Goal: Information Seeking & Learning: Find specific fact

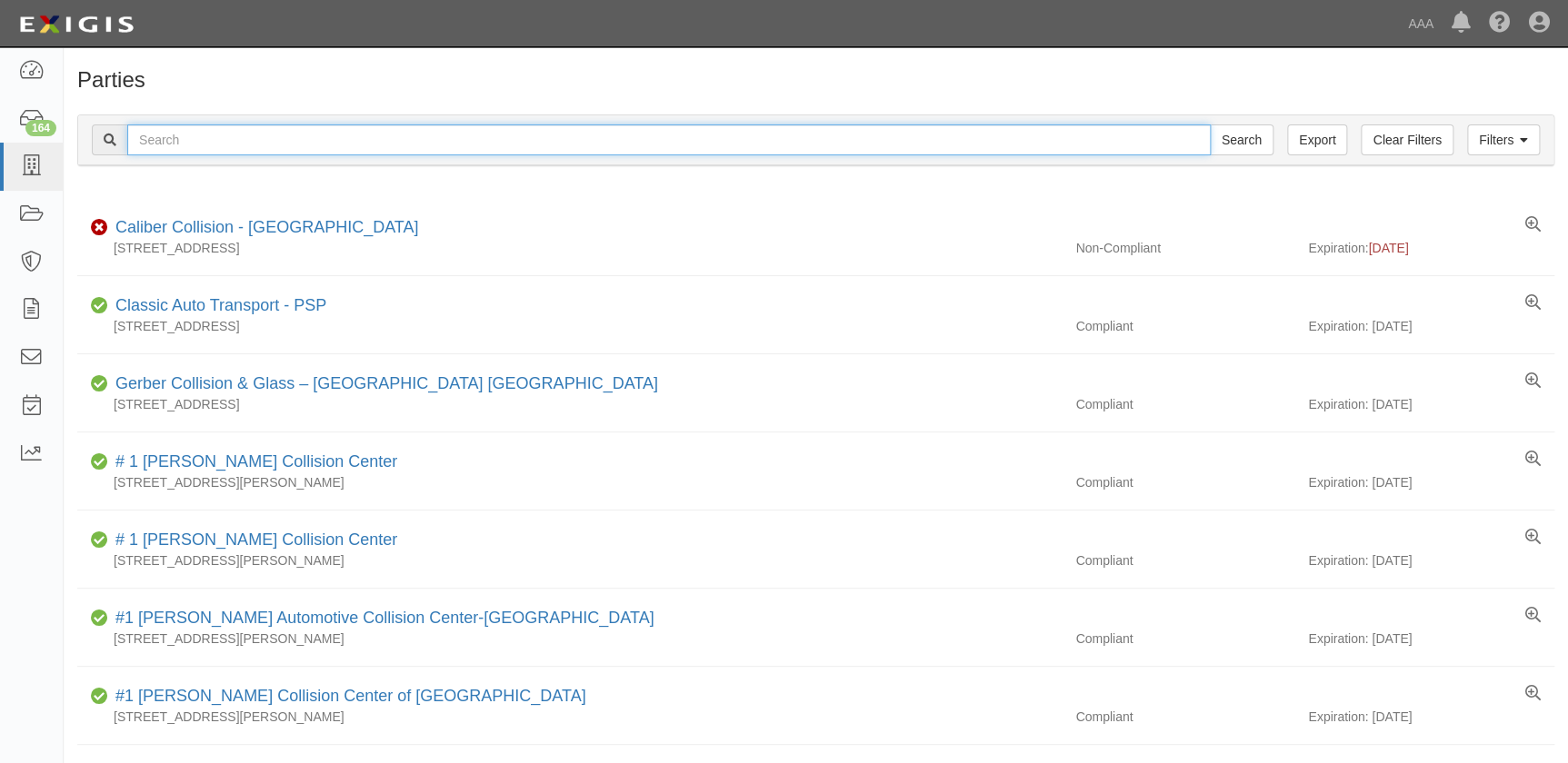
click at [382, 146] on input "text" at bounding box center [669, 140] width 1084 height 31
type input "v"
type input "caliber newport"
click at [1209, 125] on input "Search" at bounding box center [1241, 140] width 63 height 31
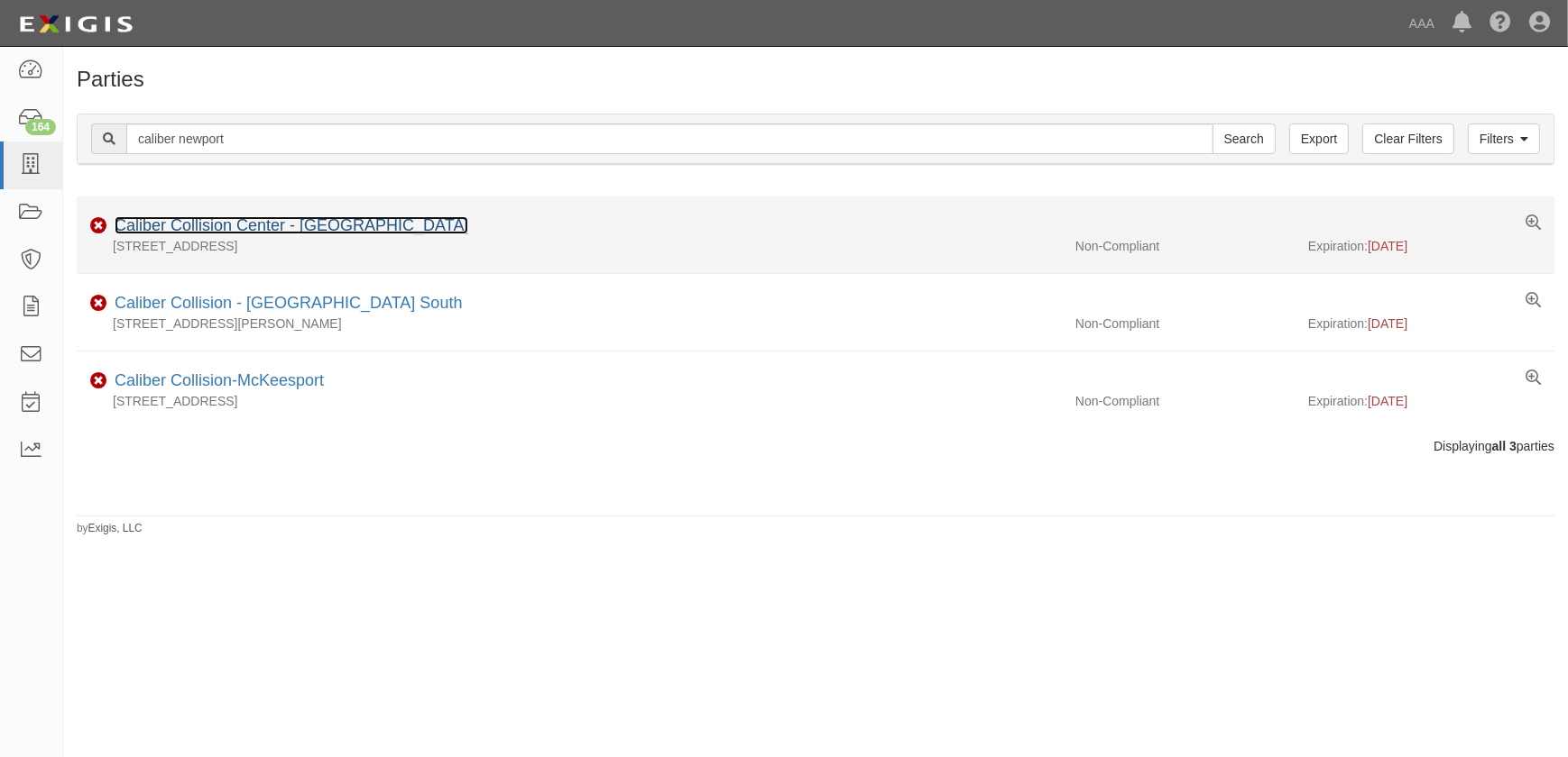
click at [365, 230] on link "Caliber Collision Center - Newport Center" at bounding box center [291, 225] width 354 height 18
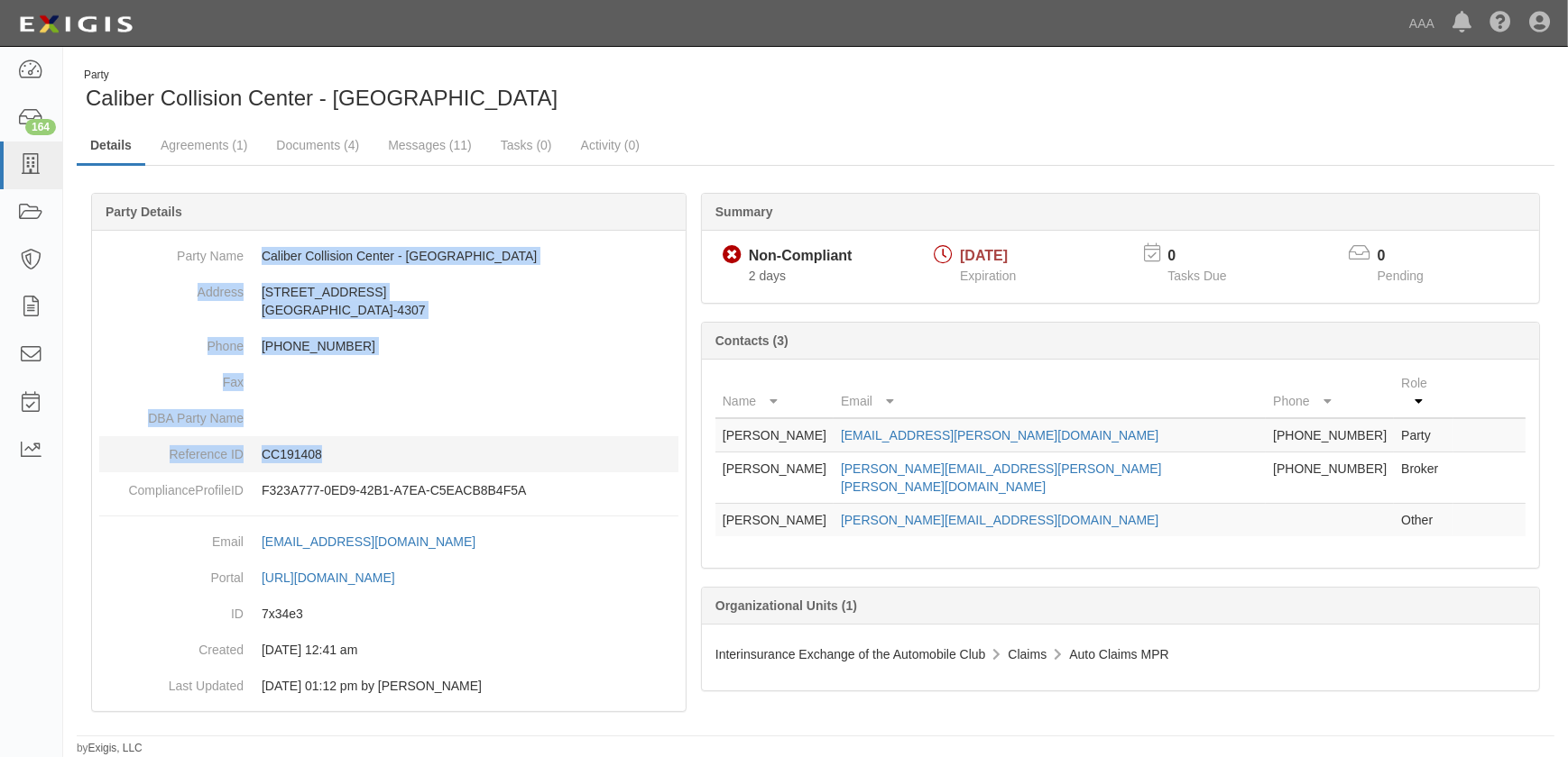
drag, startPoint x: 259, startPoint y: 256, endPoint x: 395, endPoint y: 437, distance: 226.4
click at [395, 437] on dl "Party Name Caliber Collision Center - Newport Center Address 720 West 17th Stre…" at bounding box center [389, 373] width 579 height 271
copy dl "Caliber Collision Center - Newport Center Address 720 West 17th Street Costa Me…"
click at [34, 166] on icon at bounding box center [31, 164] width 25 height 20
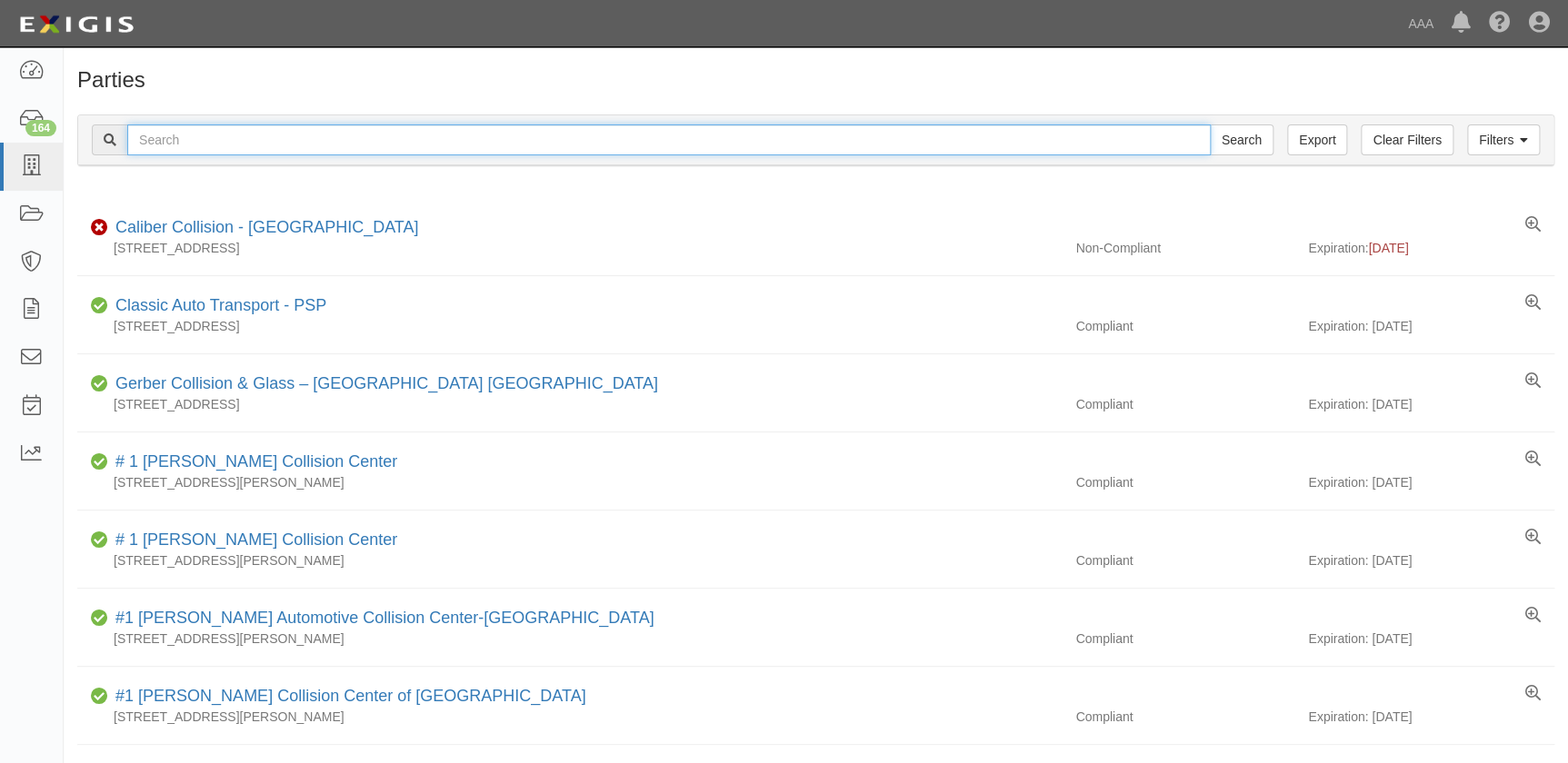
click at [246, 139] on input "text" at bounding box center [669, 140] width 1084 height 31
paste input "Protech Electronics"
type input "Protech Electronics"
click at [1209, 125] on input "Search" at bounding box center [1241, 140] width 63 height 31
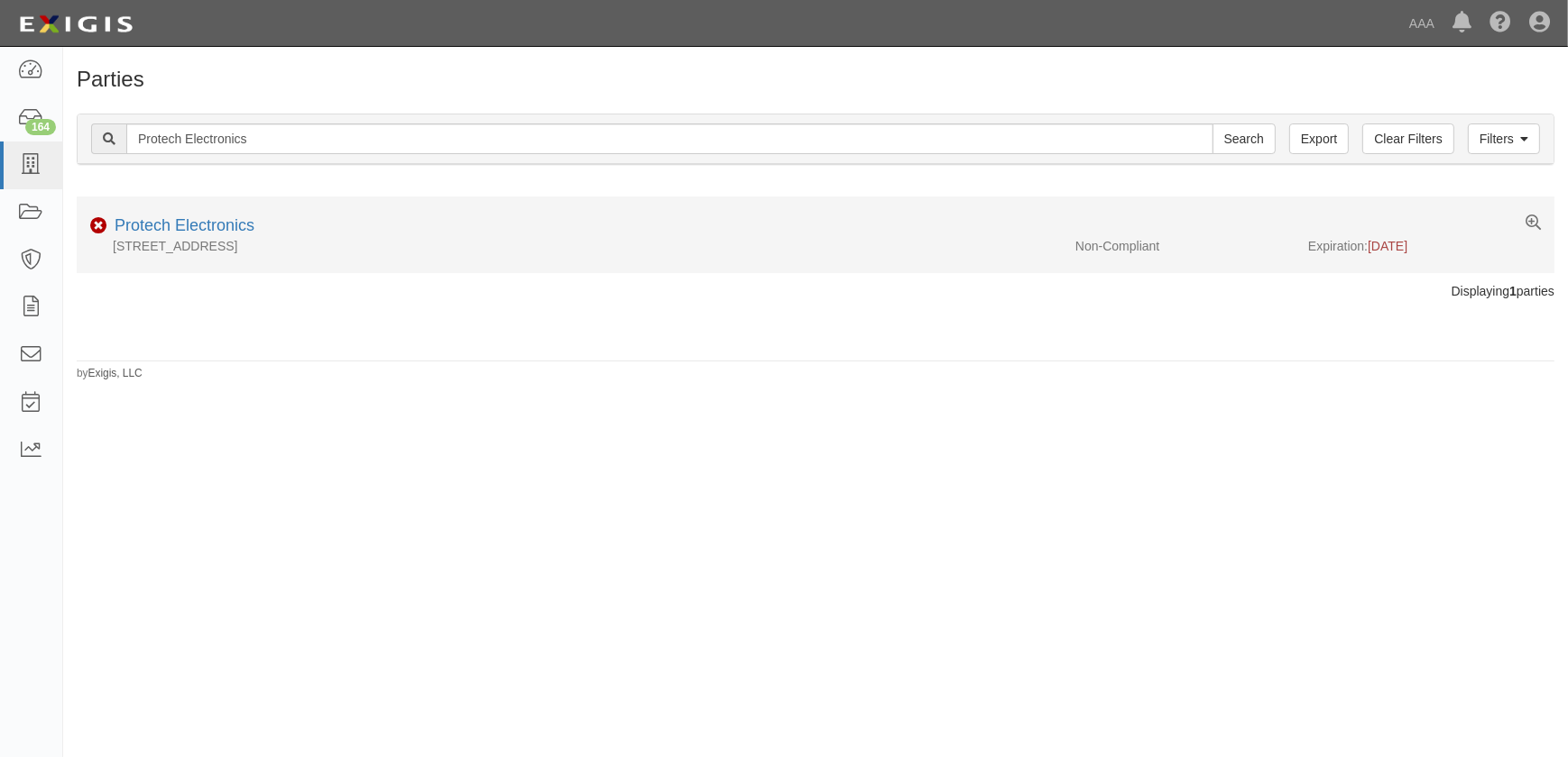
drag, startPoint x: 785, startPoint y: 311, endPoint x: 842, endPoint y: 231, distance: 98.2
click at [785, 311] on div at bounding box center [815, 314] width 1505 height 28
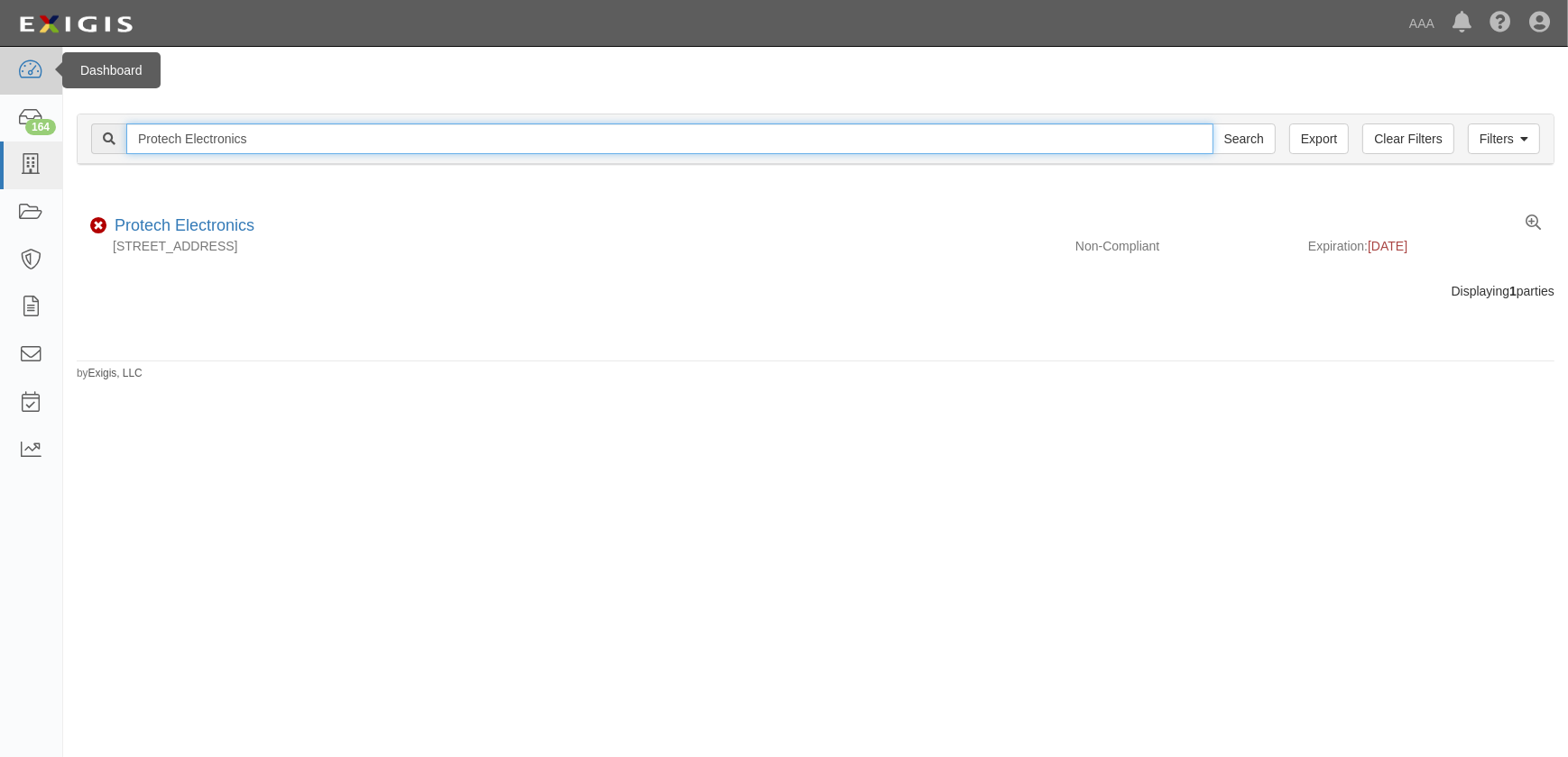
drag, startPoint x: 328, startPoint y: 145, endPoint x: 48, endPoint y: 81, distance: 287.2
click at [81, 160] on div "Filters Clear Filters Export Protech Electronics Search Filters" at bounding box center [815, 138] width 1476 height 49
paste input "Rotunda's Collision Center"
type input "Rotunda's Collision Center"
click at [1212, 124] on input "Search" at bounding box center [1243, 139] width 63 height 31
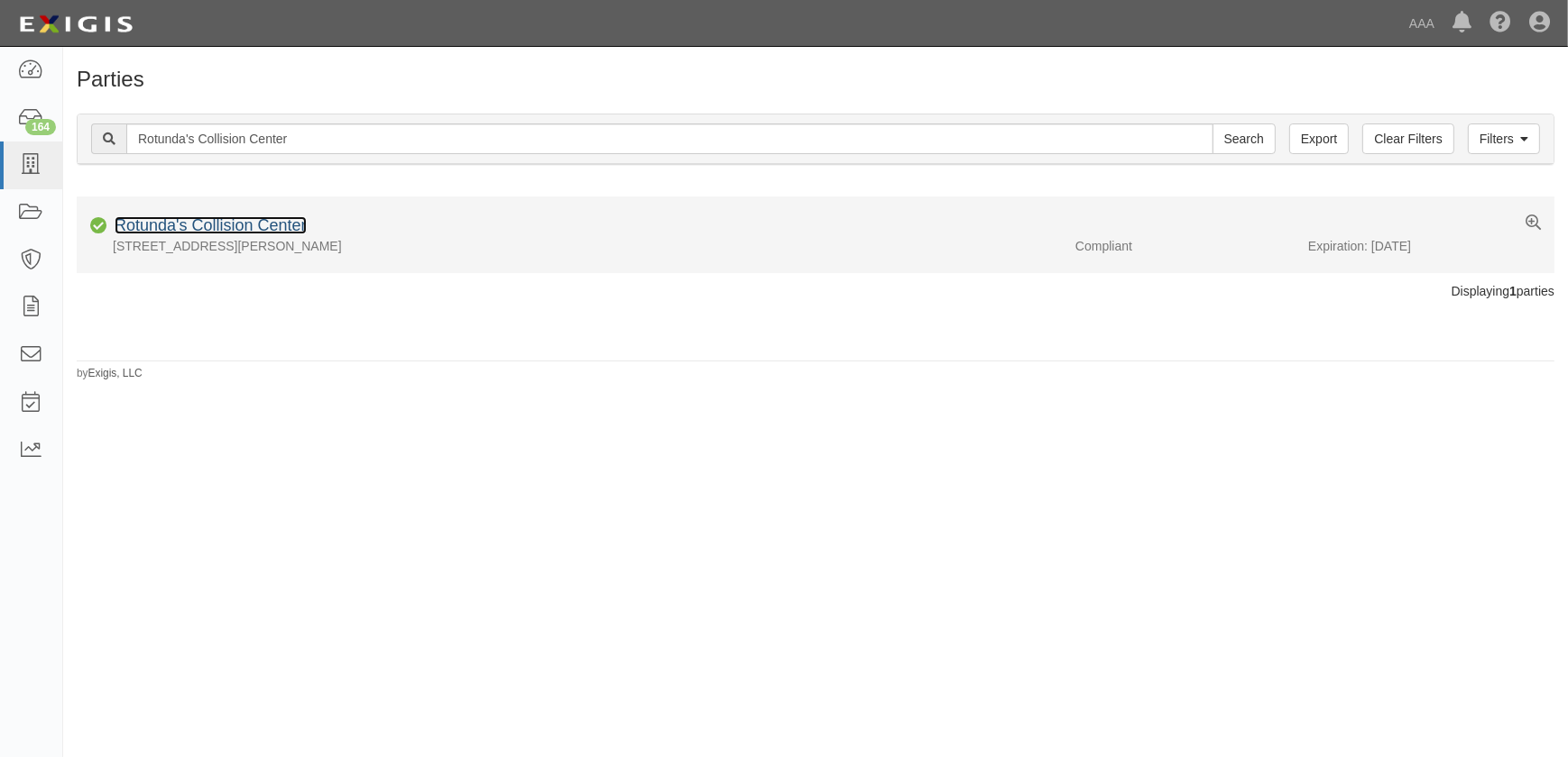
click at [140, 230] on link "Rotunda's Collision Center" at bounding box center [210, 225] width 192 height 18
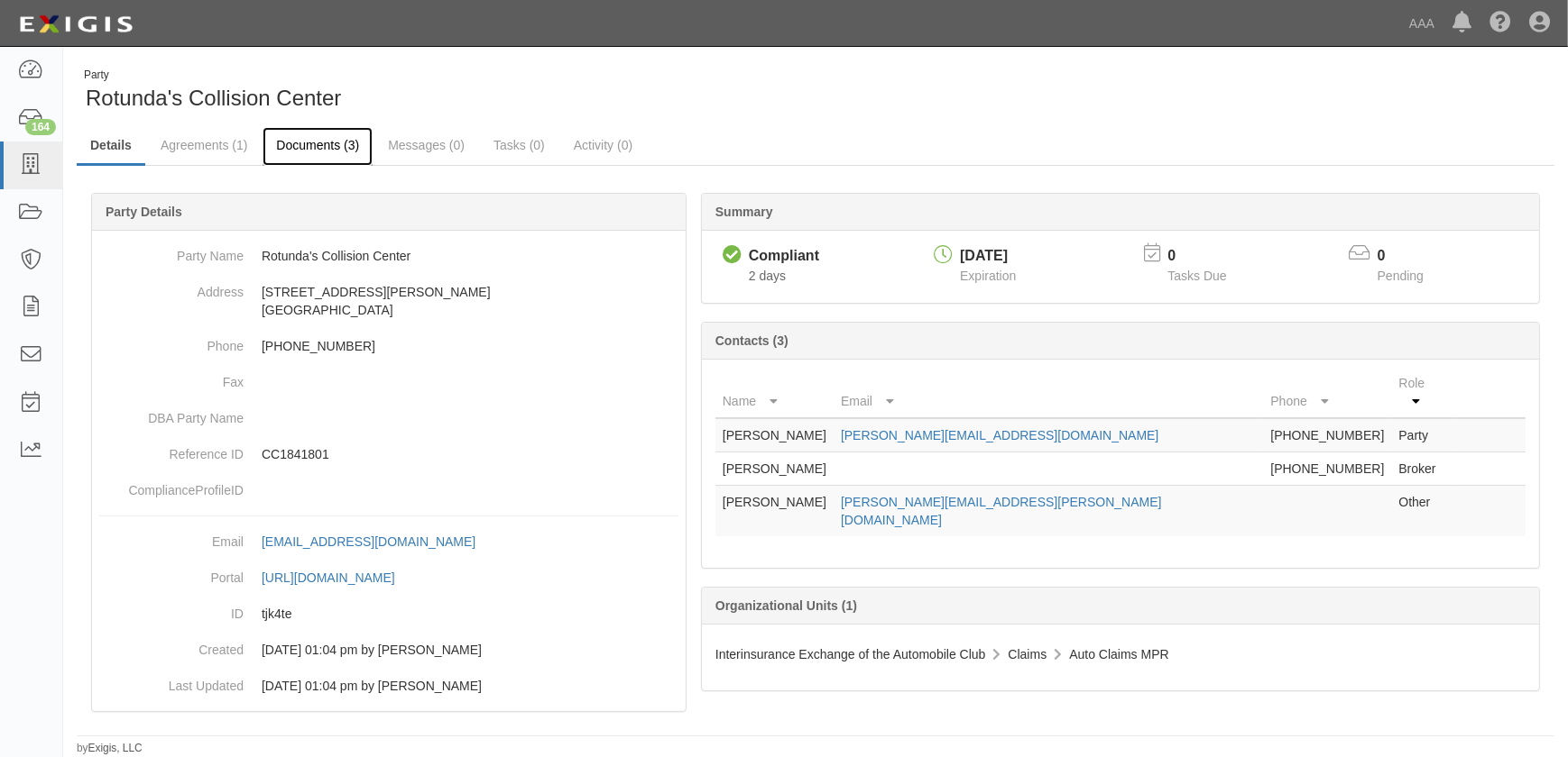
click at [313, 148] on link "Documents (3)" at bounding box center [317, 146] width 110 height 39
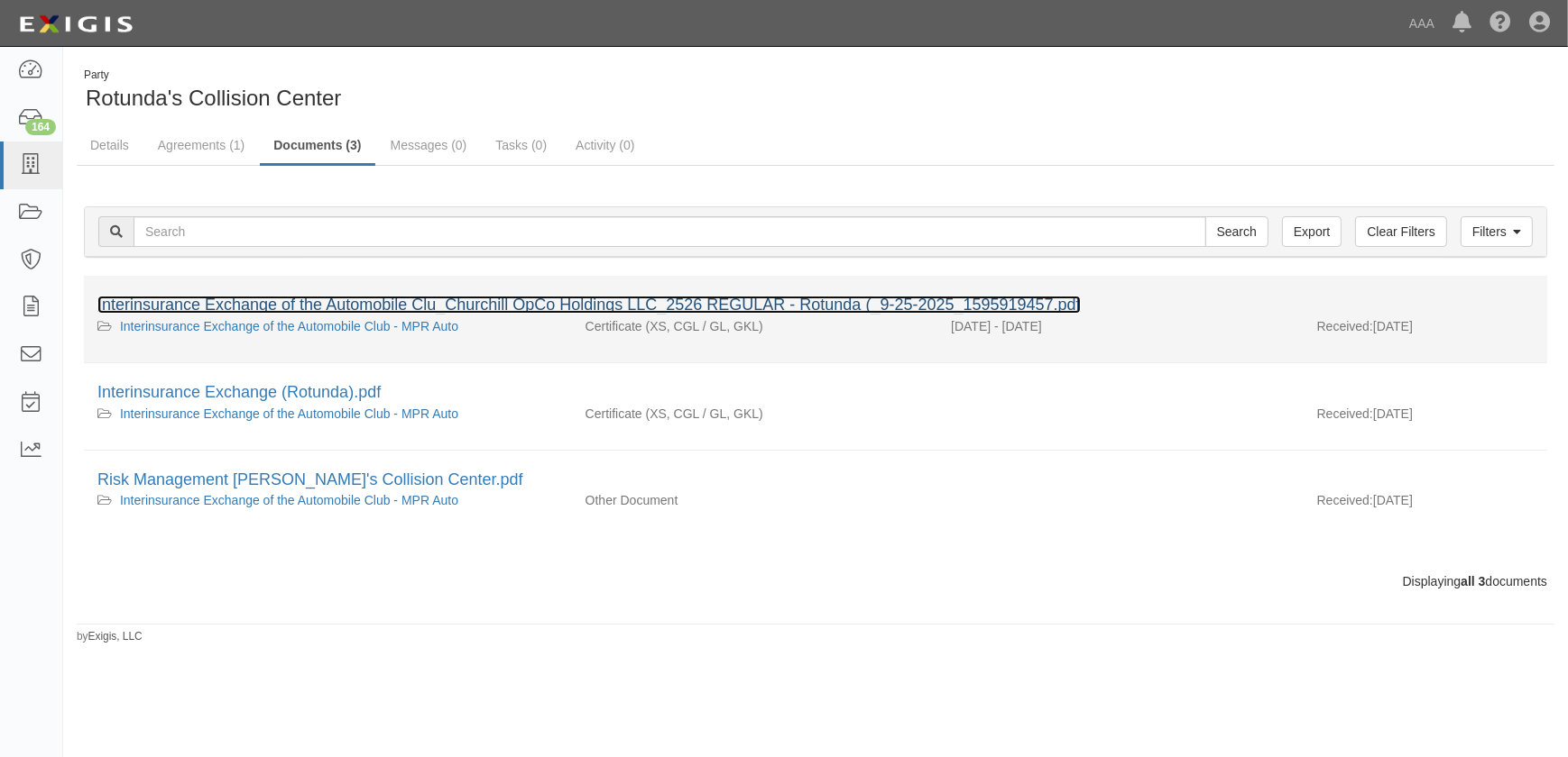
click at [280, 296] on link "Interinsurance Exchange of the Automobile Clu_Churchill OpCo Holdings LLC_2526 …" at bounding box center [589, 305] width 984 height 18
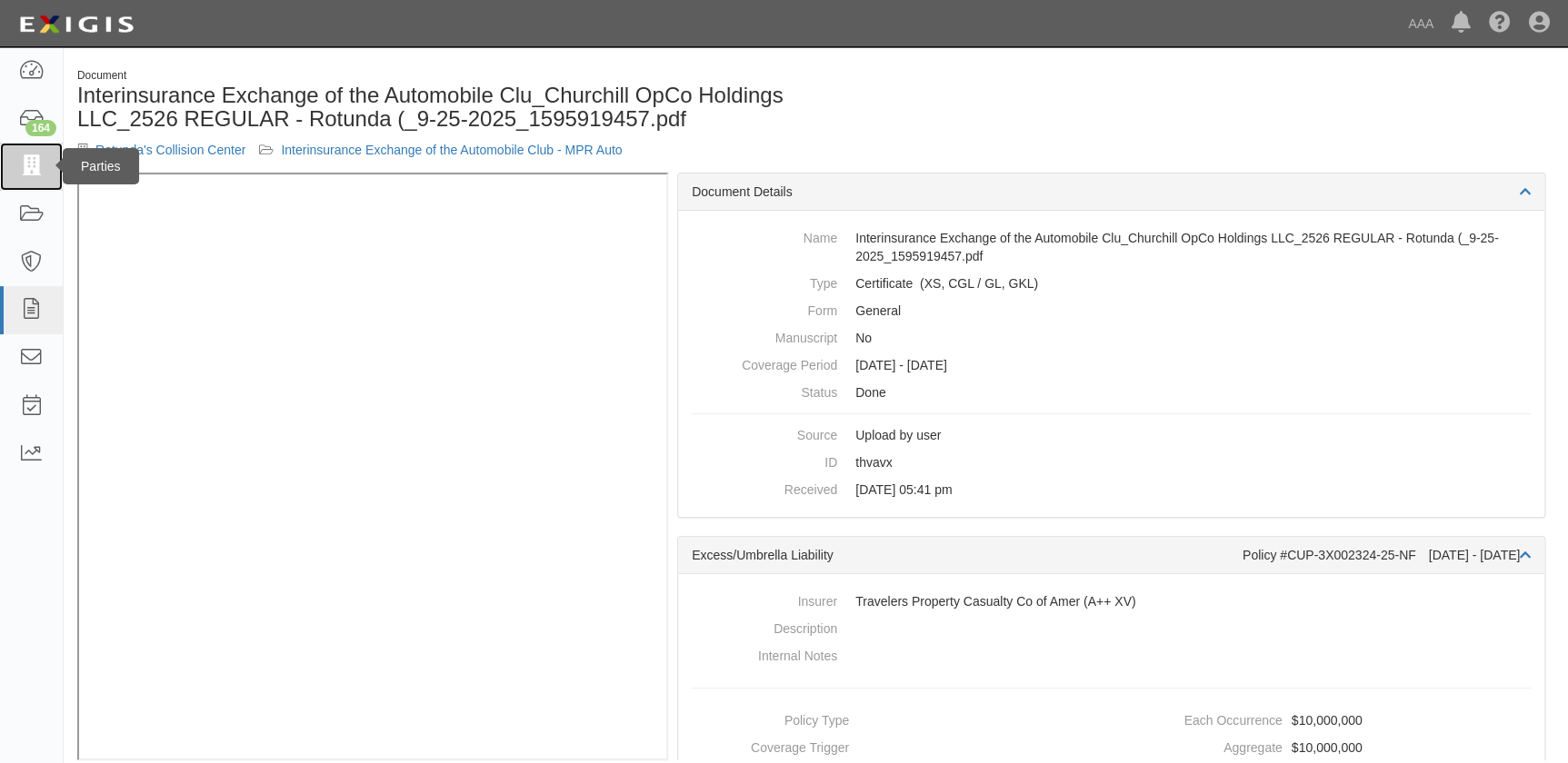
click at [33, 177] on link at bounding box center [31, 166] width 62 height 48
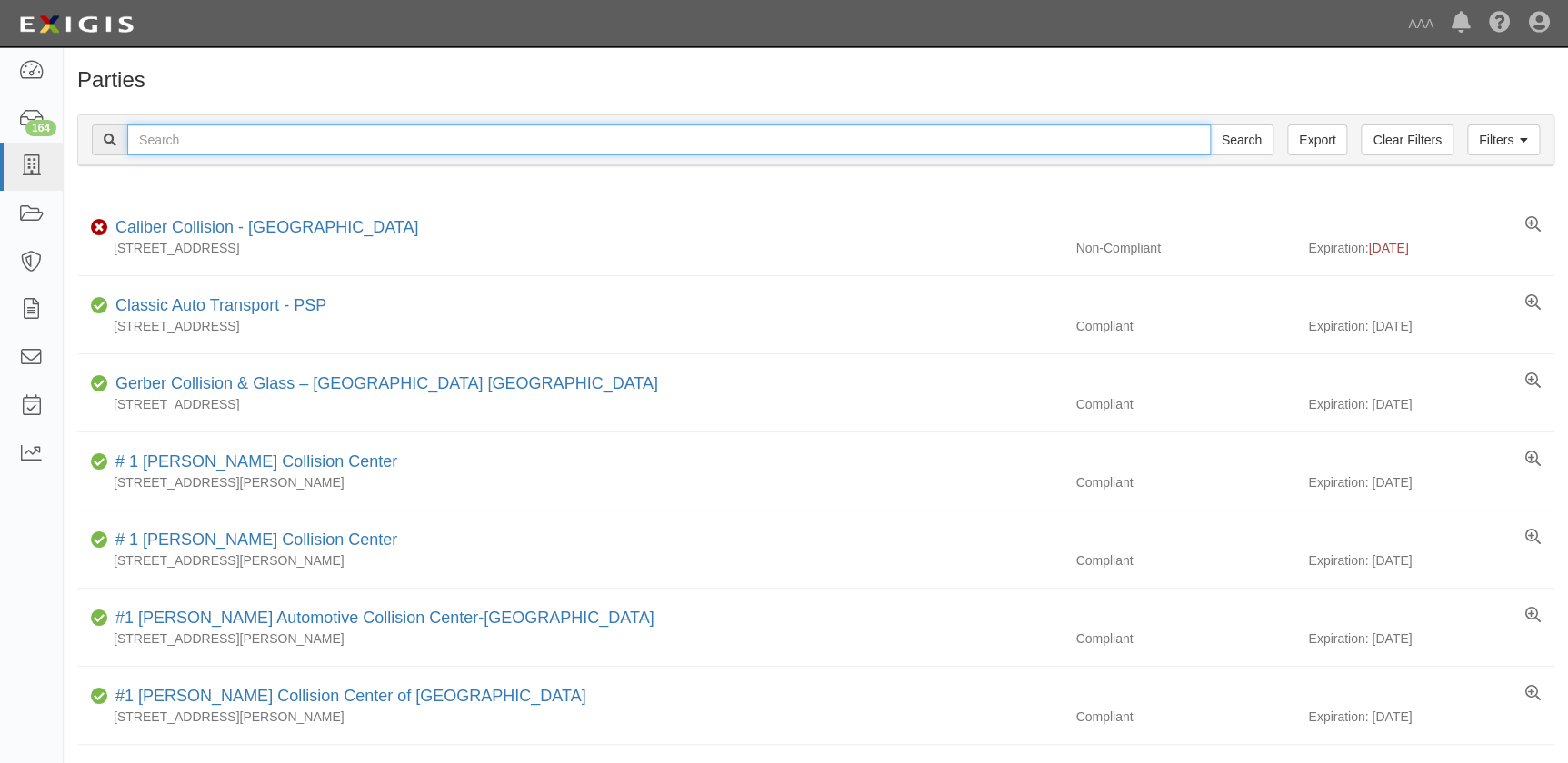
click at [318, 137] on input "text" at bounding box center [669, 140] width 1084 height 31
paste input "[PERSON_NAME] Collision"
type input "[PERSON_NAME] Collision"
click at [1209, 125] on input "Search" at bounding box center [1241, 140] width 63 height 31
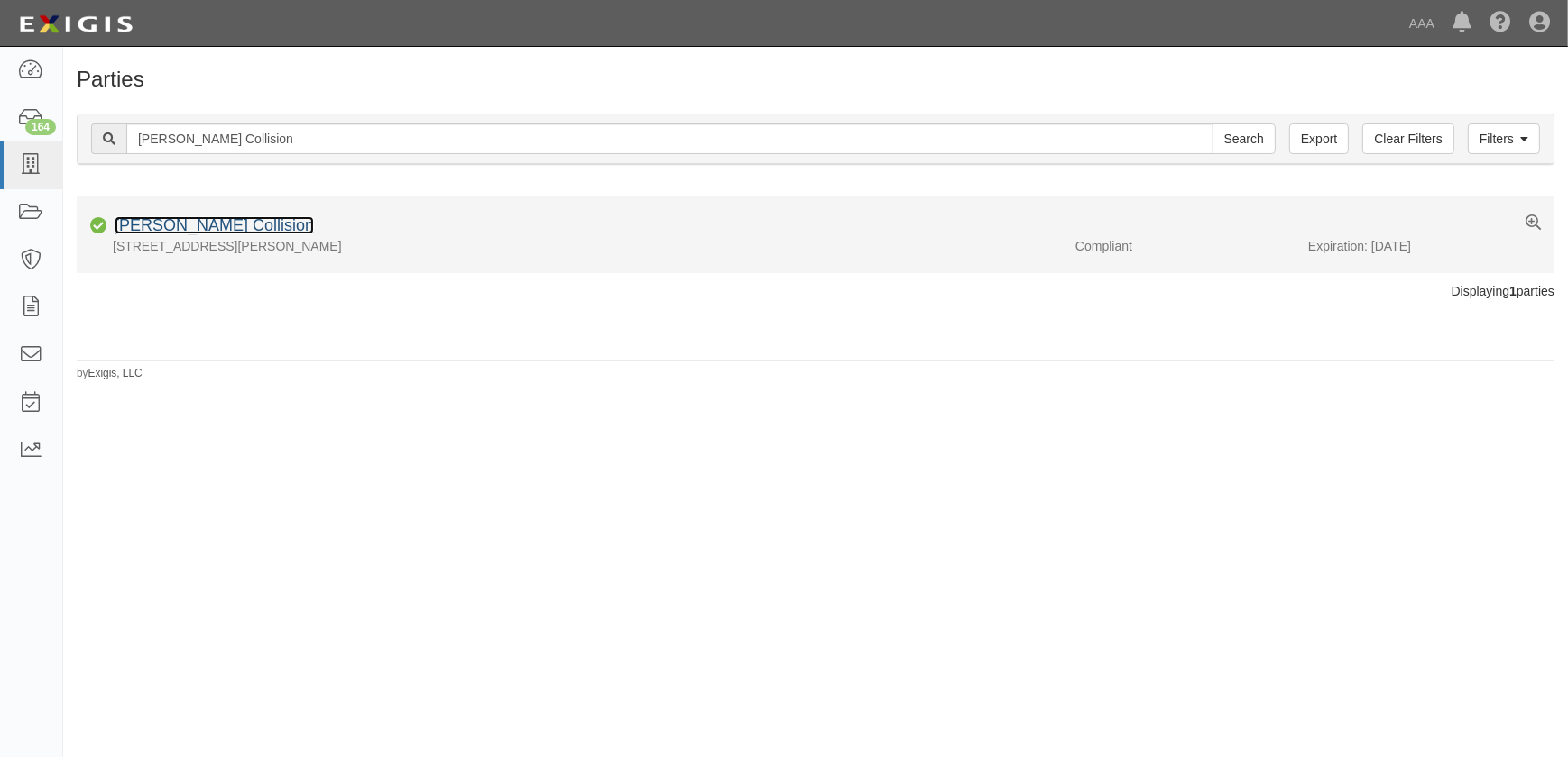
click at [192, 225] on link "[PERSON_NAME] Collision" at bounding box center [214, 225] width 199 height 18
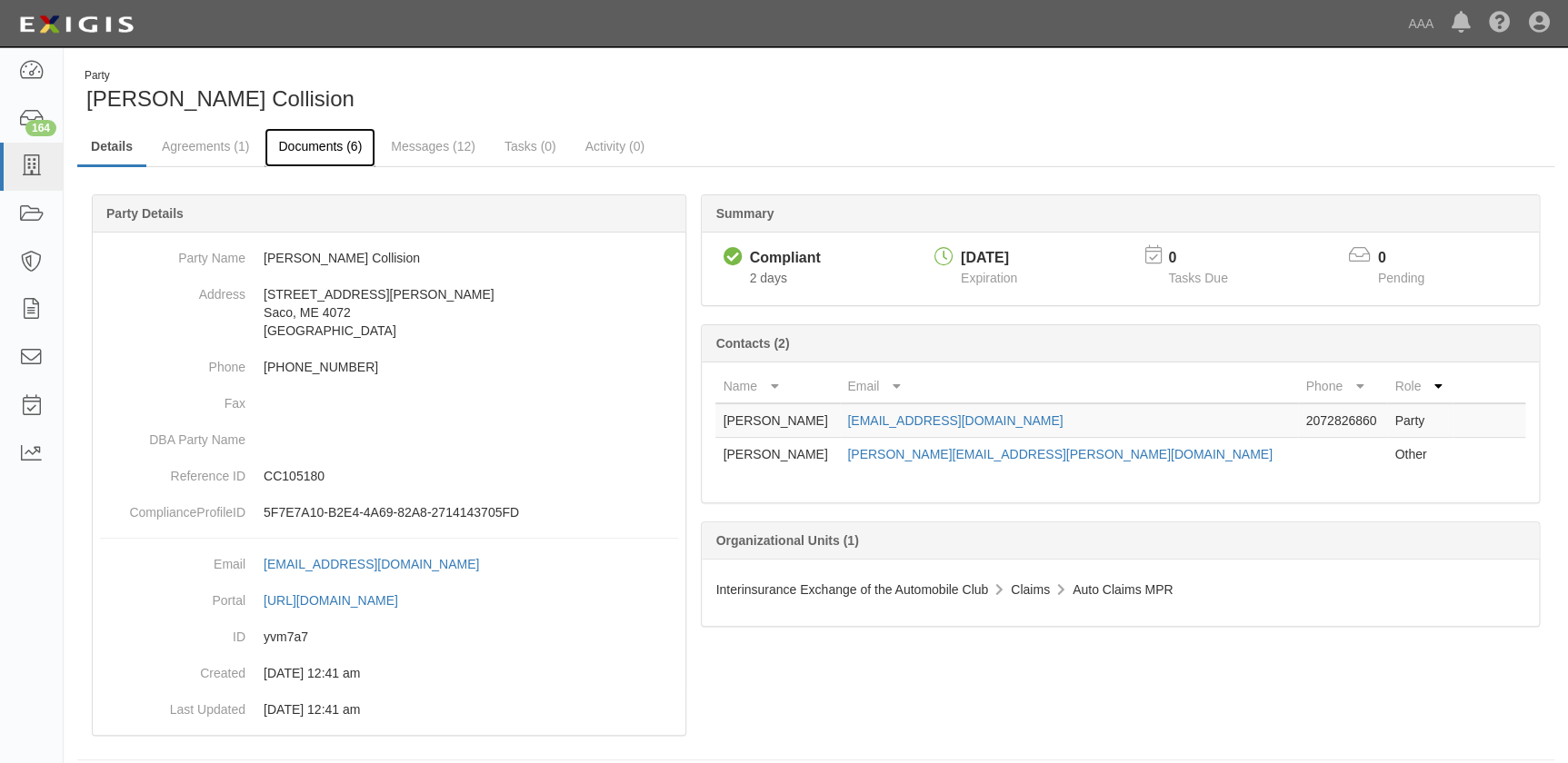
click at [305, 142] on link "Documents (6)" at bounding box center [320, 147] width 111 height 39
click at [300, 145] on link "Documents (6)" at bounding box center [320, 147] width 111 height 39
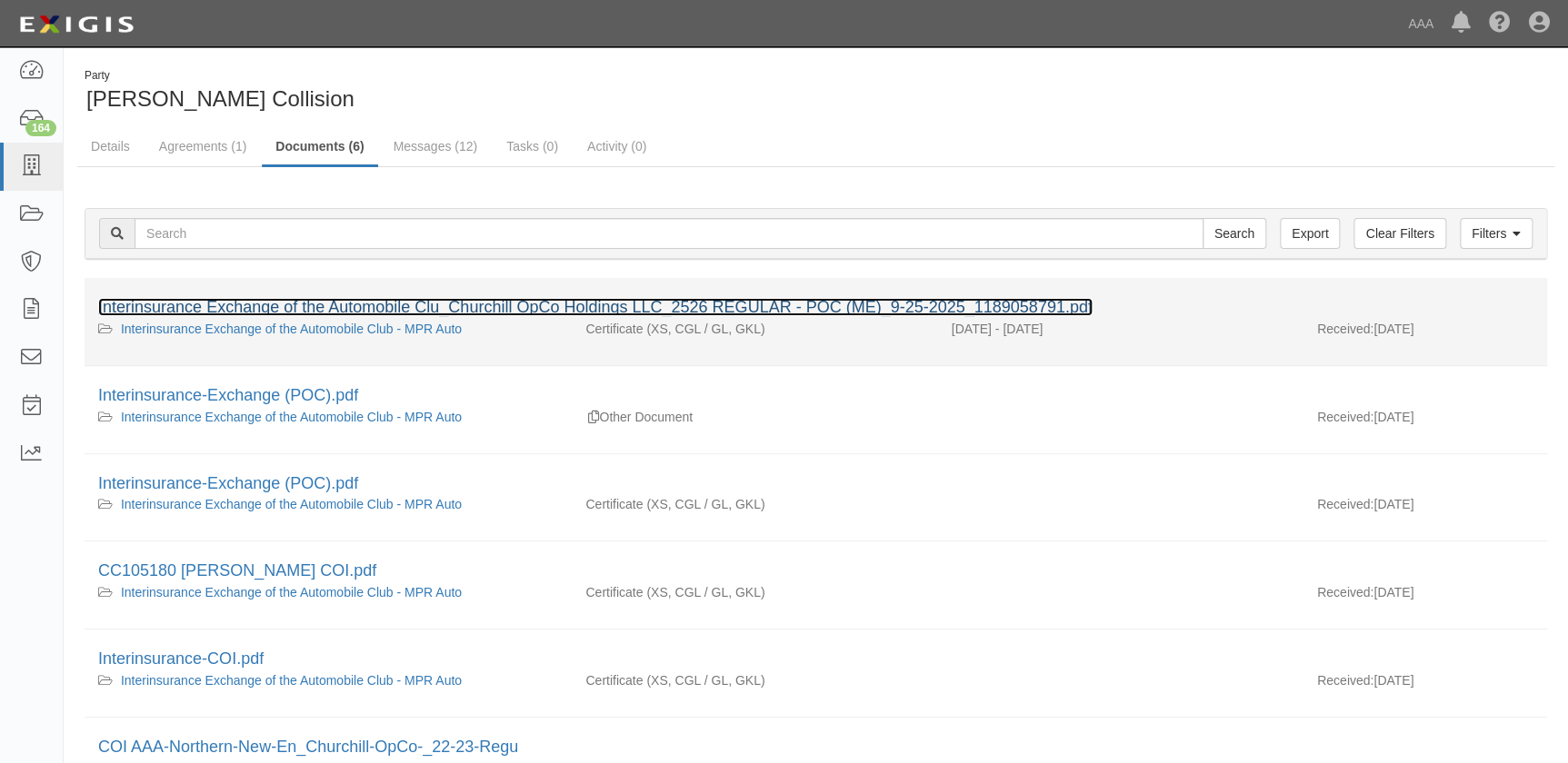
click at [230, 311] on link "Interinsurance Exchange of the Automobile Clu_Churchill OpCo Holdings LLC_2526 …" at bounding box center [595, 307] width 994 height 19
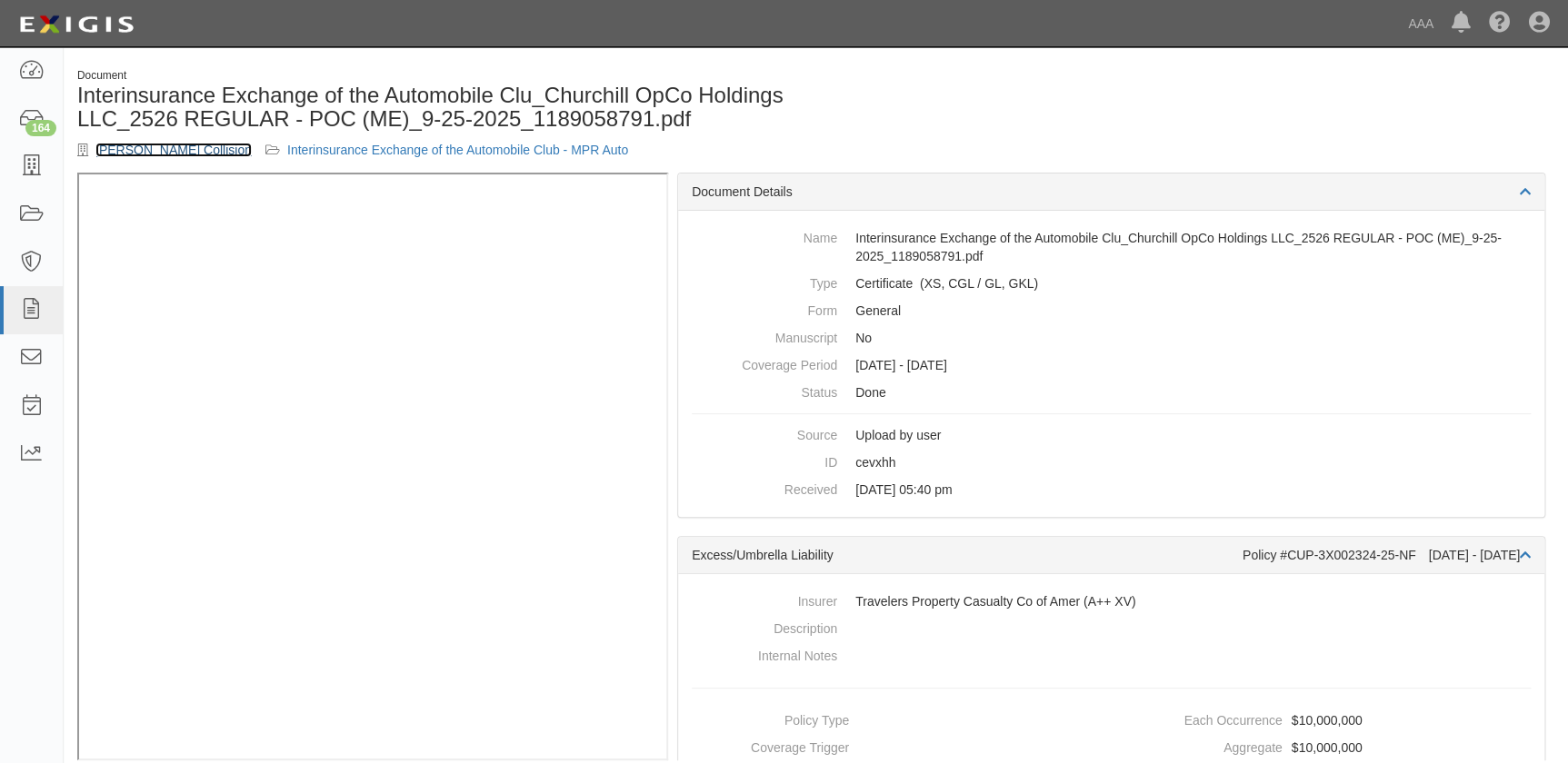
click at [160, 148] on link "[PERSON_NAME] Collision" at bounding box center [173, 149] width 156 height 15
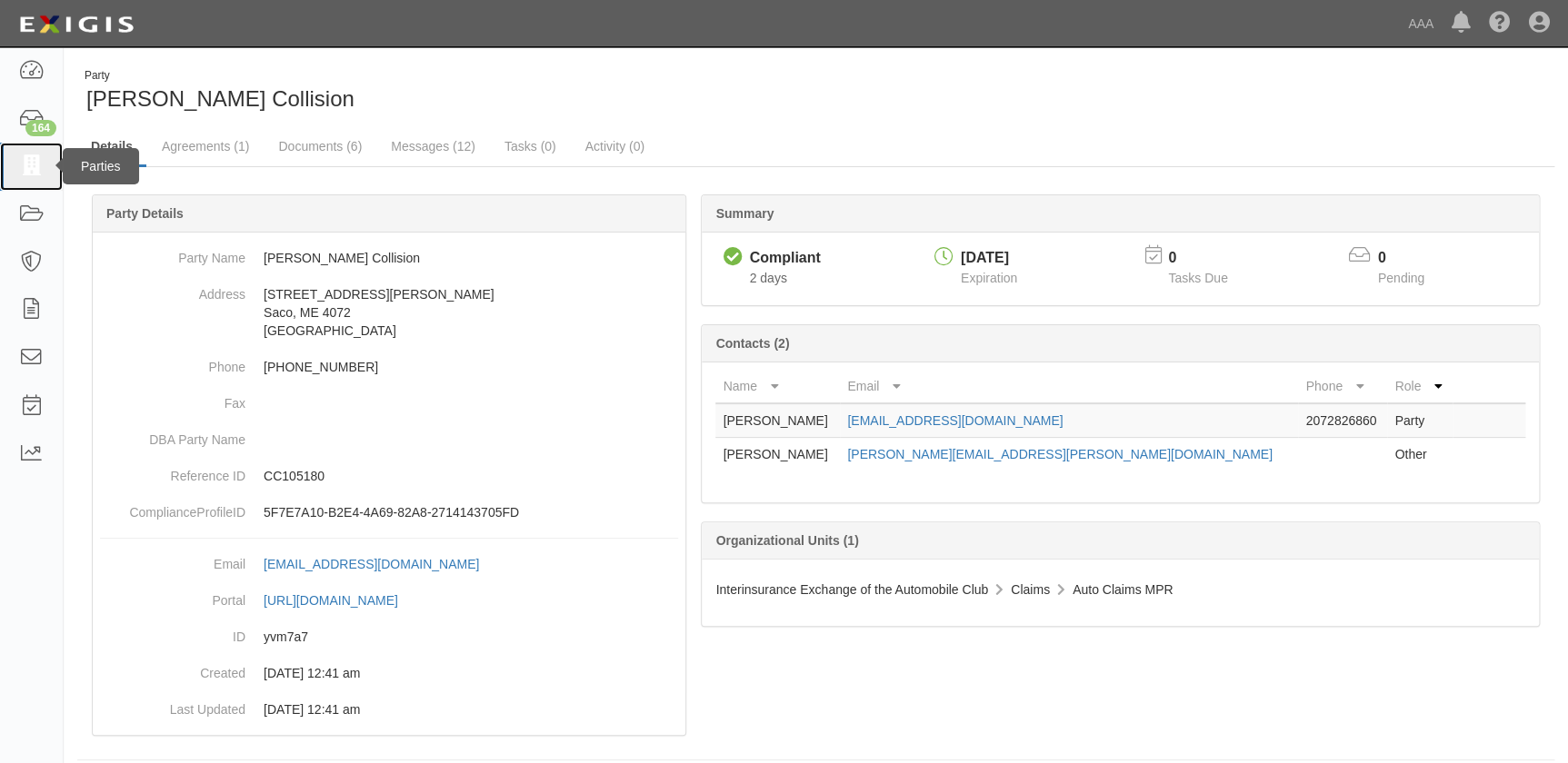
click at [33, 169] on icon at bounding box center [31, 166] width 25 height 20
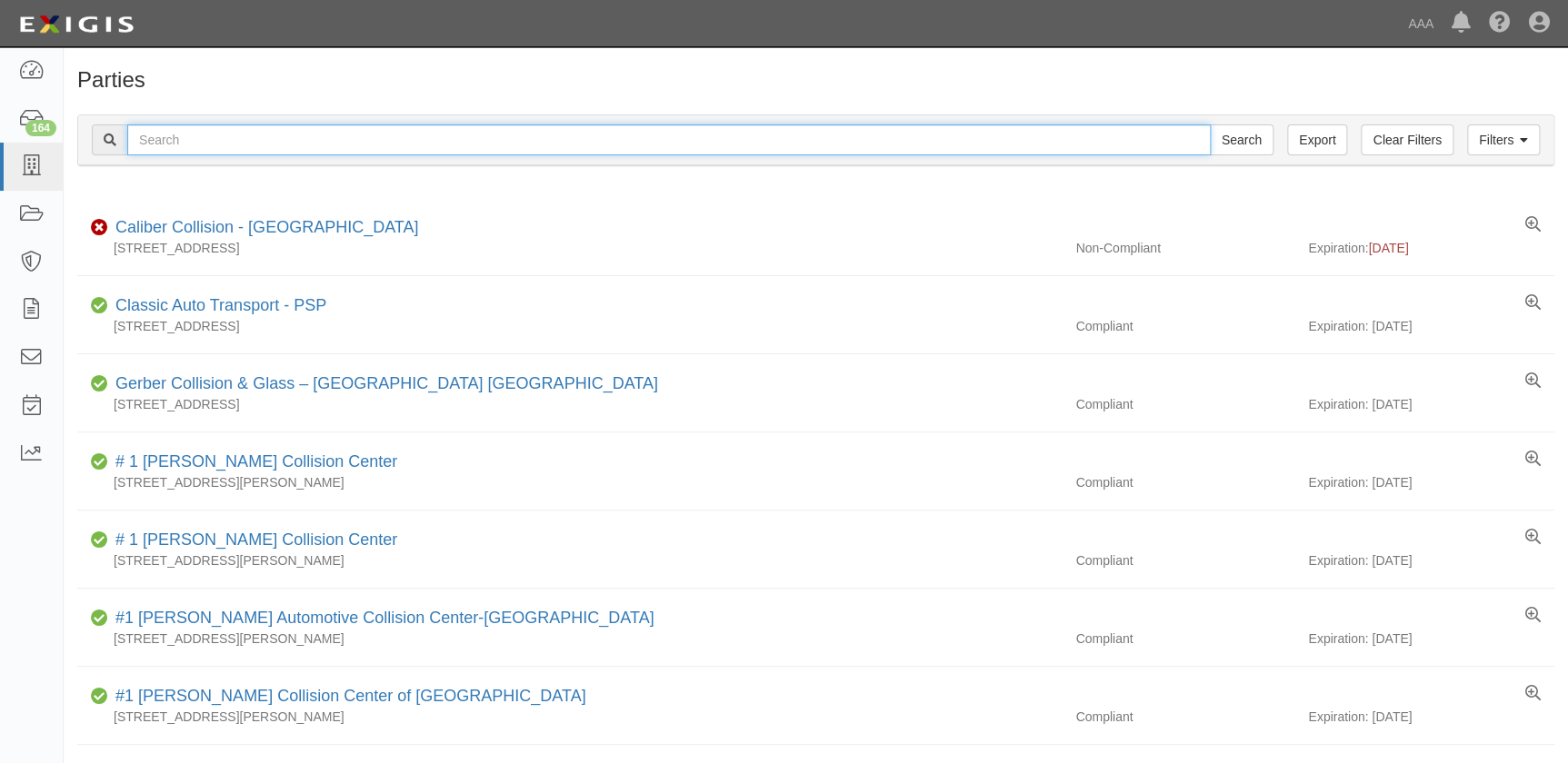
click at [184, 127] on input "text" at bounding box center [669, 140] width 1084 height 31
paste input "Seacoast Auto Body Inc CC105405 10/01/2025 ME 09/24/2025 9-24 1st Notice 09/24/…"
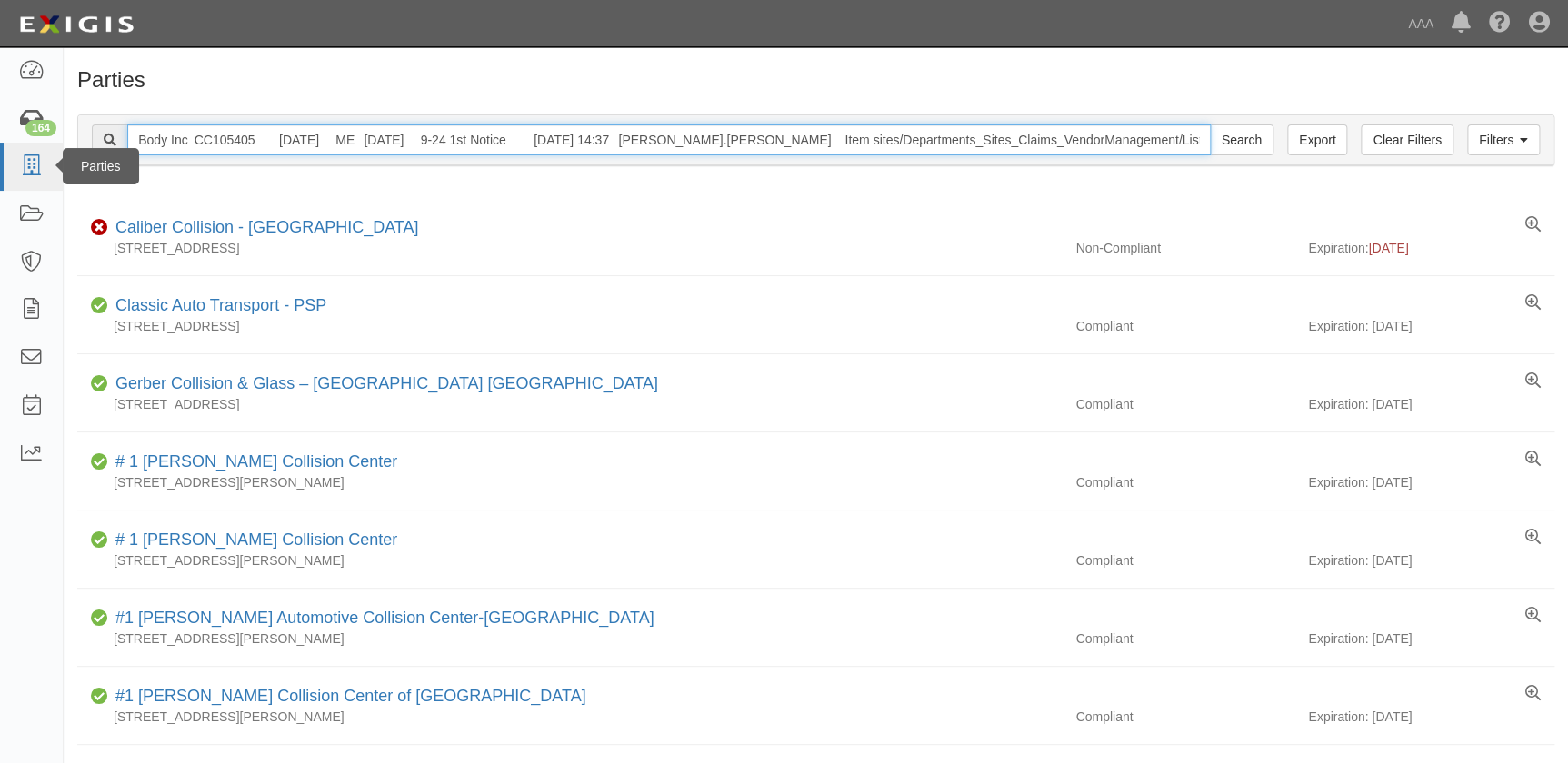
type input "Seacoast Auto Body Inc CC105405 10/01/2025 ME 09/24/2025 9-24 1st Notice 09/24/…"
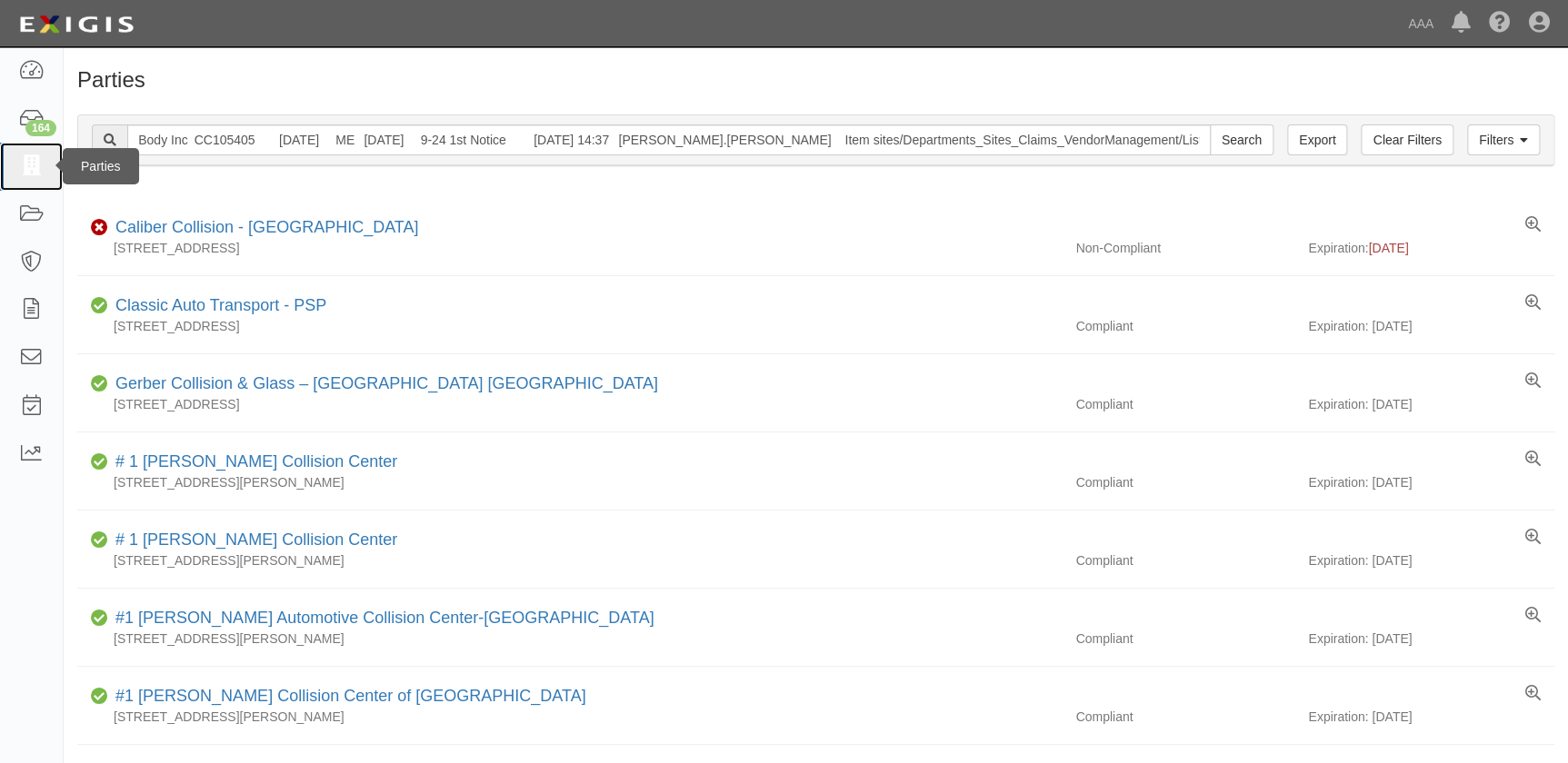
scroll to position [0, 0]
click at [23, 172] on icon at bounding box center [31, 166] width 25 height 20
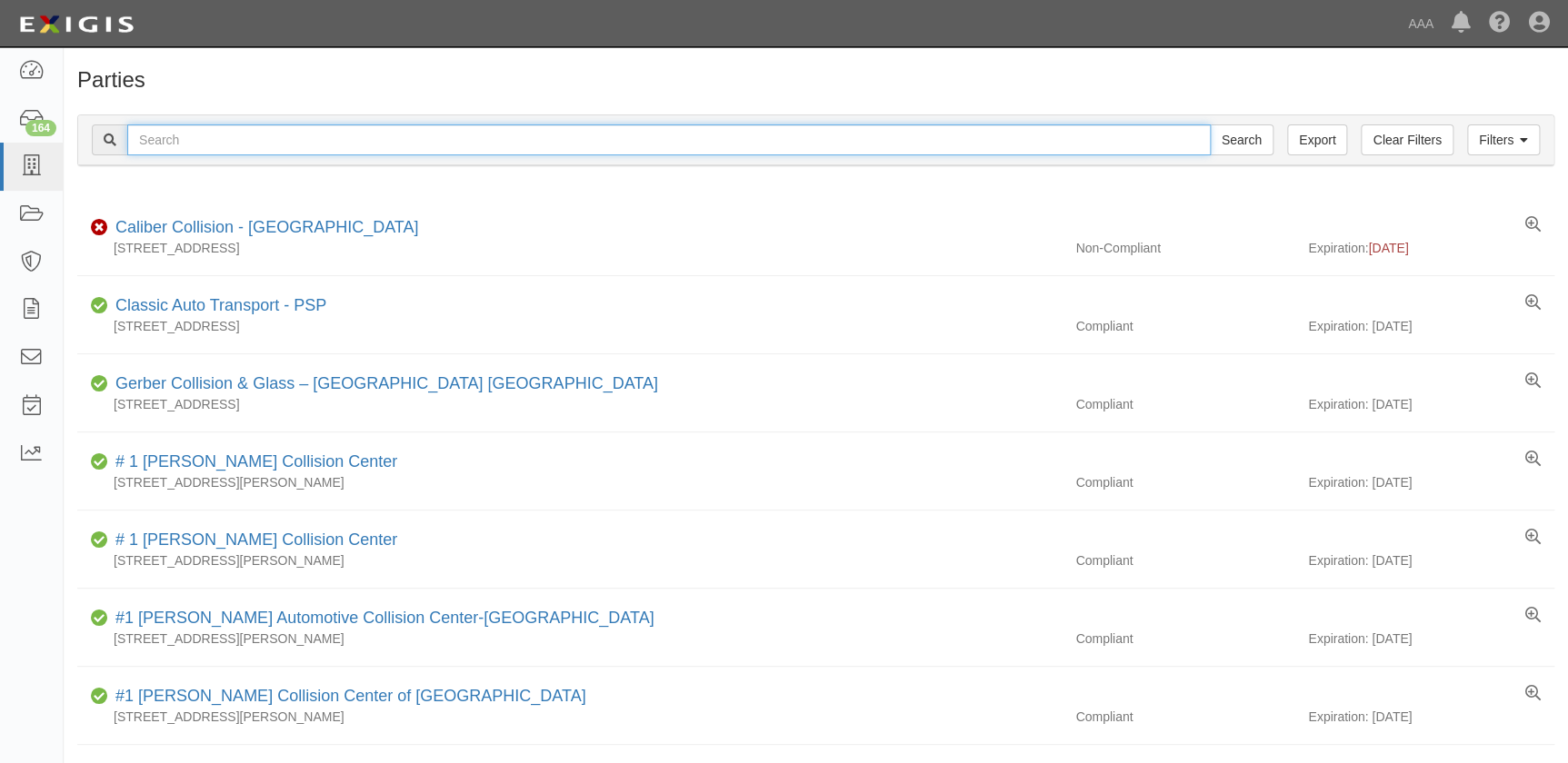
click at [141, 146] on input "text" at bounding box center [669, 140] width 1084 height 31
paste input "Seacoast Auto Body Inc"
type input "Seacoast Auto Body Inc"
click at [1209, 125] on input "Search" at bounding box center [1241, 140] width 63 height 31
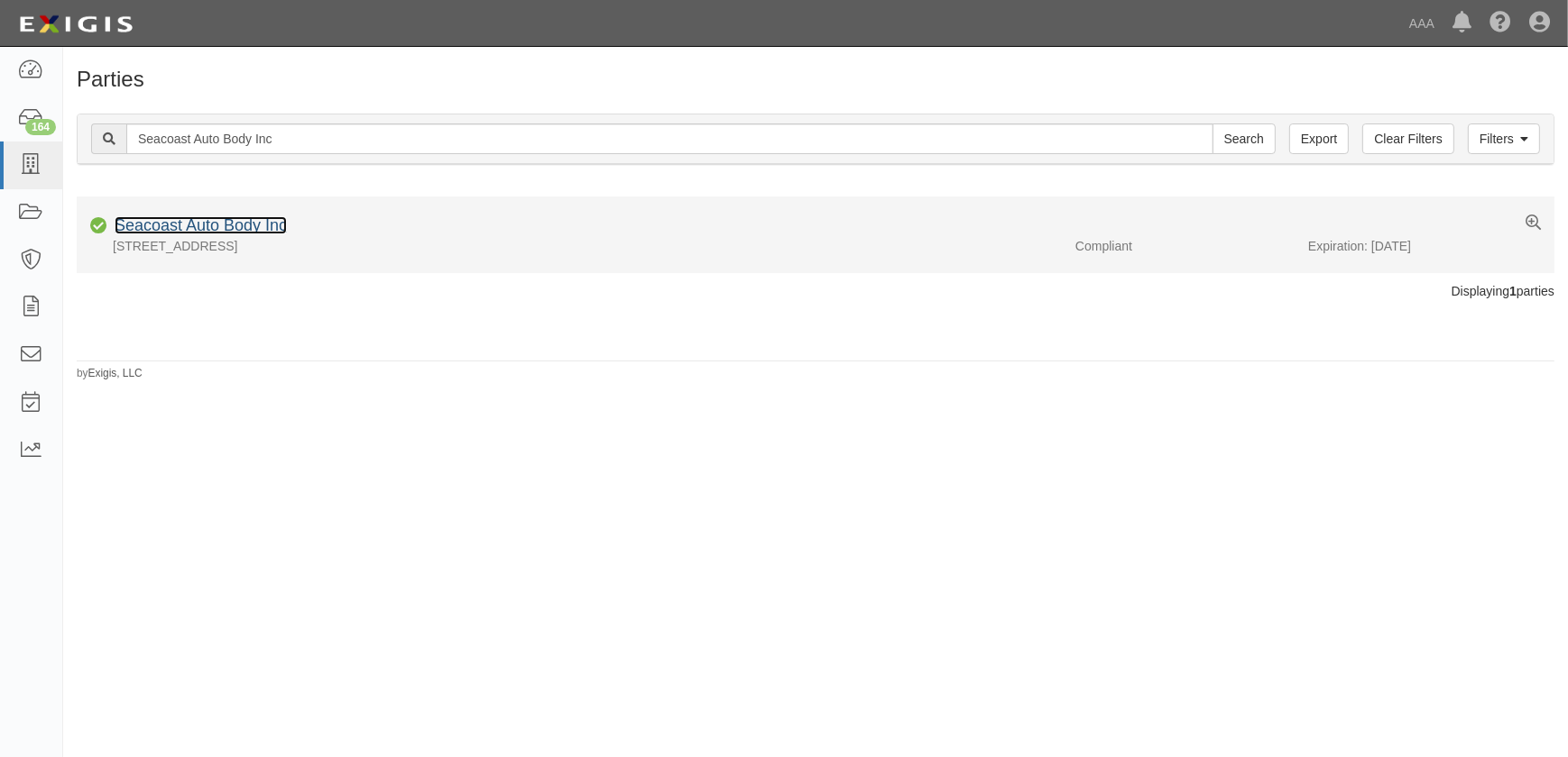
click at [180, 232] on link "Seacoast Auto Body Inc" at bounding box center [200, 225] width 172 height 18
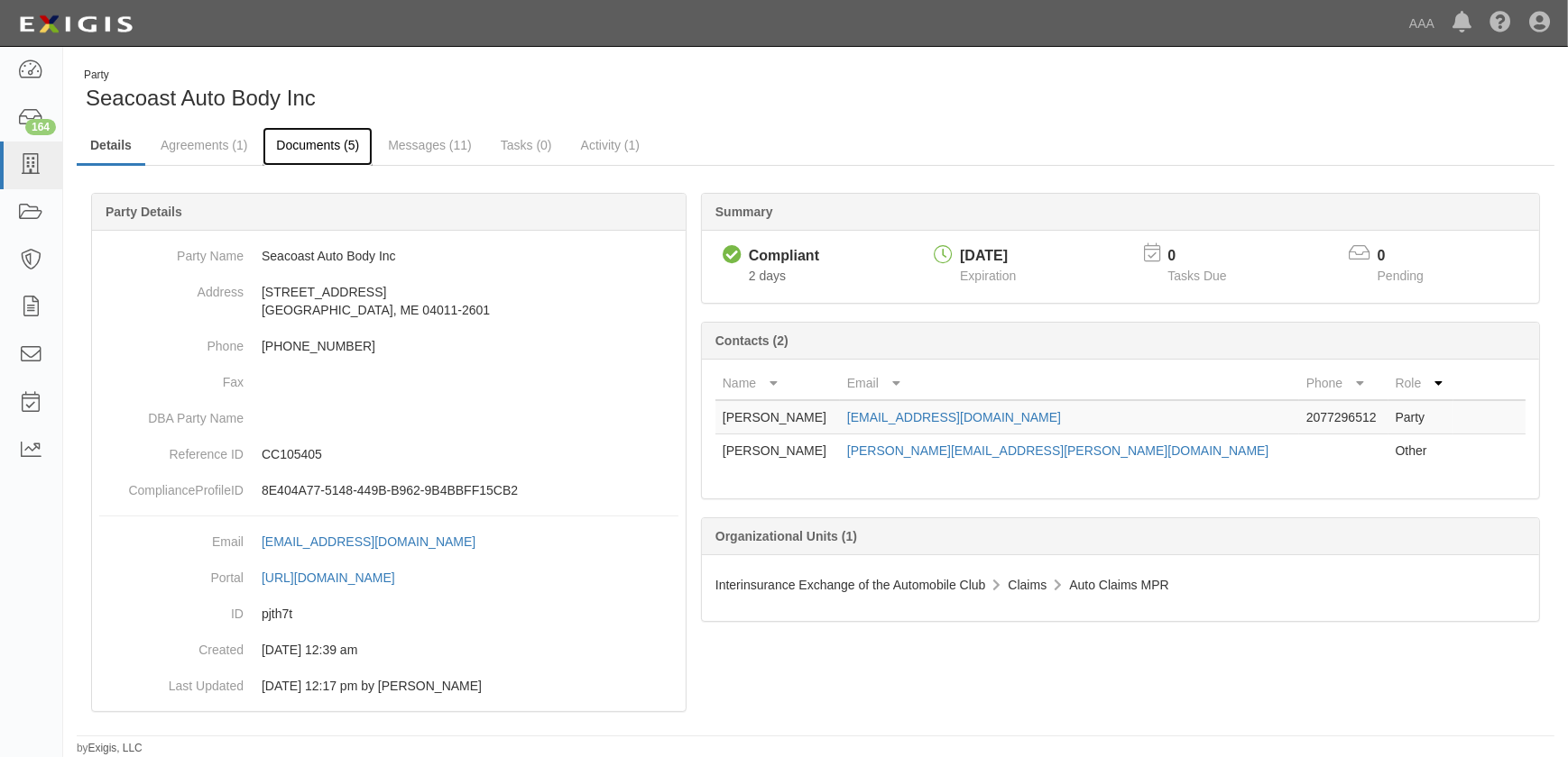
click at [323, 144] on link "Documents (5)" at bounding box center [317, 146] width 110 height 39
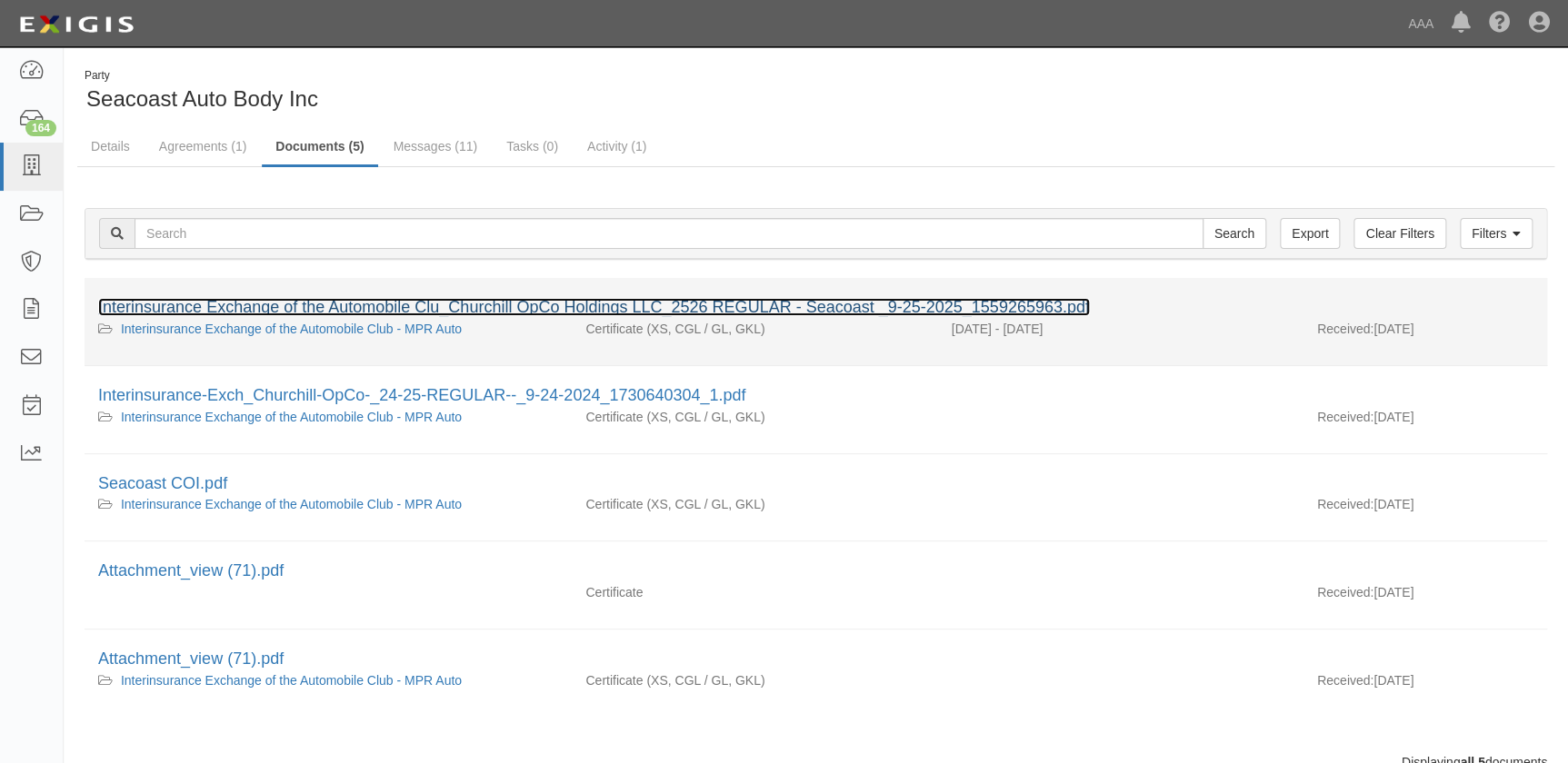
click at [254, 306] on link "Interinsurance Exchange of the Automobile Clu_Churchill OpCo Holdings LLC_2526 …" at bounding box center [593, 307] width 991 height 19
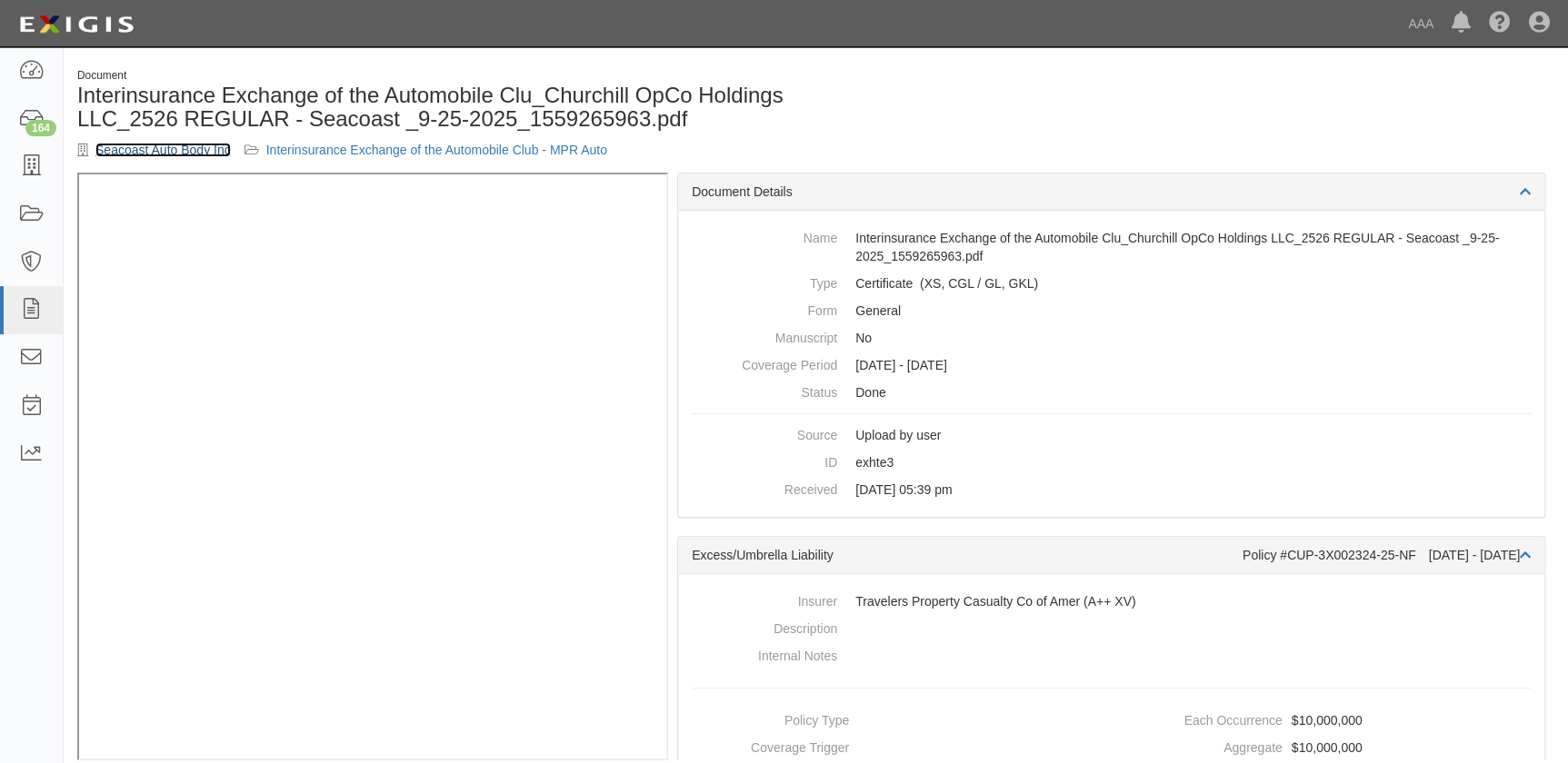
click at [164, 145] on link "Seacoast Auto Body Inc" at bounding box center [163, 149] width 135 height 15
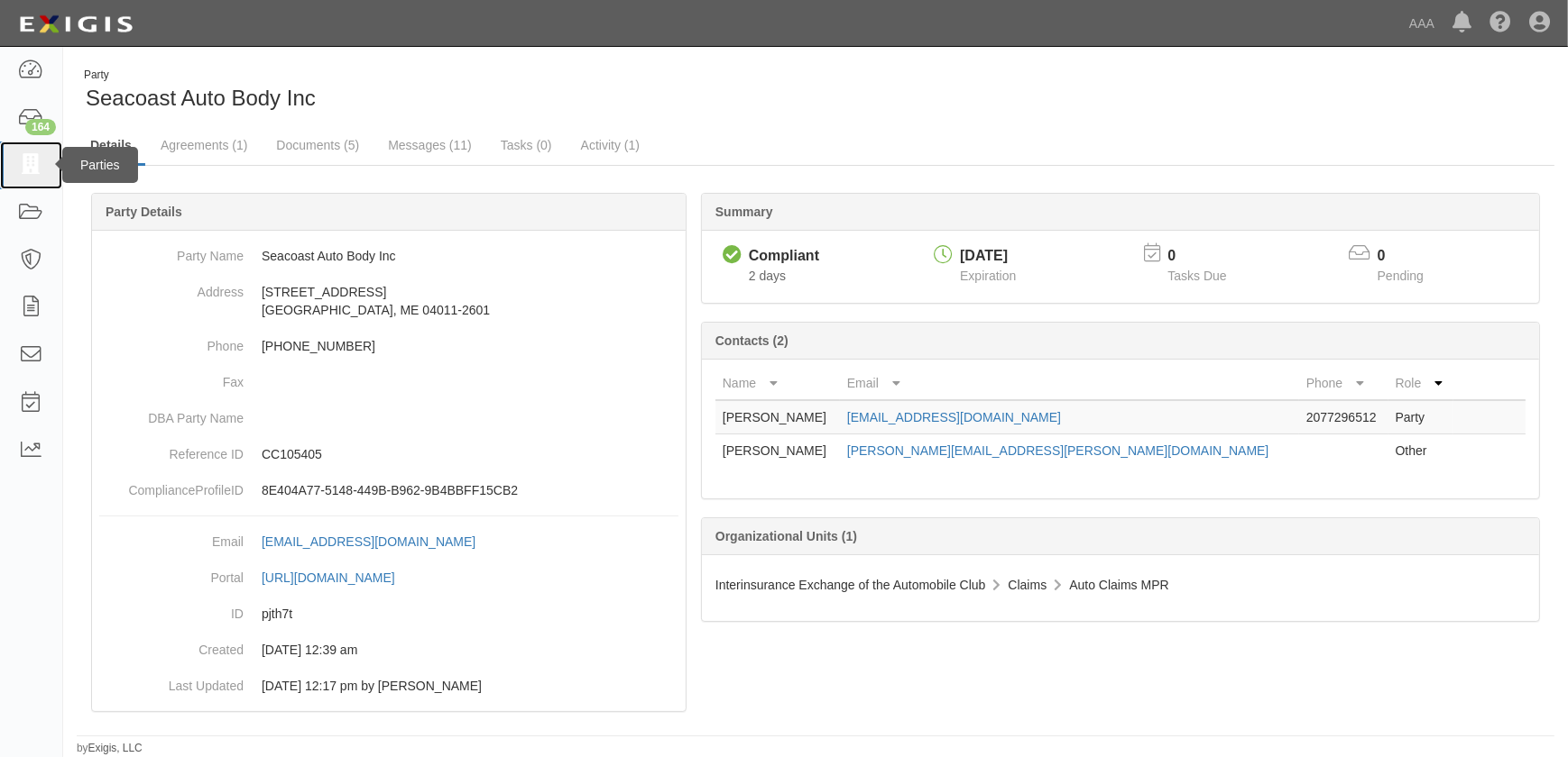
click at [18, 178] on link at bounding box center [31, 164] width 62 height 47
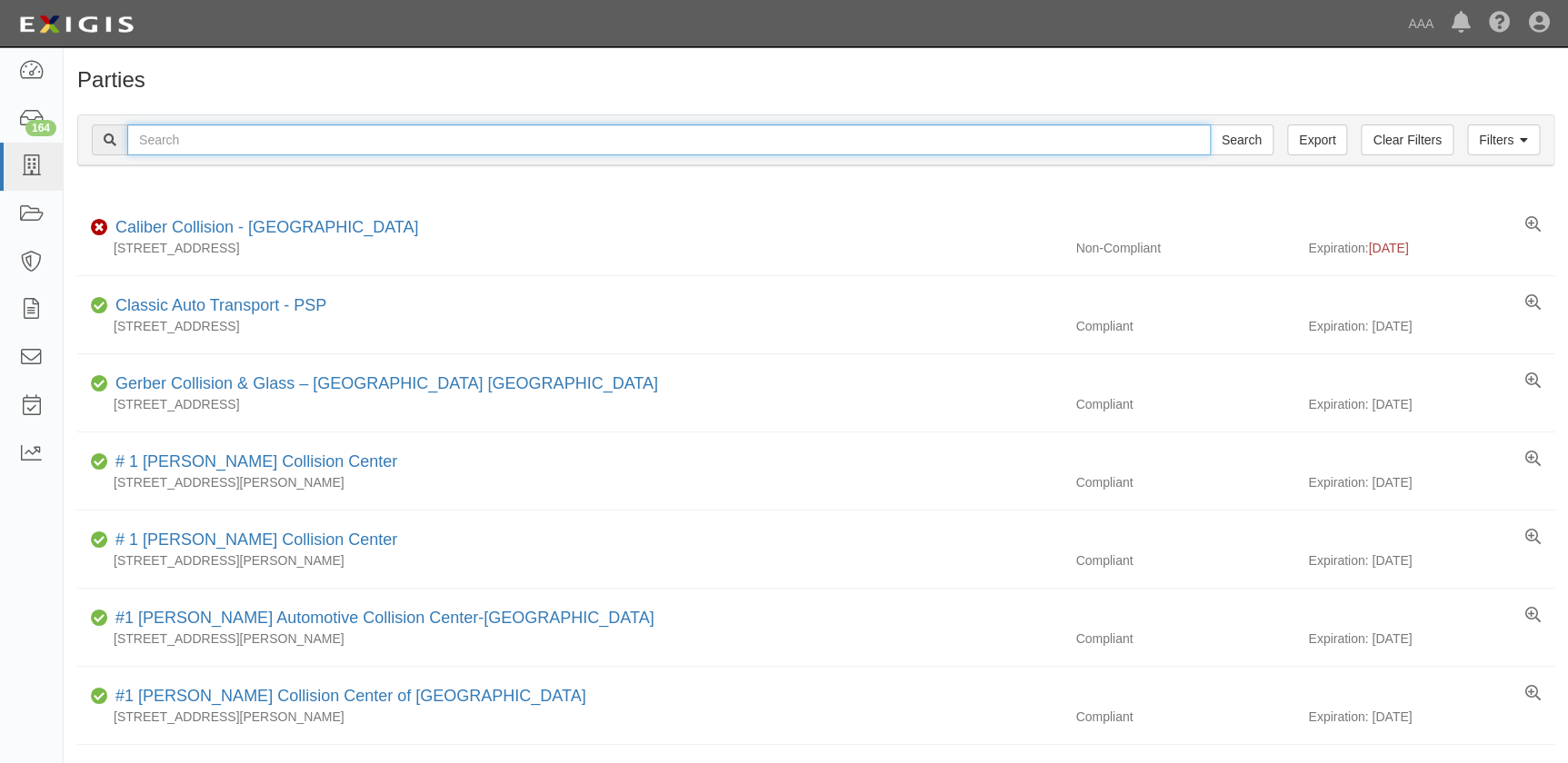
click at [346, 137] on input "text" at bounding box center [669, 140] width 1084 height 31
paste input "Sunroad Collision Center"
type input "Sunroad Collision Center"
click at [1209, 125] on input "Search" at bounding box center [1241, 140] width 63 height 31
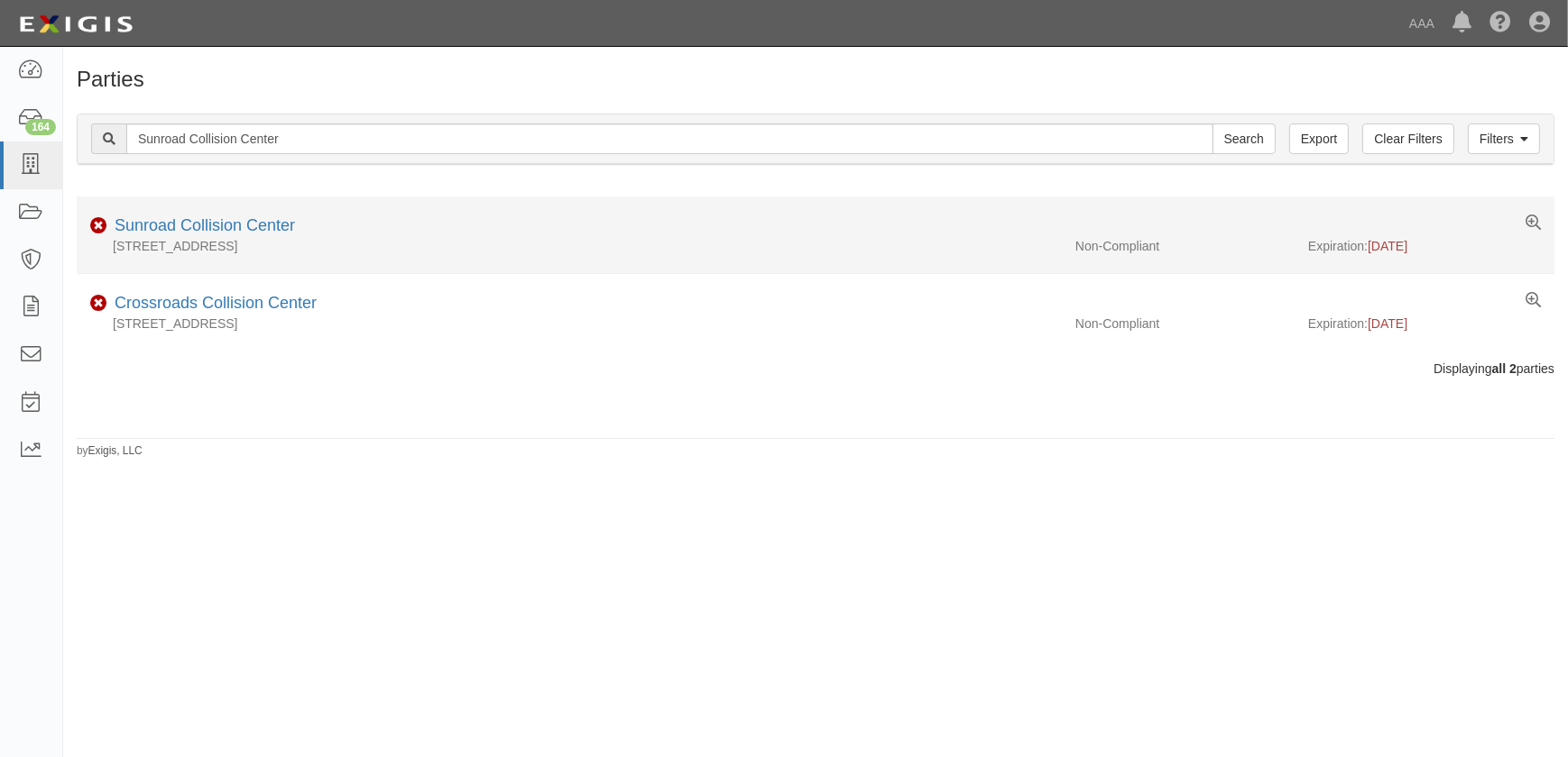
click at [208, 239] on div "7303 Clairemont Mesa Blvd, San Diego, CA 92111-1101" at bounding box center [569, 246] width 985 height 18
click at [211, 223] on link "Sunroad Collision Center" at bounding box center [204, 225] width 181 height 18
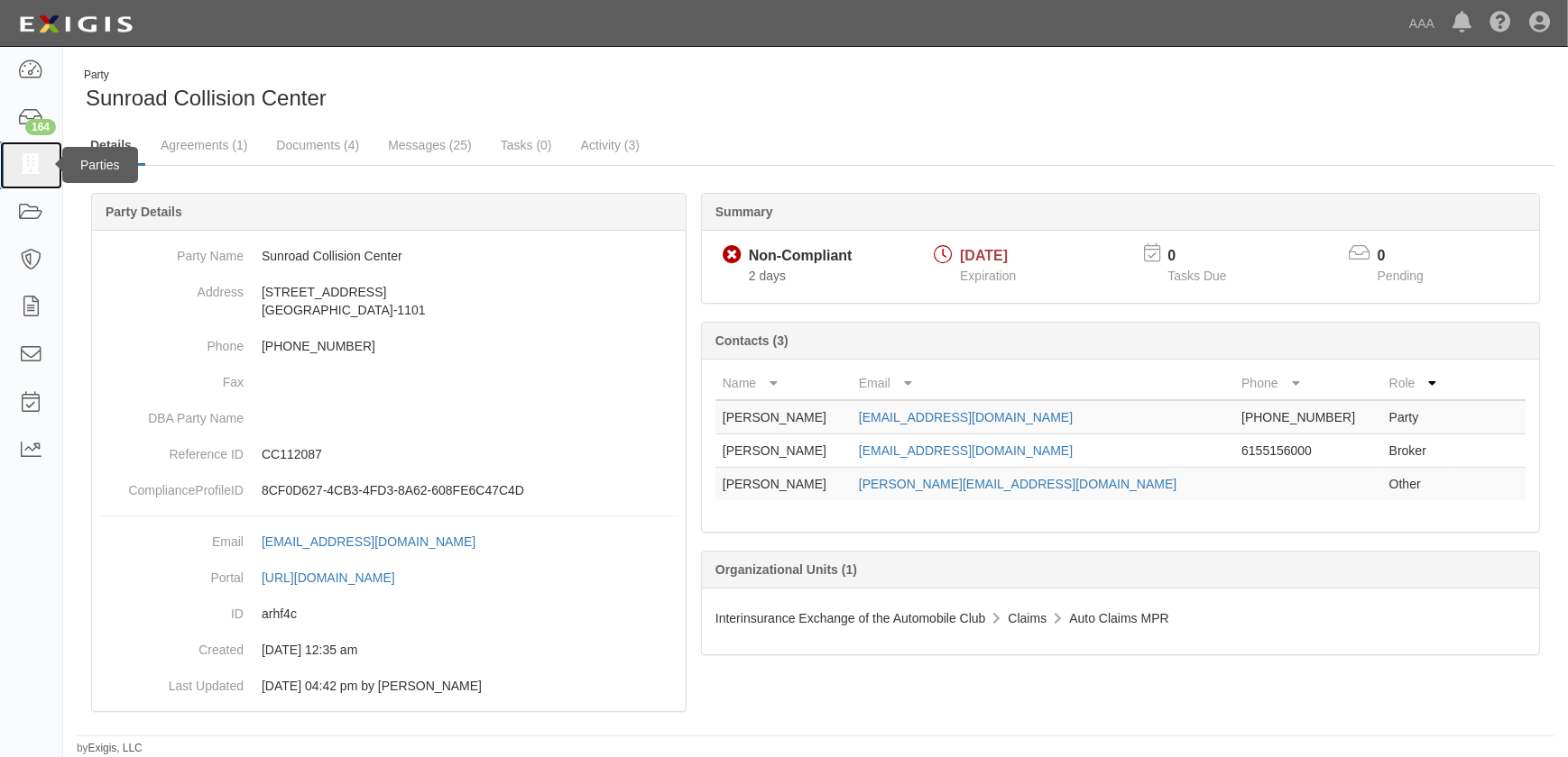
click at [31, 158] on icon at bounding box center [31, 164] width 25 height 20
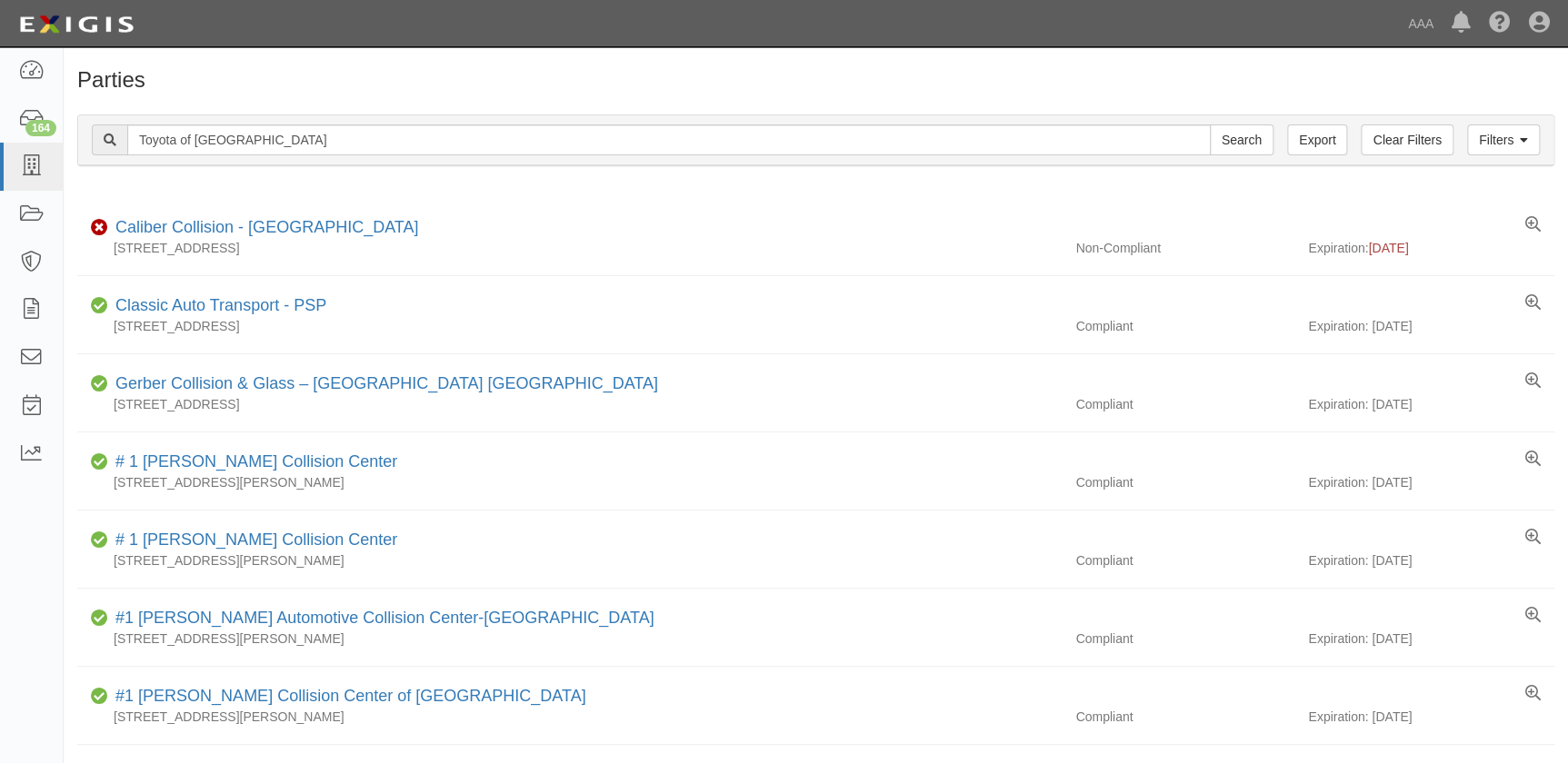
type input "Toyota of [GEOGRAPHIC_DATA]"
click at [1209, 125] on input "Search" at bounding box center [1241, 140] width 63 height 31
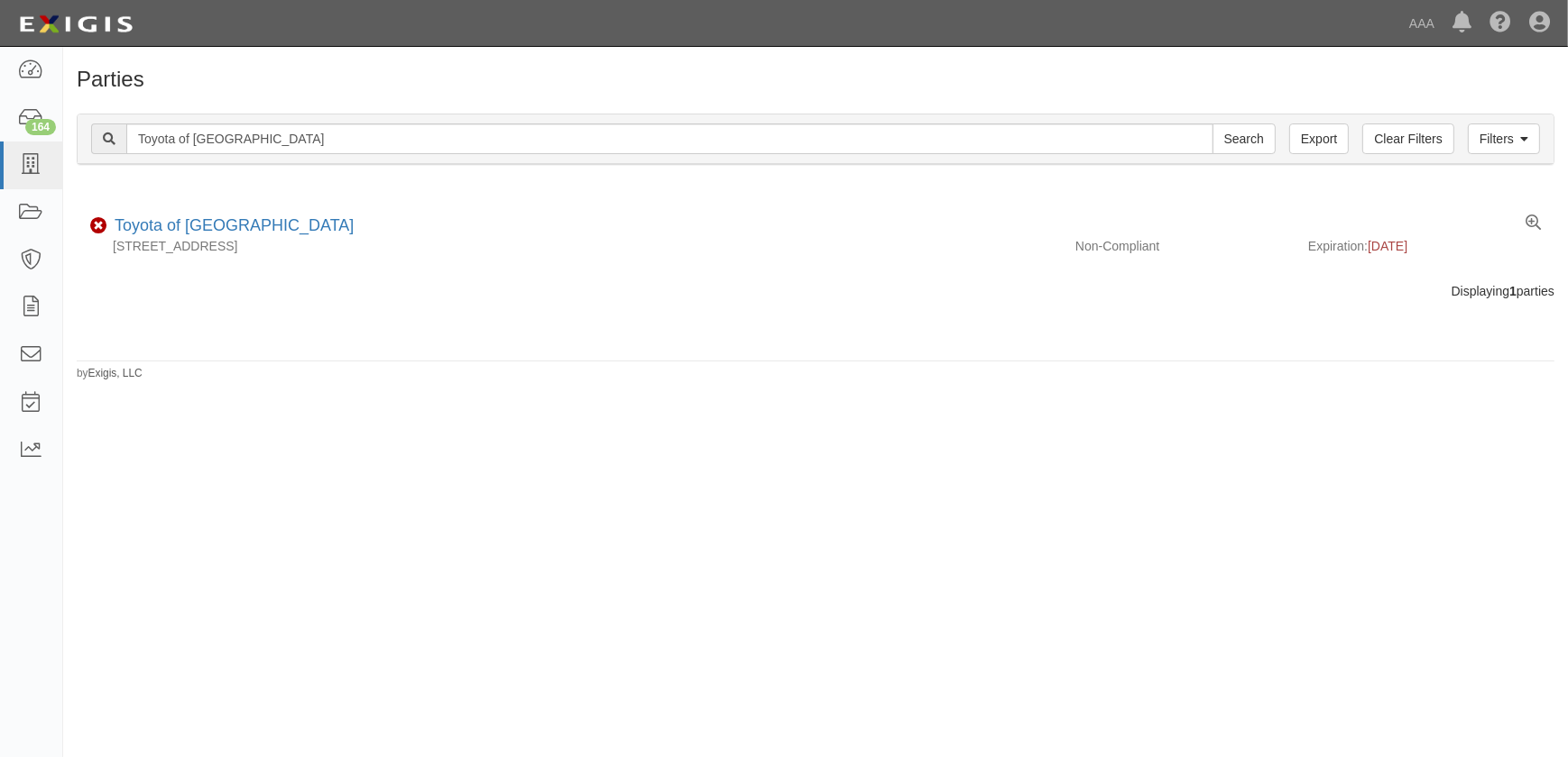
click at [369, 435] on div "Parties Add Party Filters Clear Filters Export Toyota of North Hollywood Search…" at bounding box center [784, 394] width 1568 height 682
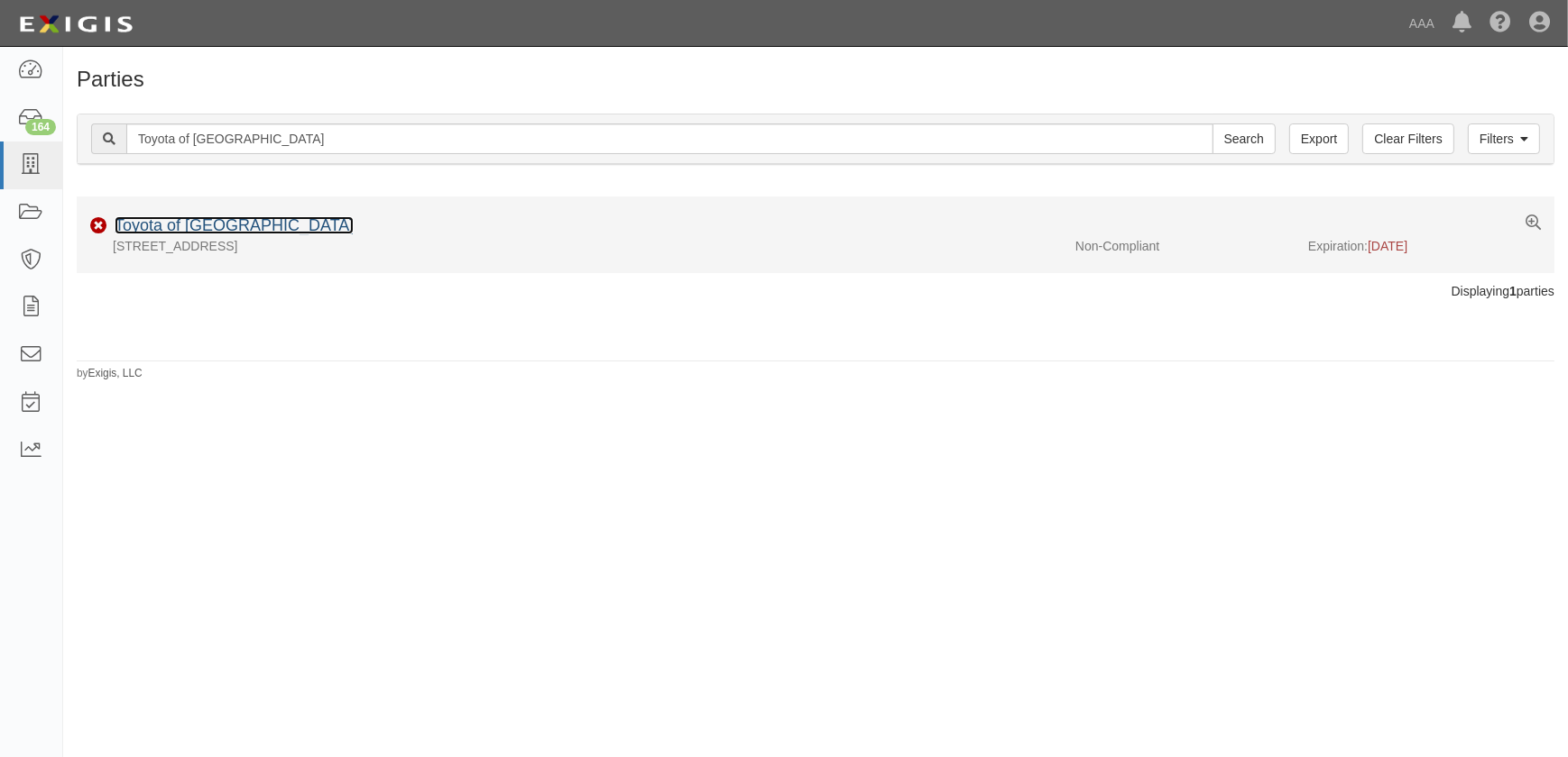
click at [282, 223] on link "Toyota of North Hollywood" at bounding box center [233, 225] width 239 height 18
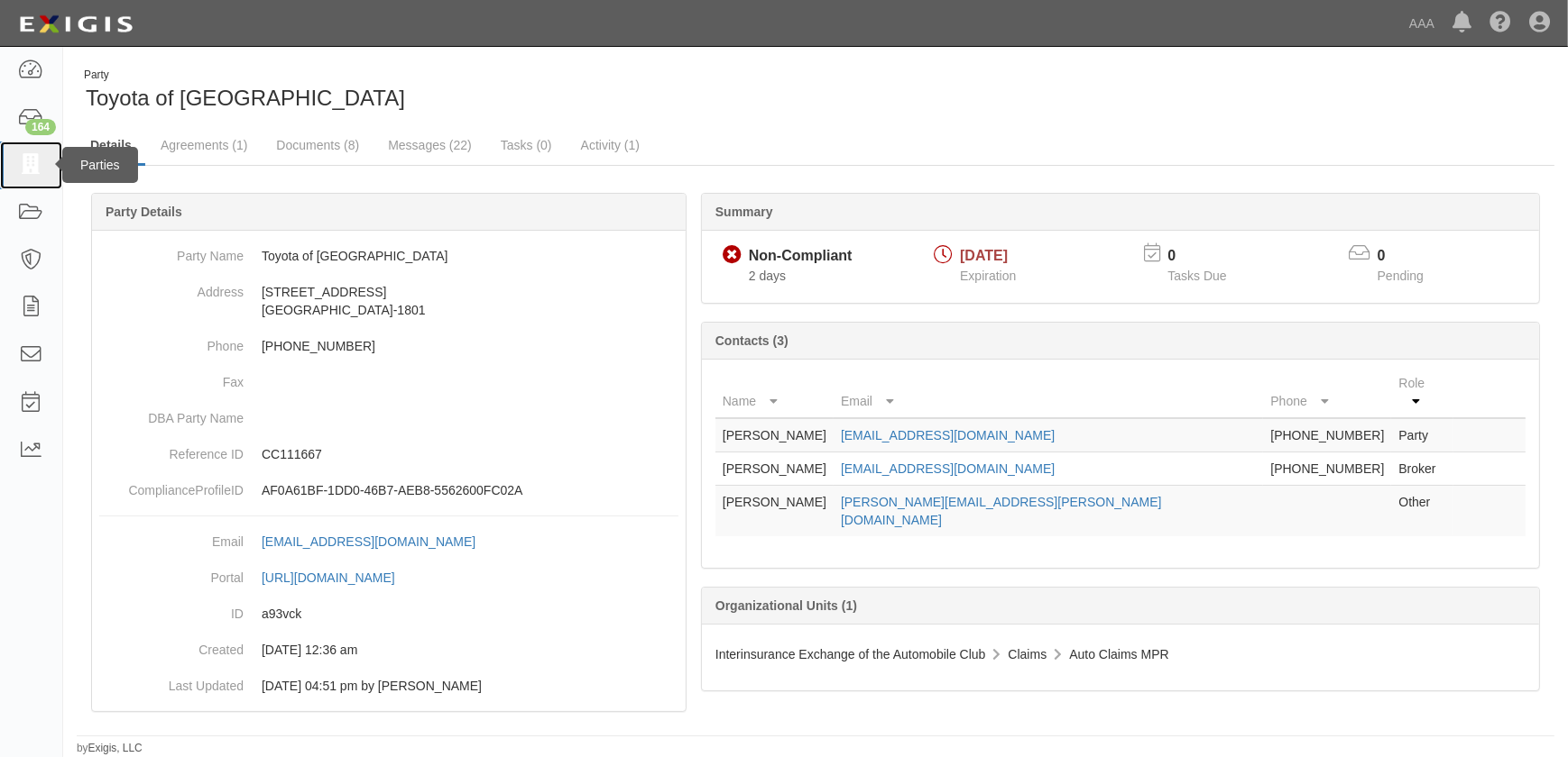
click at [29, 154] on link at bounding box center [31, 164] width 62 height 47
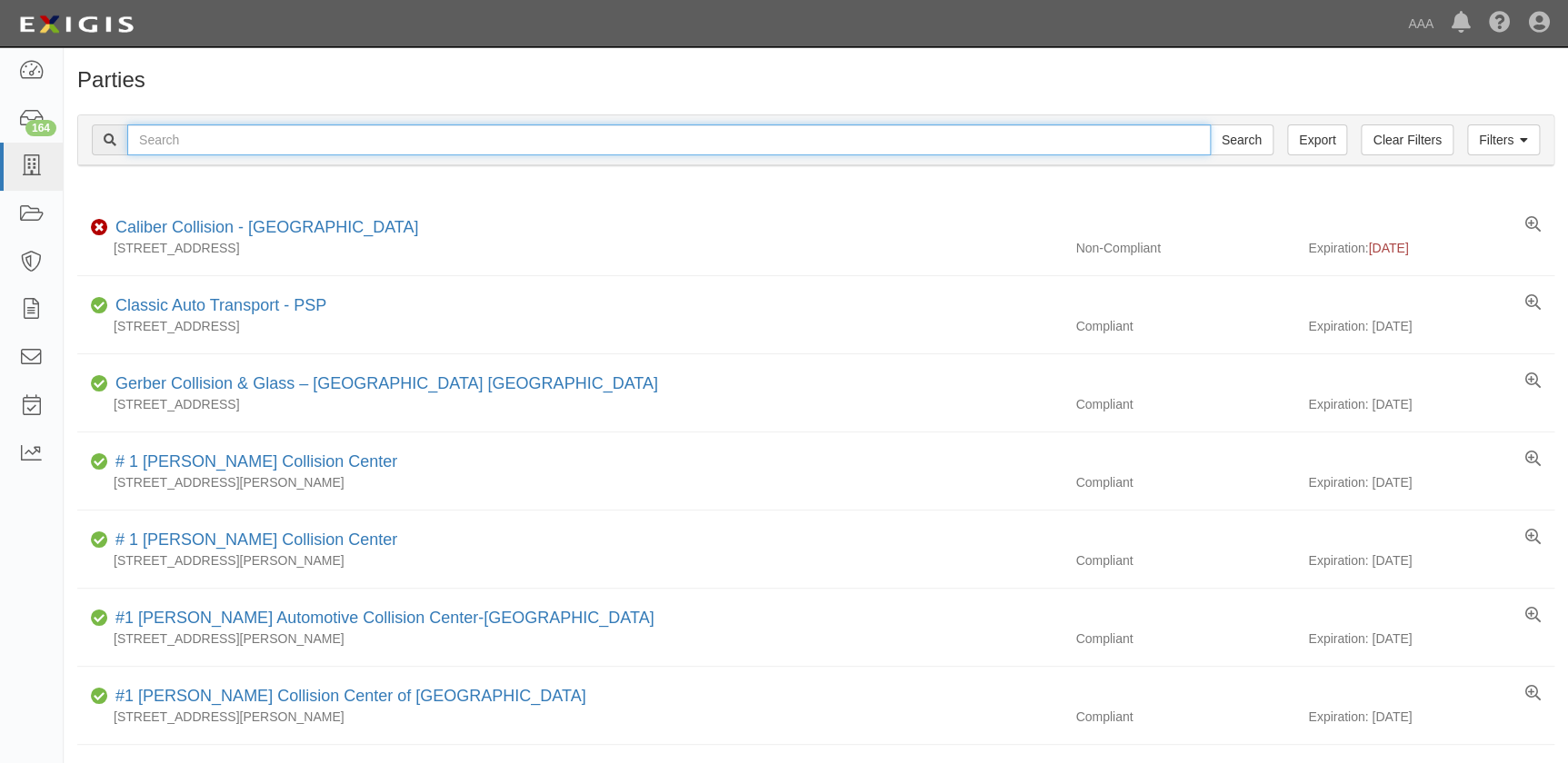
click at [179, 141] on input "text" at bounding box center [669, 140] width 1084 height 31
paste input "Traynor Collision Center - Milford"
type input "Traynor Collision Center - Milford"
click at [1209, 125] on input "Search" at bounding box center [1241, 140] width 63 height 31
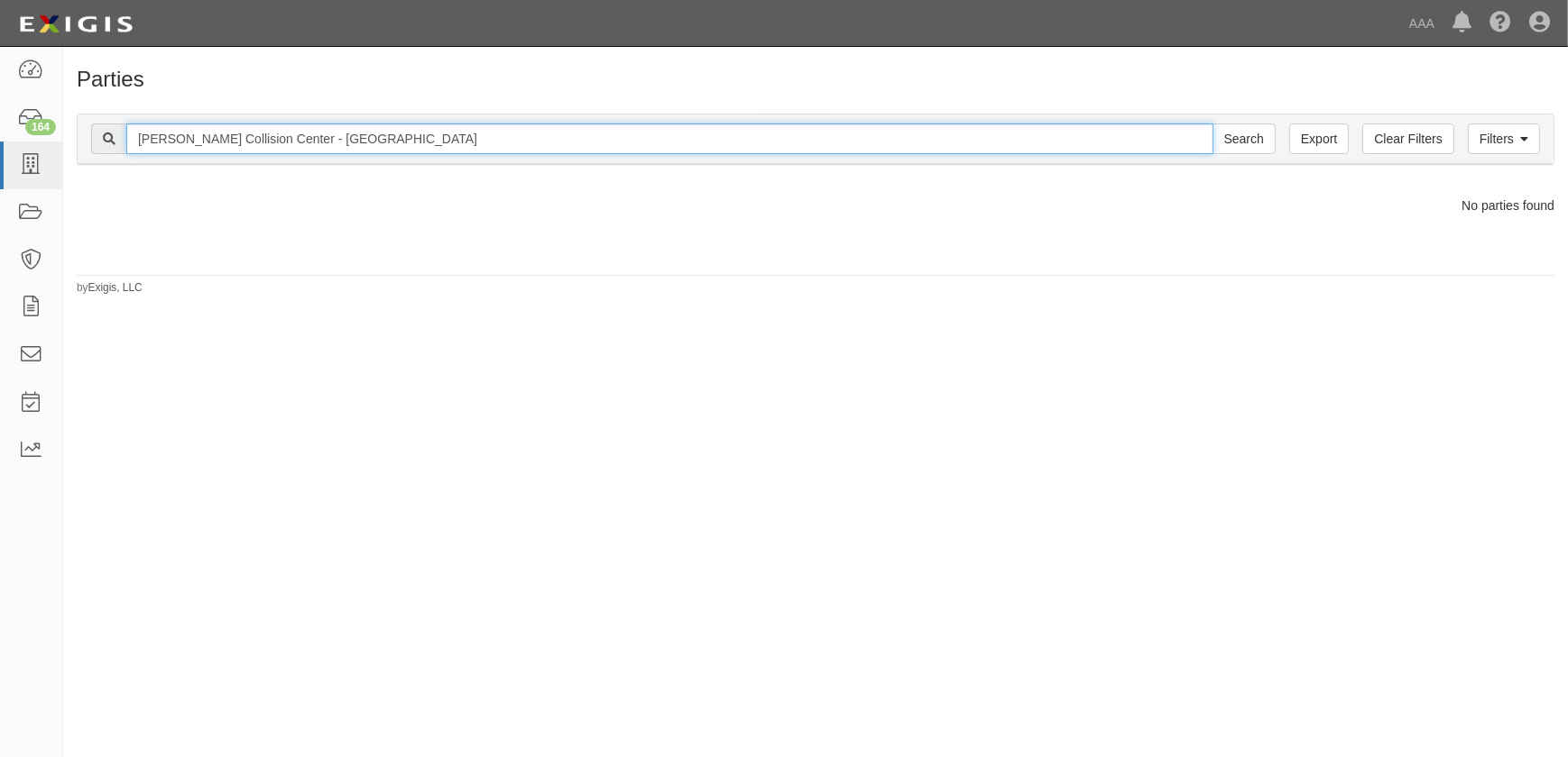
drag, startPoint x: 374, startPoint y: 141, endPoint x: 236, endPoint y: 144, distance: 138.0
click at [236, 144] on input "[PERSON_NAME] Collision Center - [GEOGRAPHIC_DATA]" at bounding box center [670, 139] width 1087 height 31
type input "Traynor Collision"
click at [1212, 124] on input "Search" at bounding box center [1243, 139] width 63 height 31
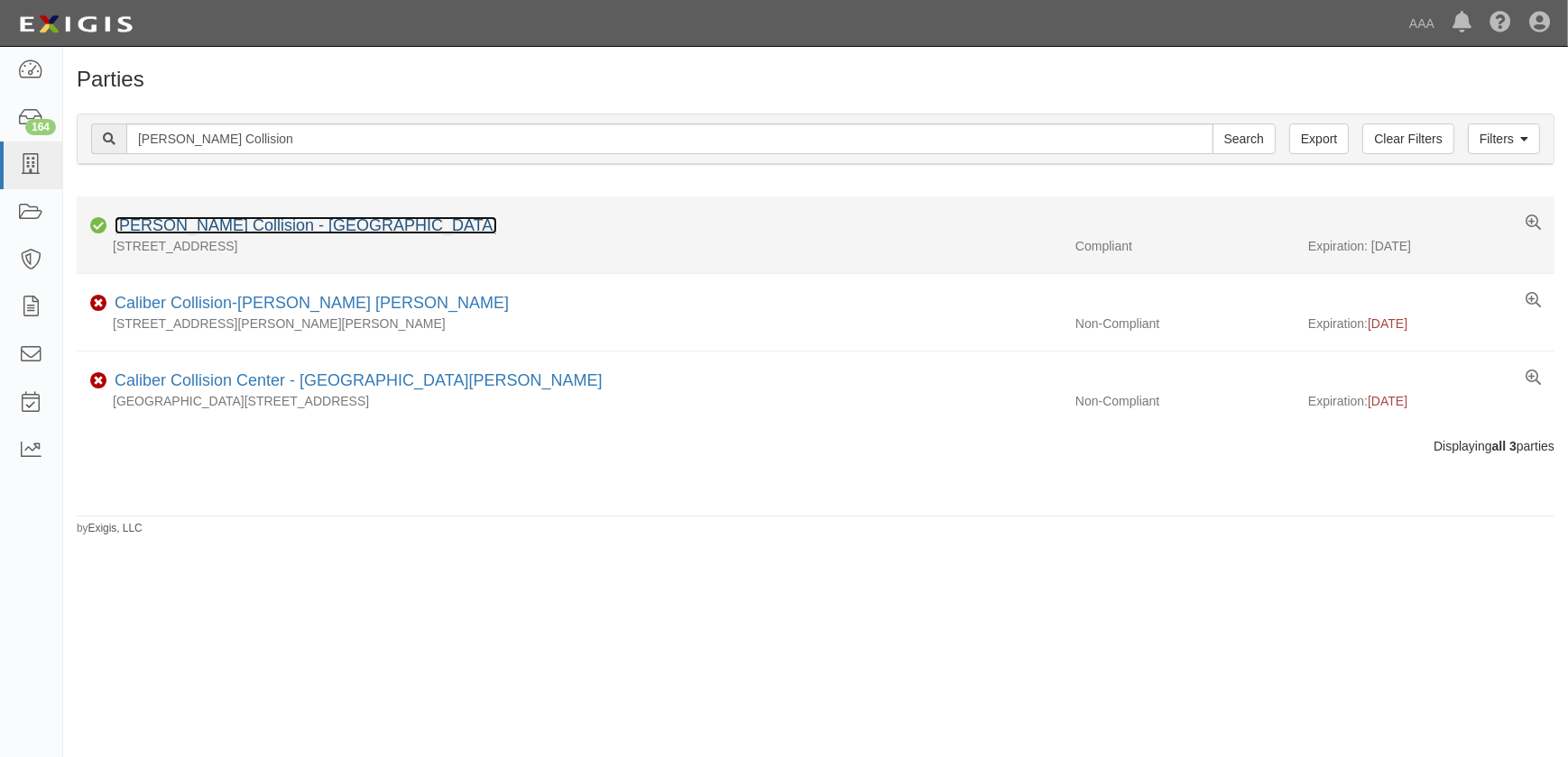
click at [261, 226] on link "[PERSON_NAME] Collision - [GEOGRAPHIC_DATA]" at bounding box center [305, 225] width 382 height 18
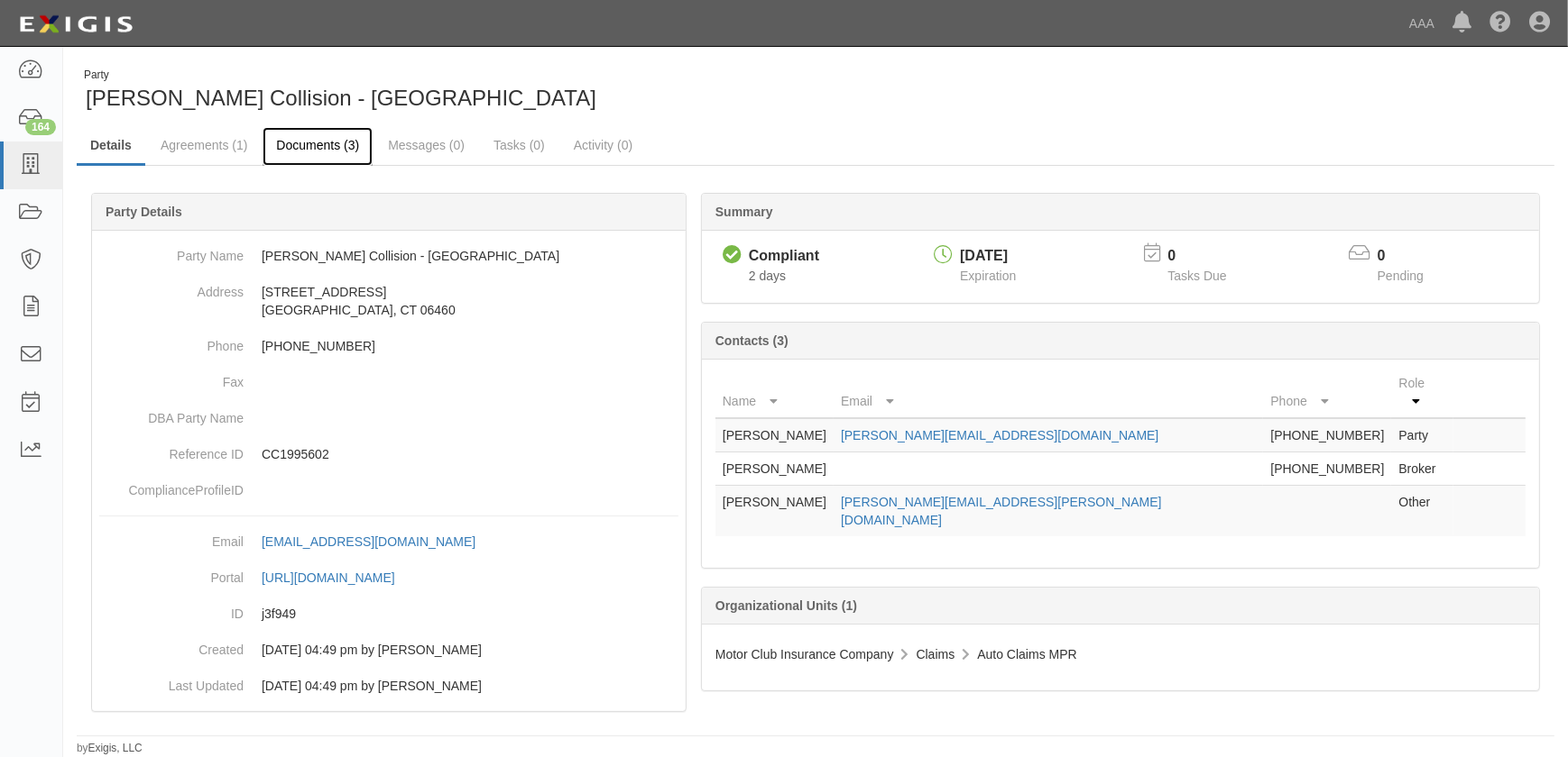
click at [314, 146] on link "Documents (3)" at bounding box center [317, 146] width 110 height 39
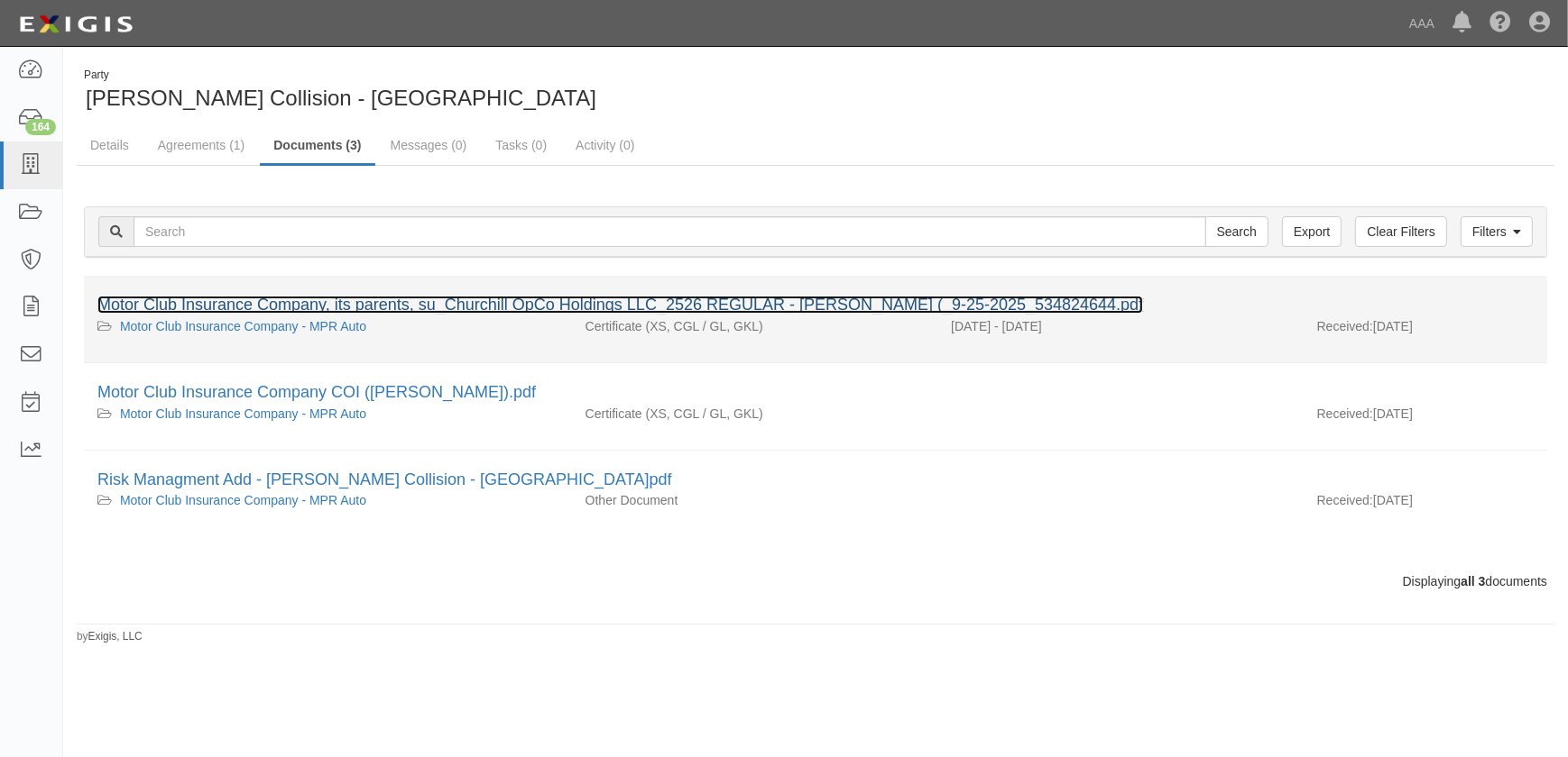
click at [282, 306] on link "Motor Club Insurance Company, its parents, su_Churchill OpCo Holdings LLC_2526 …" at bounding box center [620, 305] width 1046 height 18
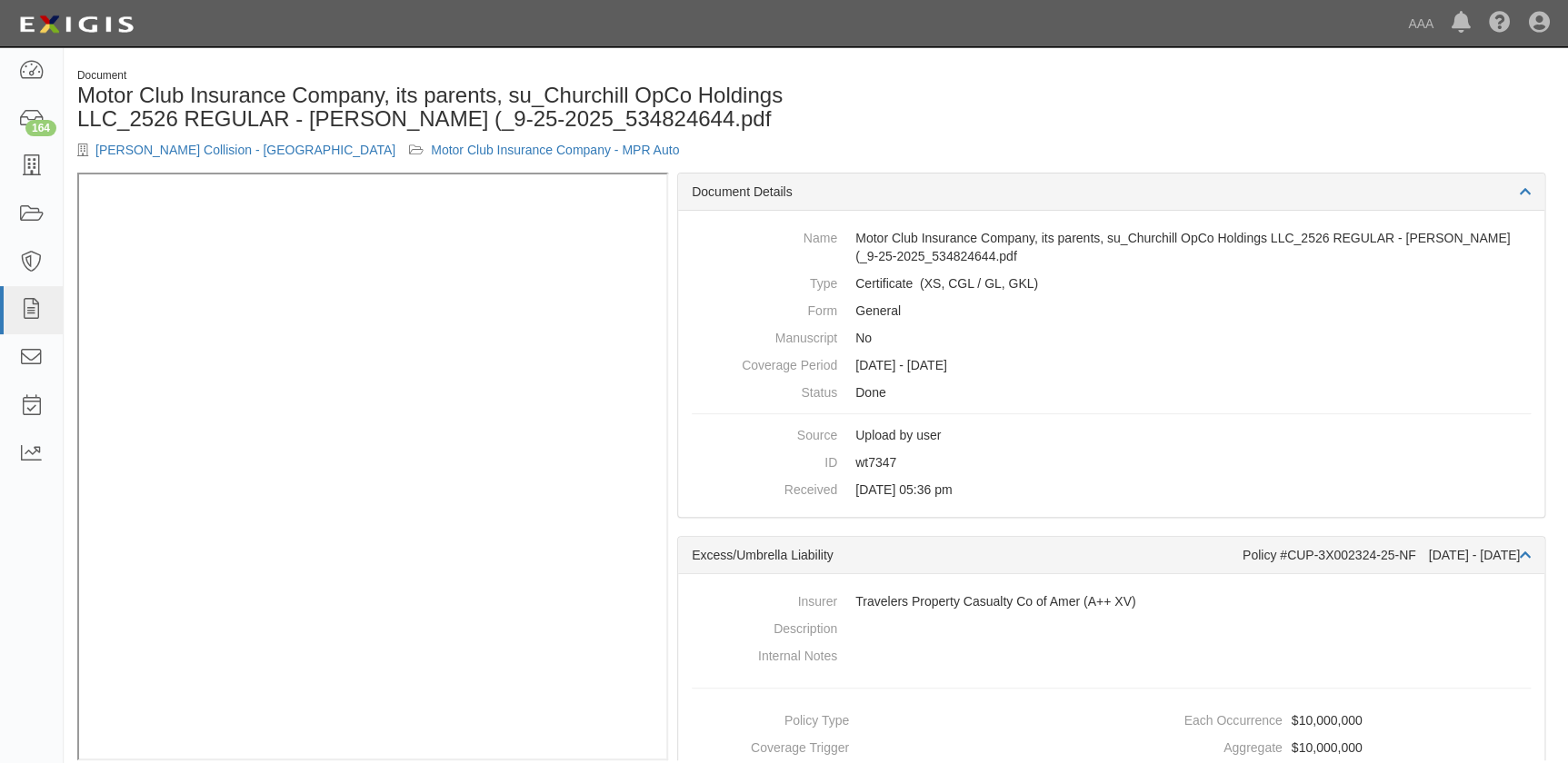
click at [974, 101] on div "Document Motor Club Insurance Company, its parents, su_Churchill OpCo Holdings …" at bounding box center [815, 120] width 1504 height 104
click at [1196, 129] on div "Document Motor Club Insurance Company, its parents, su_Churchill OpCo Holdings …" at bounding box center [815, 120] width 1504 height 104
click at [150, 146] on link "Traynor Collision - Milford" at bounding box center [246, 149] width 300 height 15
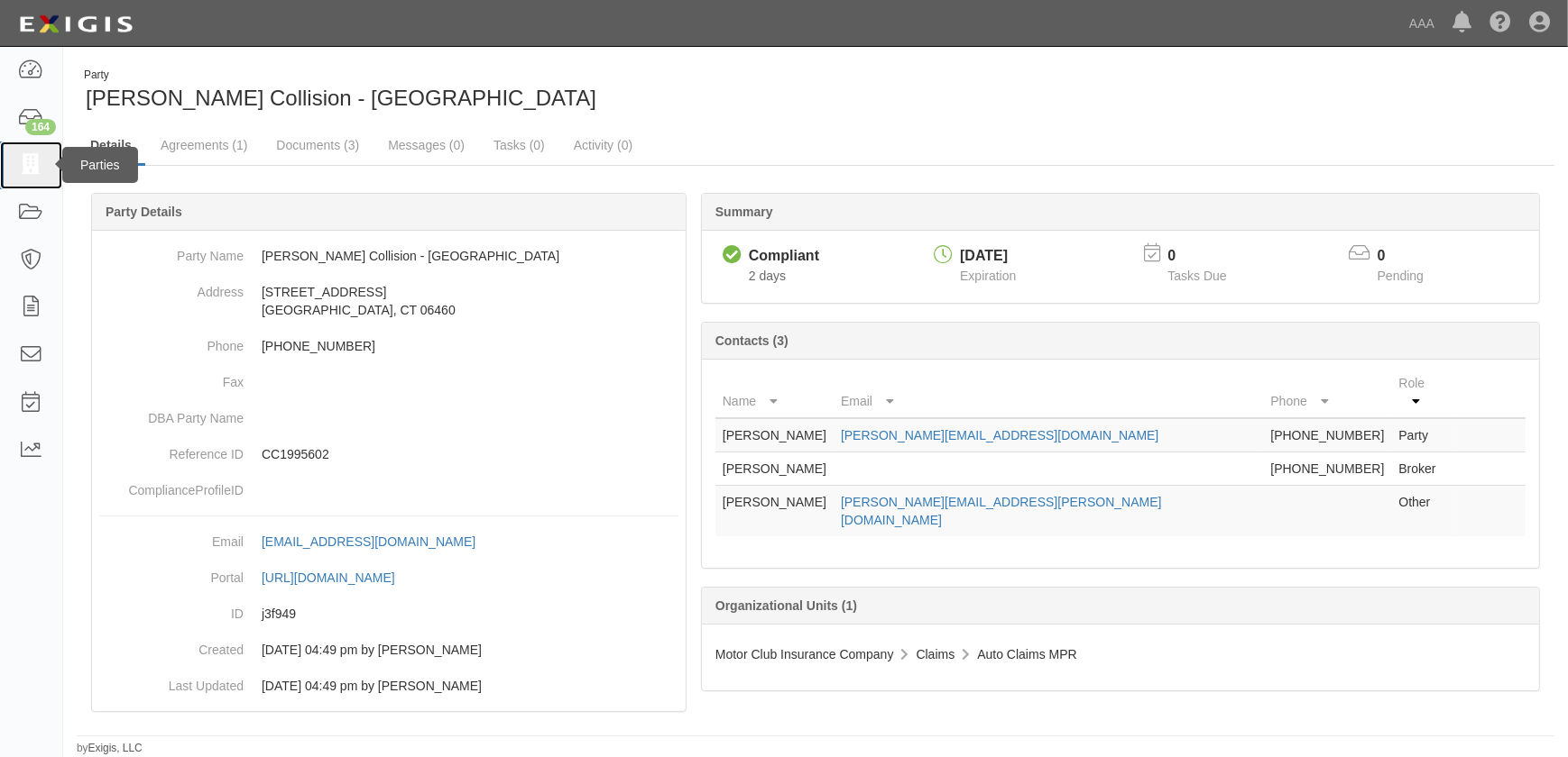
click at [33, 167] on icon at bounding box center [31, 164] width 25 height 20
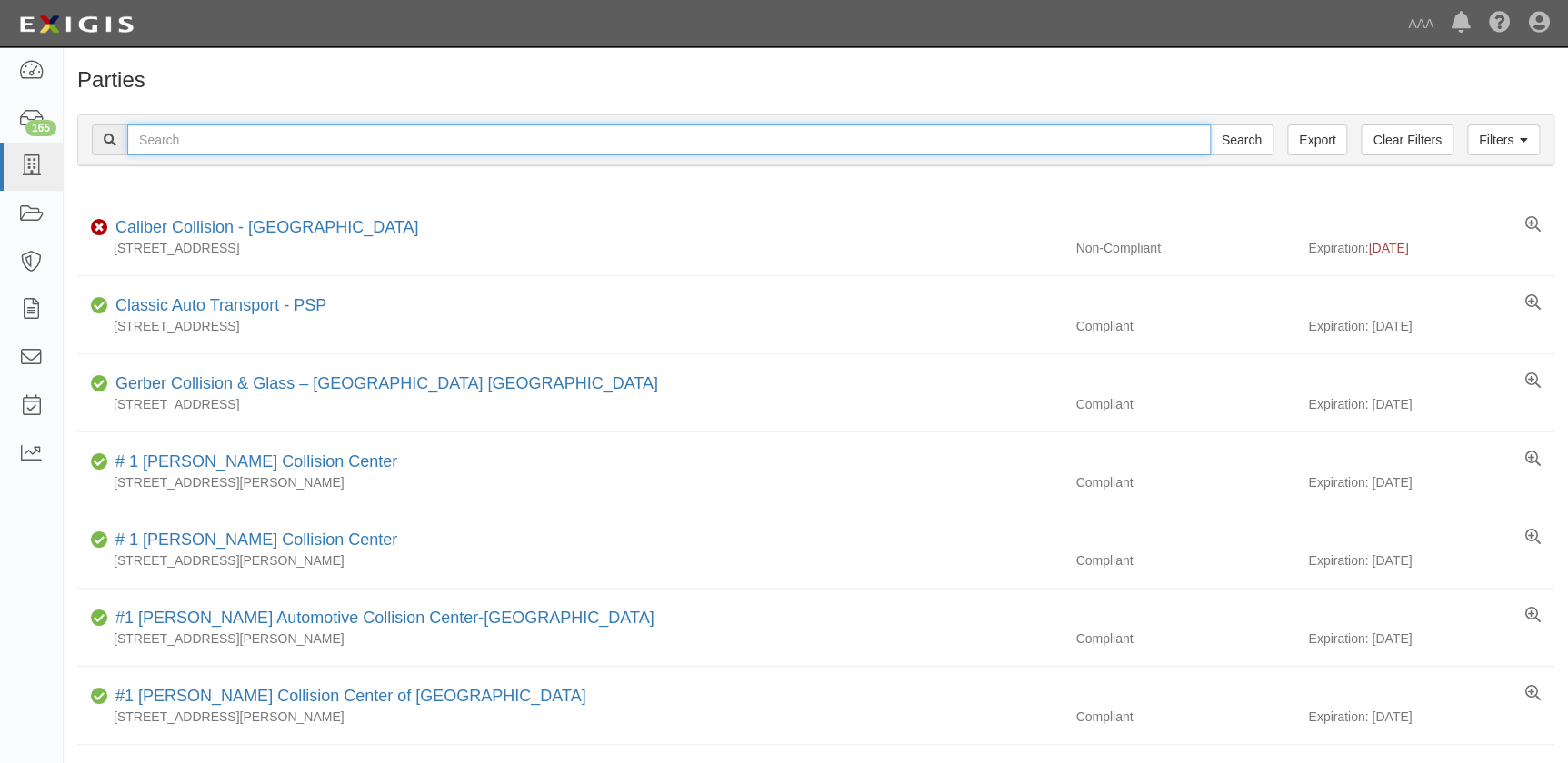
click at [168, 141] on input "text" at bounding box center [669, 140] width 1084 height 31
paste input "Tristar-Ford"
type input "Tristar-Ford"
click at [1209, 125] on input "Search" at bounding box center [1241, 140] width 63 height 31
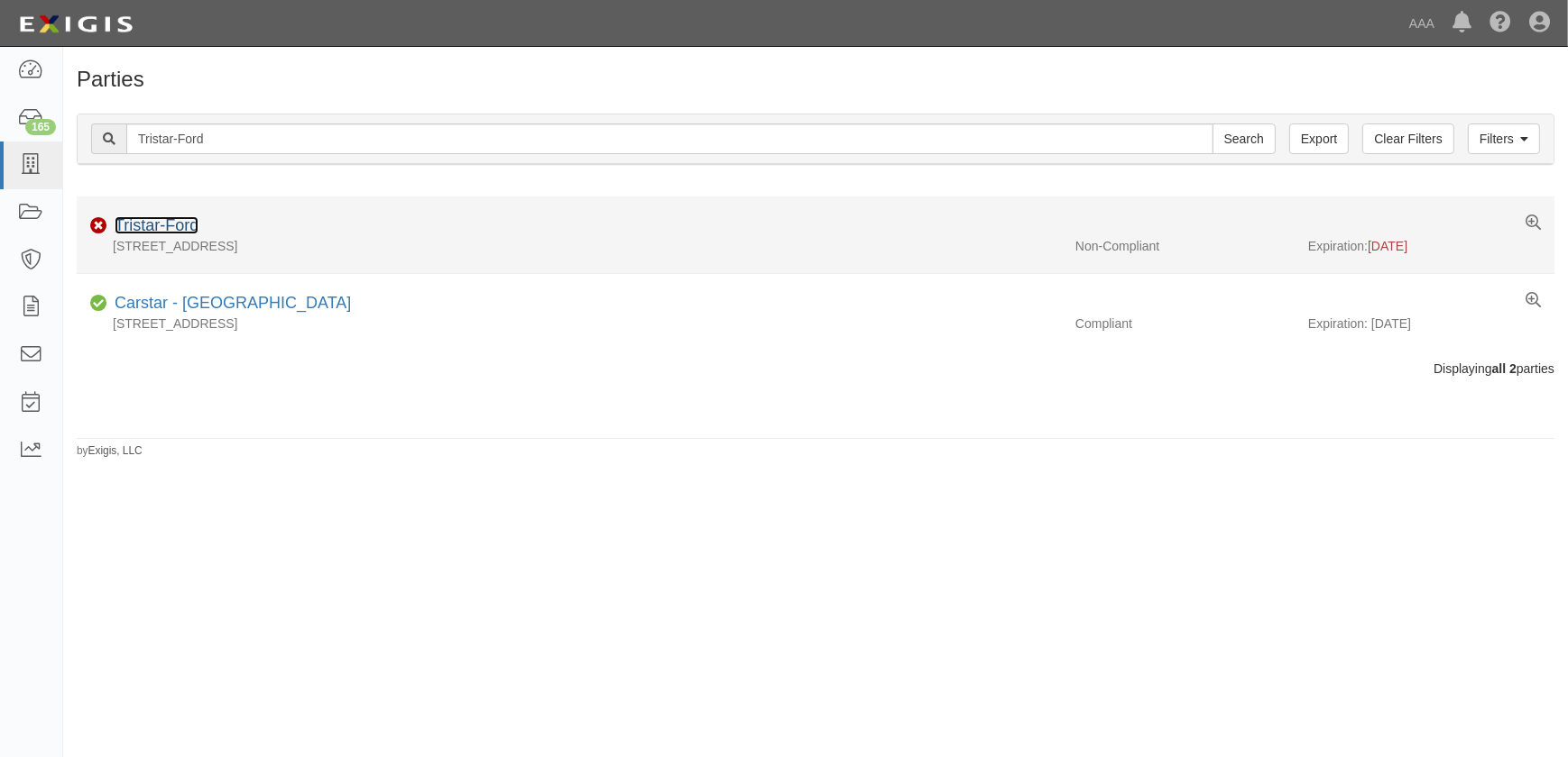
click at [148, 221] on link "Tristar-Ford" at bounding box center [156, 225] width 84 height 18
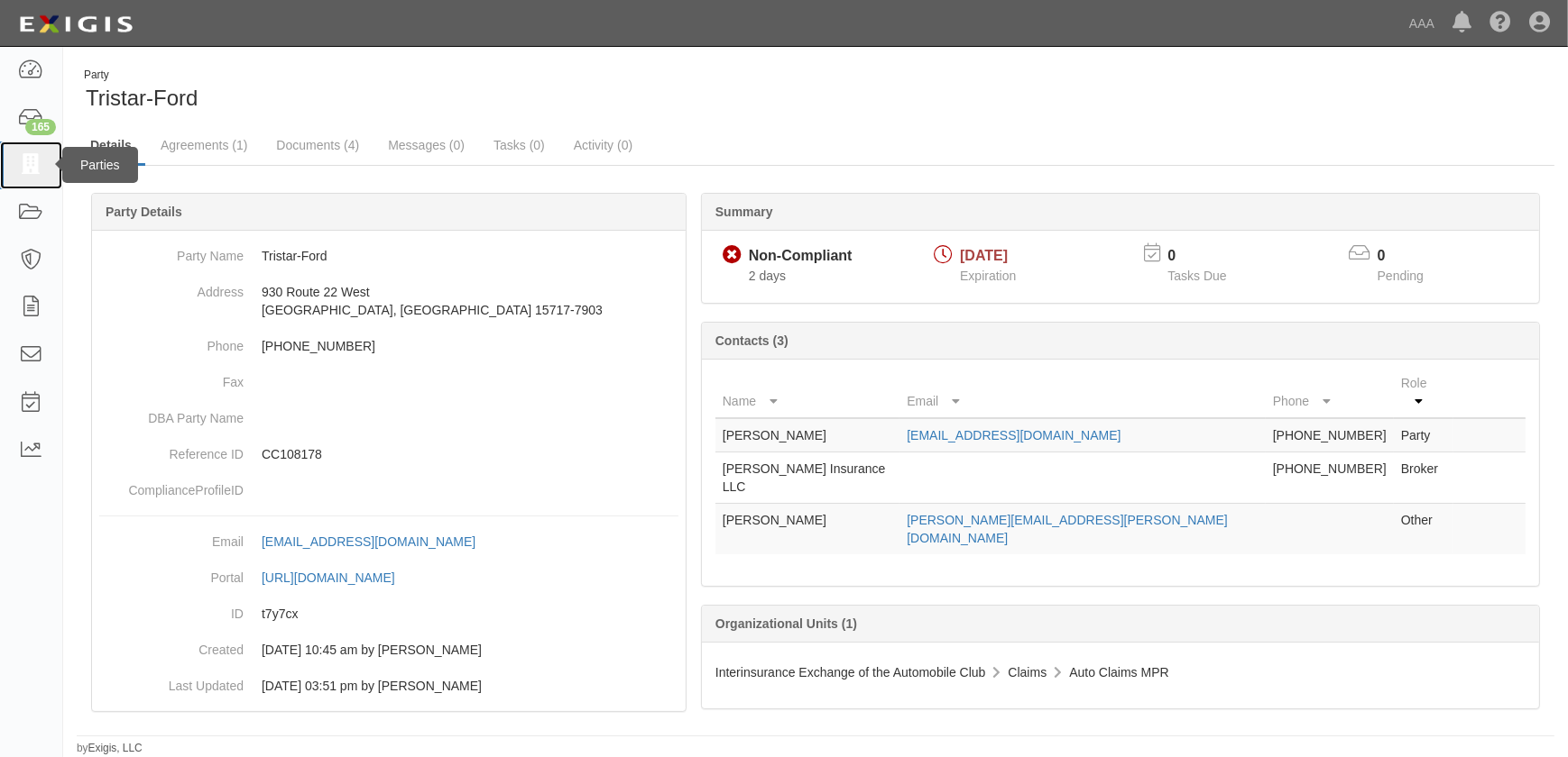
click at [45, 171] on link at bounding box center [31, 164] width 62 height 47
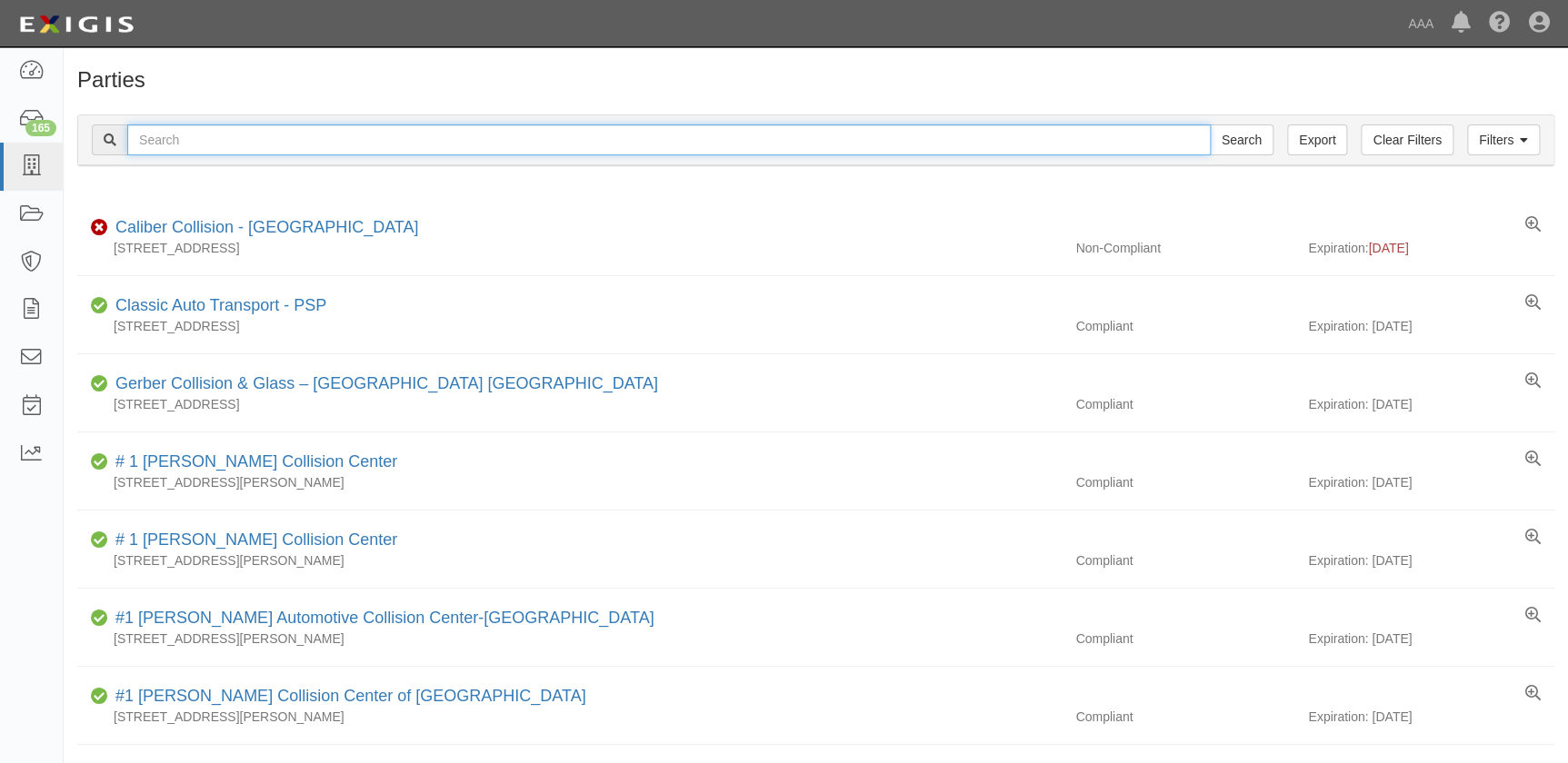
click at [383, 142] on input "text" at bounding box center [669, 140] width 1084 height 31
paste input "Vive Collision of Thomaston"
type input "Vive Collision of Thomaston"
click at [1209, 125] on input "Search" at bounding box center [1241, 140] width 63 height 31
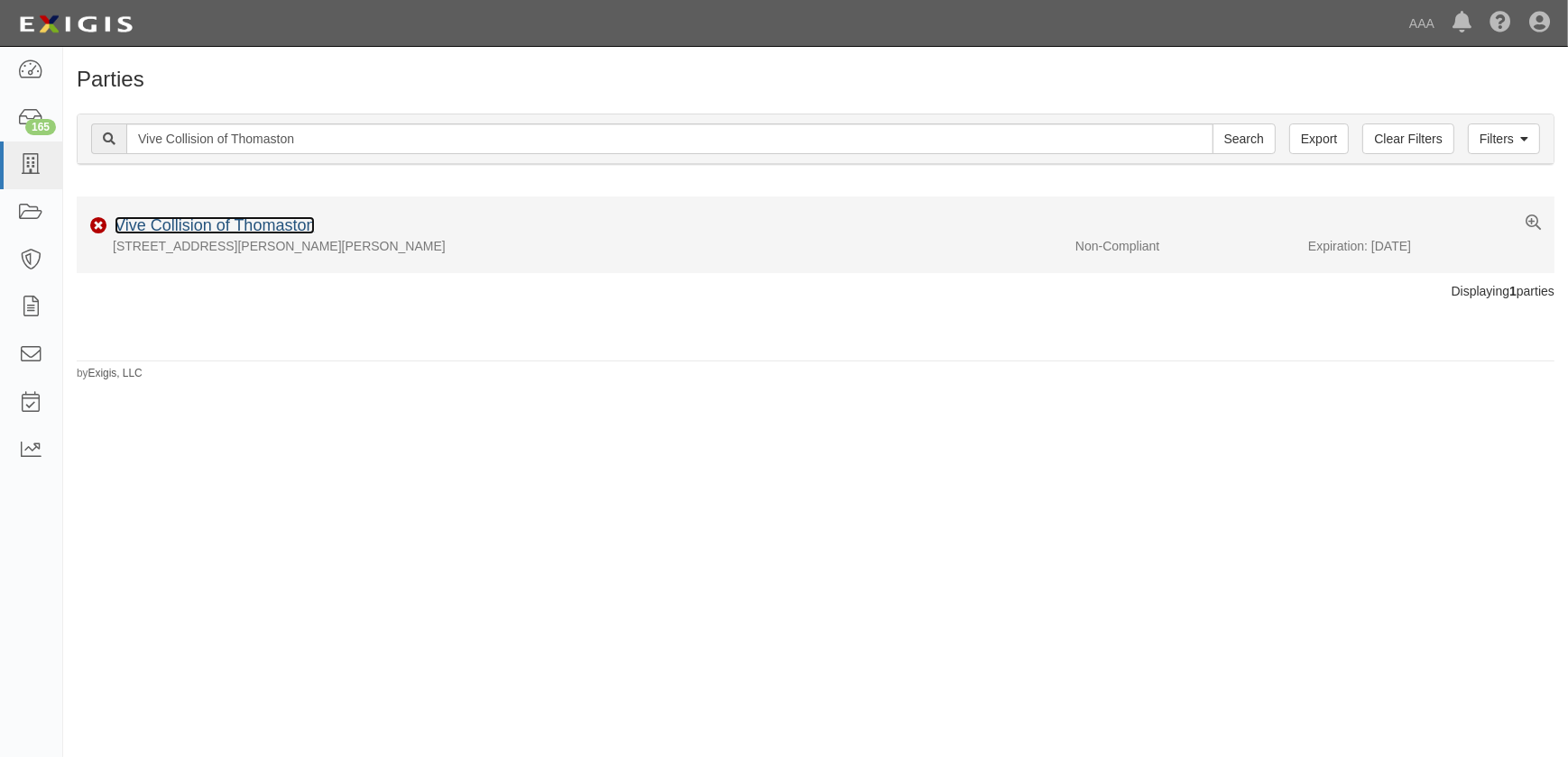
click at [275, 226] on link "Vive Collision of Thomaston" at bounding box center [214, 225] width 200 height 18
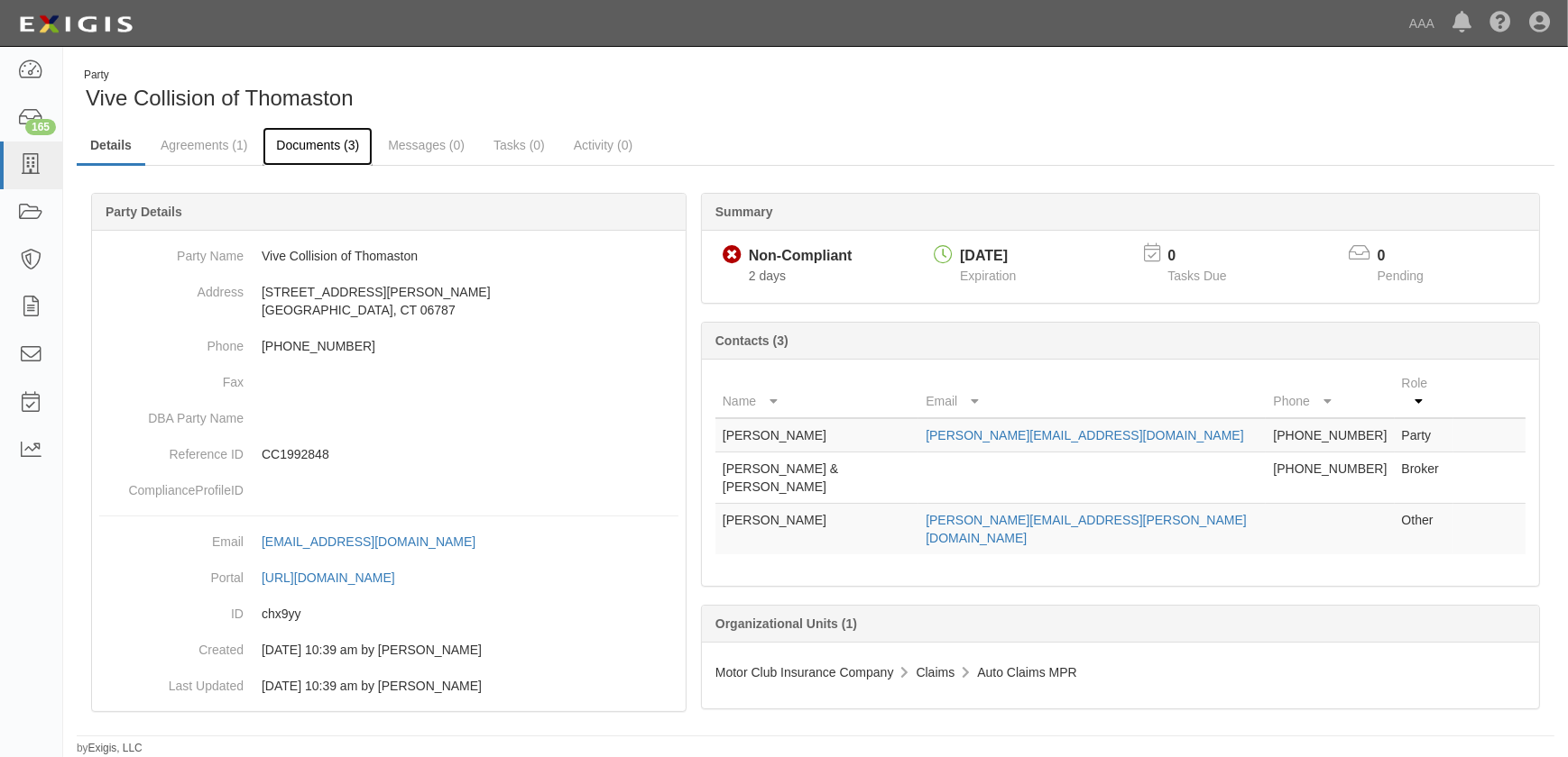
click at [300, 149] on link "Documents (3)" at bounding box center [317, 146] width 110 height 39
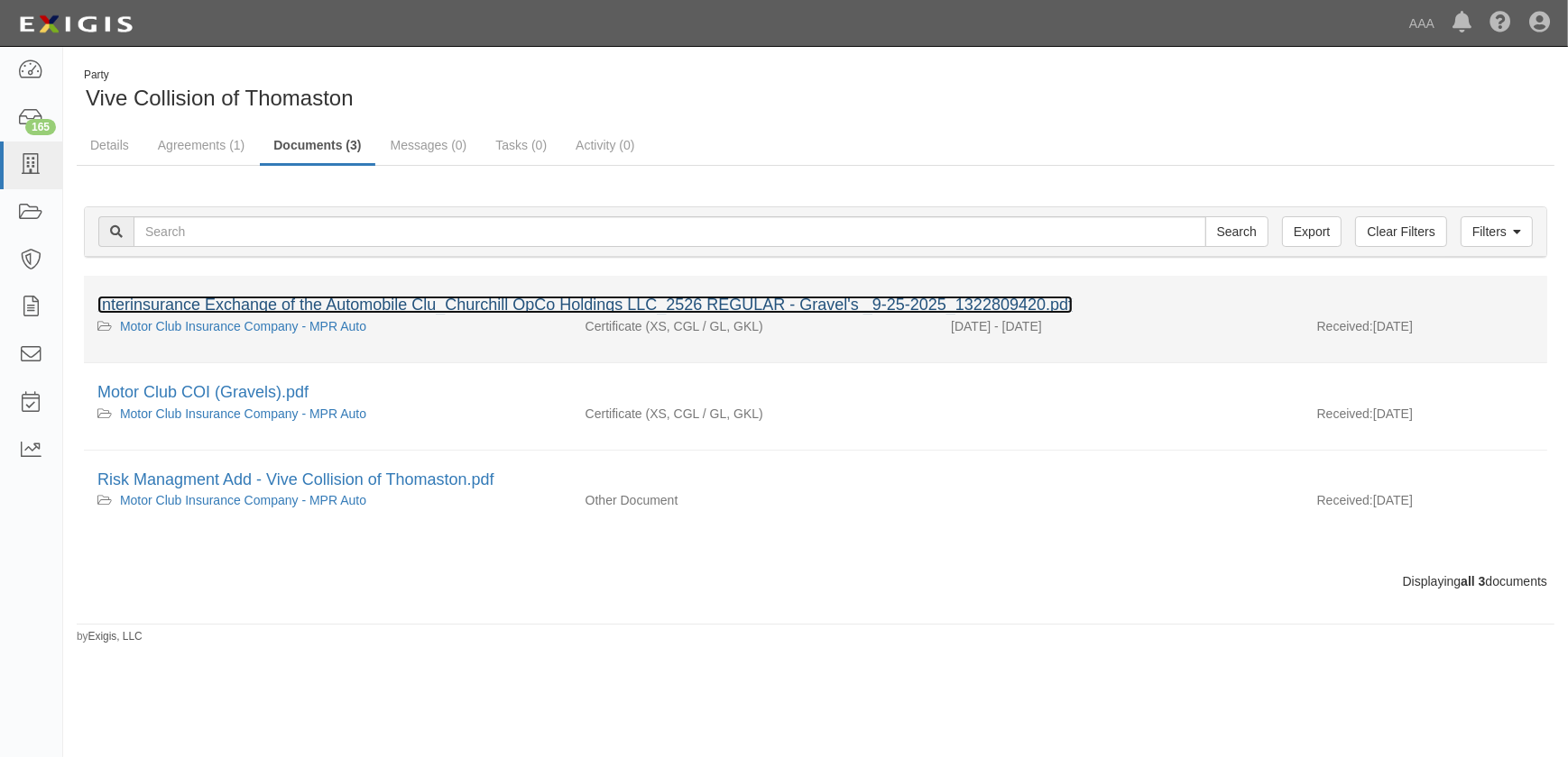
click at [247, 303] on link "Interinsurance Exchange of the Automobile Clu_Churchill OpCo Holdings LLC_2526 …" at bounding box center [585, 305] width 975 height 18
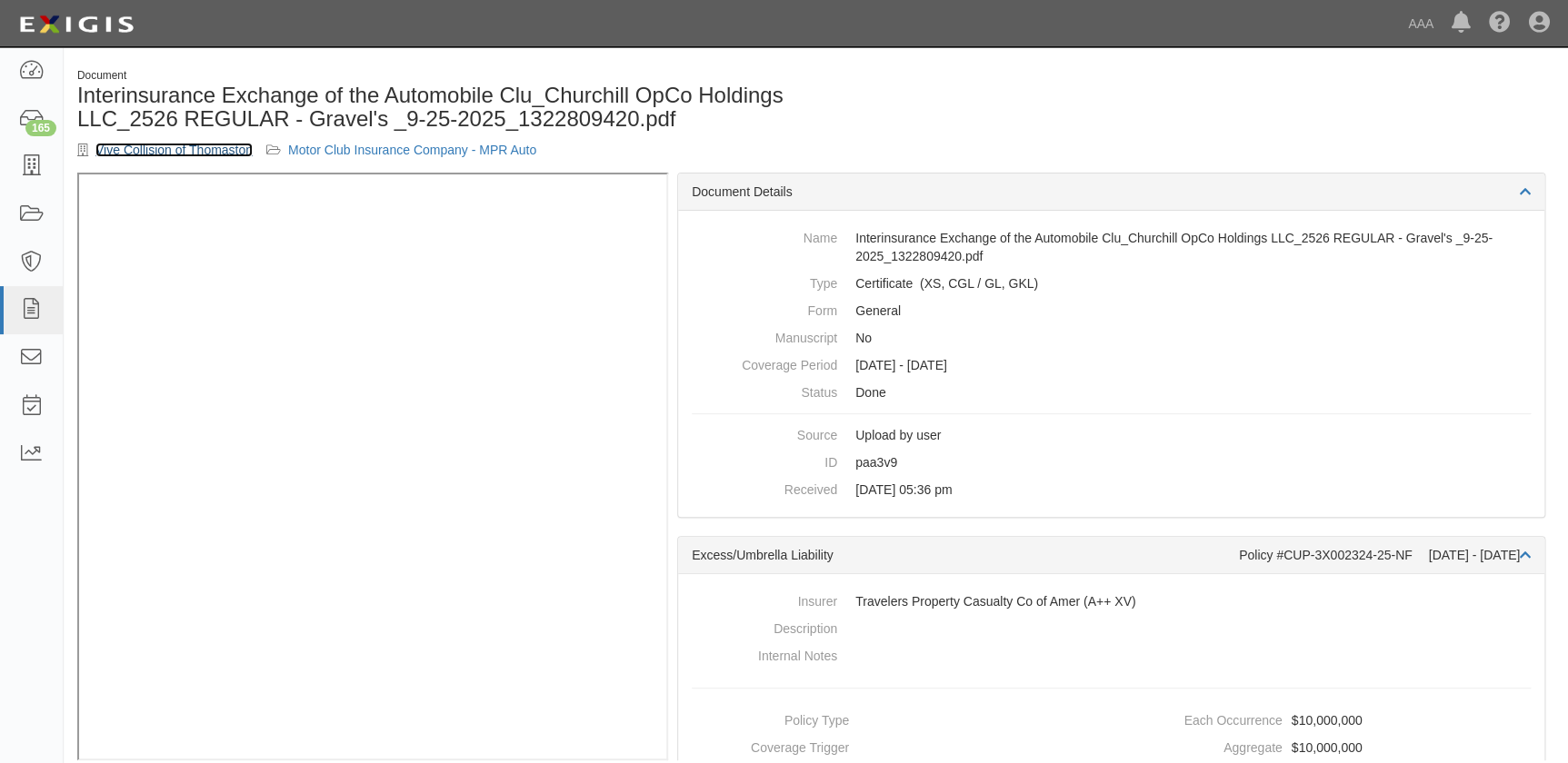
click at [199, 150] on link "Vive Collision of Thomaston" at bounding box center [173, 149] width 157 height 15
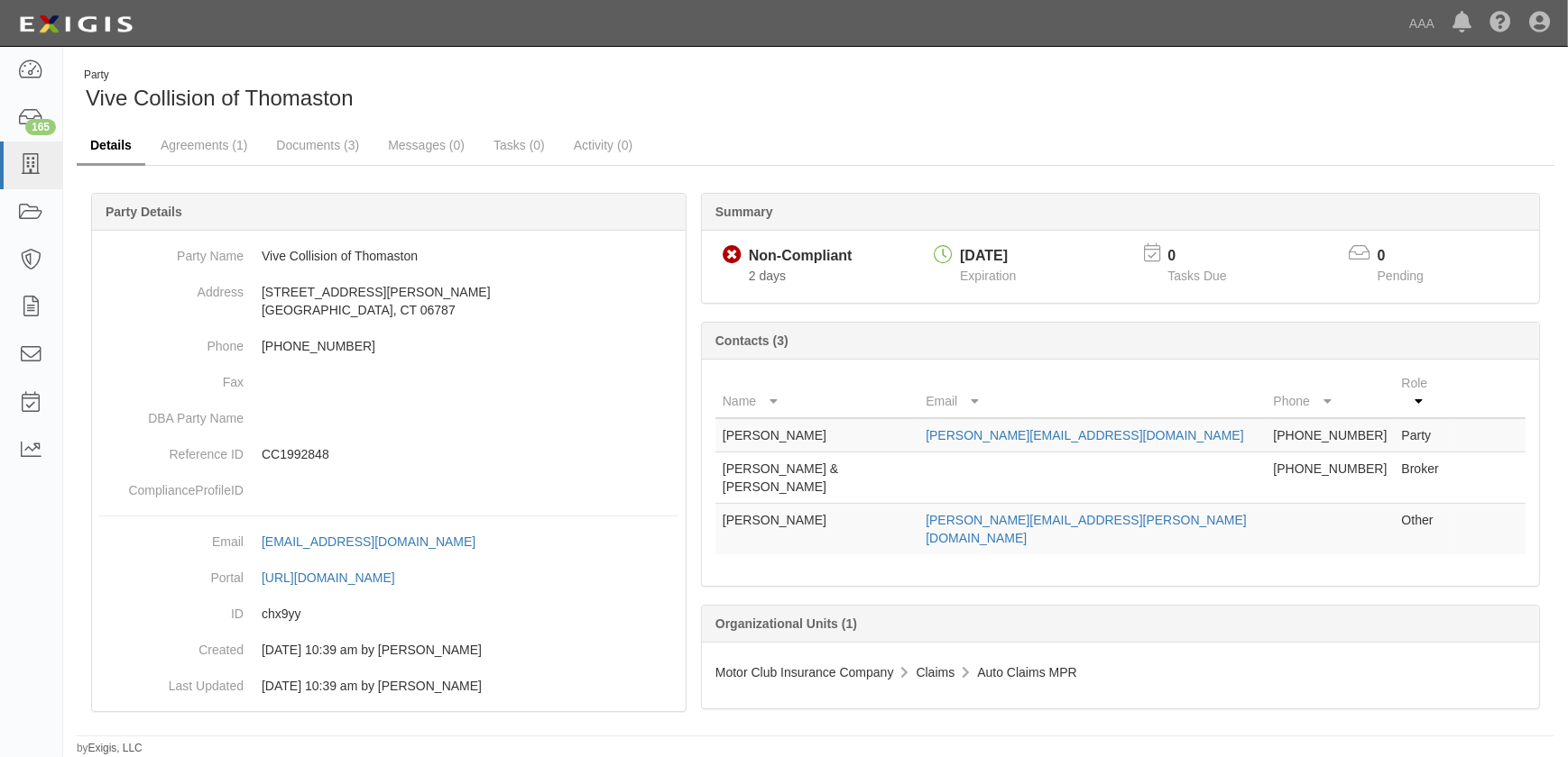
click at [120, 149] on link "Details" at bounding box center [110, 146] width 69 height 39
click at [423, 147] on link "Messages (0)" at bounding box center [426, 146] width 104 height 39
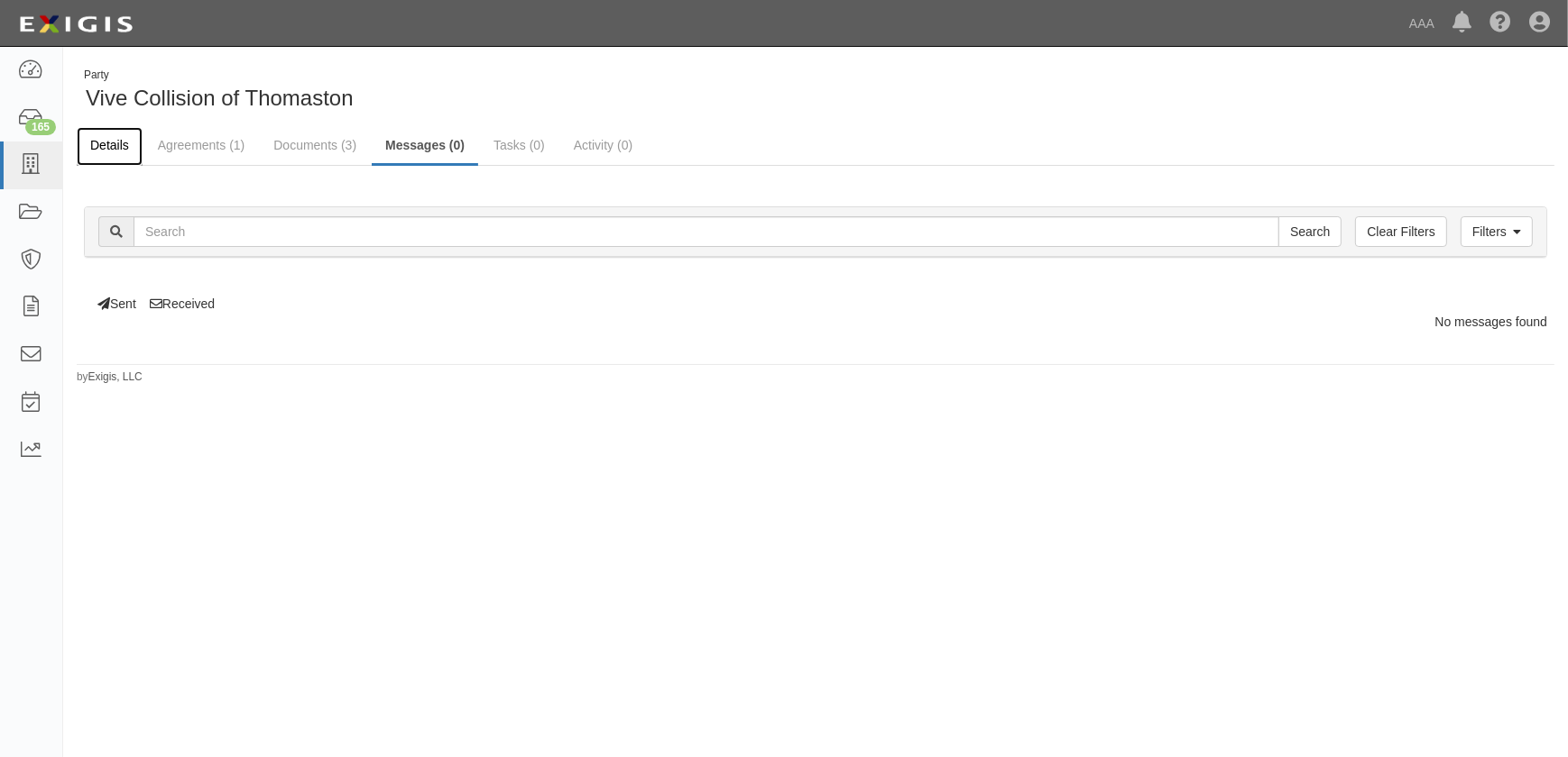
click at [105, 145] on link "Details" at bounding box center [109, 146] width 66 height 39
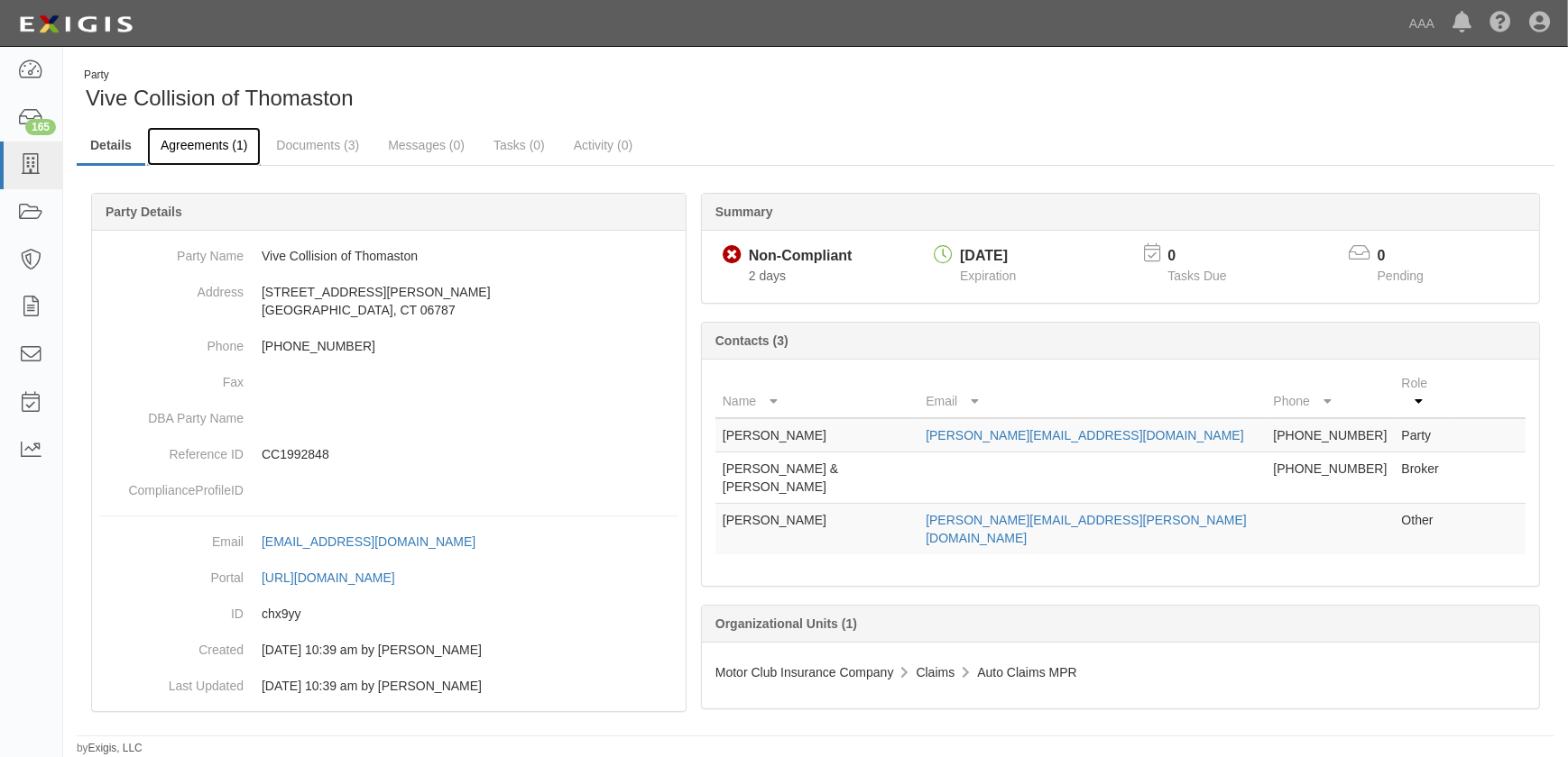
click at [175, 143] on link "Agreements (1)" at bounding box center [204, 146] width 114 height 39
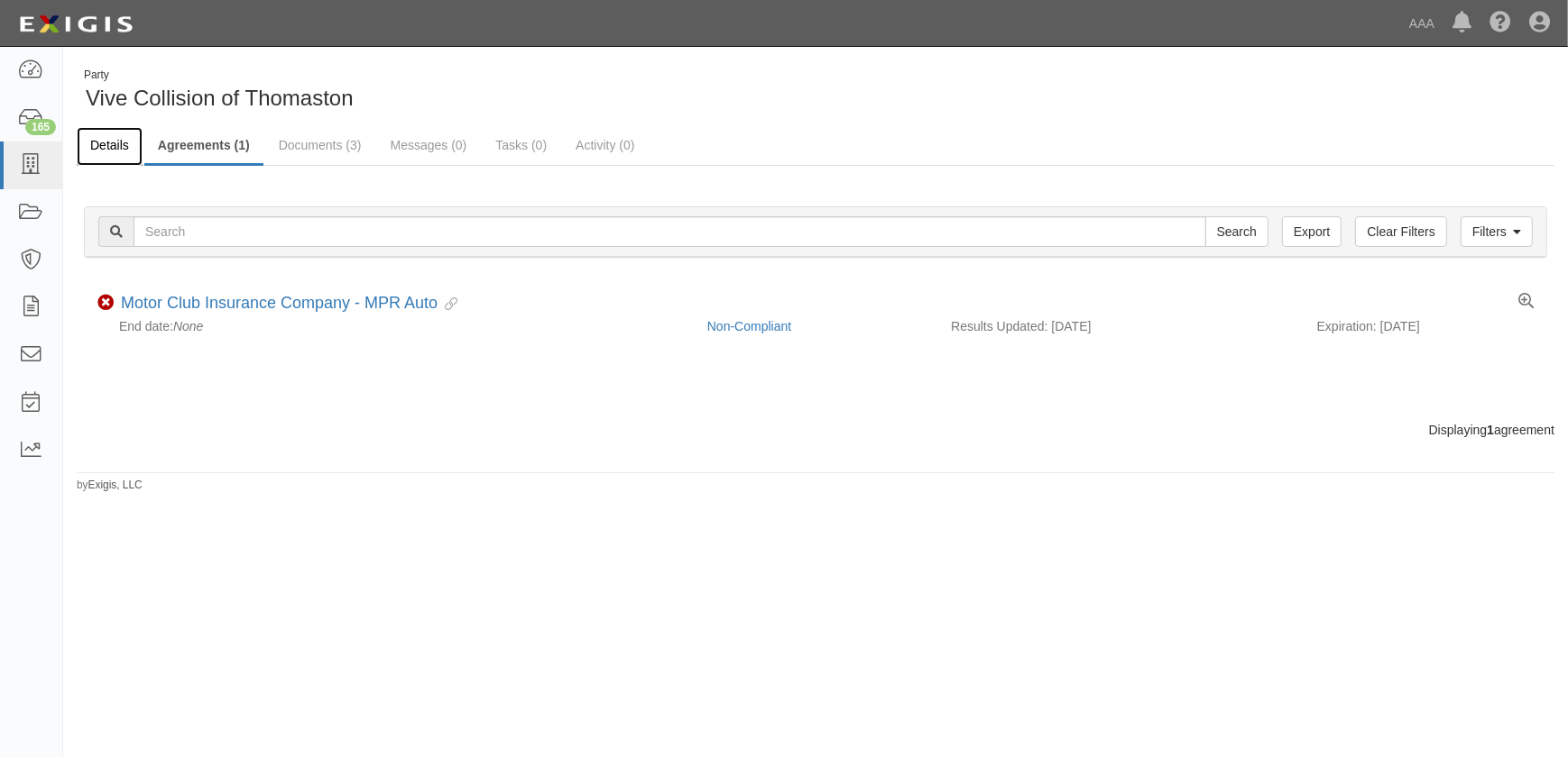
click at [92, 143] on link "Details" at bounding box center [109, 146] width 66 height 39
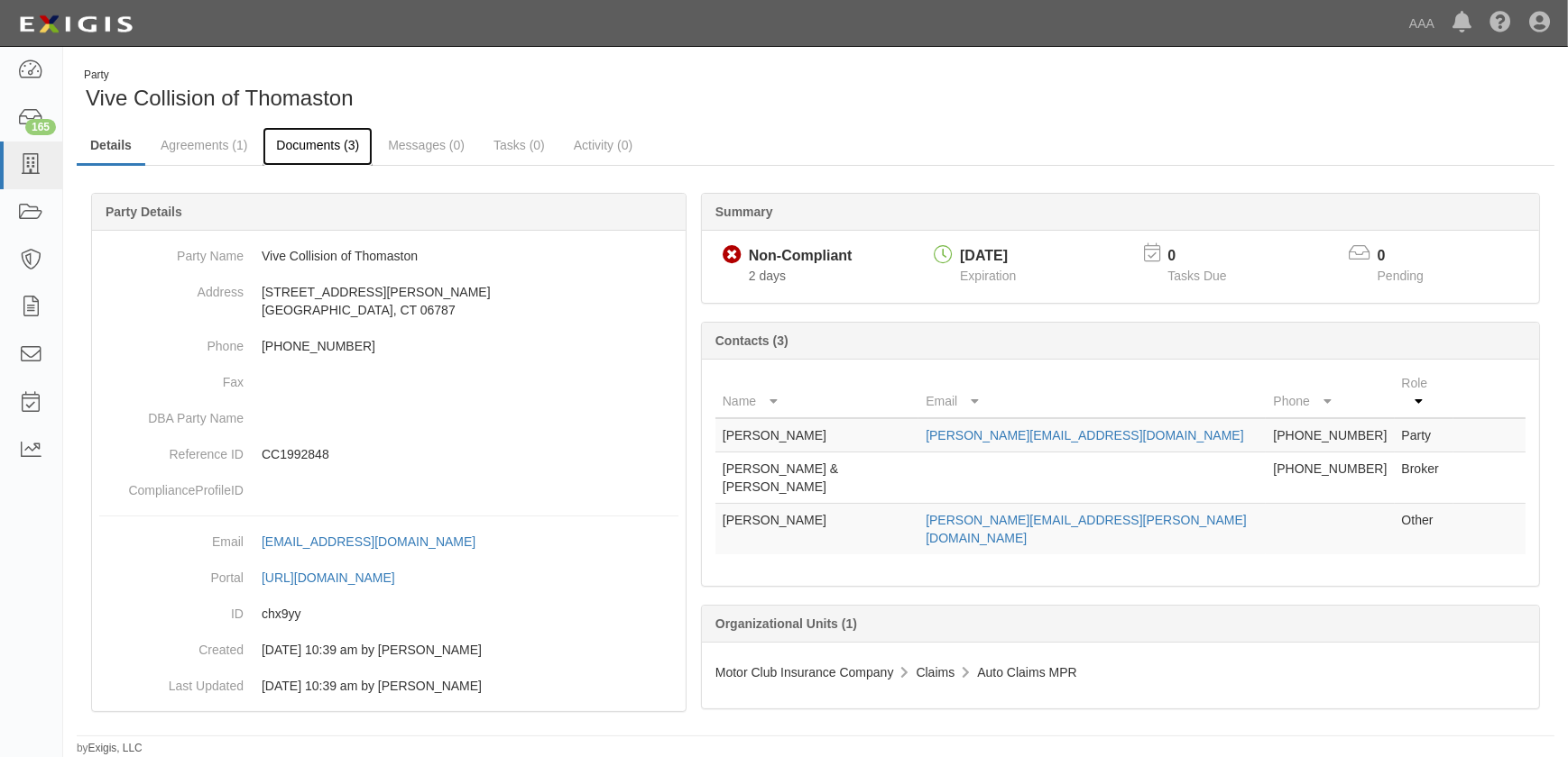
click at [296, 146] on link "Documents (3)" at bounding box center [317, 146] width 110 height 39
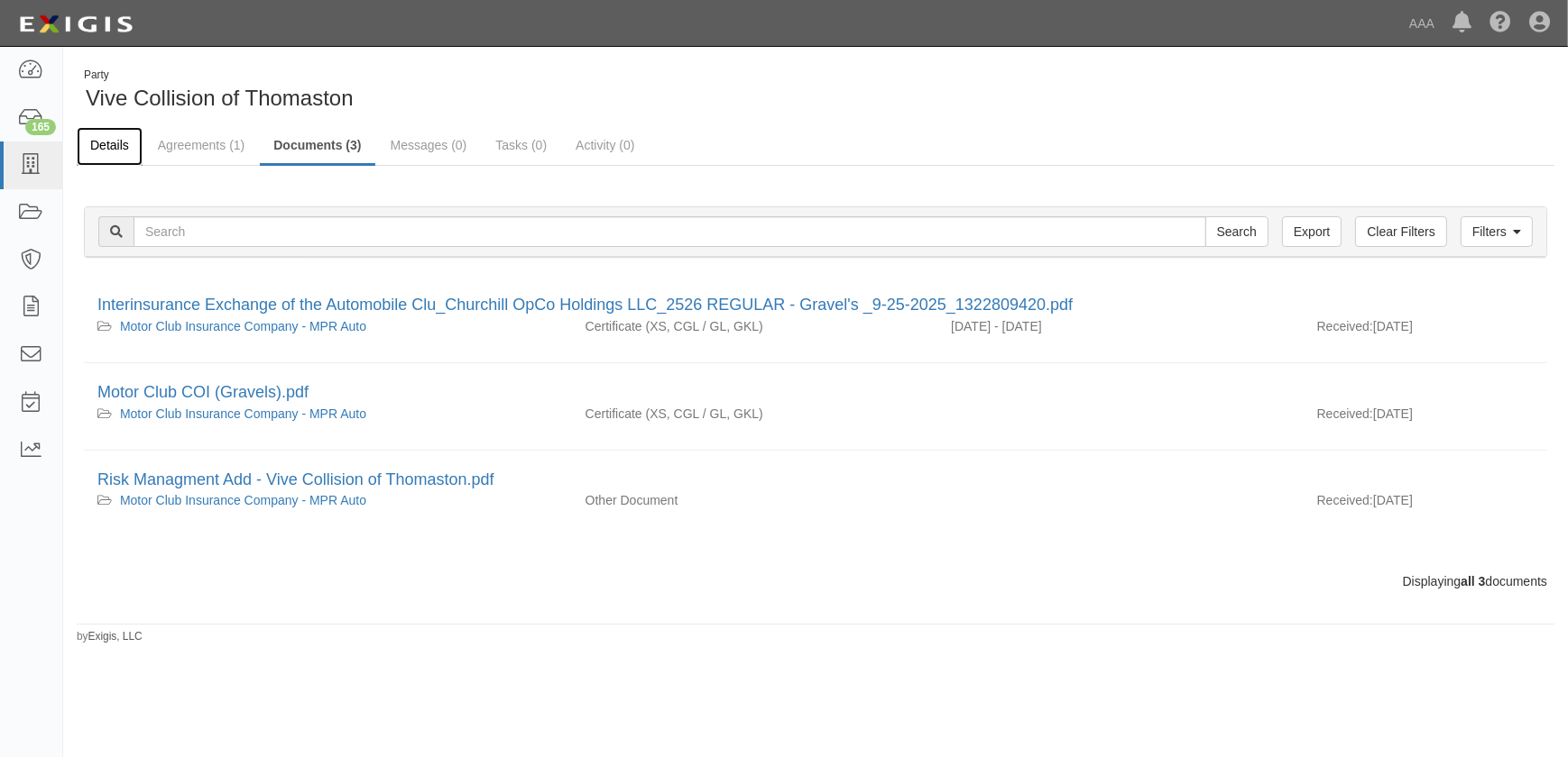
click at [120, 147] on link "Details" at bounding box center [109, 146] width 66 height 39
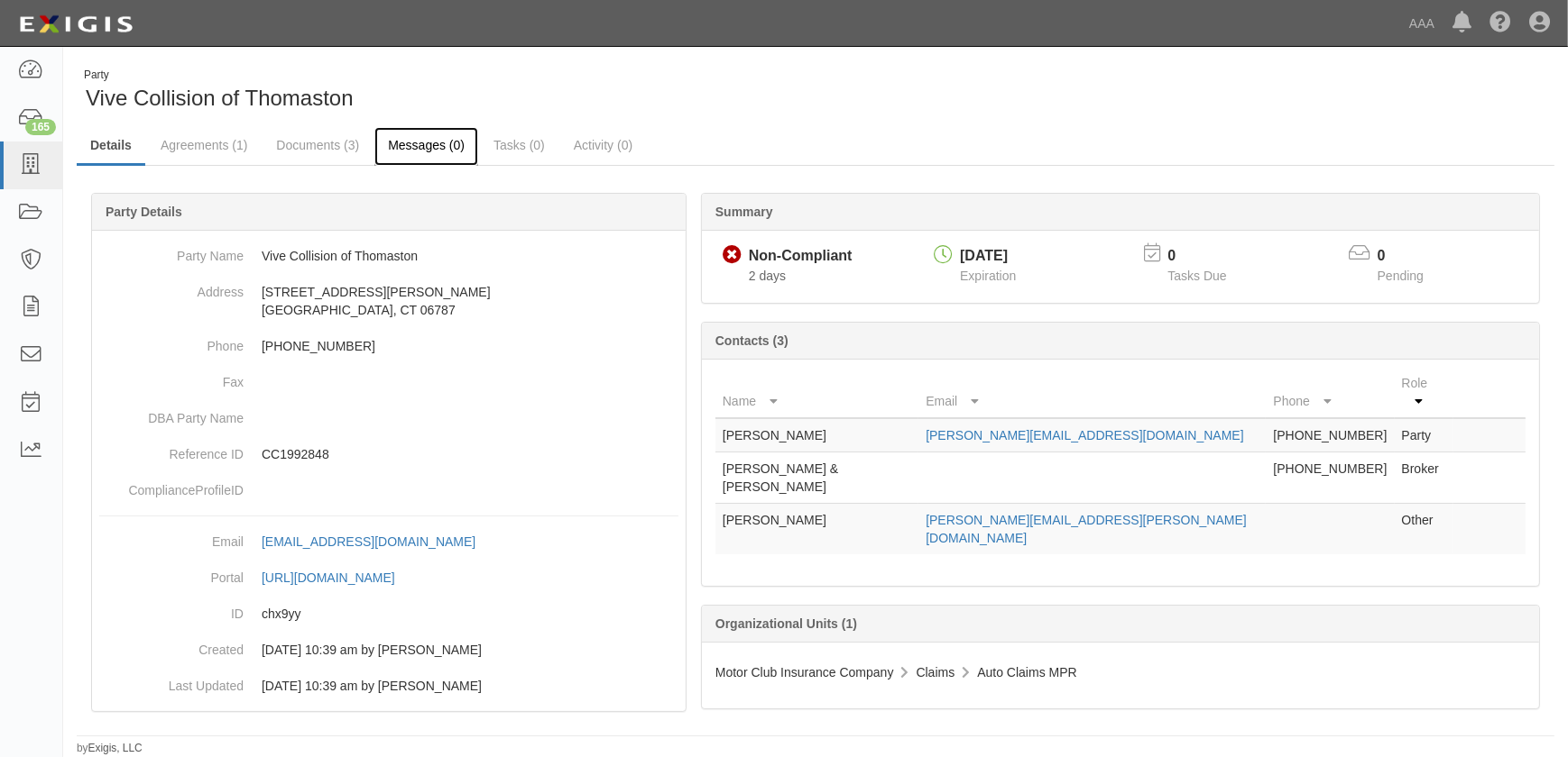
click at [387, 143] on link "Messages (0)" at bounding box center [426, 146] width 104 height 39
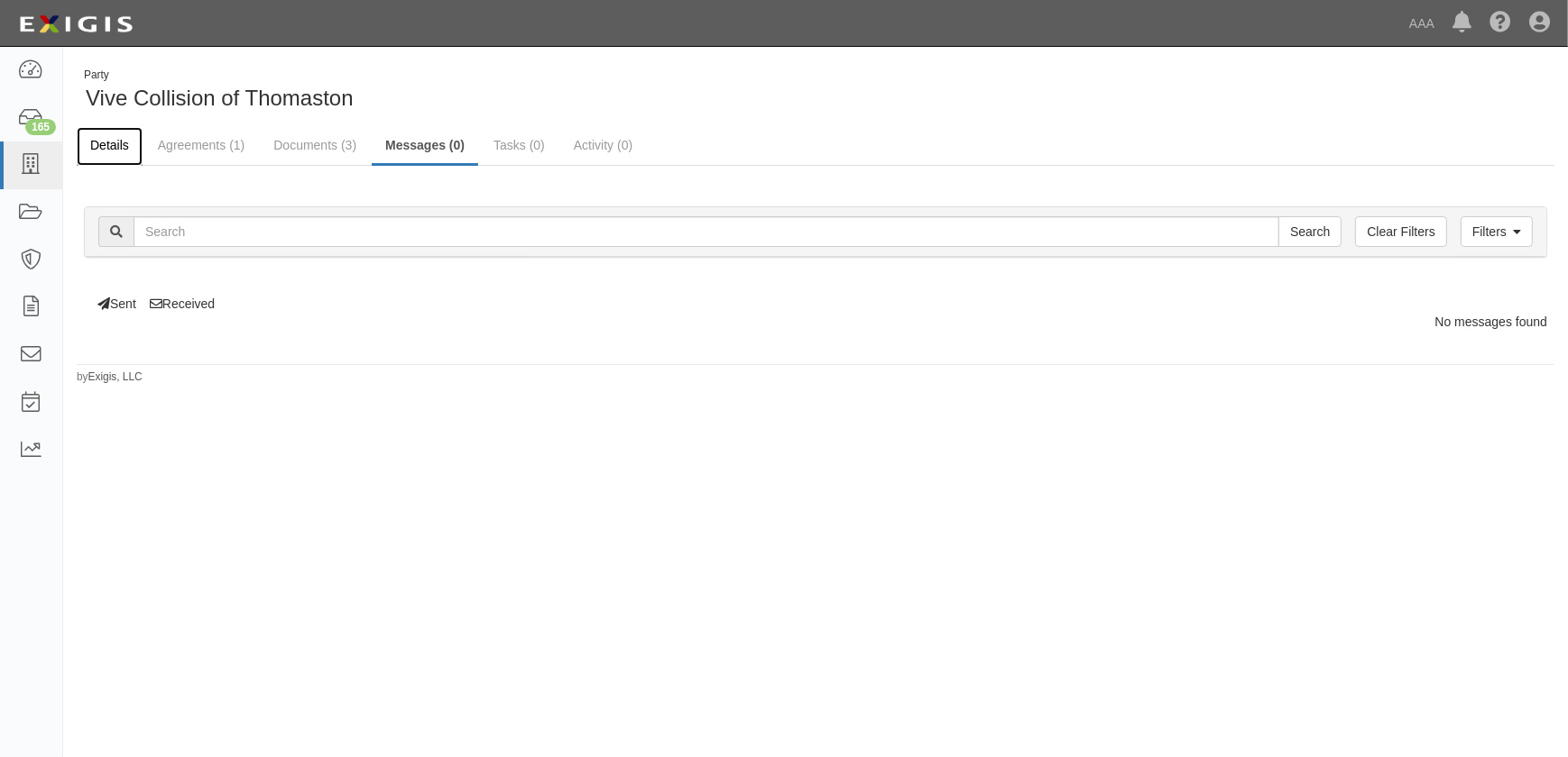
click at [104, 149] on link "Details" at bounding box center [109, 146] width 66 height 39
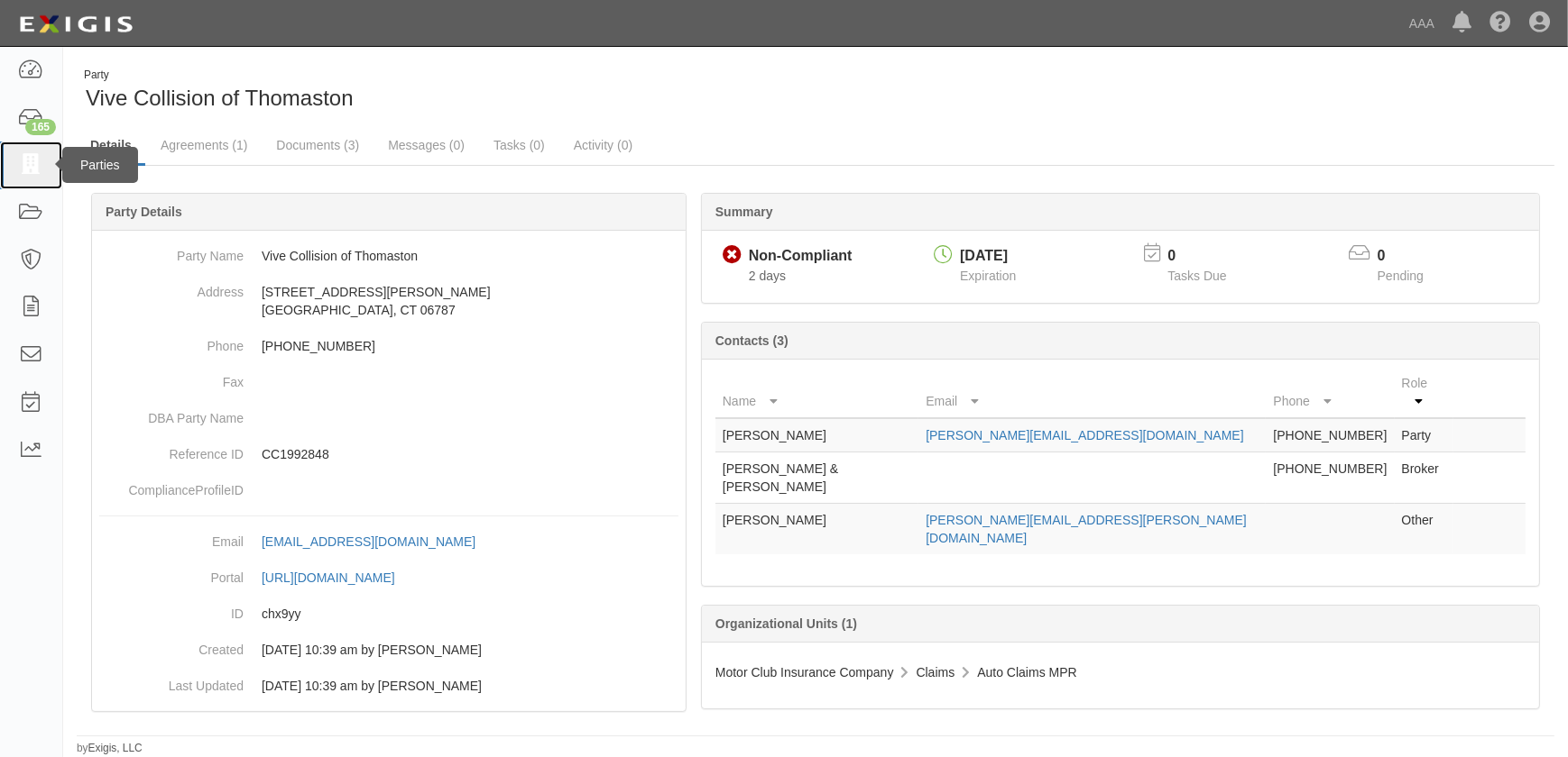
click at [35, 167] on icon at bounding box center [31, 164] width 25 height 20
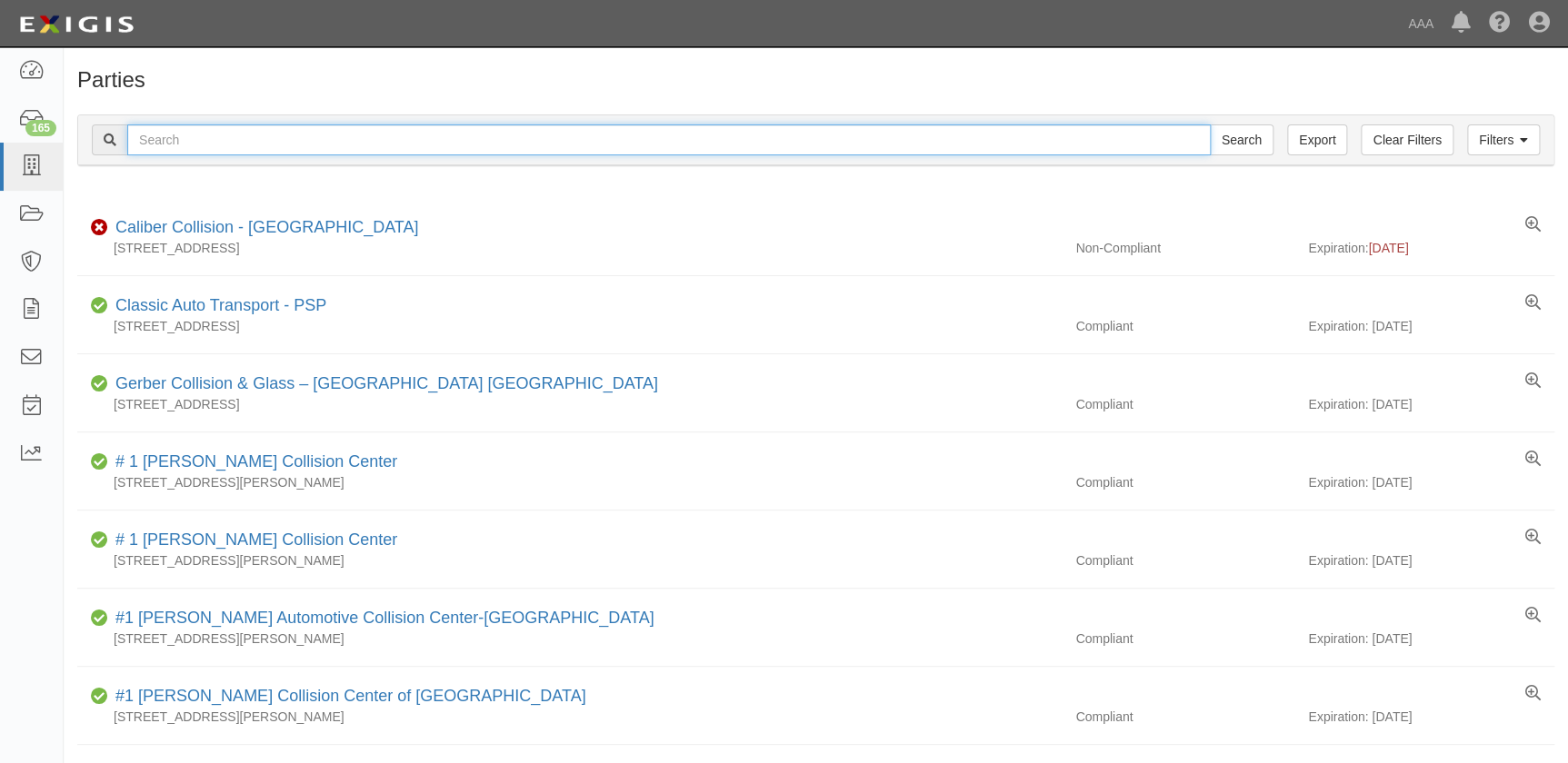
click at [293, 141] on input "text" at bounding box center [669, 140] width 1084 height 31
paste input "Crown Collision Center-[GEOGRAPHIC_DATA]"
type input "Crown Collision Center-[GEOGRAPHIC_DATA]"
click at [1209, 125] on input "Search" at bounding box center [1241, 140] width 63 height 31
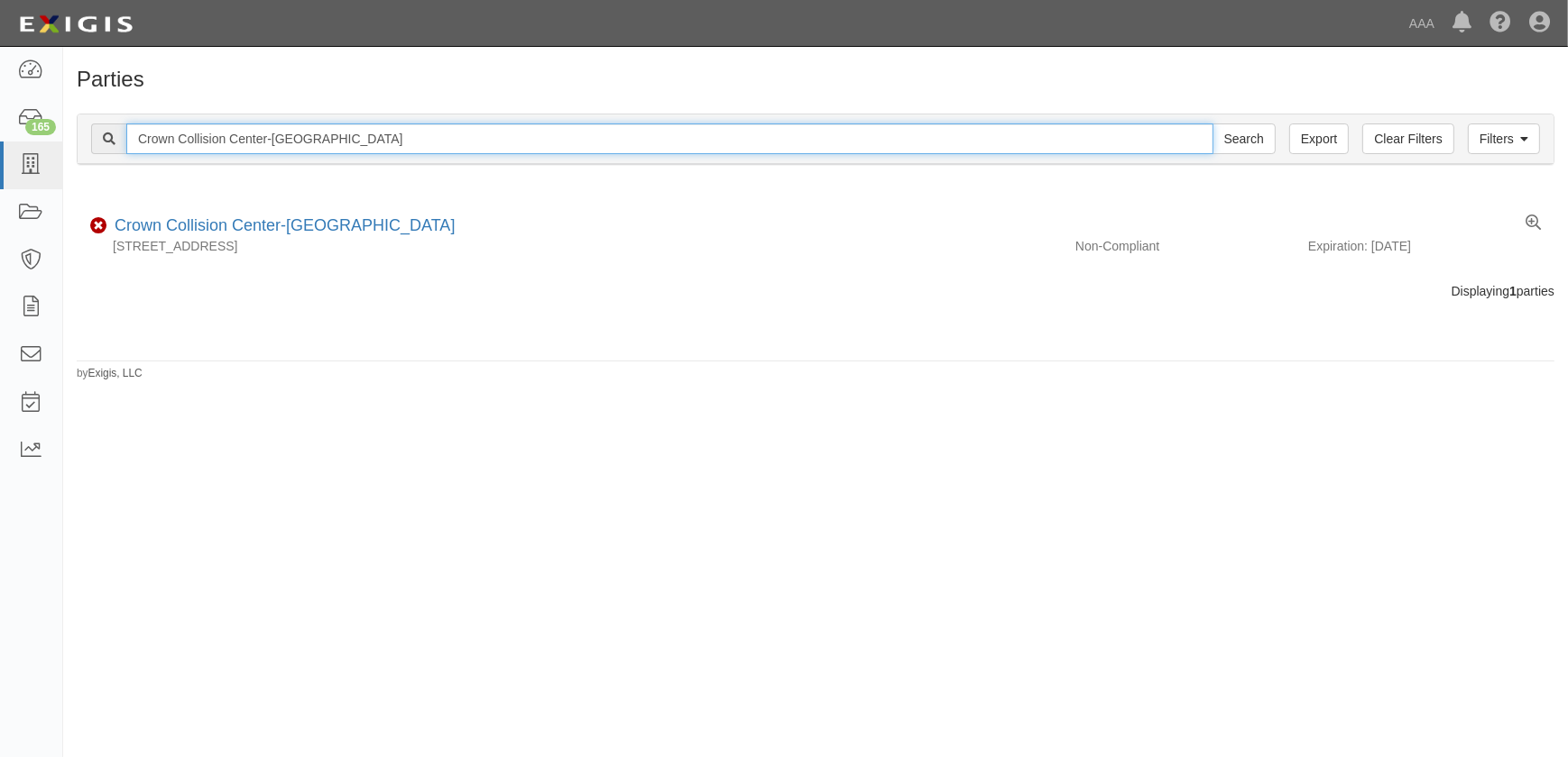
drag, startPoint x: 336, startPoint y: 138, endPoint x: 228, endPoint y: 133, distance: 108.1
click at [228, 133] on input "Crown Collision Center-Bristol" at bounding box center [670, 139] width 1087 height 31
type input "Crown Collision"
click at [1212, 124] on input "Search" at bounding box center [1243, 139] width 63 height 31
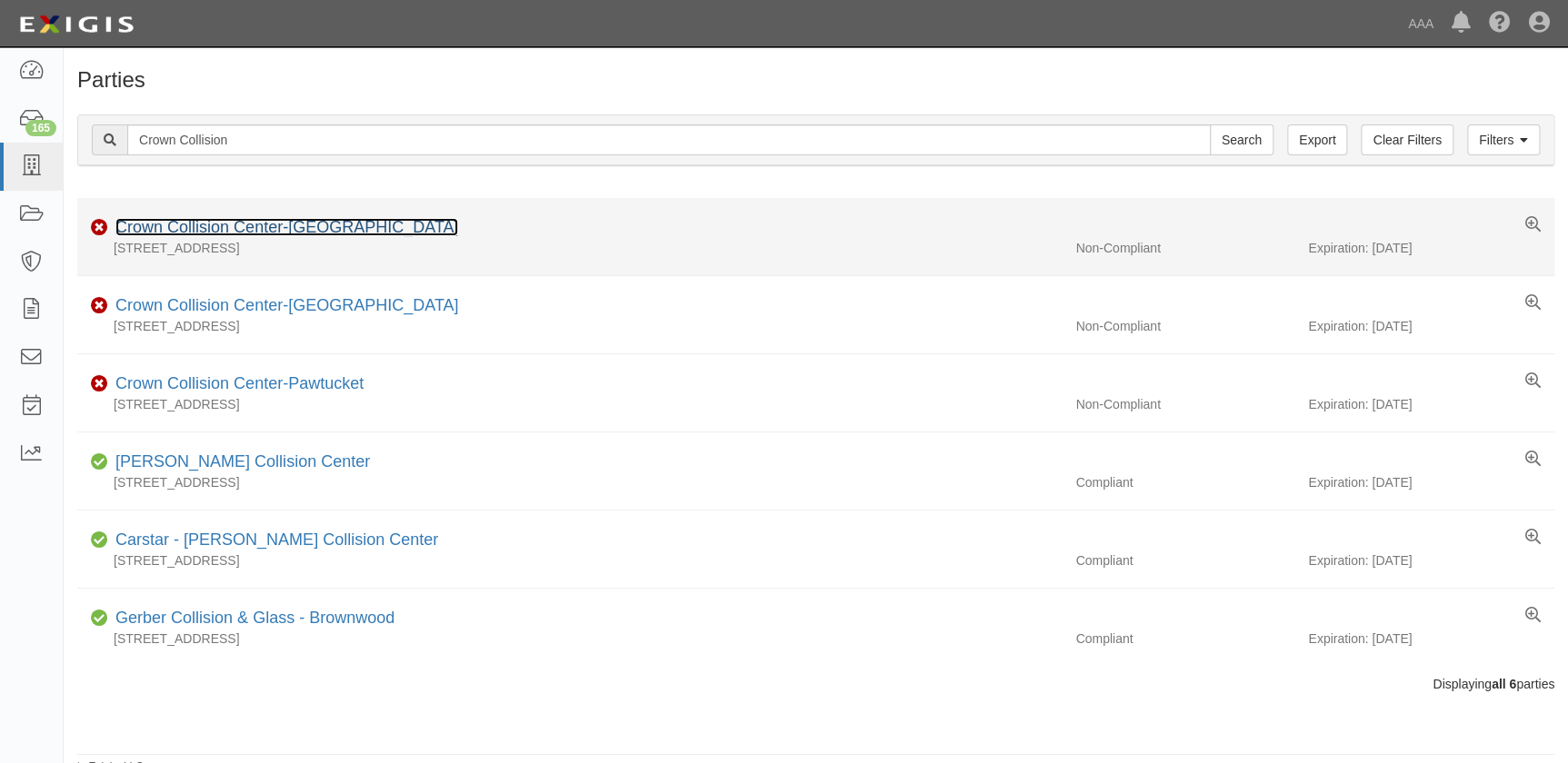
click at [273, 226] on link "Crown Collision Center-[GEOGRAPHIC_DATA]" at bounding box center [287, 227] width 343 height 19
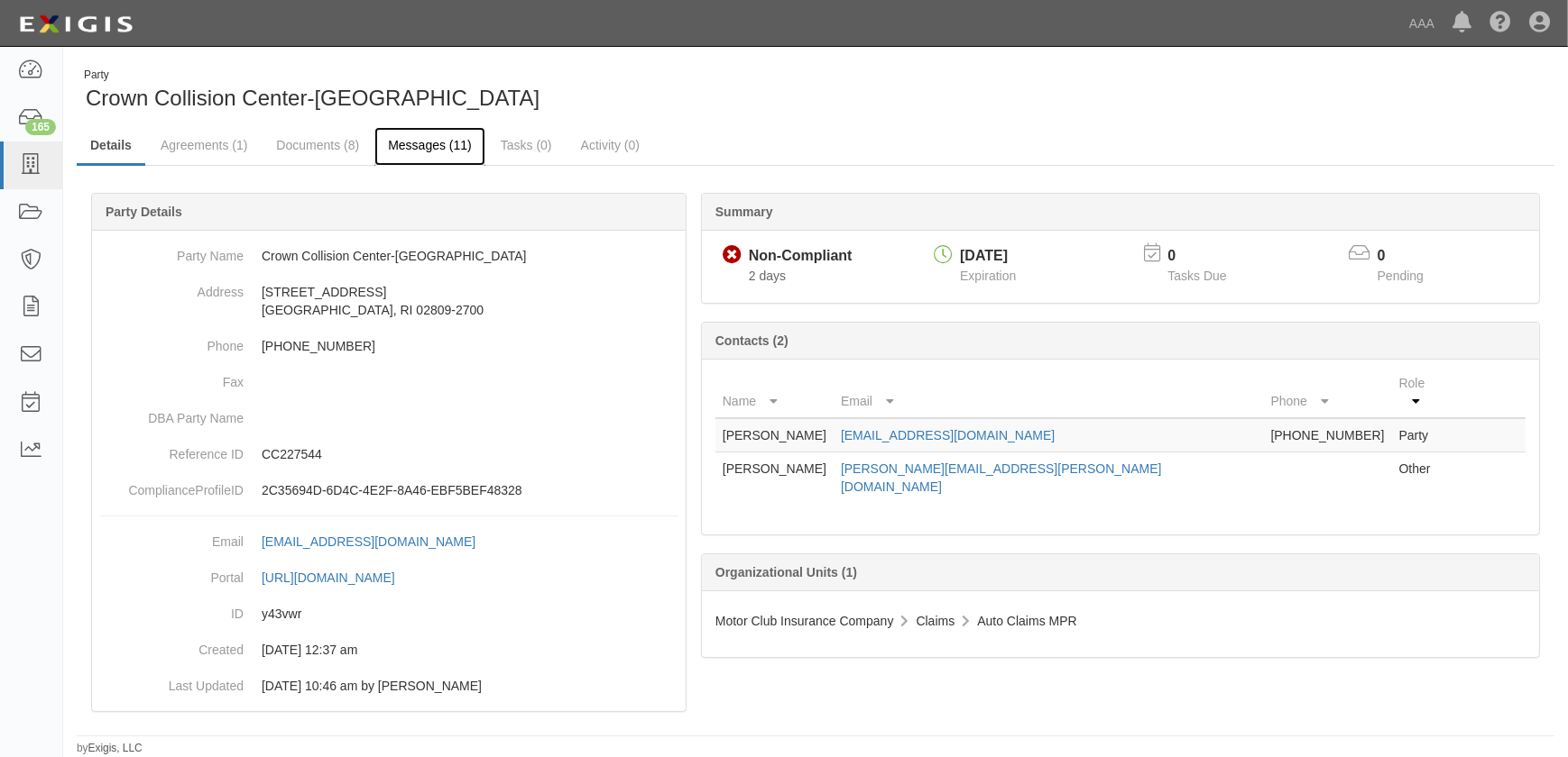
click at [396, 144] on link "Messages (11)" at bounding box center [429, 146] width 111 height 39
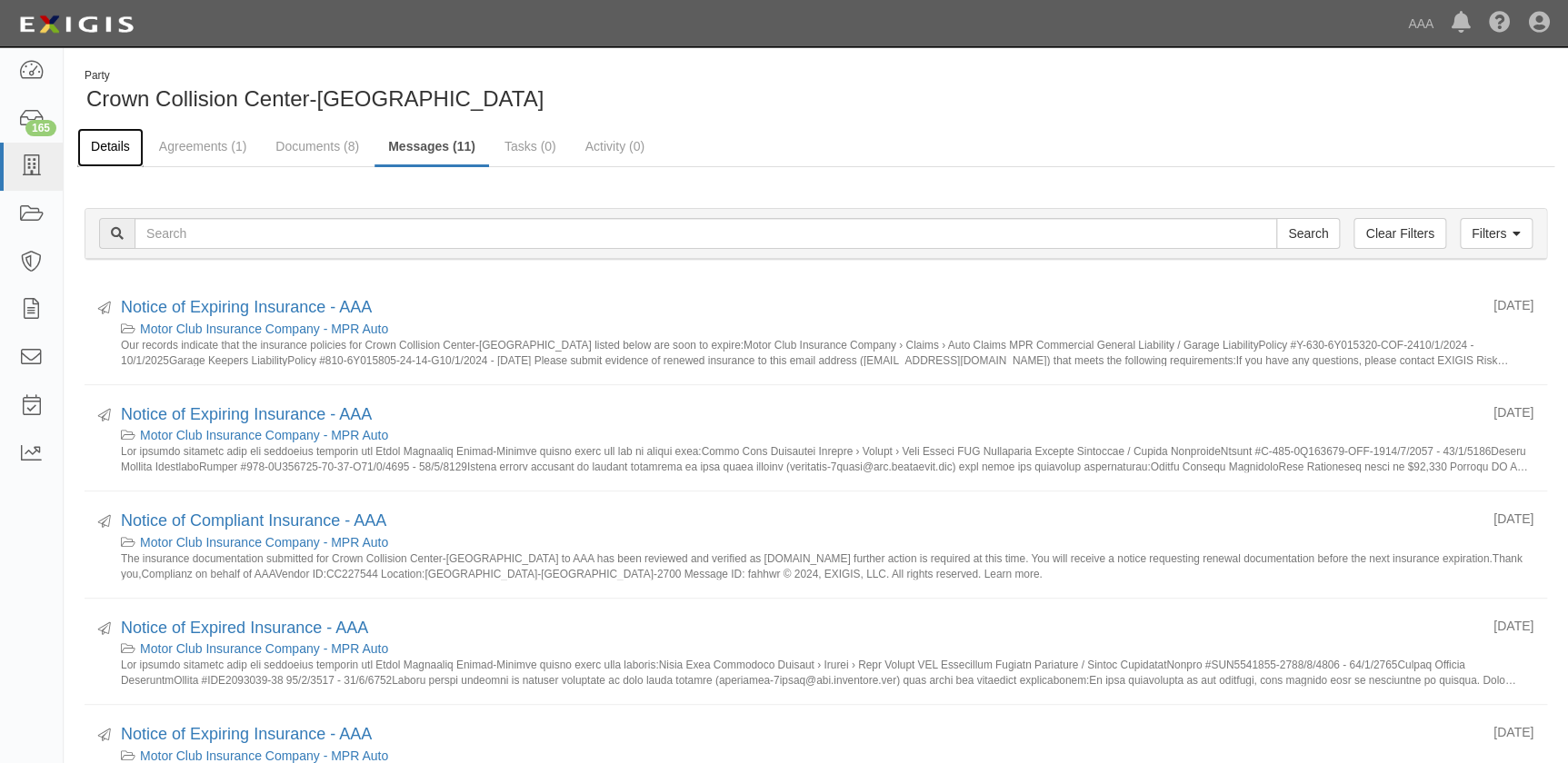
click at [117, 146] on link "Details" at bounding box center [110, 147] width 66 height 39
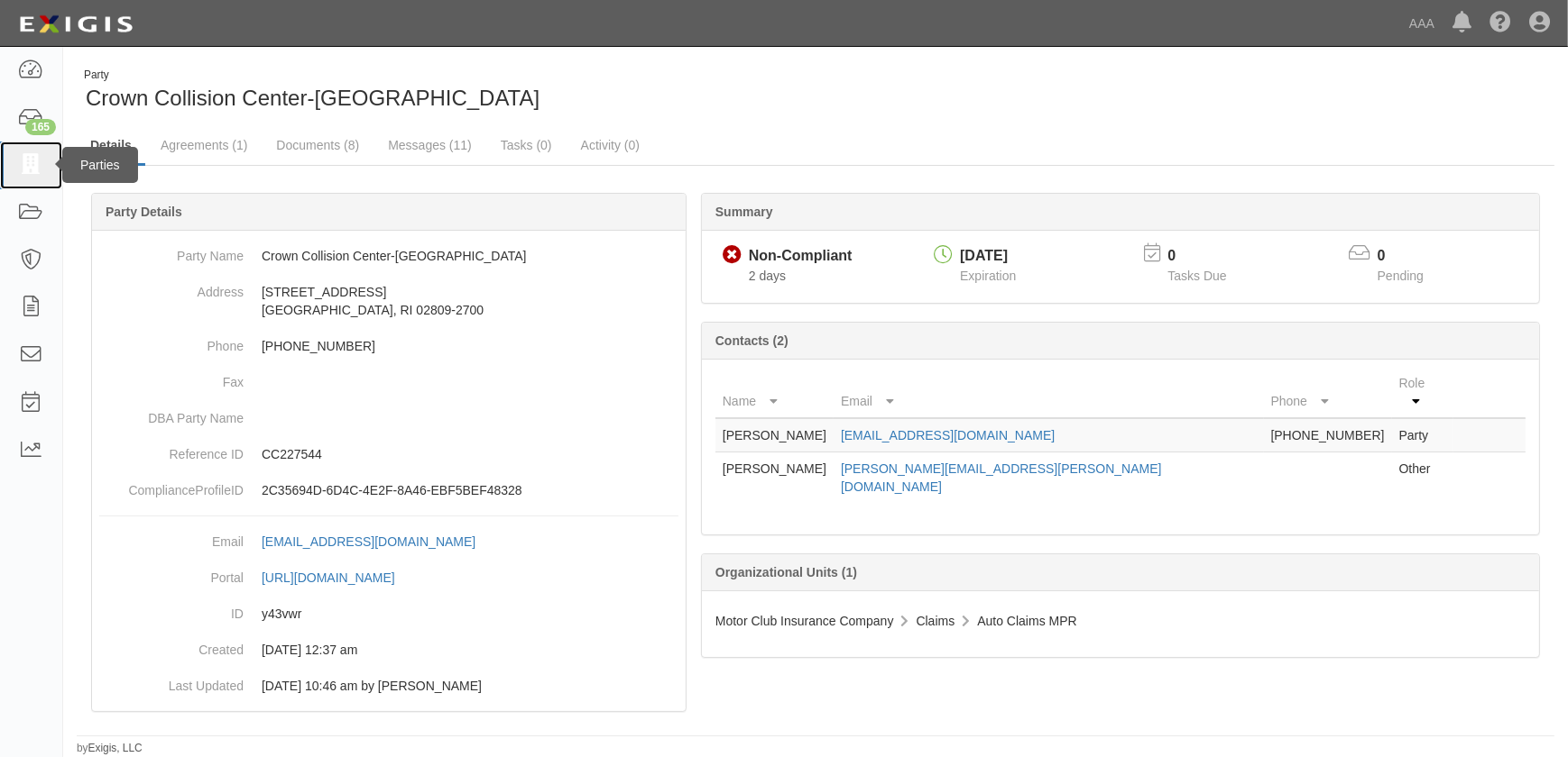
click at [23, 174] on icon at bounding box center [31, 164] width 25 height 20
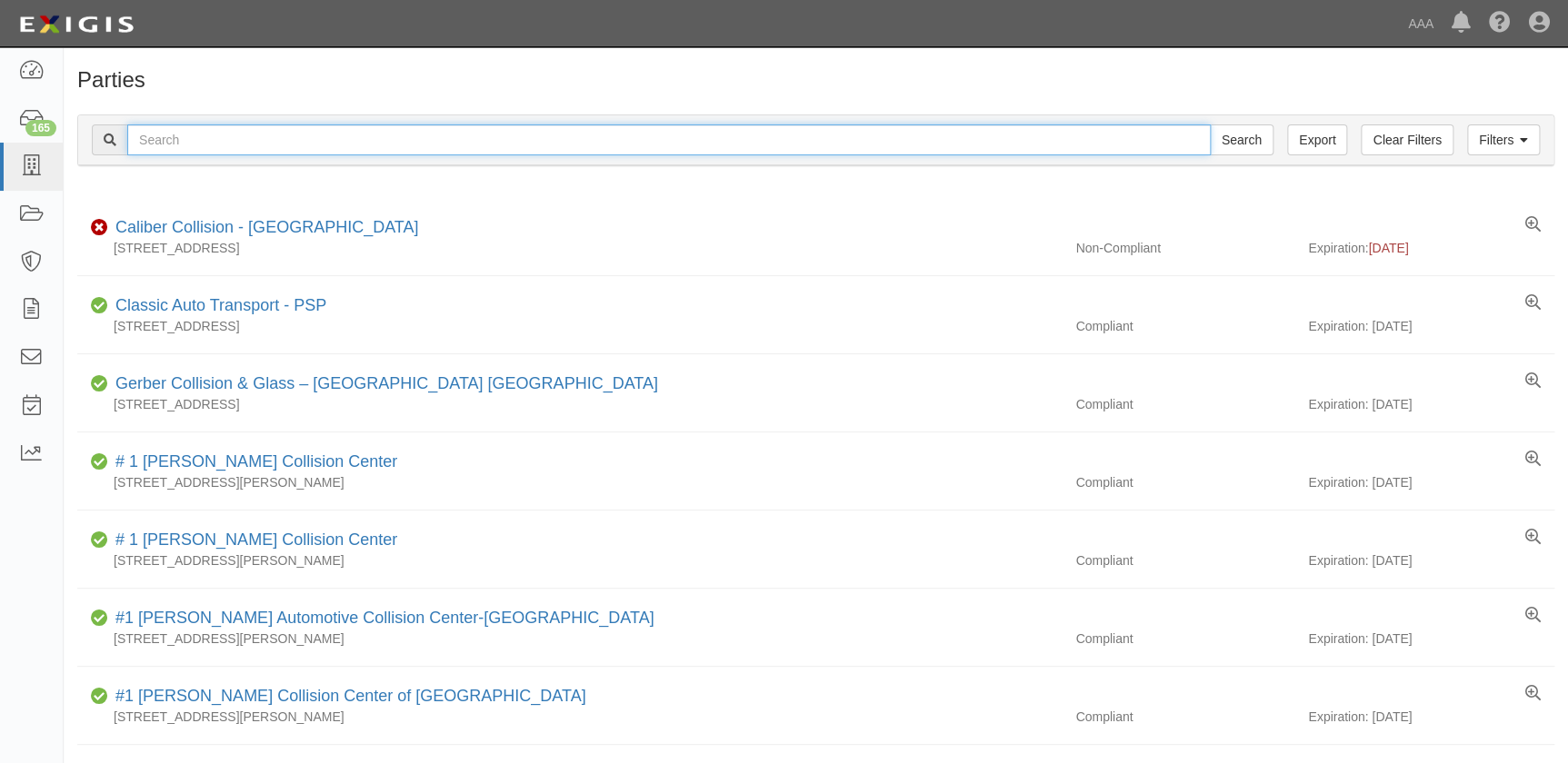
click at [160, 137] on input "text" at bounding box center [669, 140] width 1084 height 31
paste input "Don Brown Chevrolet"
type input "Don Brown Chevrolet"
click at [1209, 125] on input "Search" at bounding box center [1241, 140] width 63 height 31
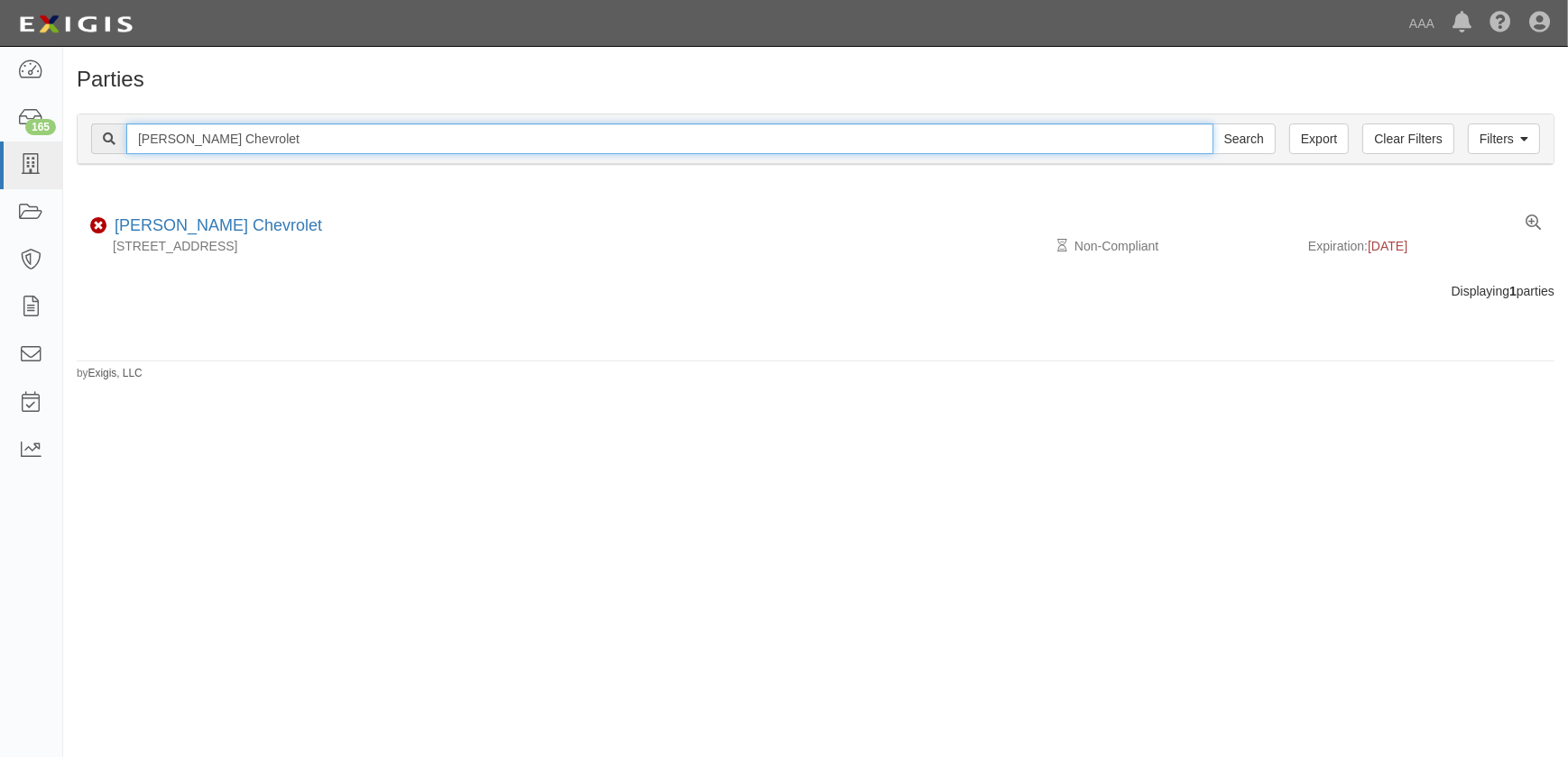
drag, startPoint x: 313, startPoint y: 127, endPoint x: 66, endPoint y: 133, distance: 247.1
click at [66, 134] on div "Filters Clear Filters Export Don Brown Chevrolet Search Filters Compliance Stat…" at bounding box center [815, 142] width 1505 height 83
paste input "Fix Auto - Lemon Grove"
type input "Fix Auto - Lemon Grove"
click at [1212, 124] on input "Search" at bounding box center [1243, 139] width 63 height 31
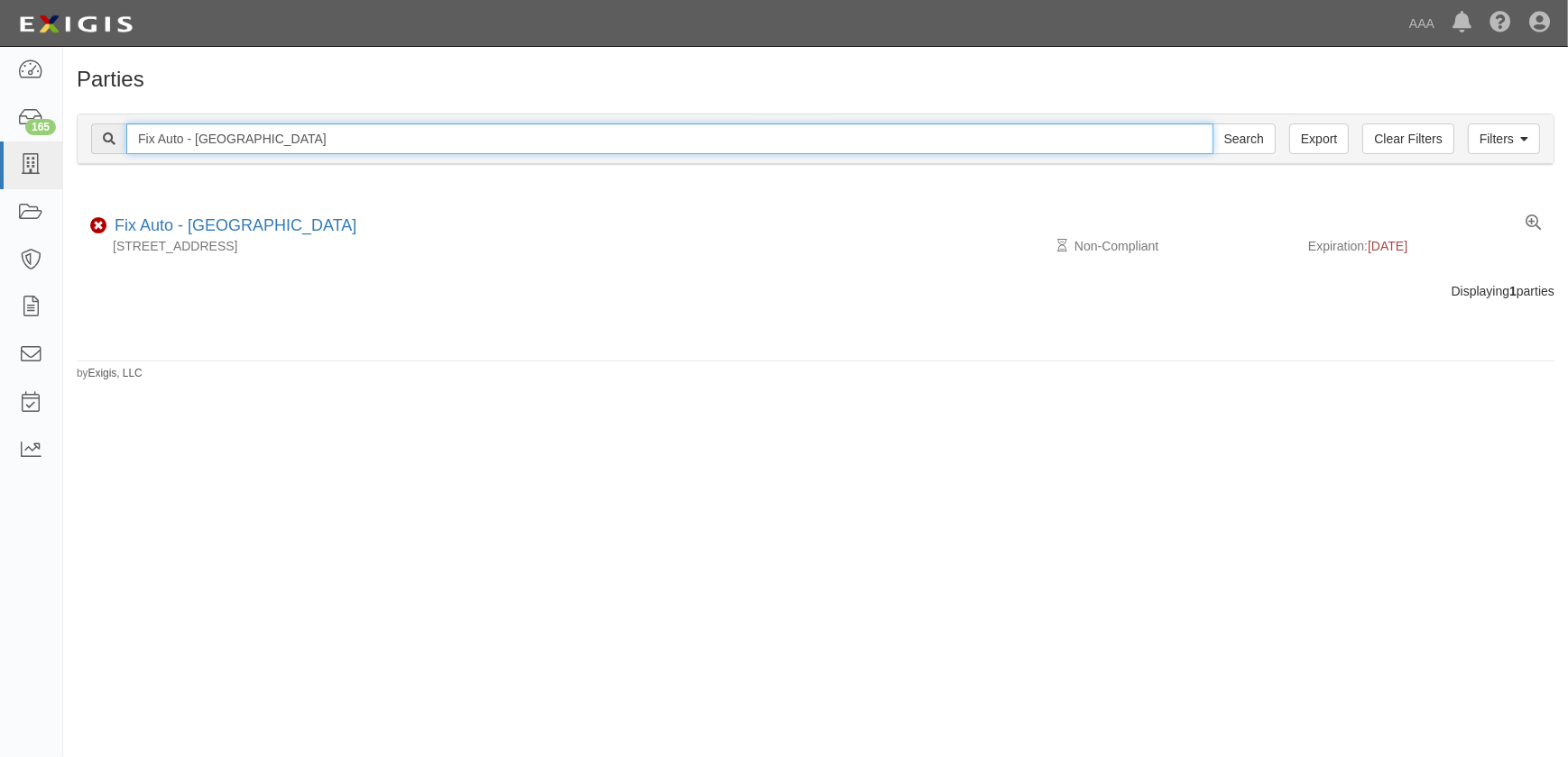
drag, startPoint x: 299, startPoint y: 141, endPoint x: 192, endPoint y: 144, distance: 107.0
click at [192, 144] on input "Fix Auto - [GEOGRAPHIC_DATA]" at bounding box center [670, 139] width 1087 height 31
type input "Fix Auto - poway"
click at [1212, 124] on input "Search" at bounding box center [1243, 139] width 63 height 31
drag, startPoint x: 302, startPoint y: 141, endPoint x: 107, endPoint y: 145, distance: 195.0
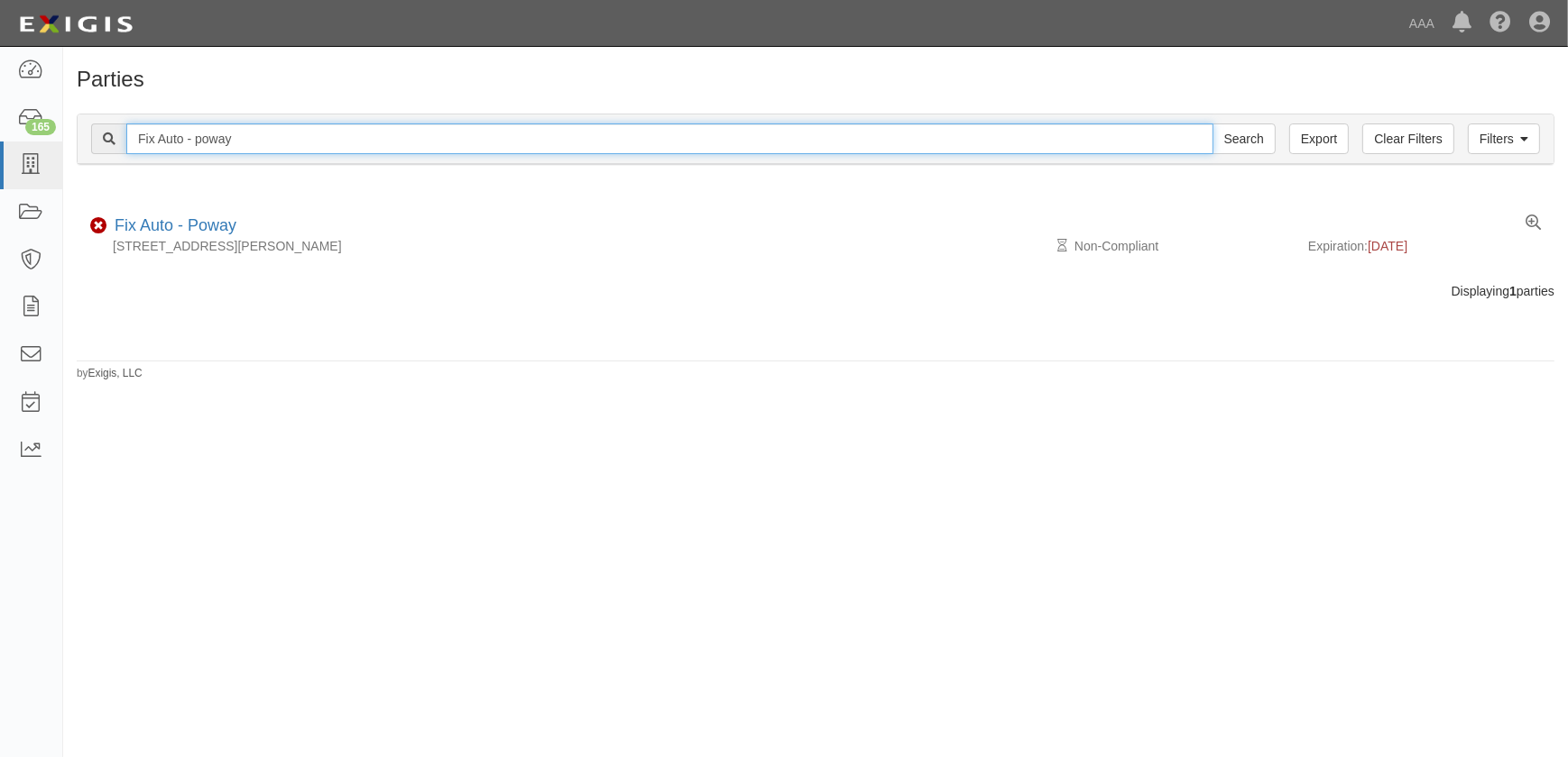
click at [107, 144] on div "Fix Auto - poway Search" at bounding box center [683, 139] width 1185 height 31
paste input "J C Auto Bod"
type input "J C Auto Body"
click at [1212, 124] on input "Search" at bounding box center [1243, 139] width 63 height 31
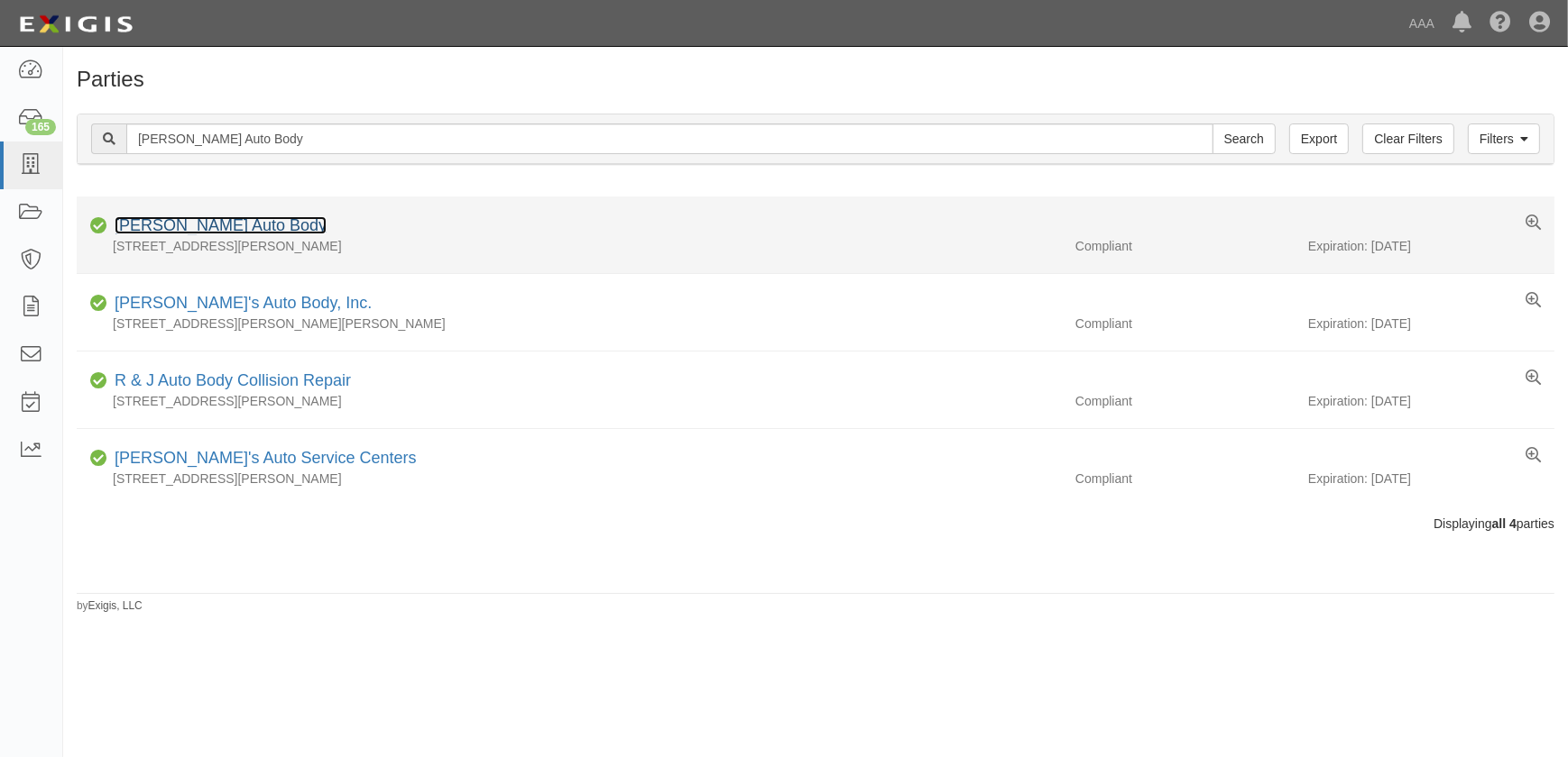
click at [166, 230] on link "[PERSON_NAME] Auto Body" at bounding box center [220, 225] width 212 height 18
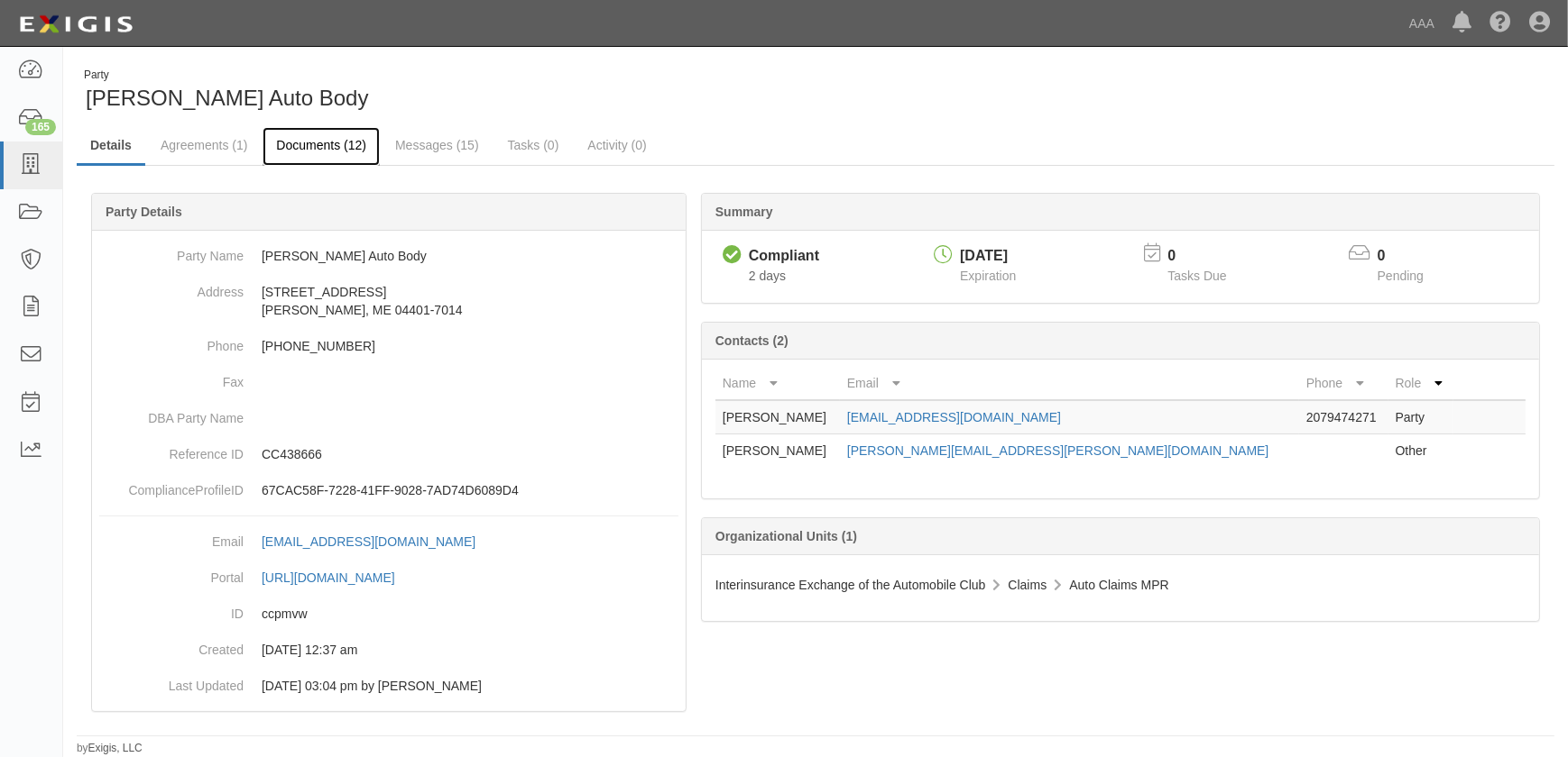
click at [325, 140] on link "Documents (12)" at bounding box center [320, 146] width 117 height 39
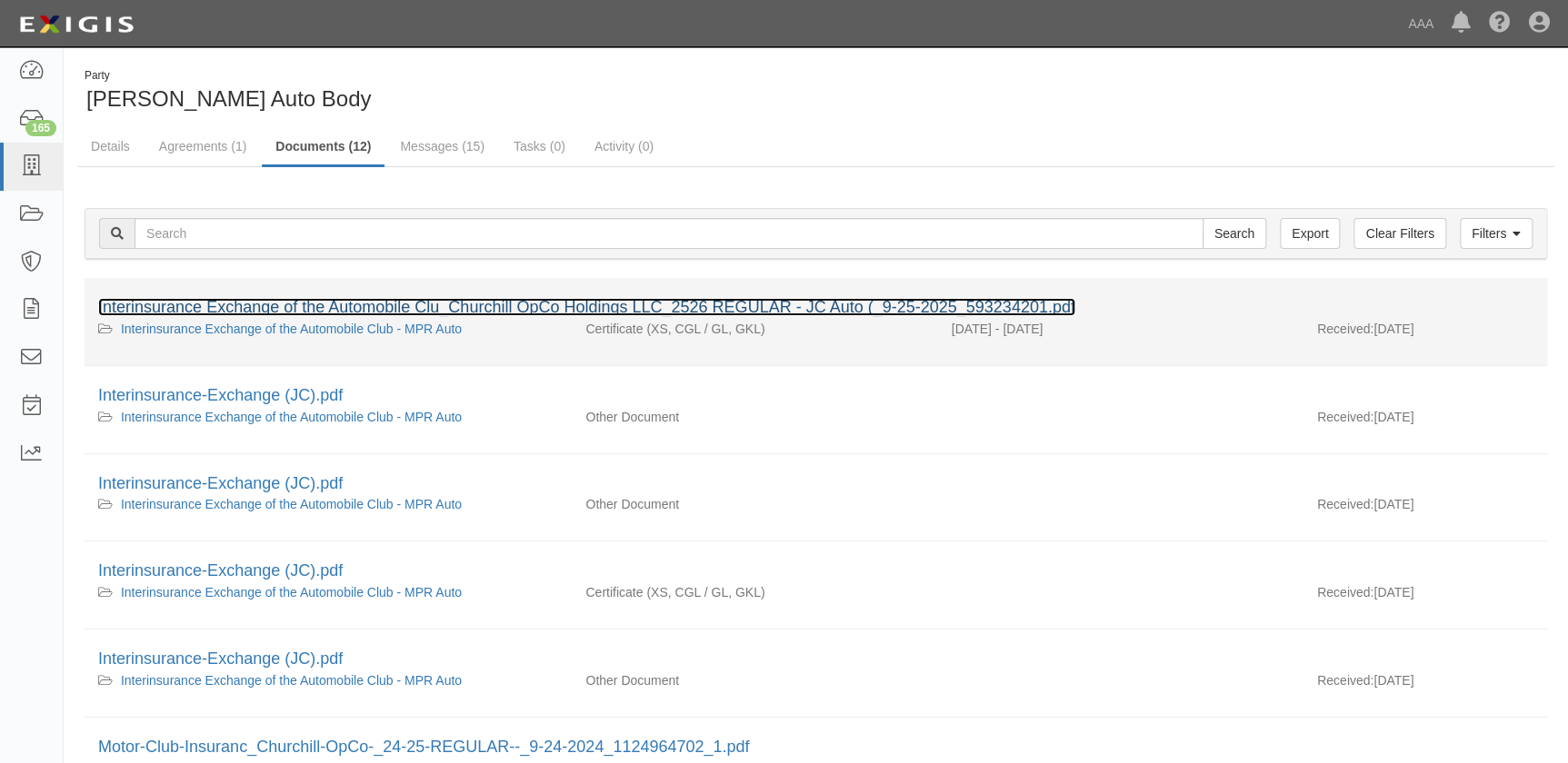
click at [325, 302] on link "Interinsurance Exchange of the Automobile Clu_Churchill OpCo Holdings LLC_2526 …" at bounding box center [587, 307] width 977 height 19
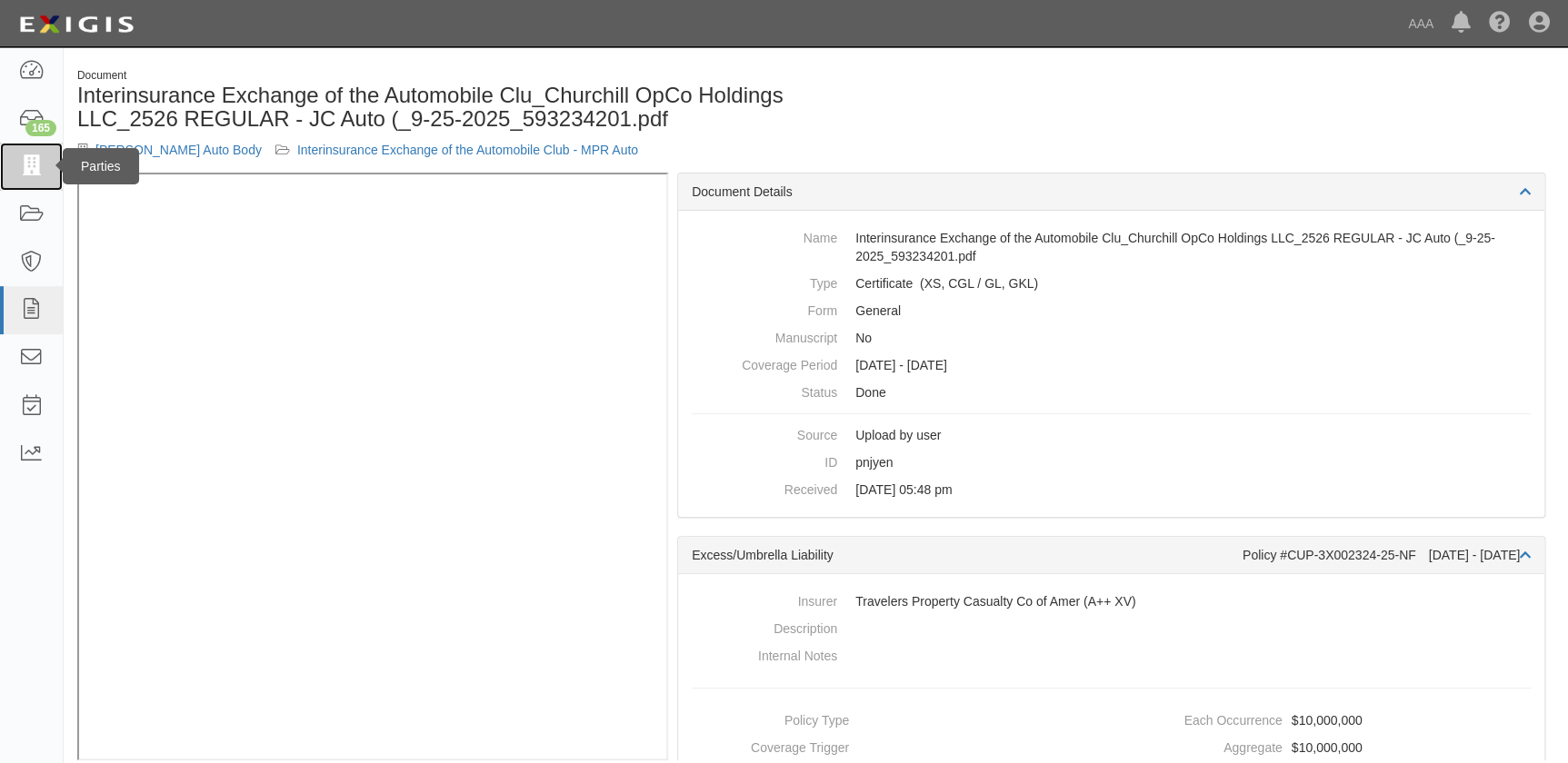
click at [41, 167] on icon at bounding box center [31, 166] width 25 height 20
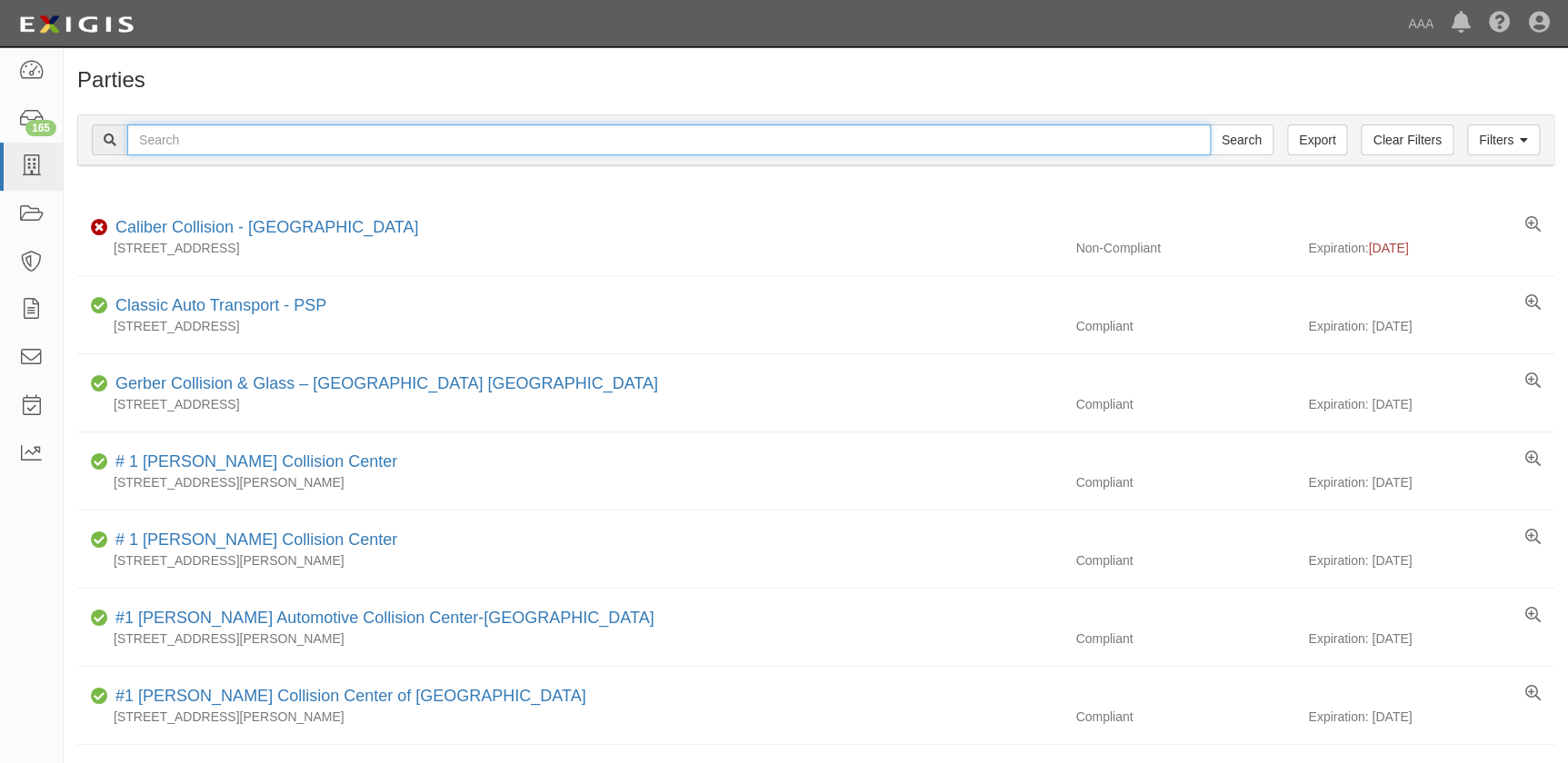
click at [319, 146] on input "text" at bounding box center [669, 140] width 1084 height 31
paste input "Jays Auto Sales Inc"
type input "Jays Auto Sales Inc"
click at [1209, 125] on input "Search" at bounding box center [1241, 140] width 63 height 31
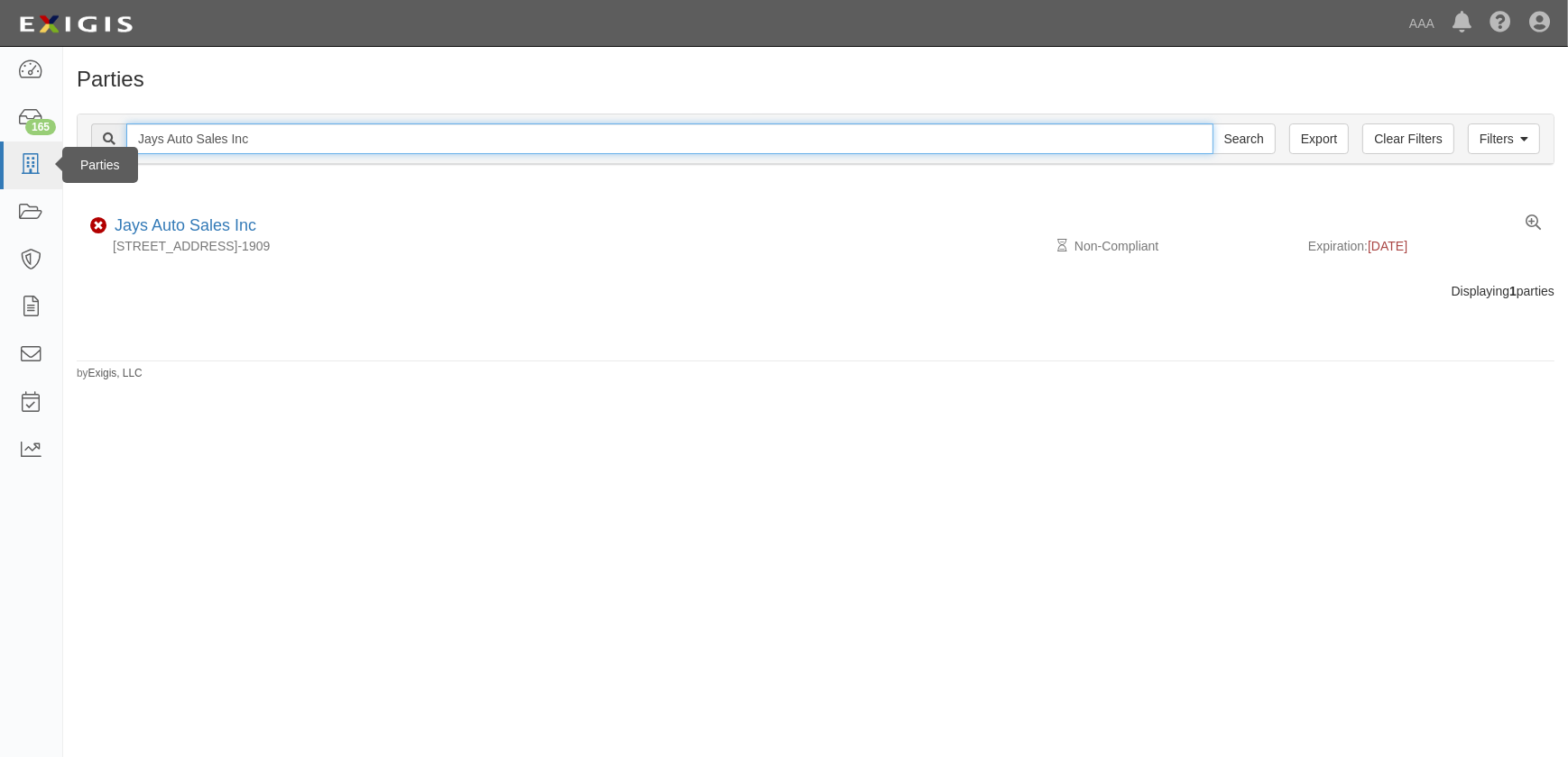
drag, startPoint x: 166, startPoint y: 142, endPoint x: 60, endPoint y: 144, distance: 106.0
click at [60, 143] on body "Toggle navigation Dashboard 165 Inbox Parties Agreements Coverages Documents Me…" at bounding box center [784, 367] width 1568 height 736
paste input "im Butler Linn Chevrolet"
type input "Jim Butler Linn Chevrolet"
click at [1212, 124] on input "Search" at bounding box center [1243, 139] width 63 height 31
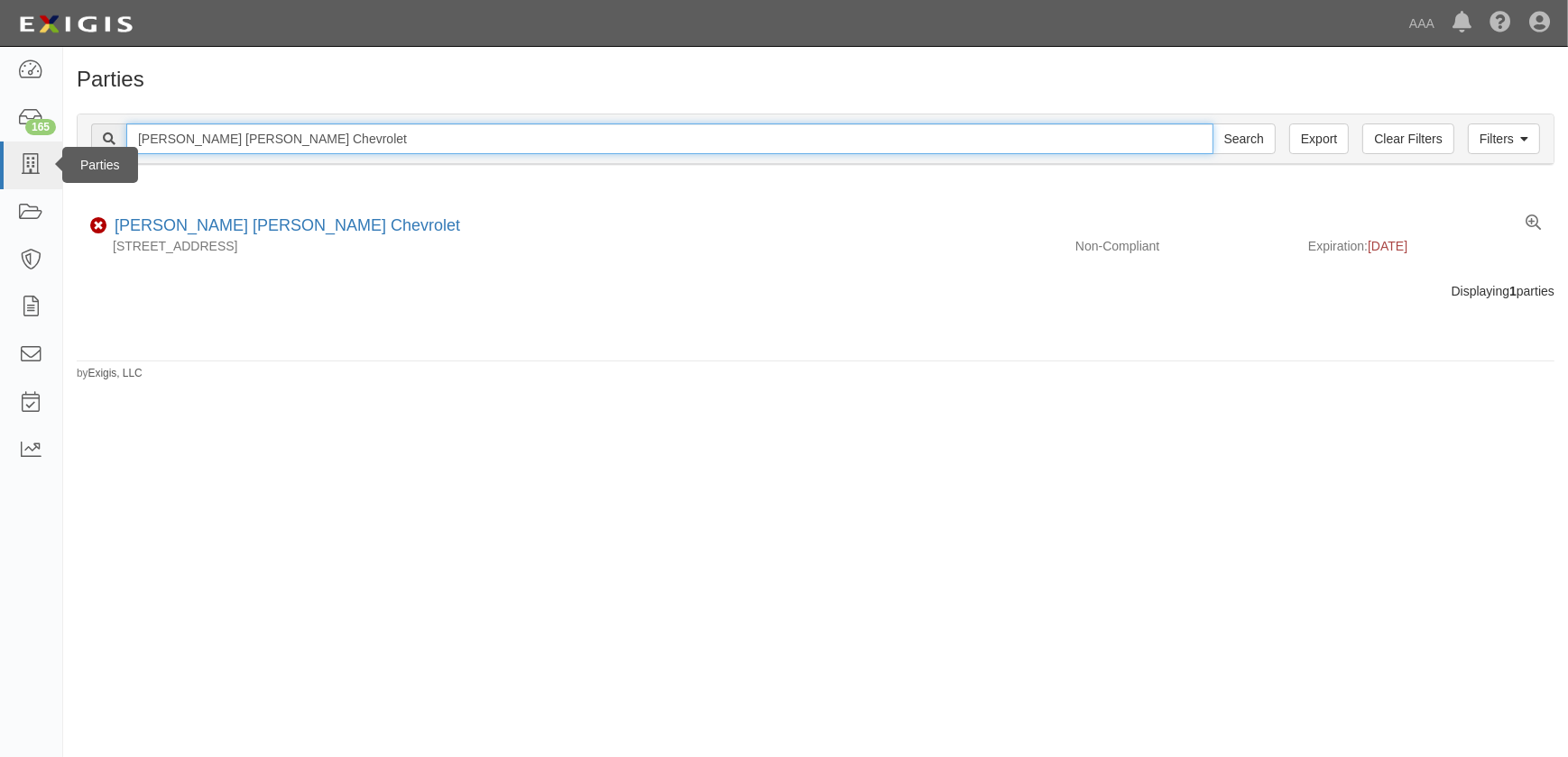
drag, startPoint x: 316, startPoint y: 133, endPoint x: 60, endPoint y: 161, distance: 257.5
click at [60, 161] on body "Toggle navigation Dashboard 165 Inbox Parties Agreements Coverages Documents Me…" at bounding box center [784, 367] width 1568 height 736
paste input "[PERSON_NAME] Collision - [GEOGRAPHIC_DATA]"
type input "[PERSON_NAME] Collision - [GEOGRAPHIC_DATA]"
click at [1212, 124] on input "Search" at bounding box center [1243, 139] width 63 height 31
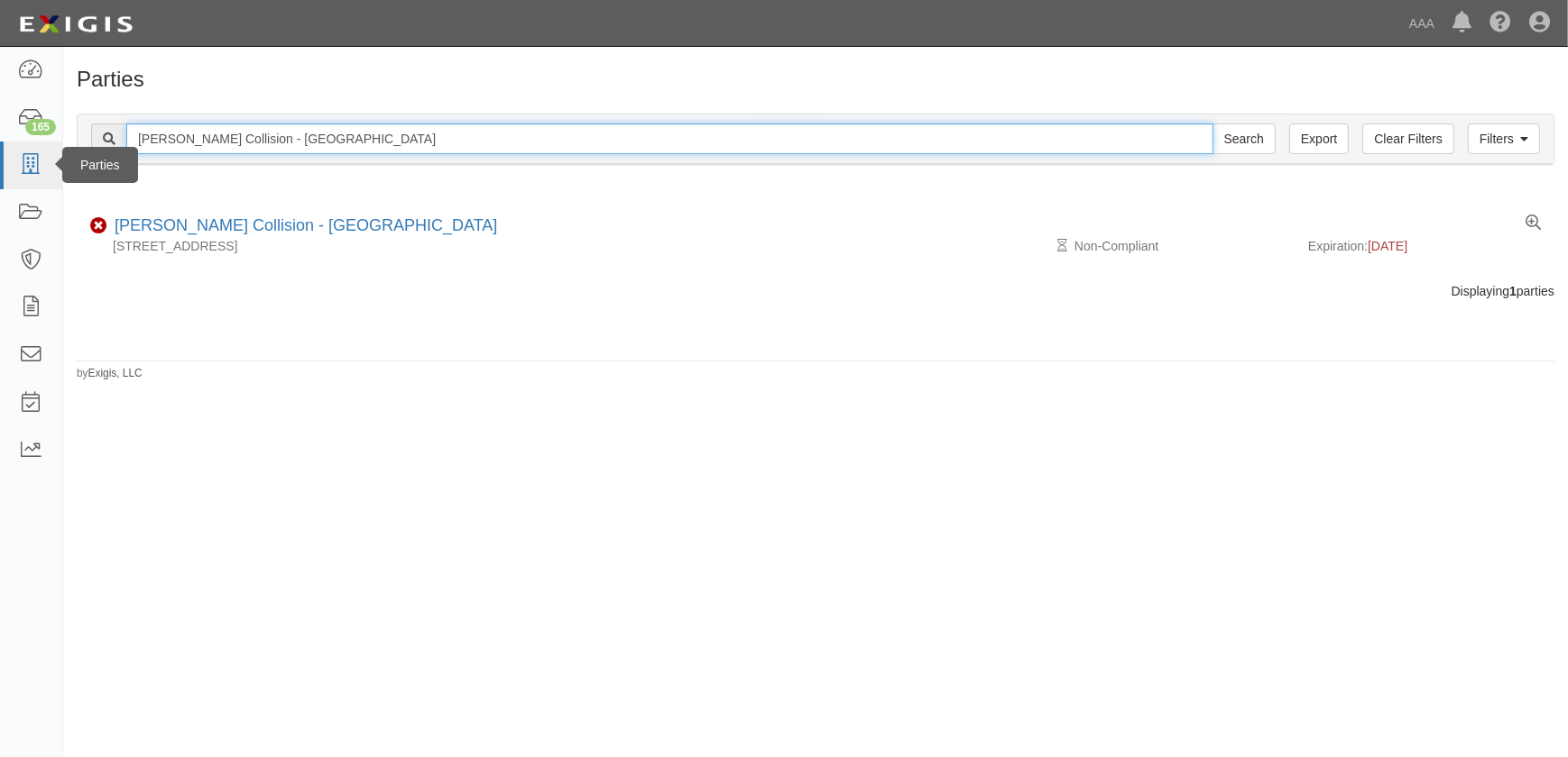
drag, startPoint x: 337, startPoint y: 139, endPoint x: 5, endPoint y: 141, distance: 332.0
click at [5, 141] on body "Toggle navigation Dashboard 165 Inbox Parties Agreements Coverages Documents Me…" at bounding box center [784, 367] width 1568 height 736
paste input "[PERSON_NAME] Auto Body-Crestwood"
type input "[PERSON_NAME] Auto Body-Crestwood"
click at [1212, 124] on input "Search" at bounding box center [1243, 139] width 63 height 31
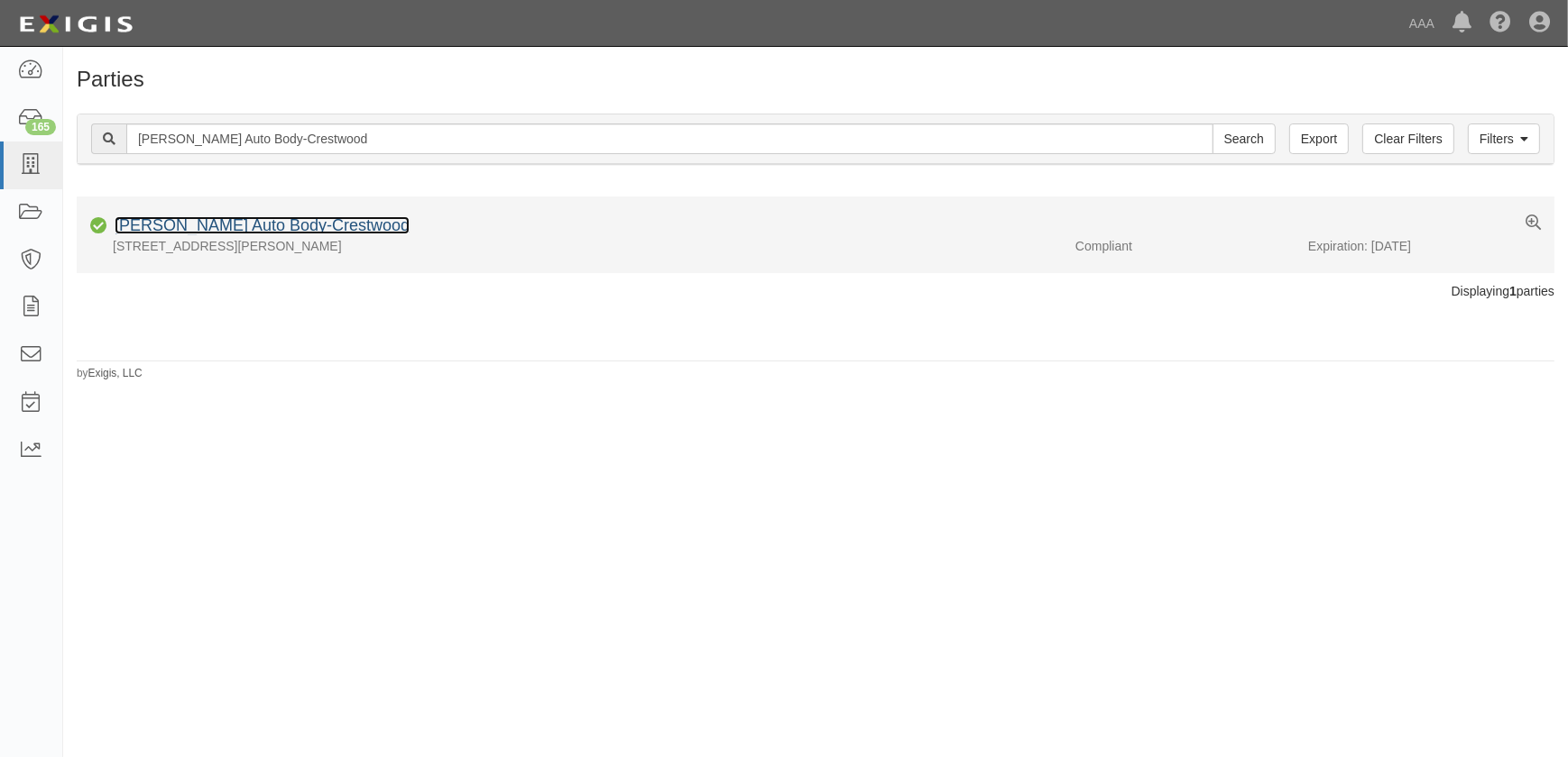
click at [216, 229] on link "[PERSON_NAME] Auto Body-Crestwood" at bounding box center [261, 225] width 295 height 18
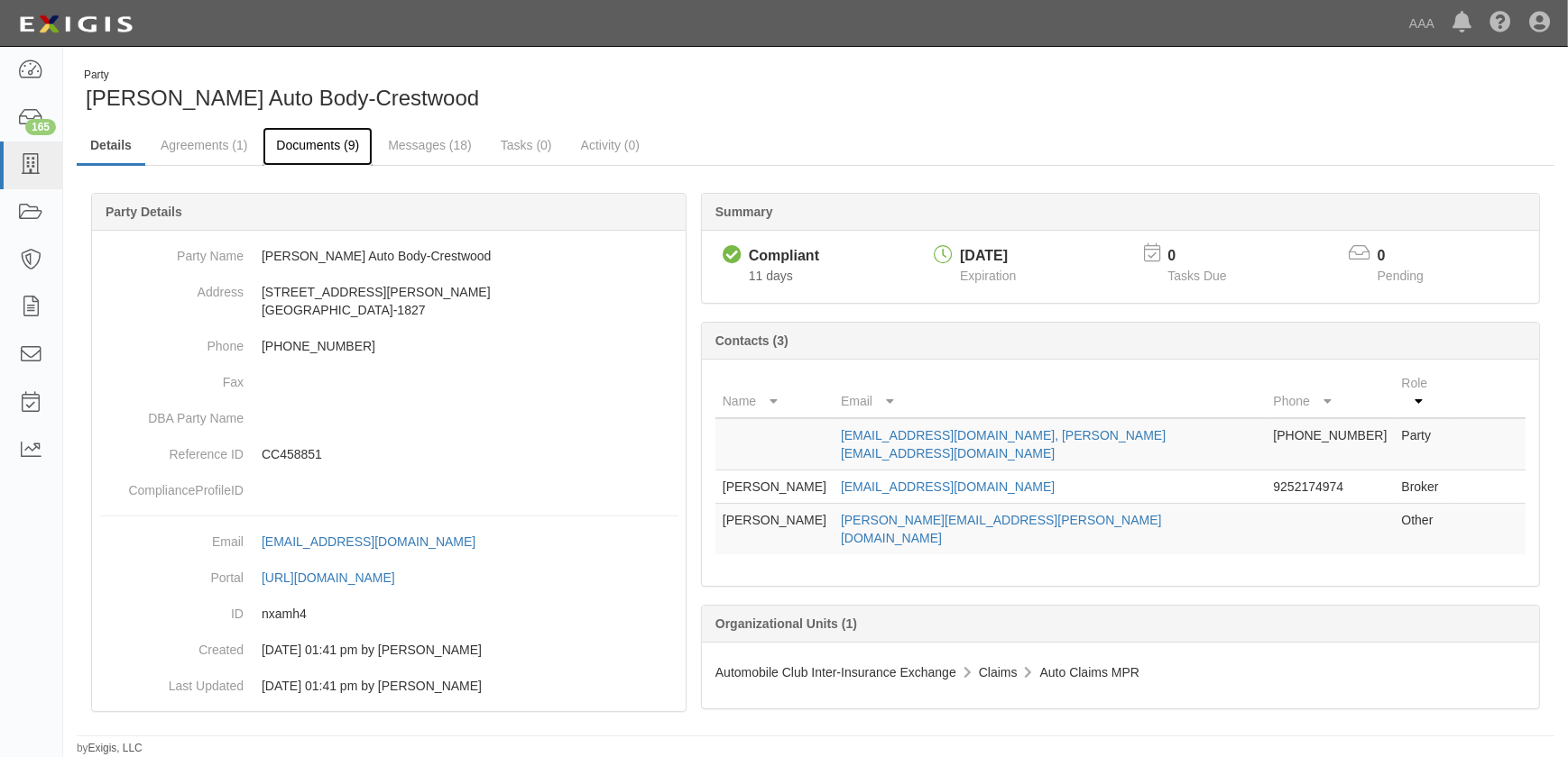
click at [305, 140] on link "Documents (9)" at bounding box center [317, 146] width 110 height 39
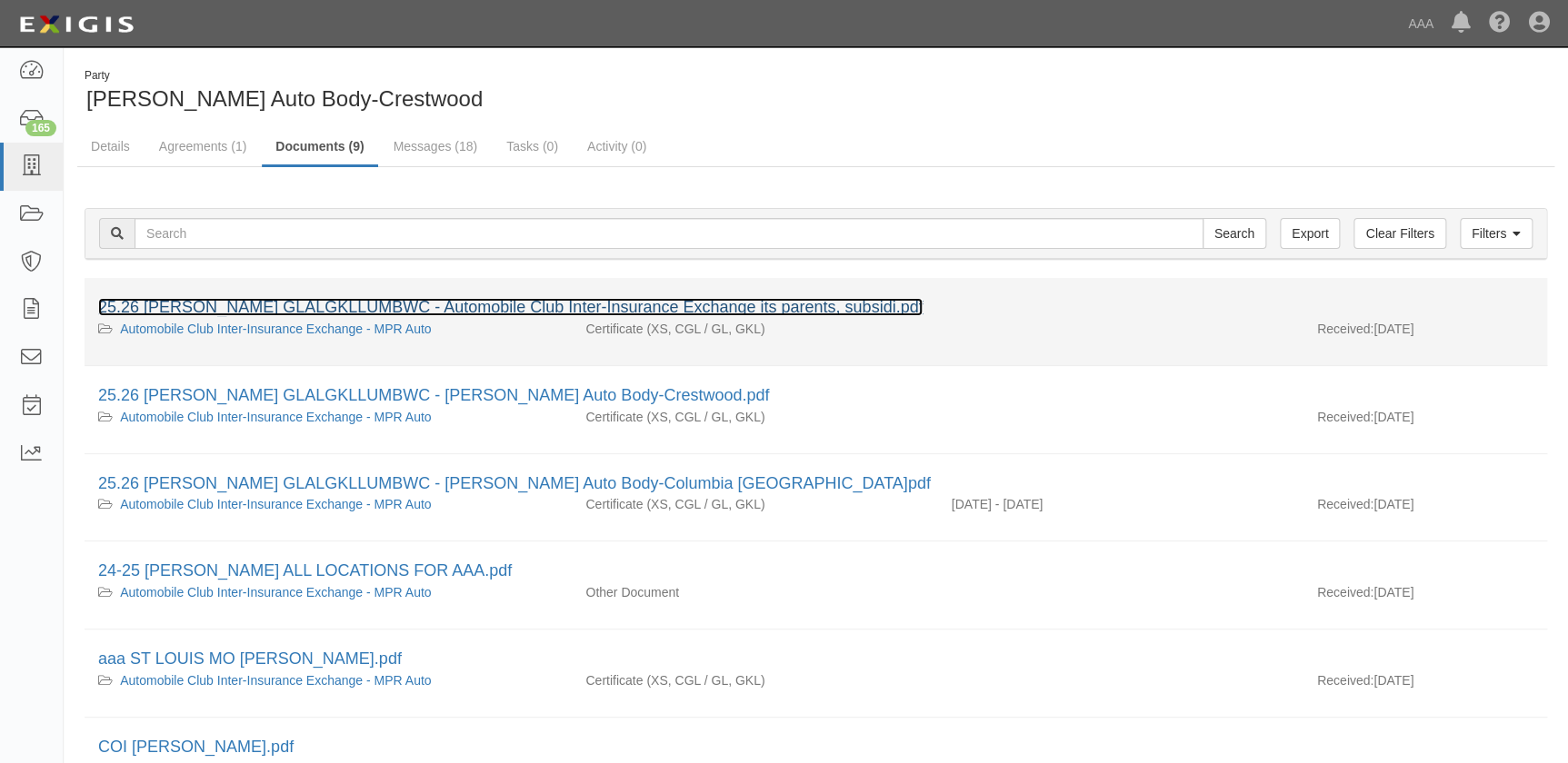
click at [256, 307] on link "25.26 [PERSON_NAME] GLALGKLLUMBWC - Automobile Club Inter-Insurance Exchange it…" at bounding box center [511, 307] width 824 height 19
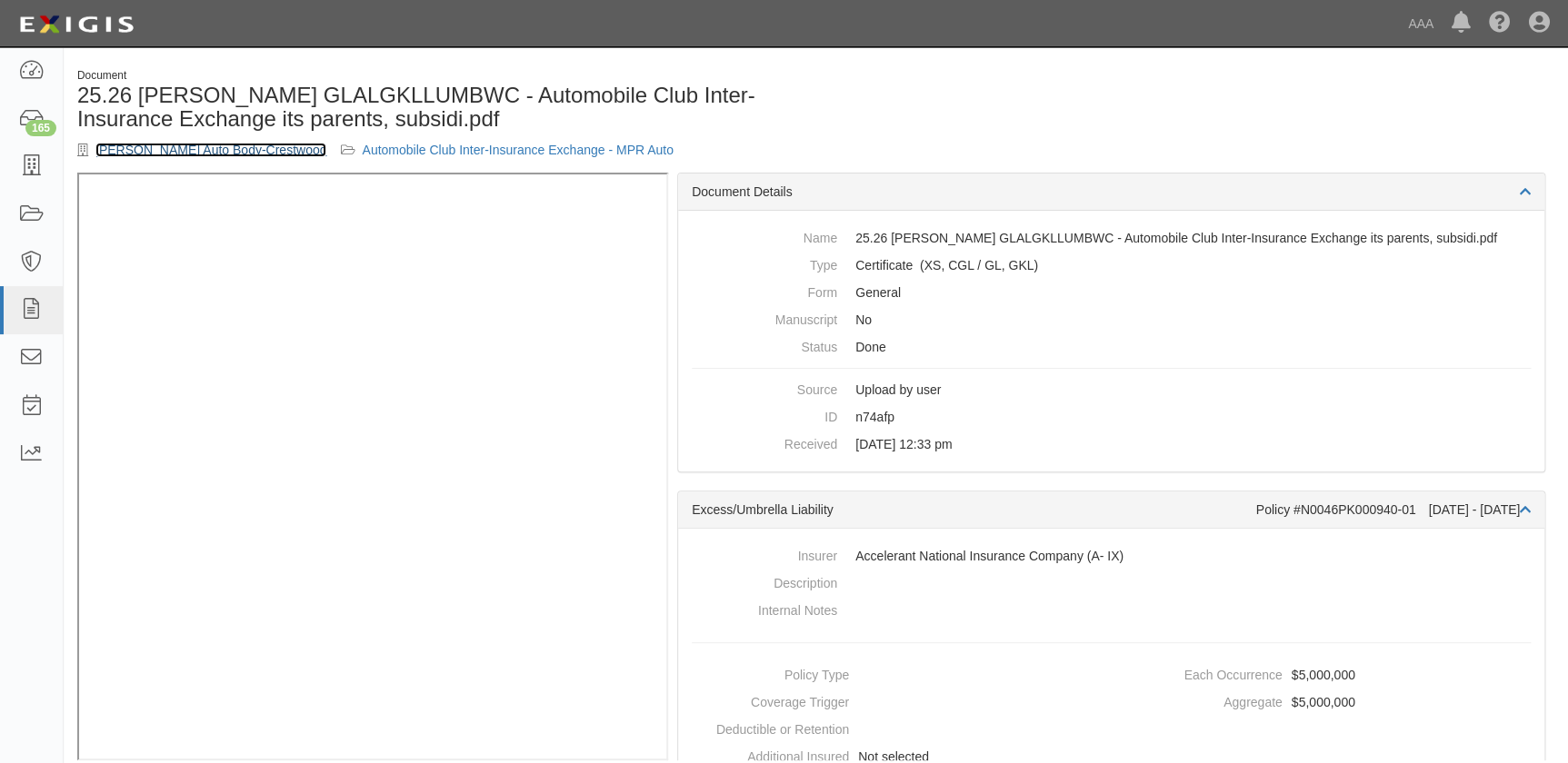
click at [185, 146] on link "[PERSON_NAME] Auto Body-Crestwood" at bounding box center [210, 149] width 231 height 15
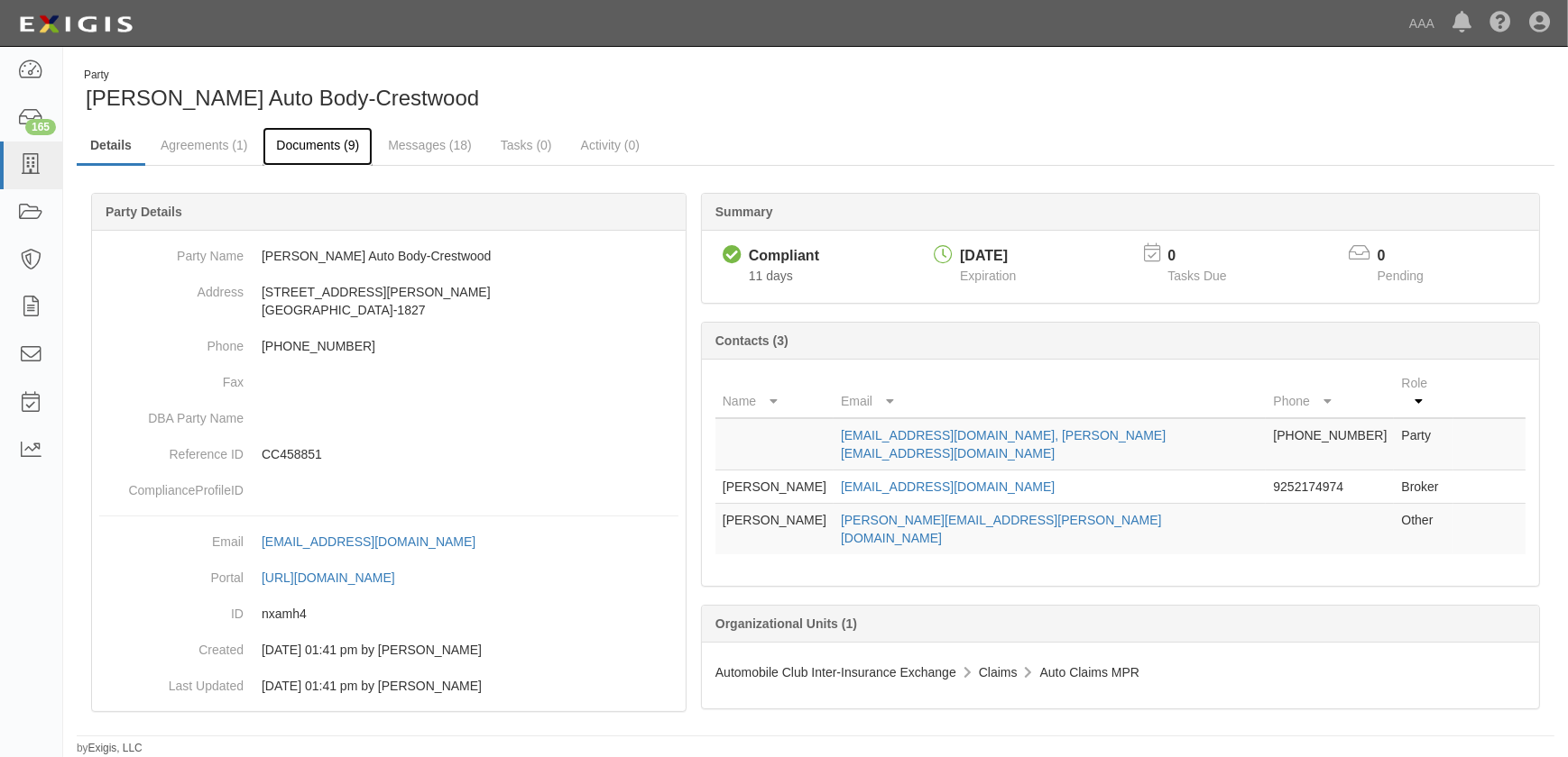
click at [306, 151] on link "Documents (9)" at bounding box center [317, 146] width 110 height 39
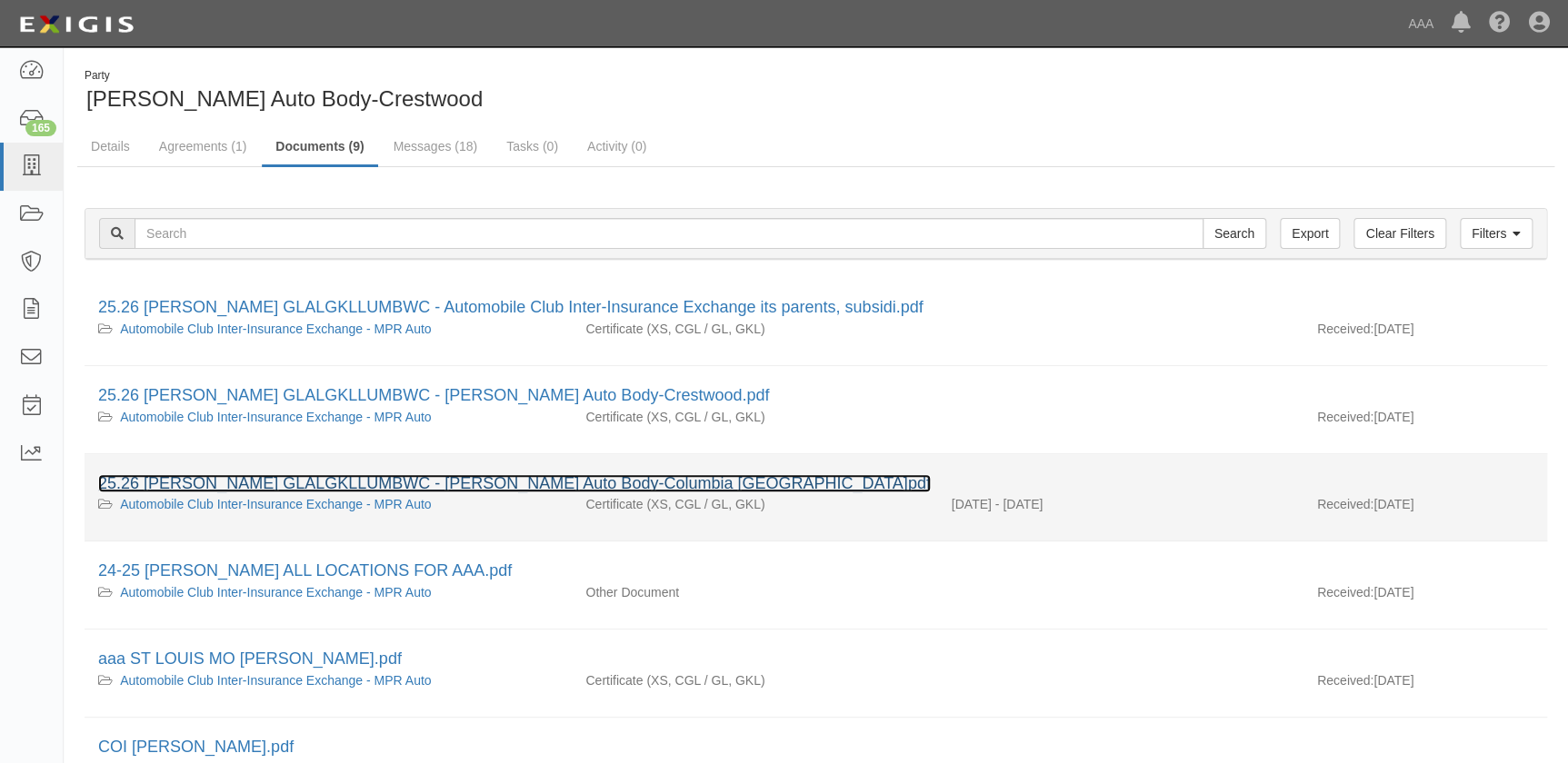
click at [337, 480] on link "25.26 [PERSON_NAME] GLALGKLLUMBWC - [PERSON_NAME] Auto Body-Columbia [GEOGRAPHI…" at bounding box center [515, 483] width 832 height 19
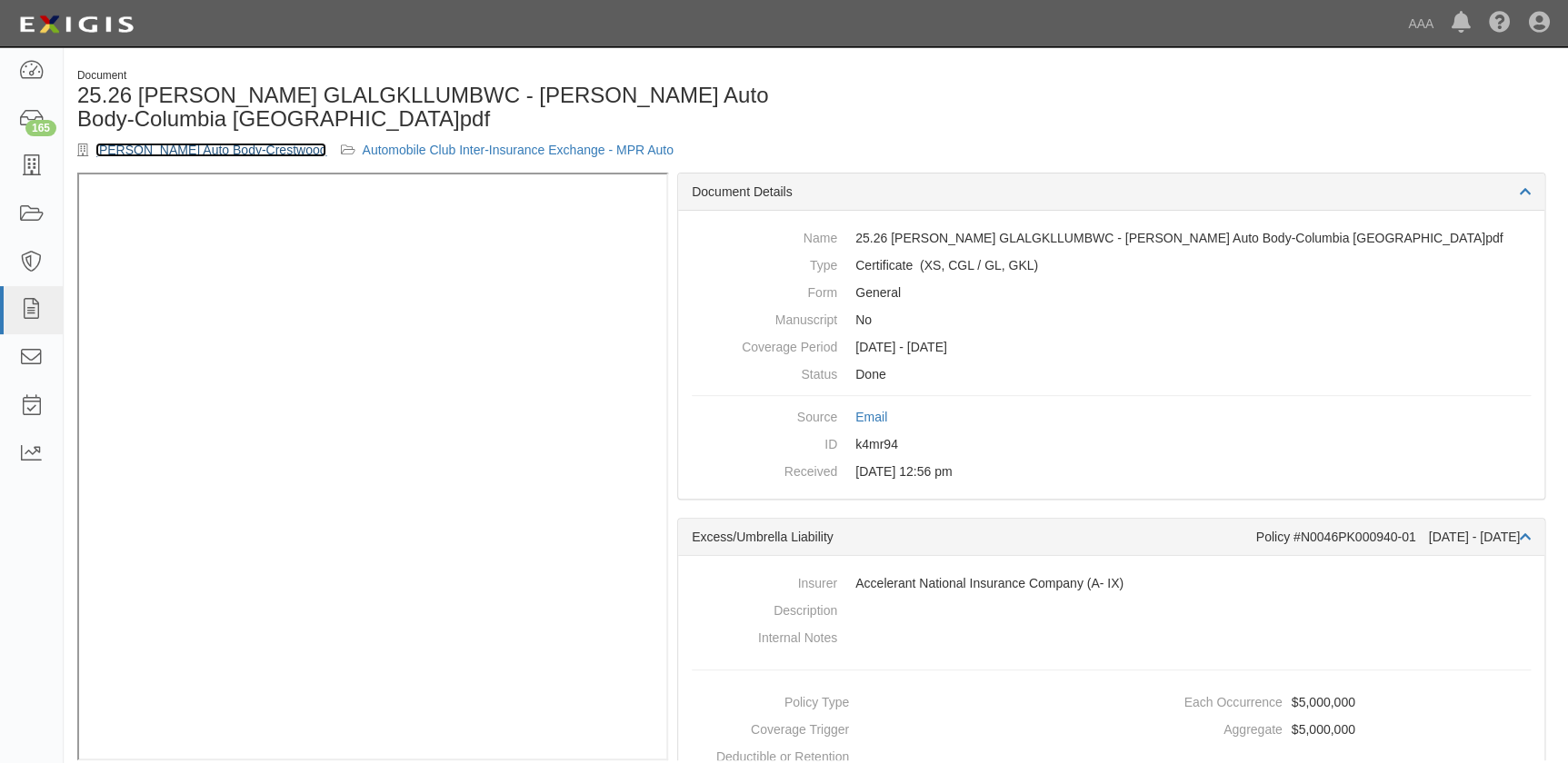
click at [208, 145] on link "[PERSON_NAME] Auto Body-Crestwood" at bounding box center [210, 149] width 231 height 15
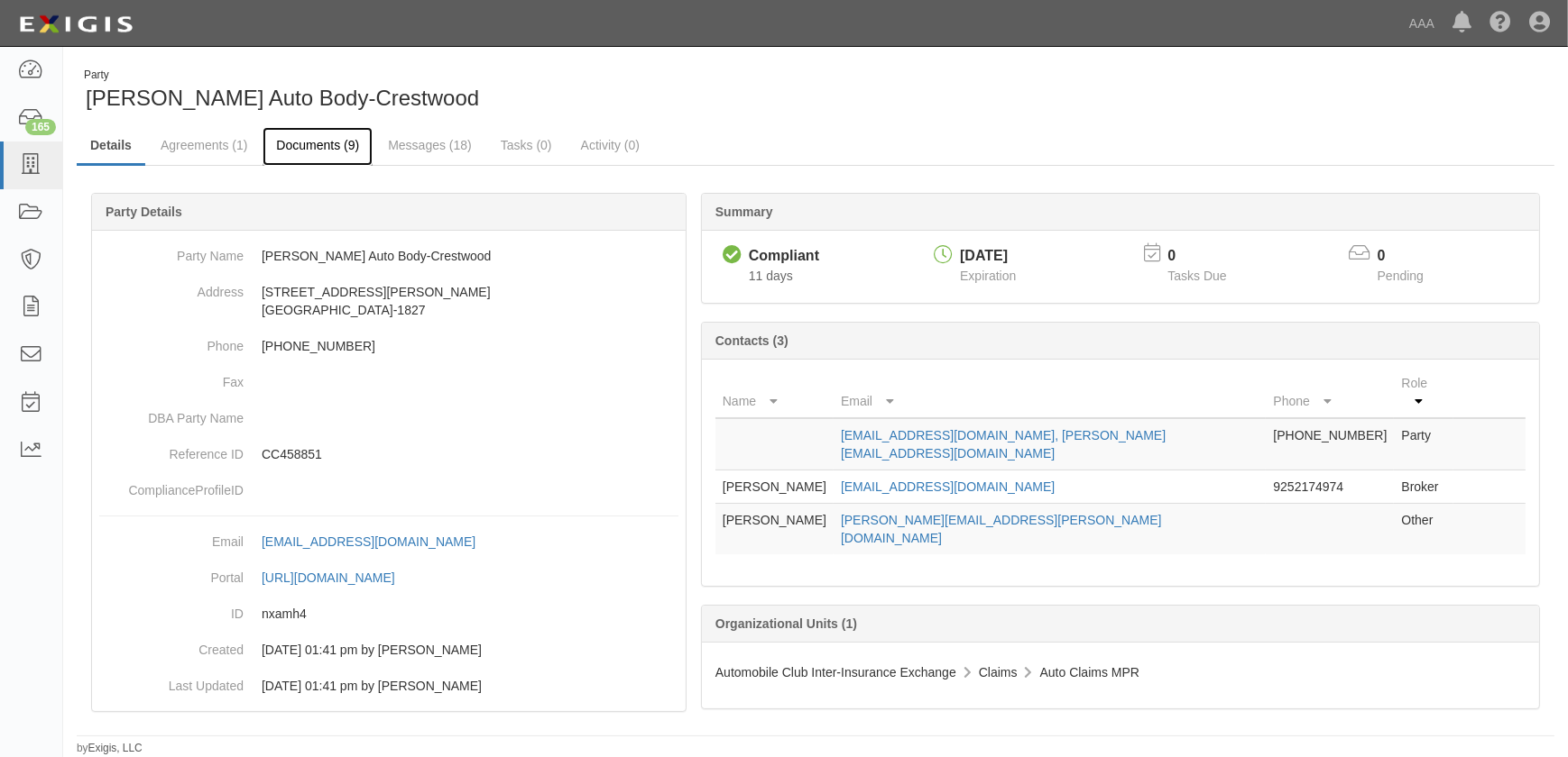
click at [315, 145] on link "Documents (9)" at bounding box center [317, 146] width 110 height 39
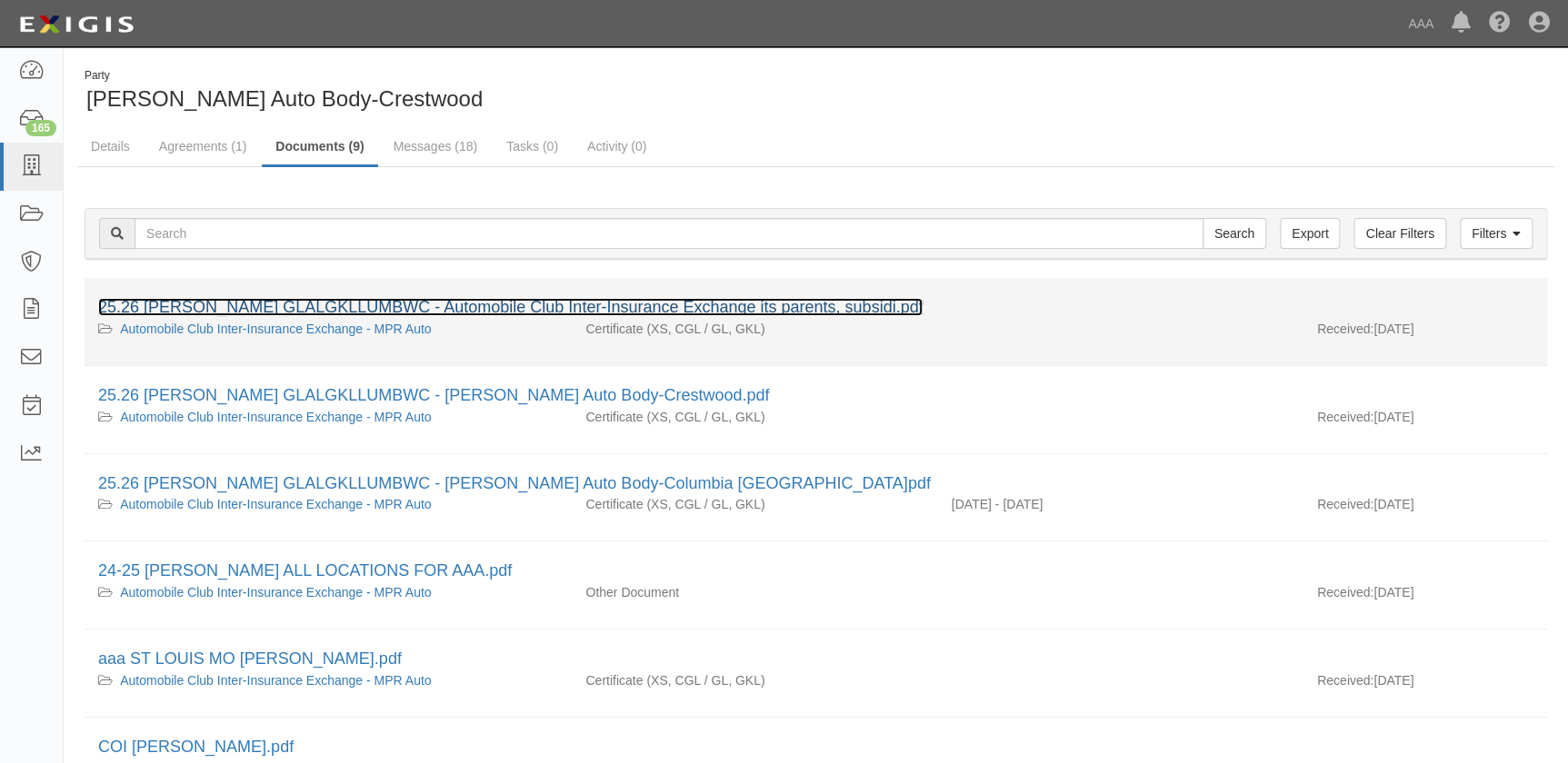
click at [314, 304] on link "25.26 [PERSON_NAME] GLALGKLLUMBWC - Automobile Club Inter-Insurance Exchange it…" at bounding box center [511, 307] width 824 height 19
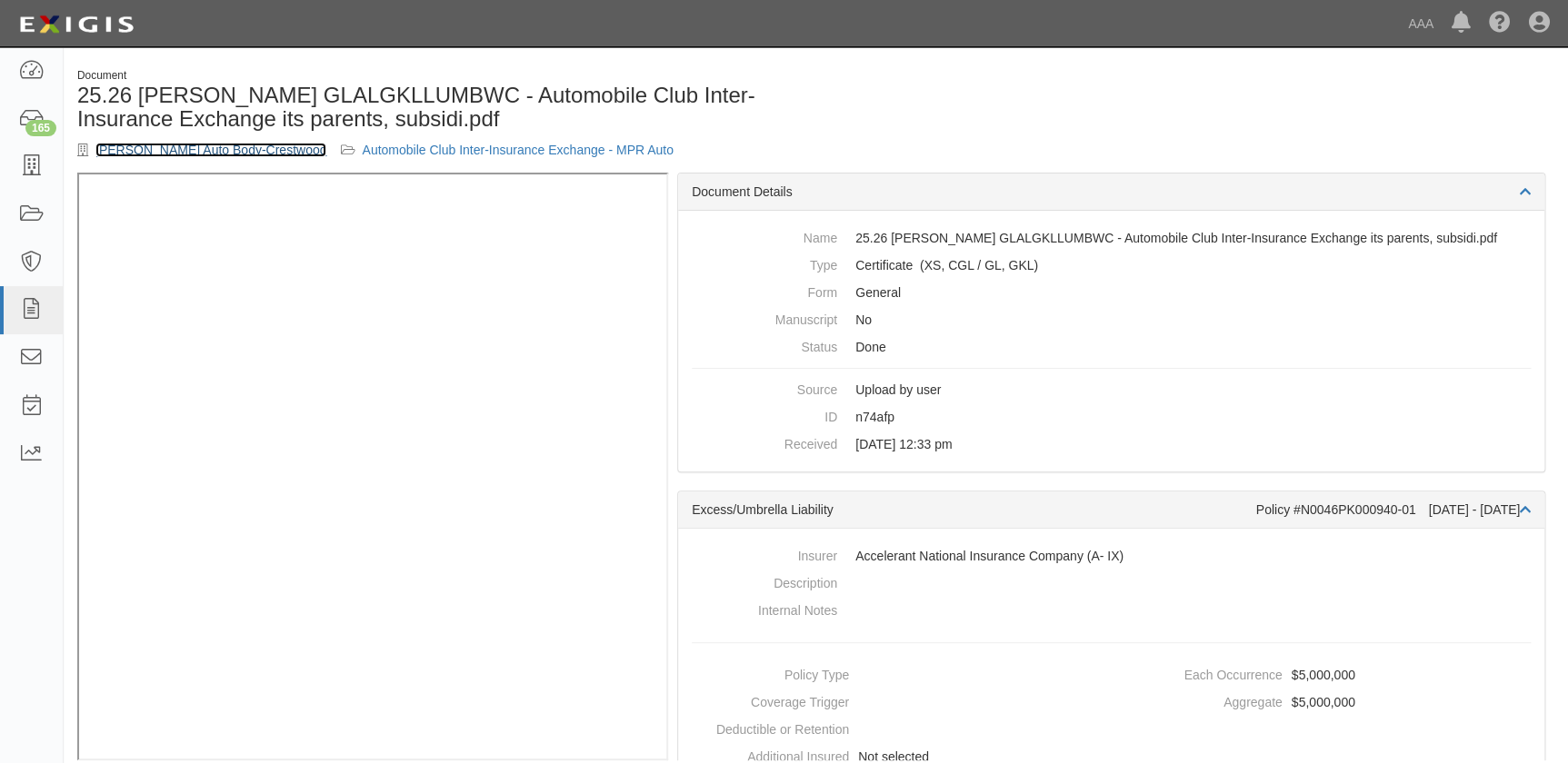
click at [172, 149] on link "[PERSON_NAME] Auto Body-Crestwood" at bounding box center [210, 149] width 231 height 15
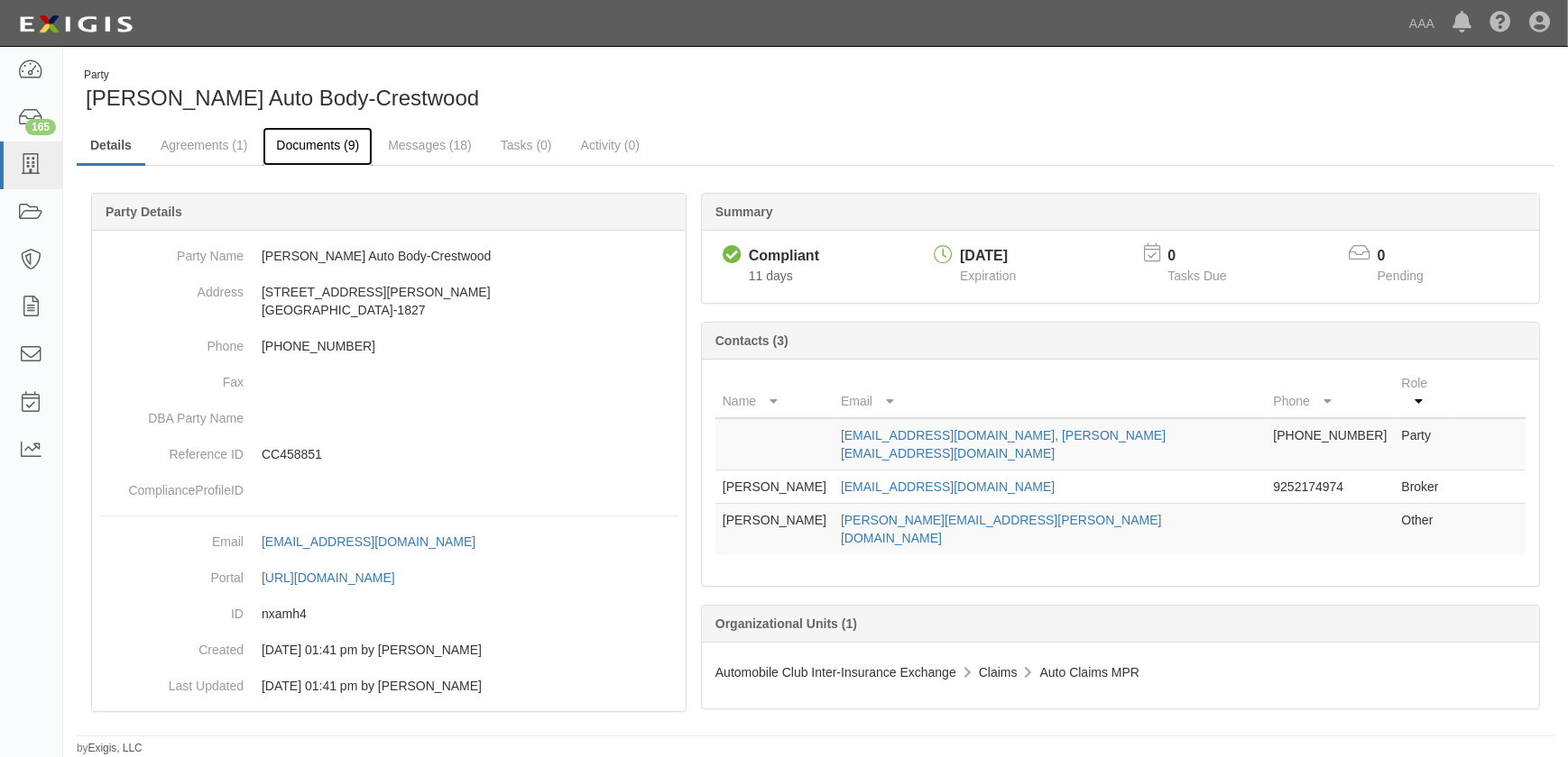
click at [316, 144] on link "Documents (9)" at bounding box center [317, 146] width 110 height 39
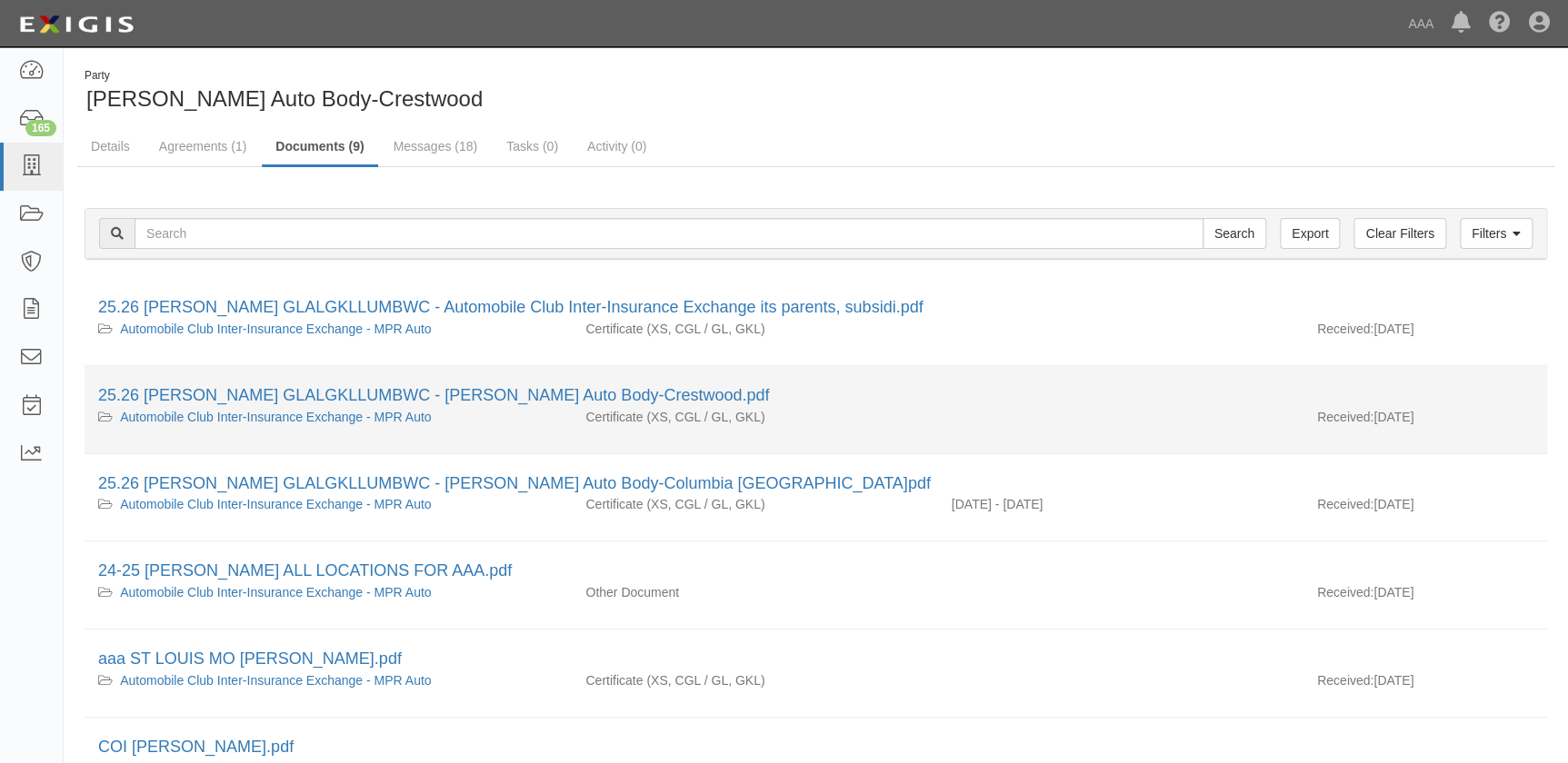
click at [306, 384] on div "25.26 SCHAEFER GLALGKLLUMBWC - Schaefer Auto Body-Crestwood.pdf" at bounding box center [816, 396] width 1435 height 23
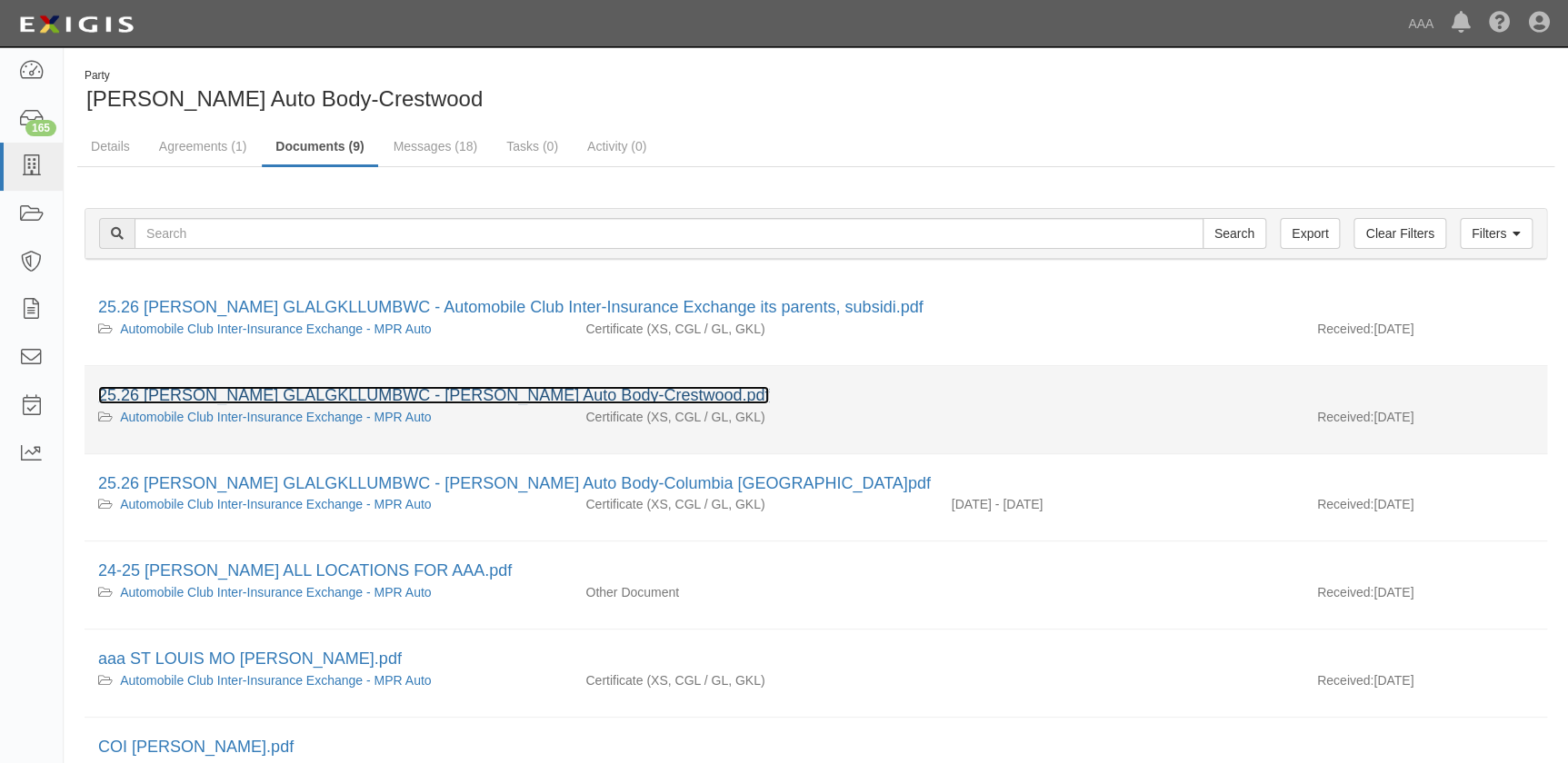
click at [306, 392] on link "25.26 [PERSON_NAME] GLALGKLLUMBWC - [PERSON_NAME] Auto Body-Crestwood.pdf" at bounding box center [434, 395] width 670 height 19
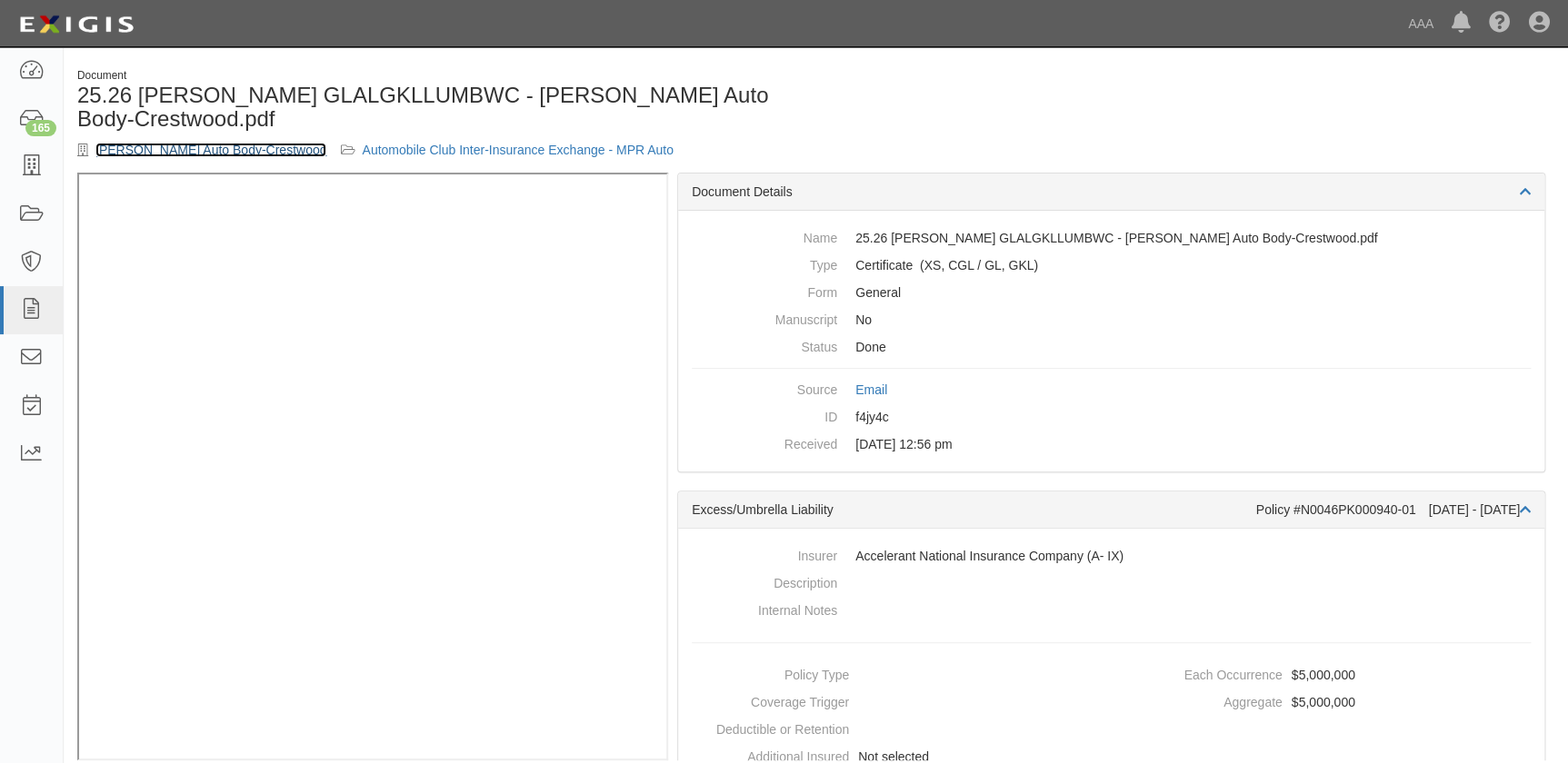
click at [212, 152] on link "[PERSON_NAME] Auto Body-Crestwood" at bounding box center [210, 149] width 231 height 15
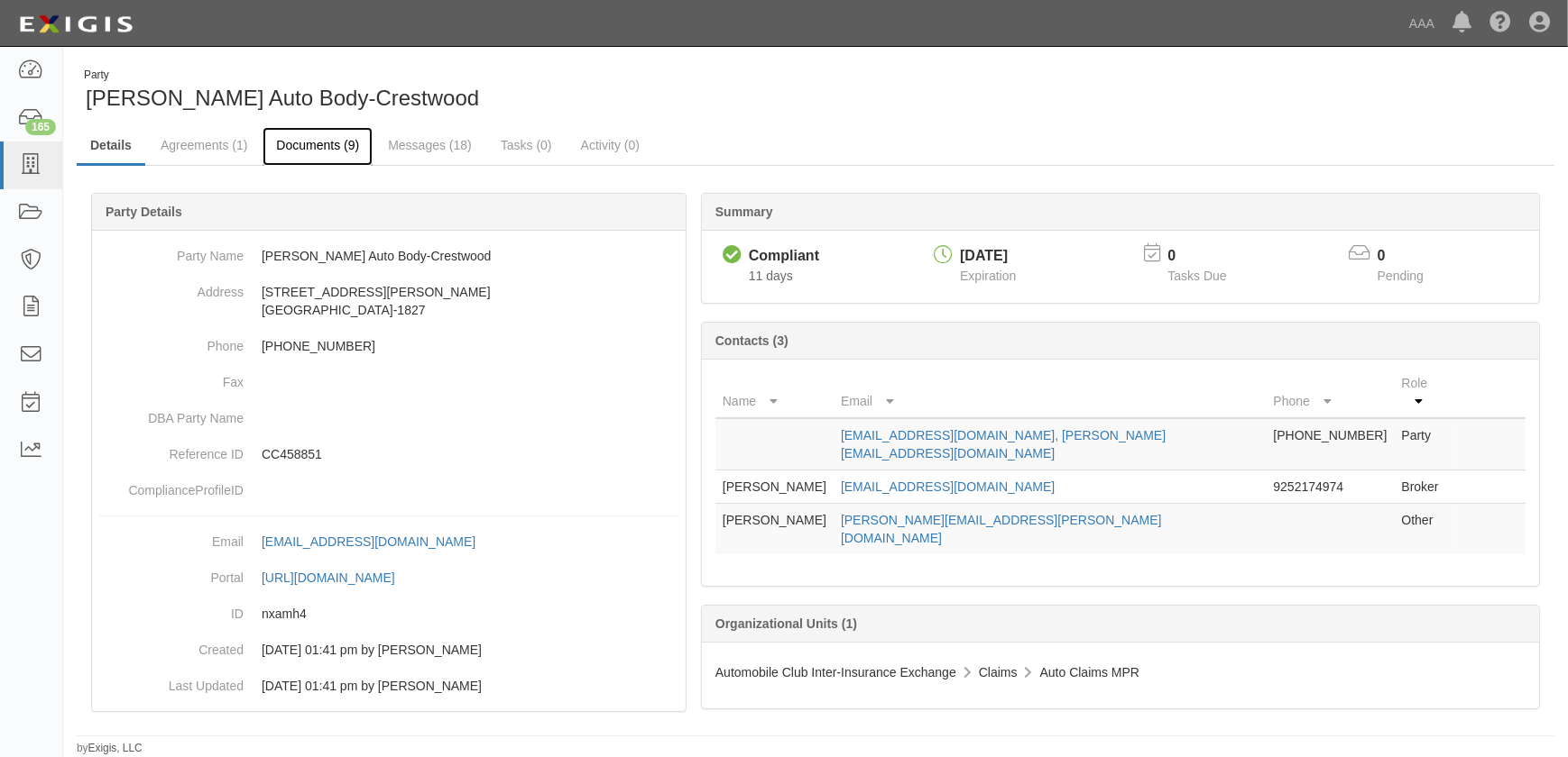
click at [321, 151] on link "Documents (9)" at bounding box center [317, 146] width 110 height 39
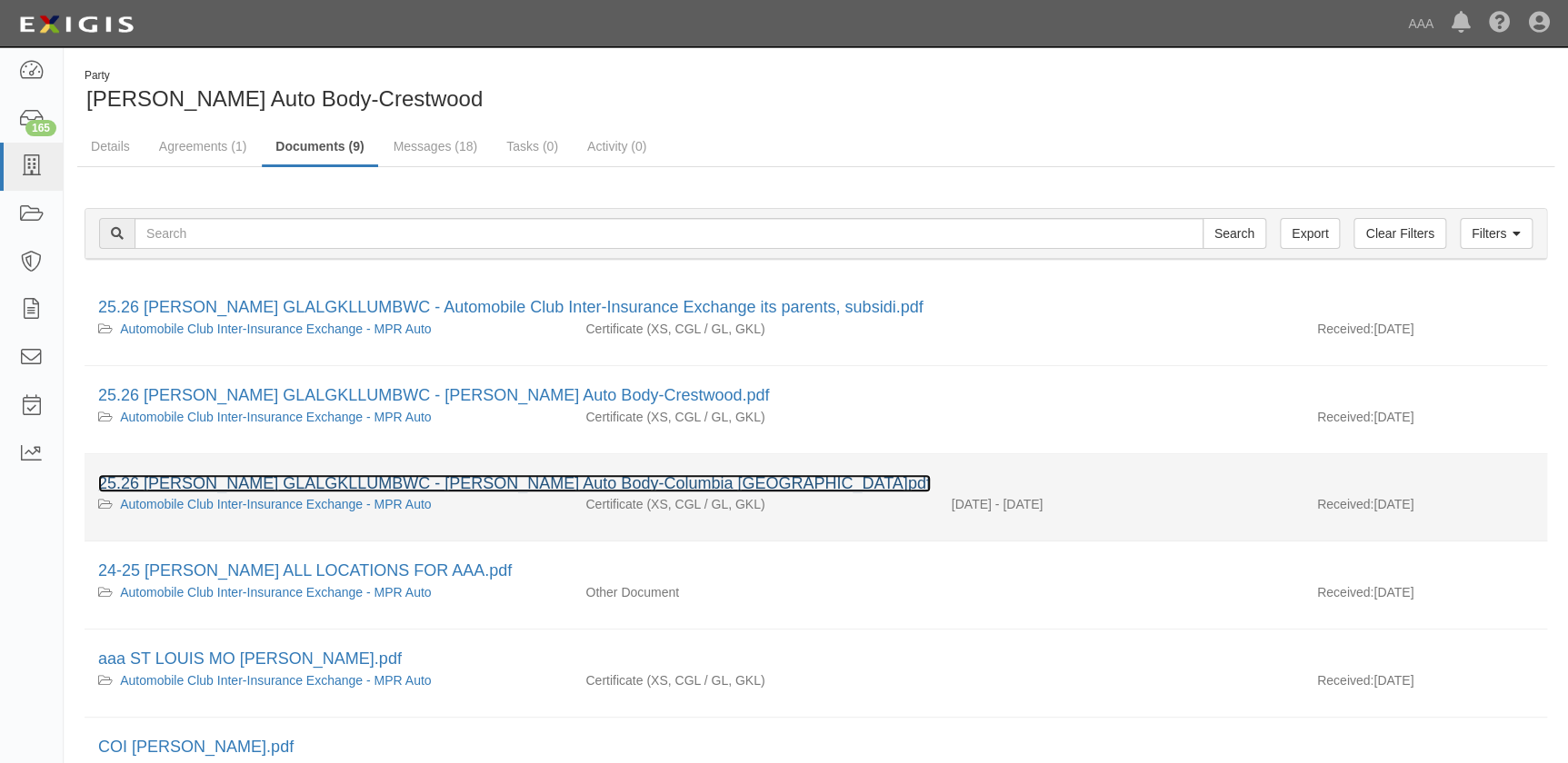
click at [308, 487] on link "25.26 [PERSON_NAME] GLALGKLLUMBWC - [PERSON_NAME] Auto Body-Columbia [GEOGRAPHI…" at bounding box center [515, 483] width 832 height 19
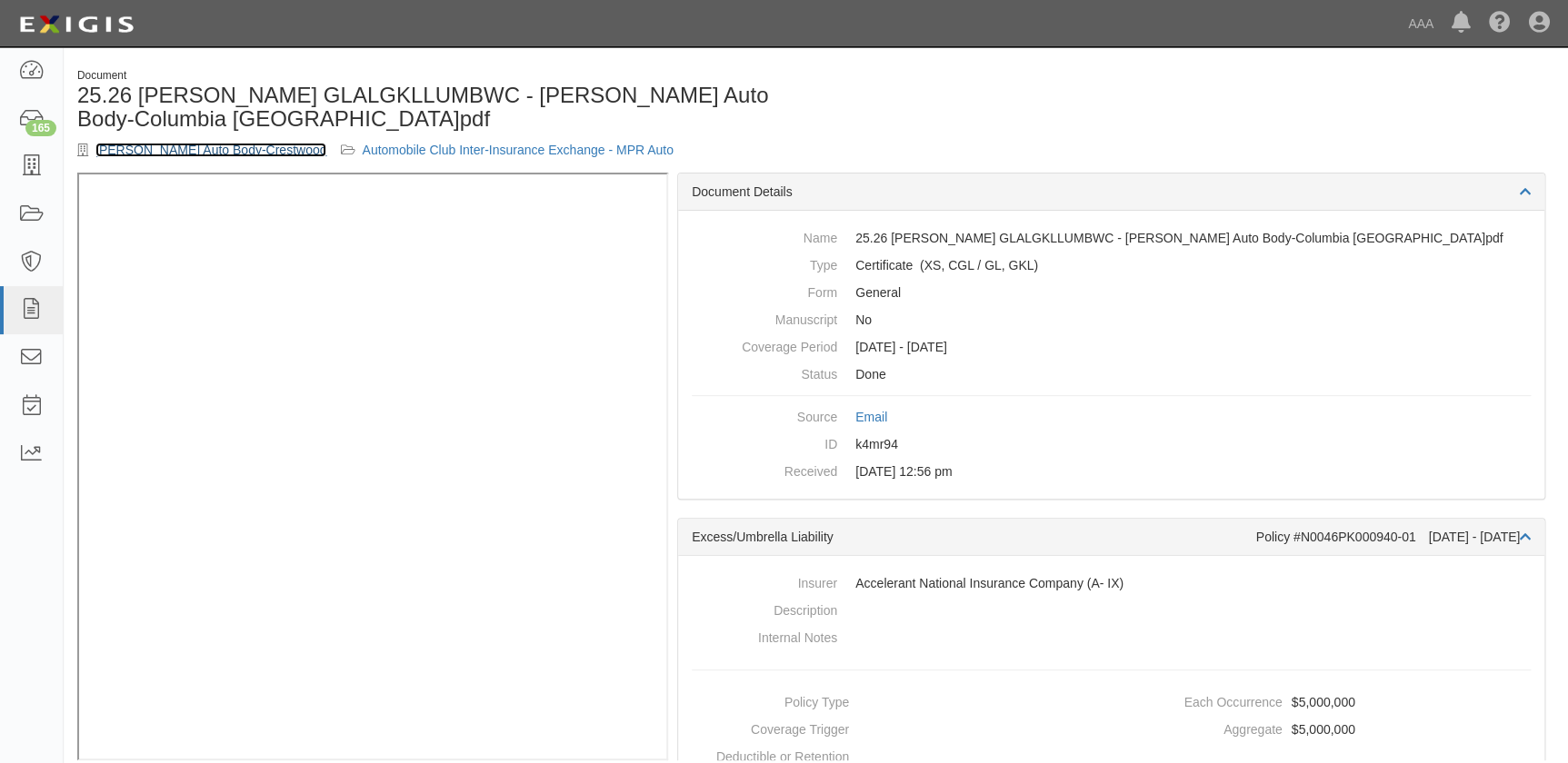
click at [209, 151] on link "[PERSON_NAME] Auto Body-Crestwood" at bounding box center [210, 149] width 231 height 15
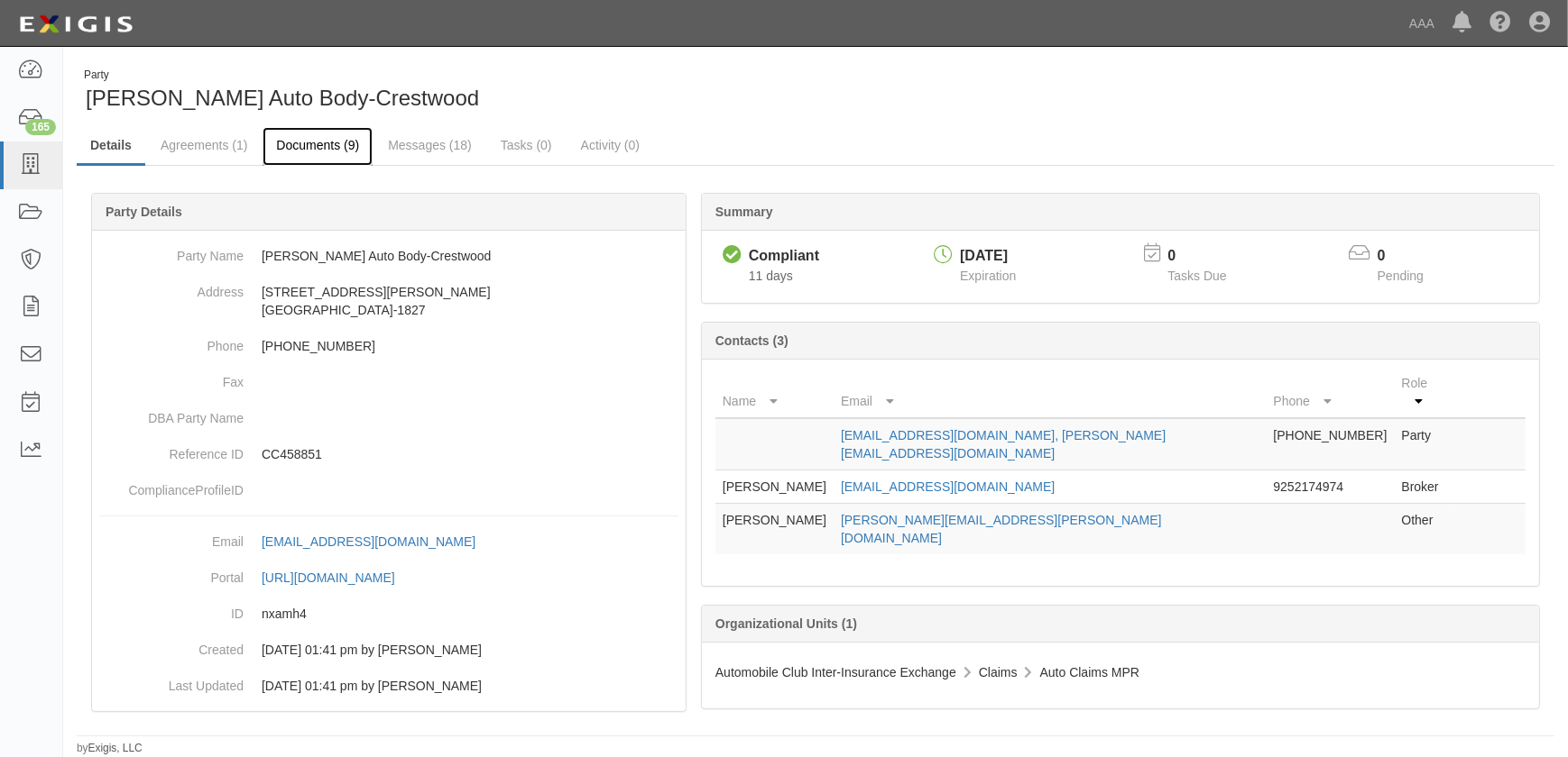
click at [309, 148] on link "Documents (9)" at bounding box center [317, 146] width 110 height 39
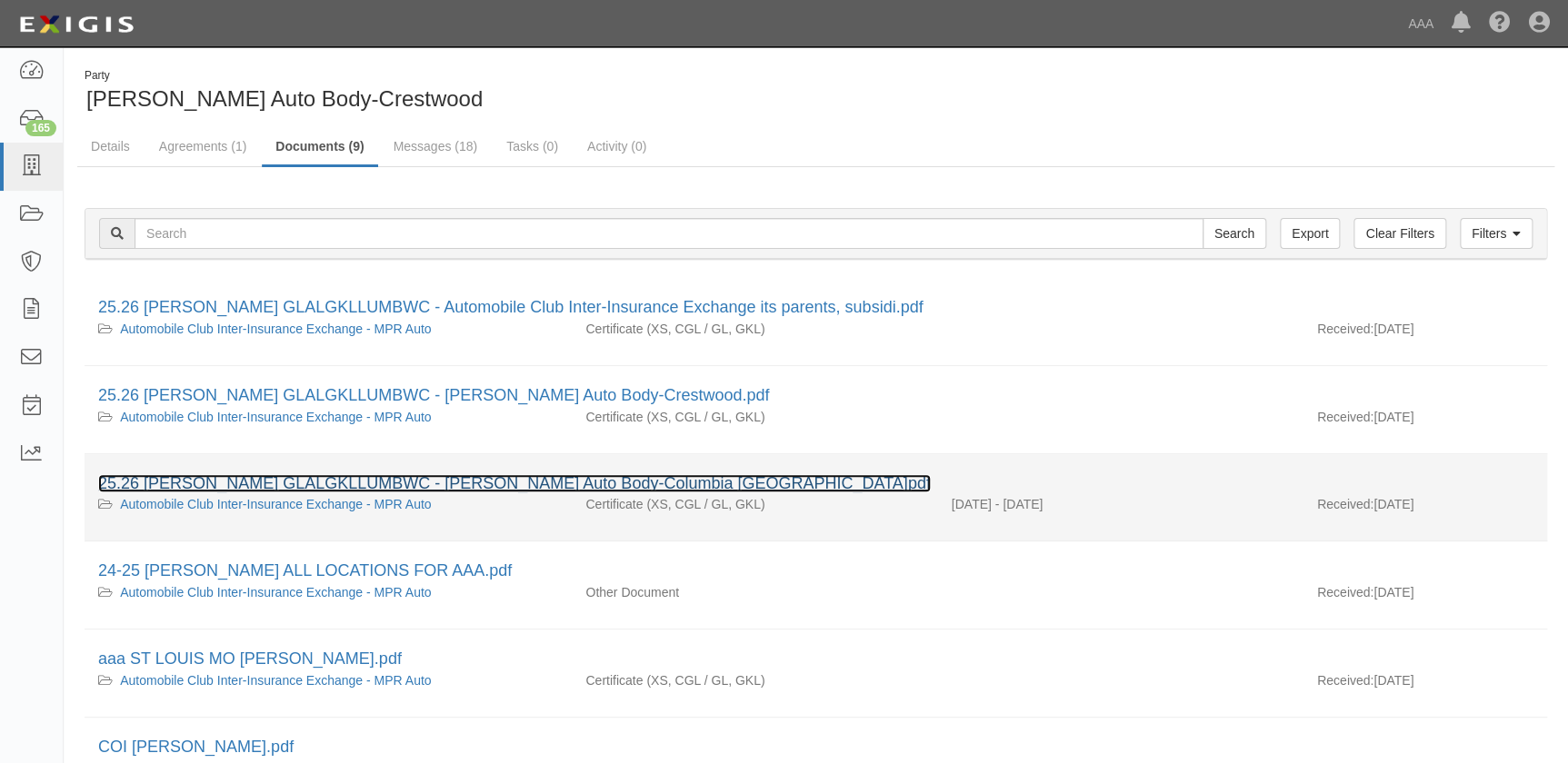
click at [391, 481] on link "25.26 SCHAEFER GLALGKLLUMBWC - Schaefer Auto Body-Columbia MO.pdf" at bounding box center [515, 483] width 832 height 19
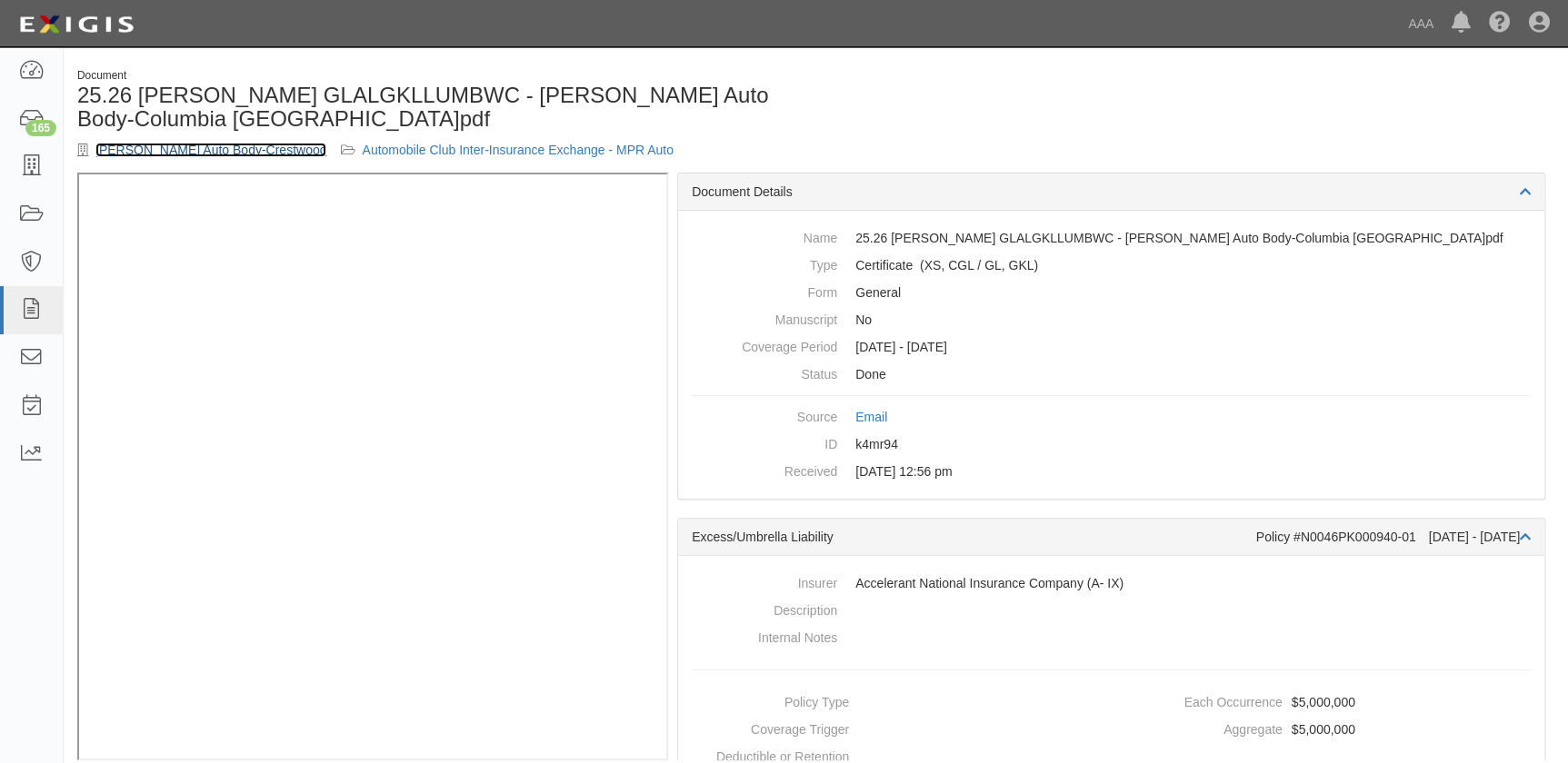
click at [194, 146] on link "[PERSON_NAME] Auto Body-Crestwood" at bounding box center [210, 149] width 231 height 15
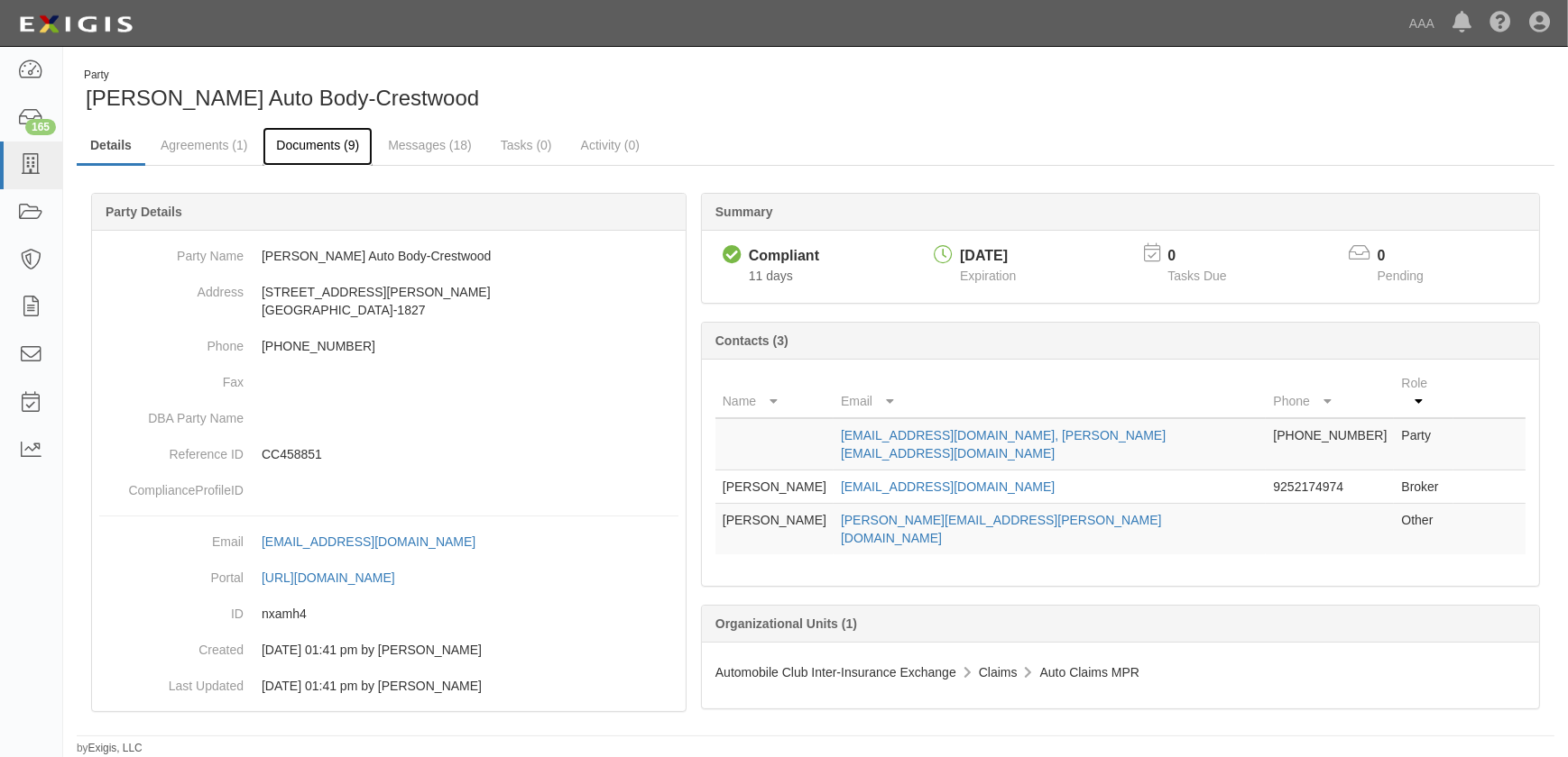
click at [298, 145] on link "Documents (9)" at bounding box center [317, 146] width 110 height 39
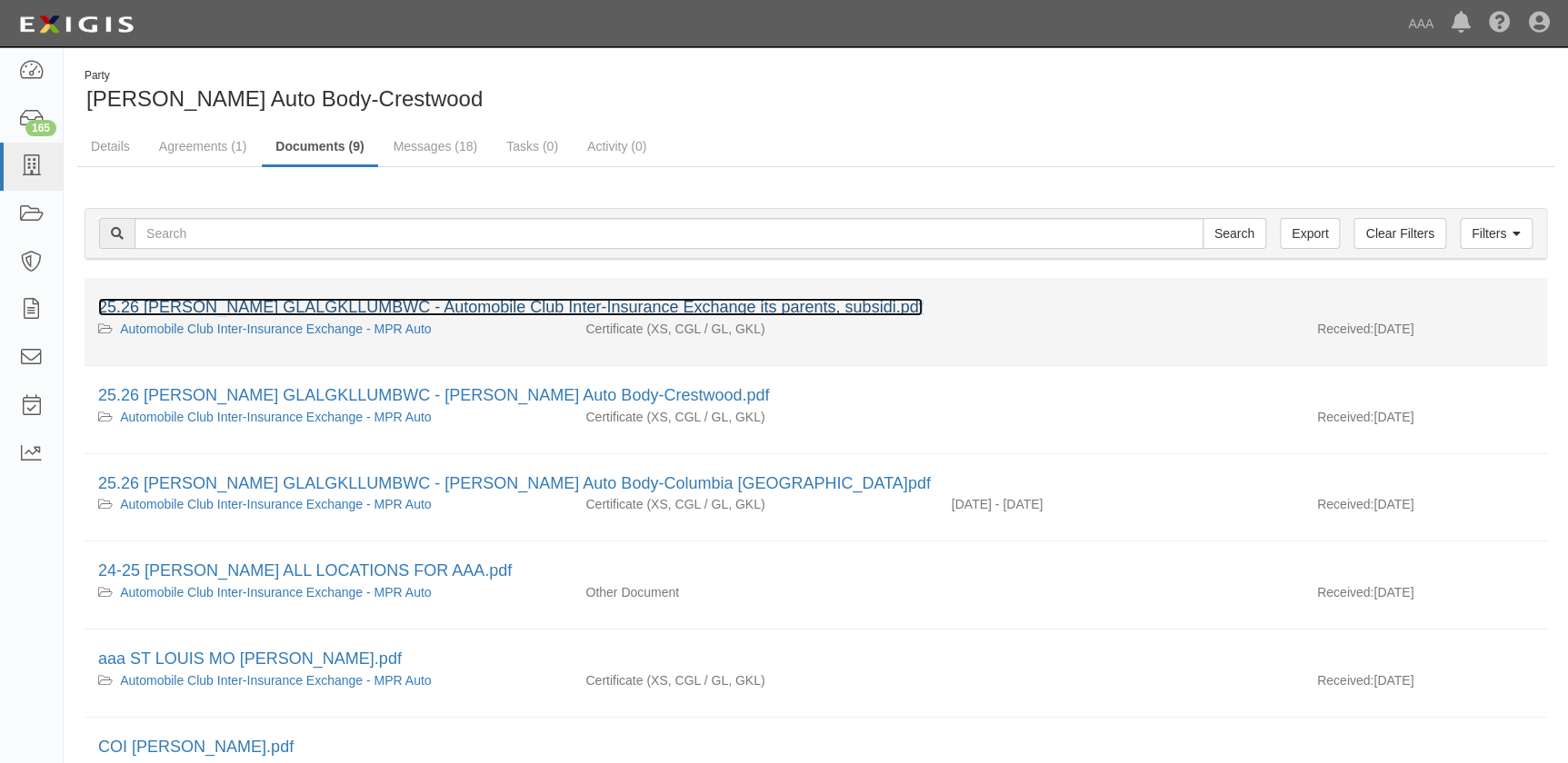
click at [243, 308] on link "25.26 [PERSON_NAME] GLALGKLLUMBWC - Automobile Club Inter-Insurance Exchange it…" at bounding box center [511, 307] width 824 height 19
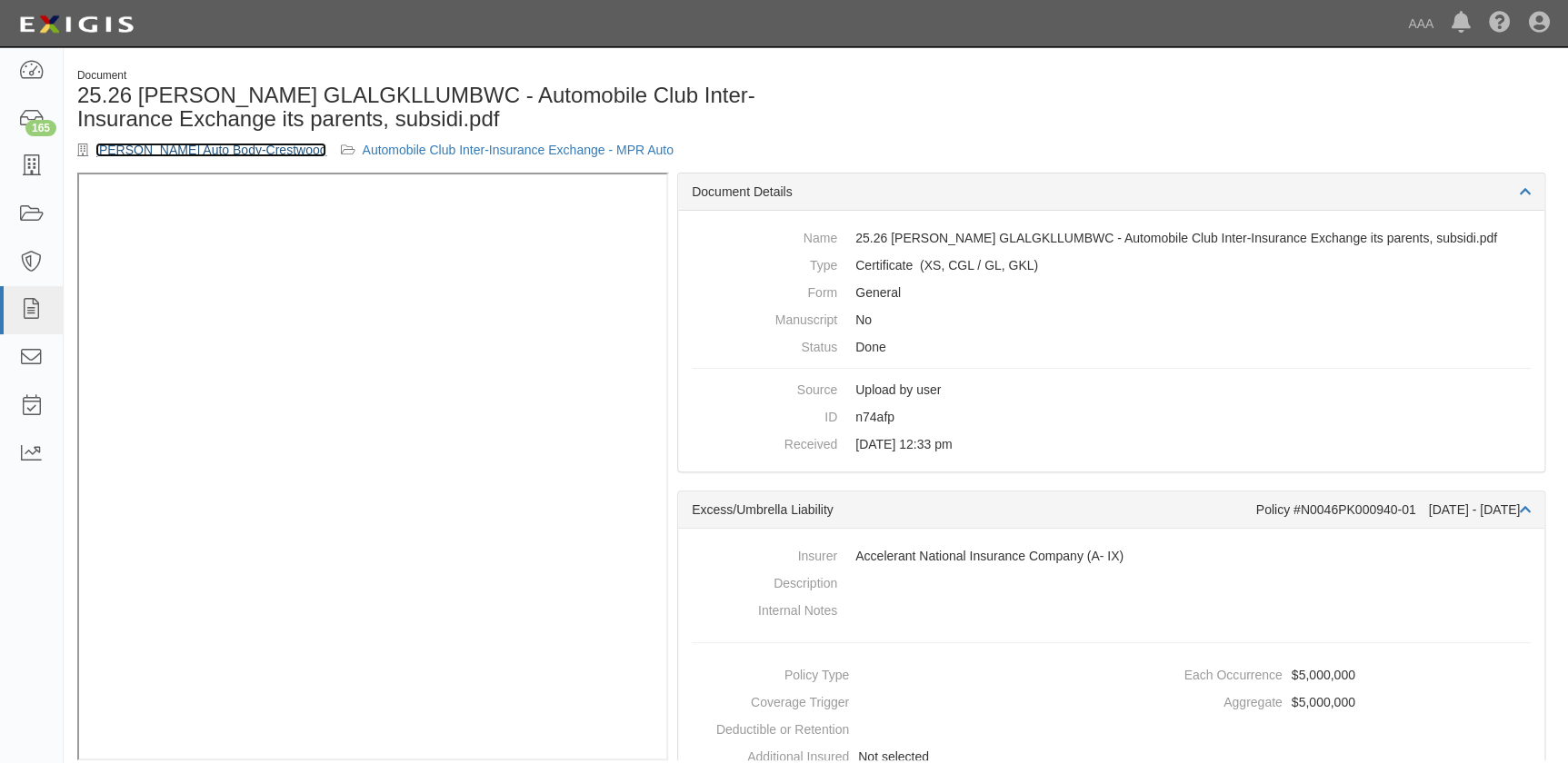
click at [138, 142] on link "Schaefer Auto Body-Crestwood" at bounding box center [210, 149] width 231 height 15
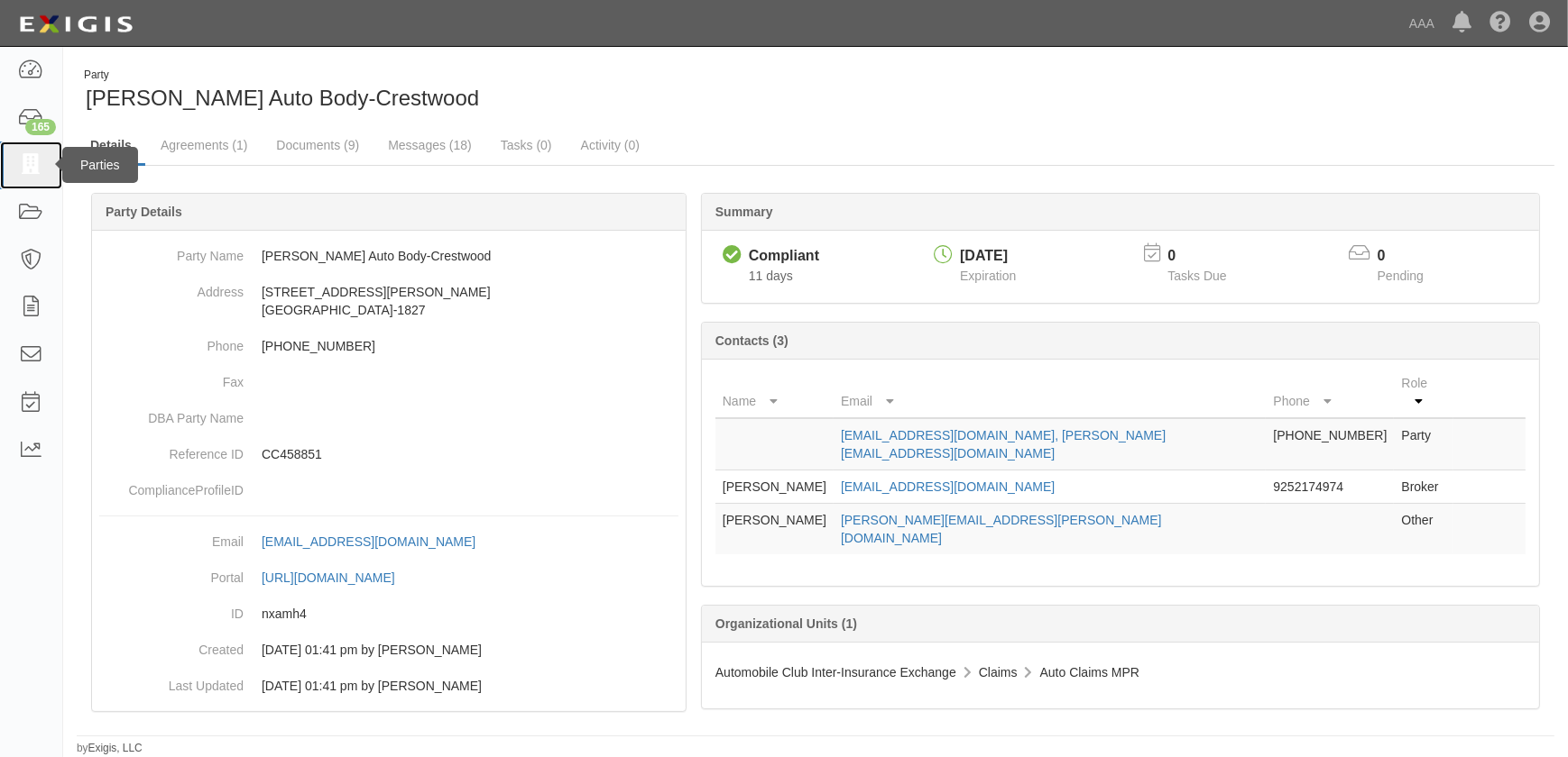
click at [34, 162] on icon at bounding box center [31, 164] width 25 height 20
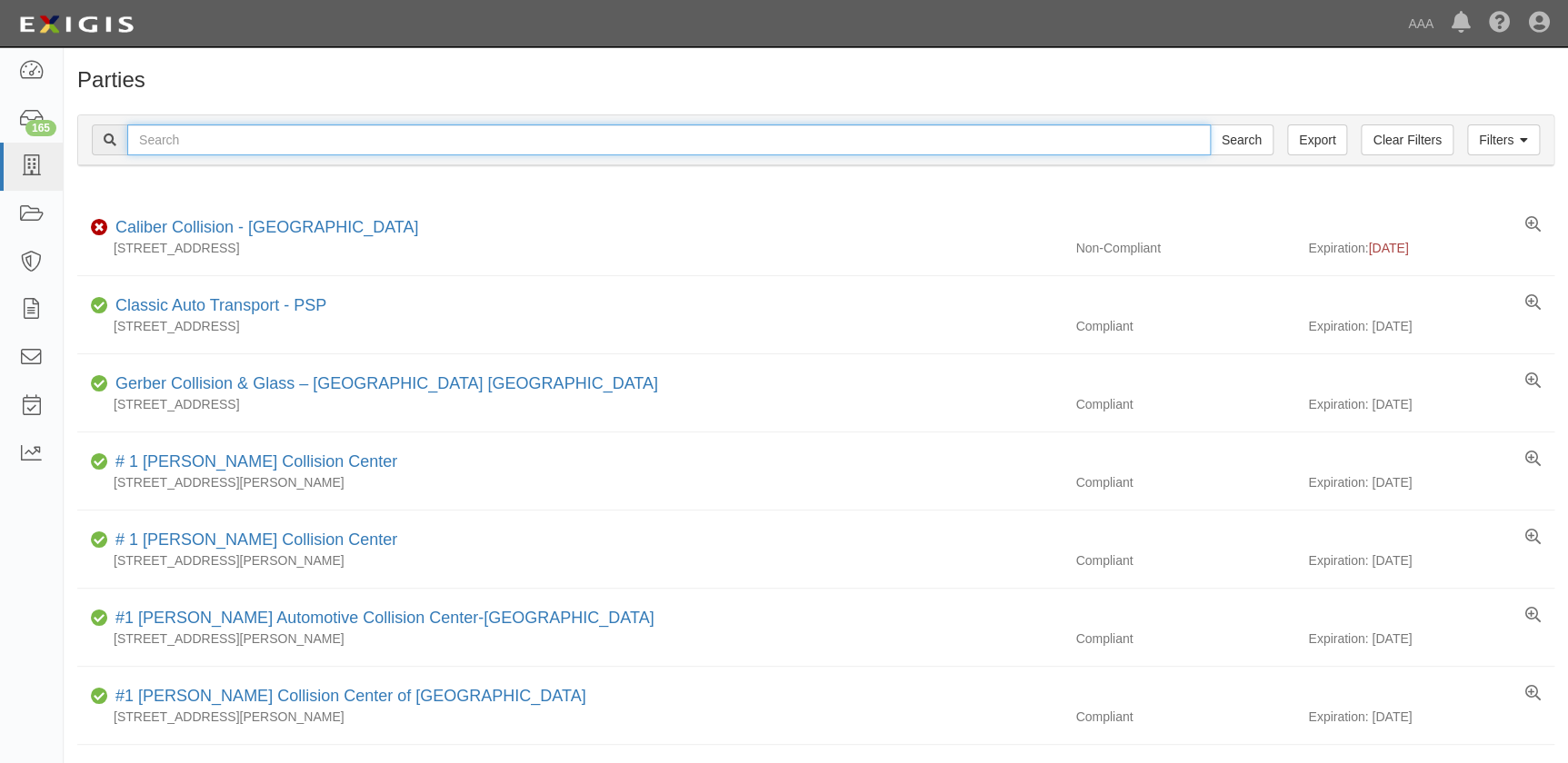
click at [358, 126] on input "text" at bounding box center [669, 140] width 1084 height 31
paste input "Sebago Lake Collision LLC"
type input "Sebago Lake Collision LLC"
click at [1209, 125] on input "Search" at bounding box center [1241, 140] width 63 height 31
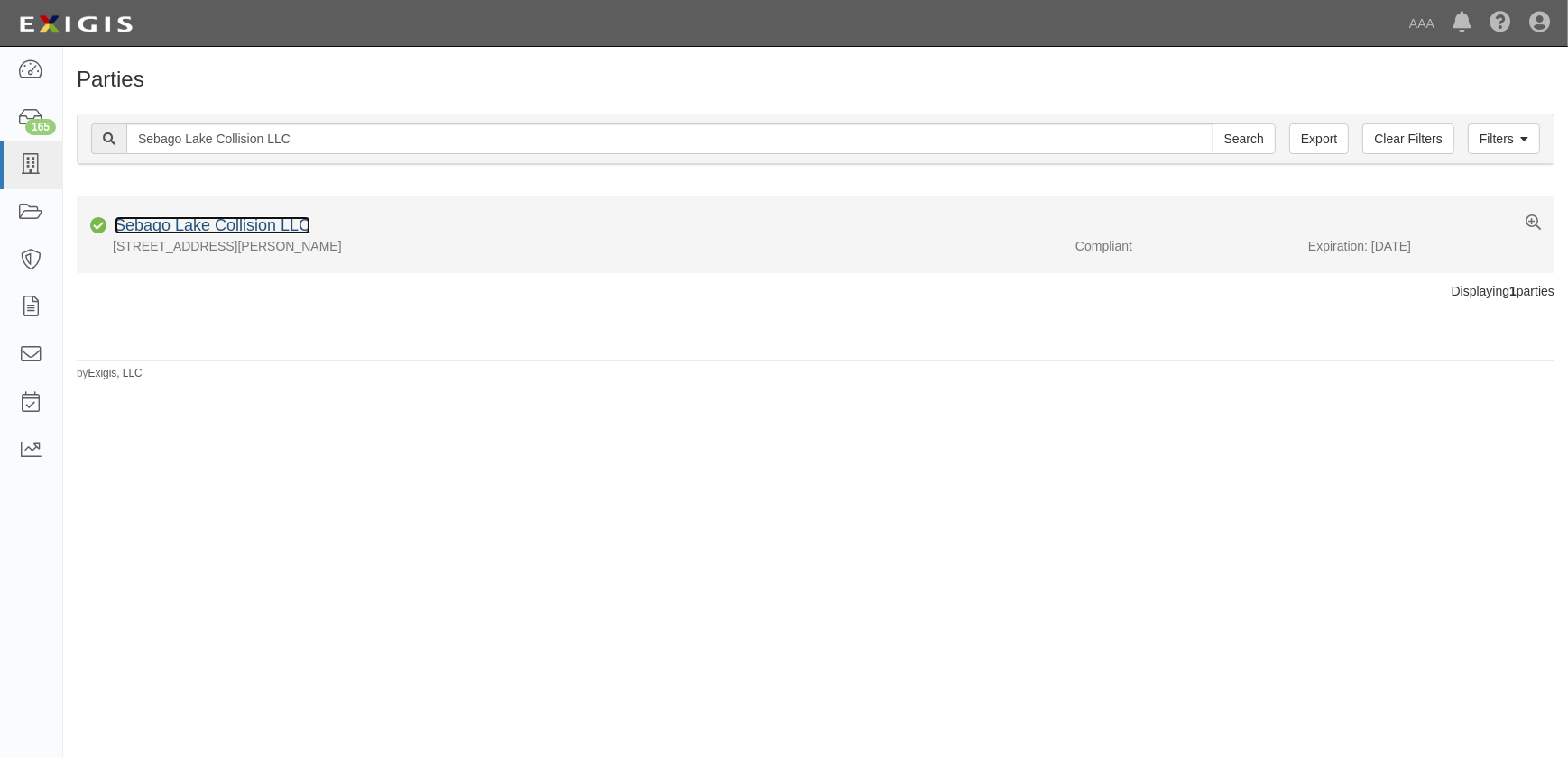
click at [246, 226] on link "Sebago Lake Collision LLC" at bounding box center [212, 225] width 195 height 18
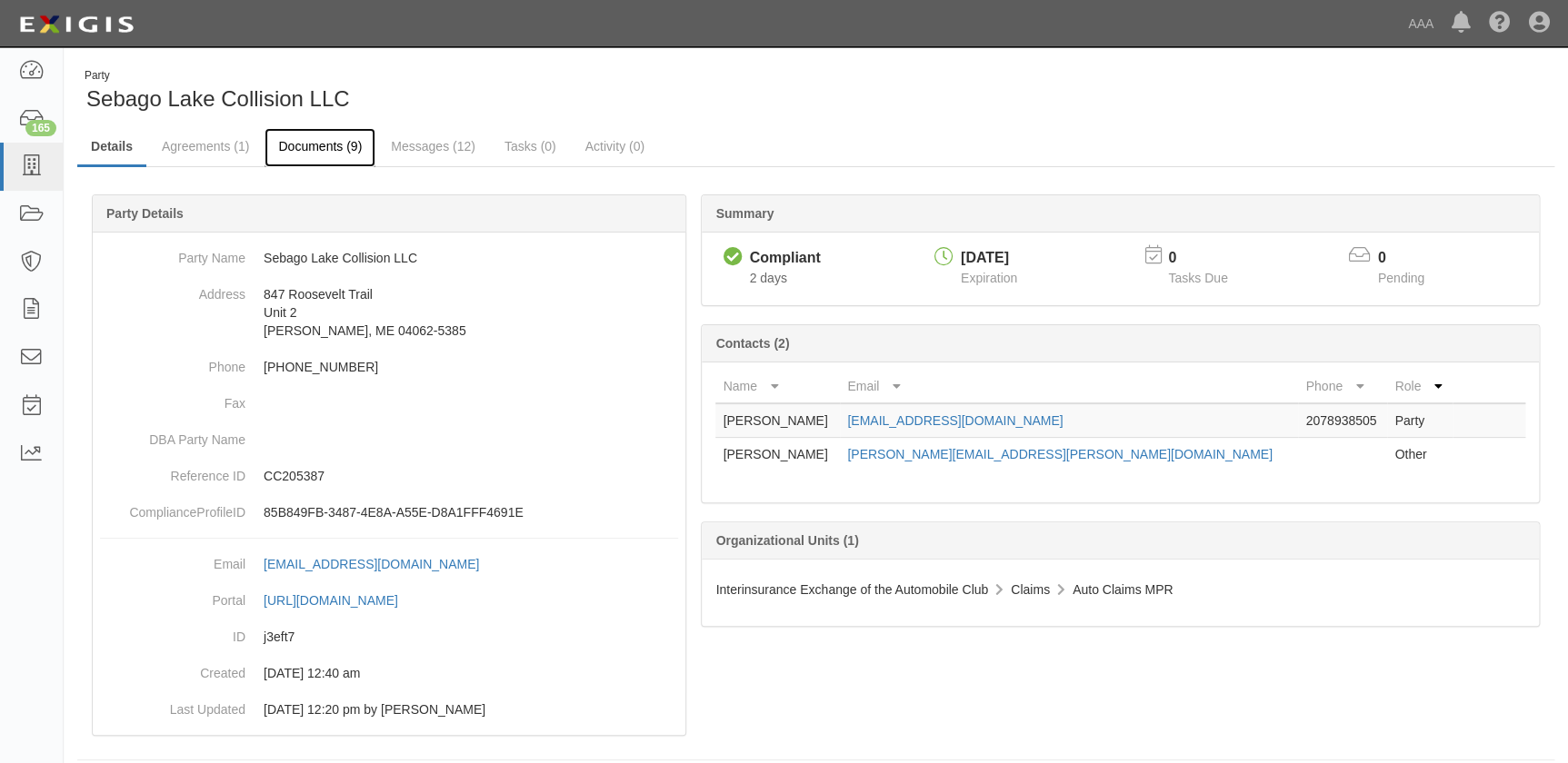
click at [321, 148] on link "Documents (9)" at bounding box center [320, 147] width 111 height 39
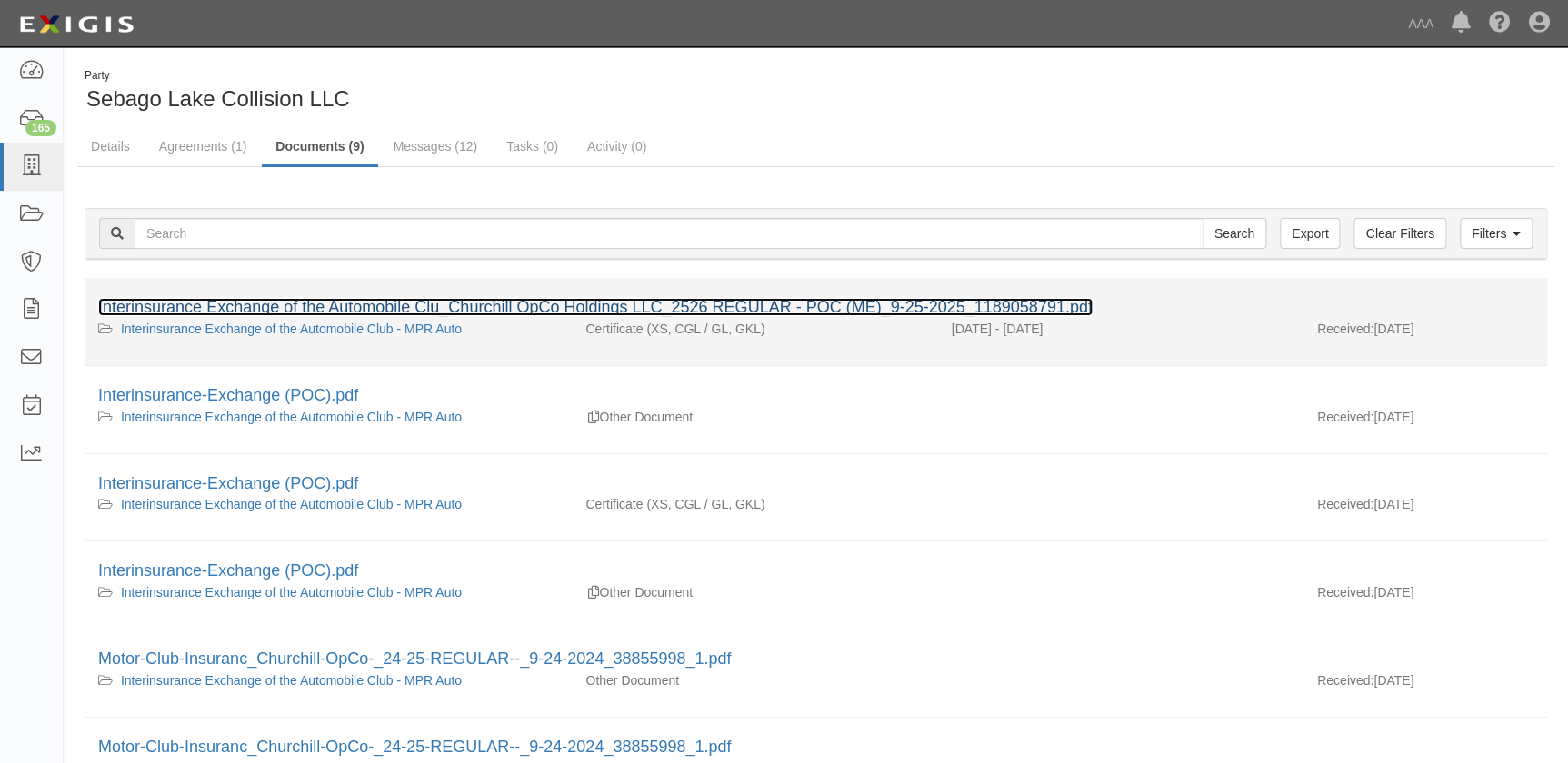
click at [291, 300] on link "Interinsurance Exchange of the Automobile Clu_Churchill OpCo Holdings LLC_2526 …" at bounding box center [595, 307] width 994 height 19
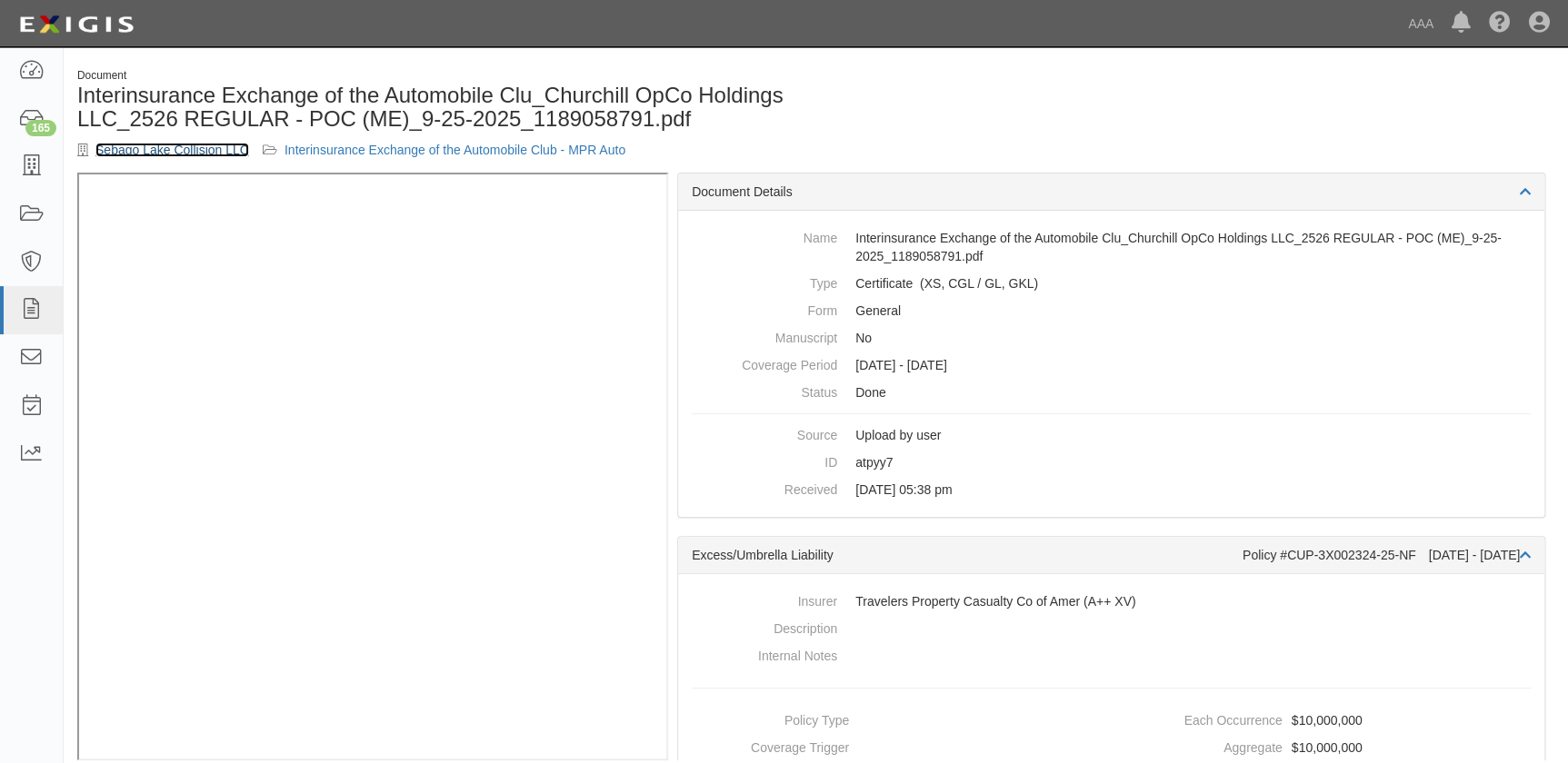
click at [179, 150] on link "Sebago Lake Collision LLC" at bounding box center [172, 149] width 154 height 15
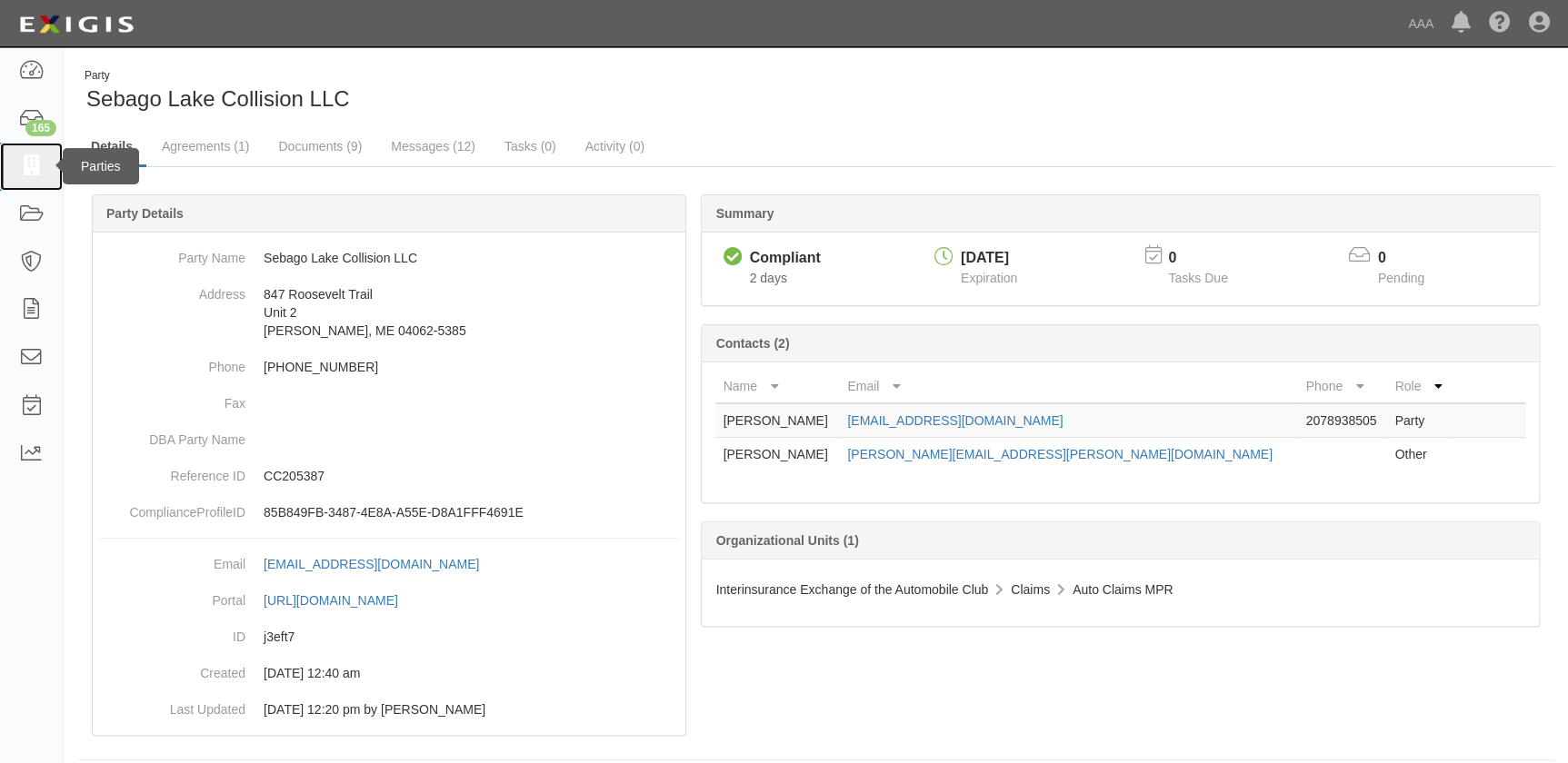
click at [33, 168] on icon at bounding box center [31, 166] width 25 height 20
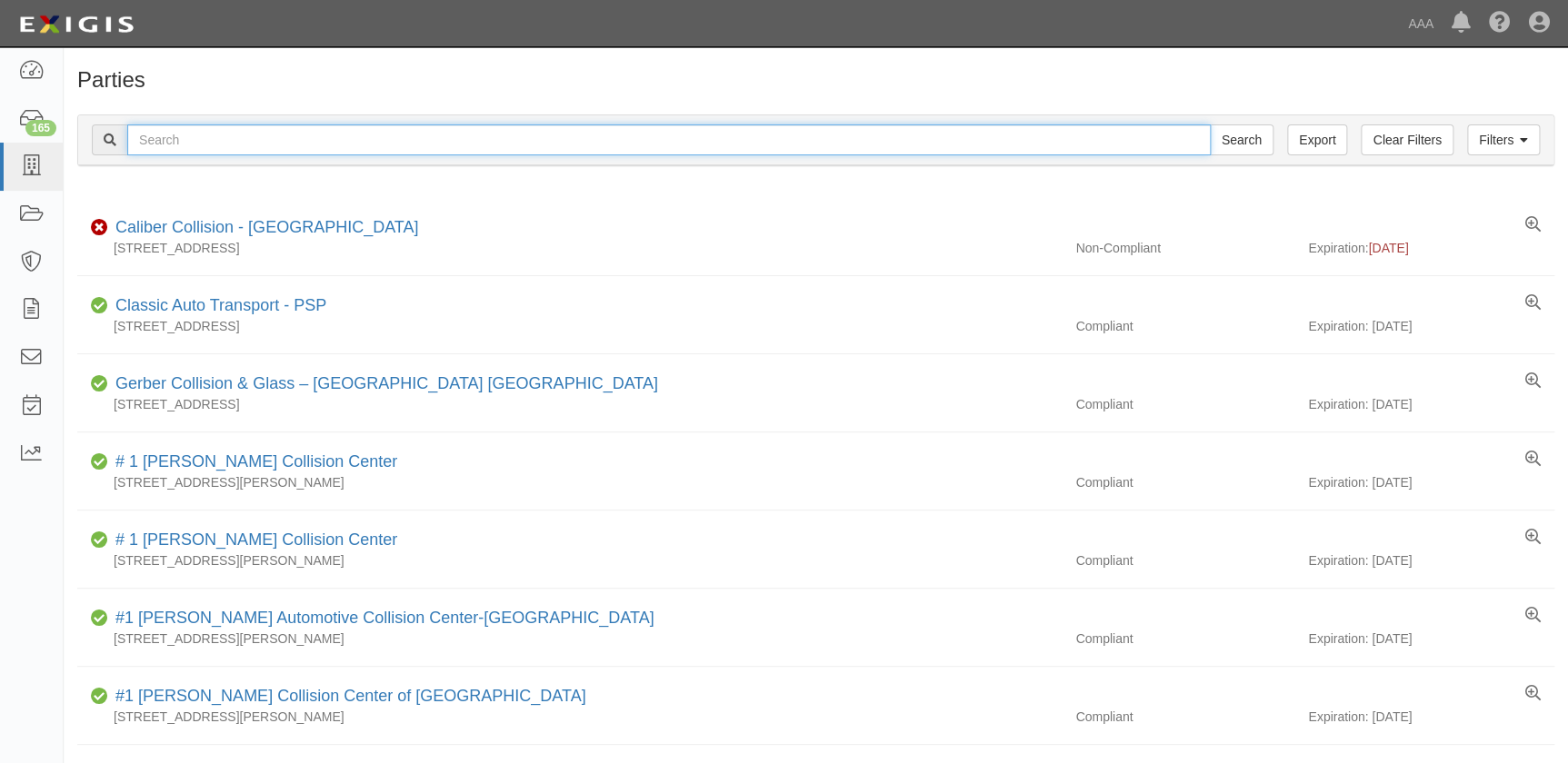
click at [404, 139] on input "text" at bounding box center [669, 140] width 1084 height 31
paste input "World Wide Car Service"
type input "World Wide Car Service"
click at [1209, 125] on input "Search" at bounding box center [1241, 140] width 63 height 31
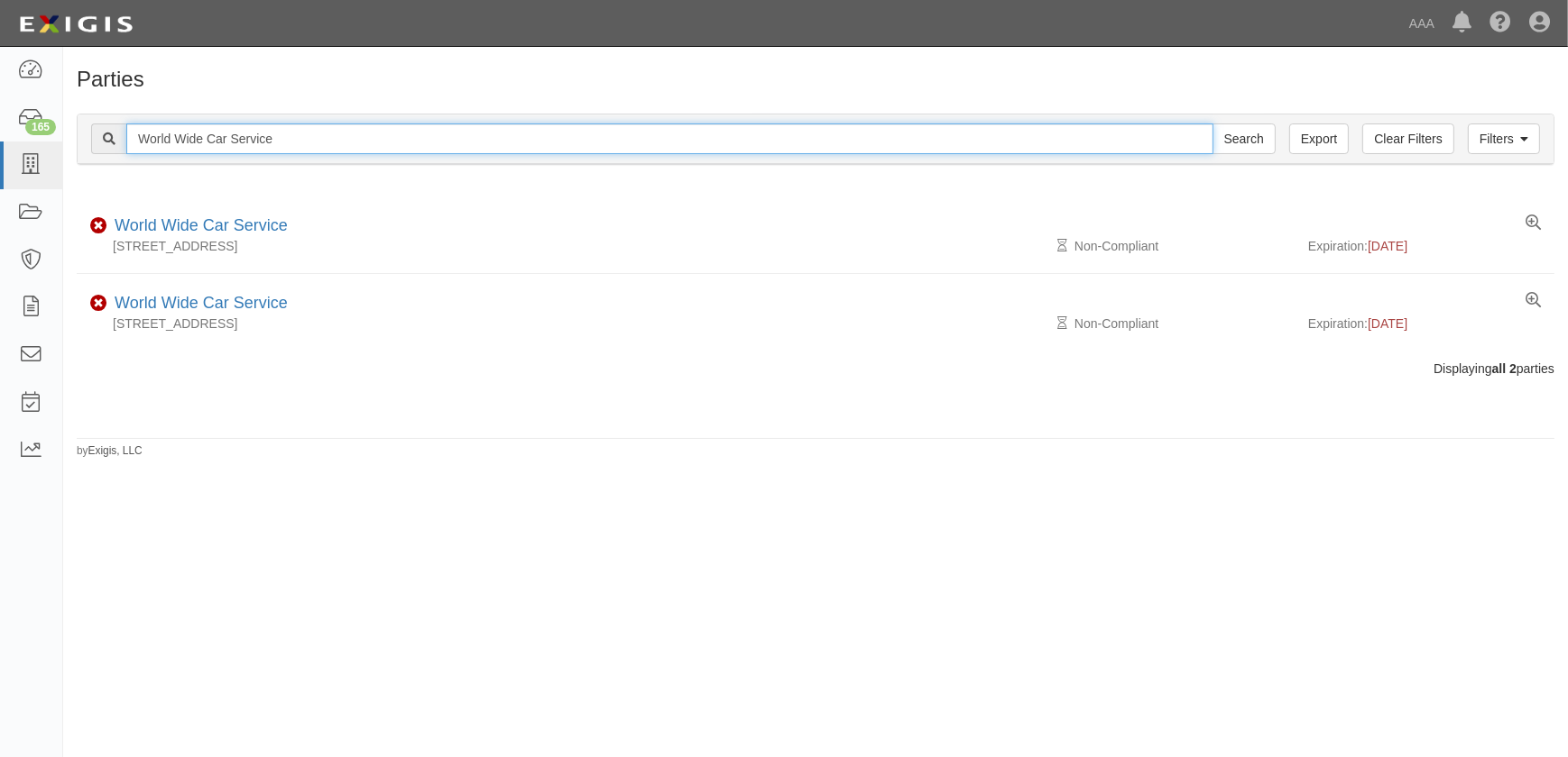
drag, startPoint x: 132, startPoint y: 148, endPoint x: 68, endPoint y: 152, distance: 64.1
click at [68, 152] on div "Filters Clear Filters Export World Wide Car Service Search Filters Compliance S…" at bounding box center [815, 142] width 1505 height 83
paste input "Hadley Auto Body"
type input "Hadley Auto Body"
click at [1212, 124] on input "Search" at bounding box center [1243, 139] width 63 height 31
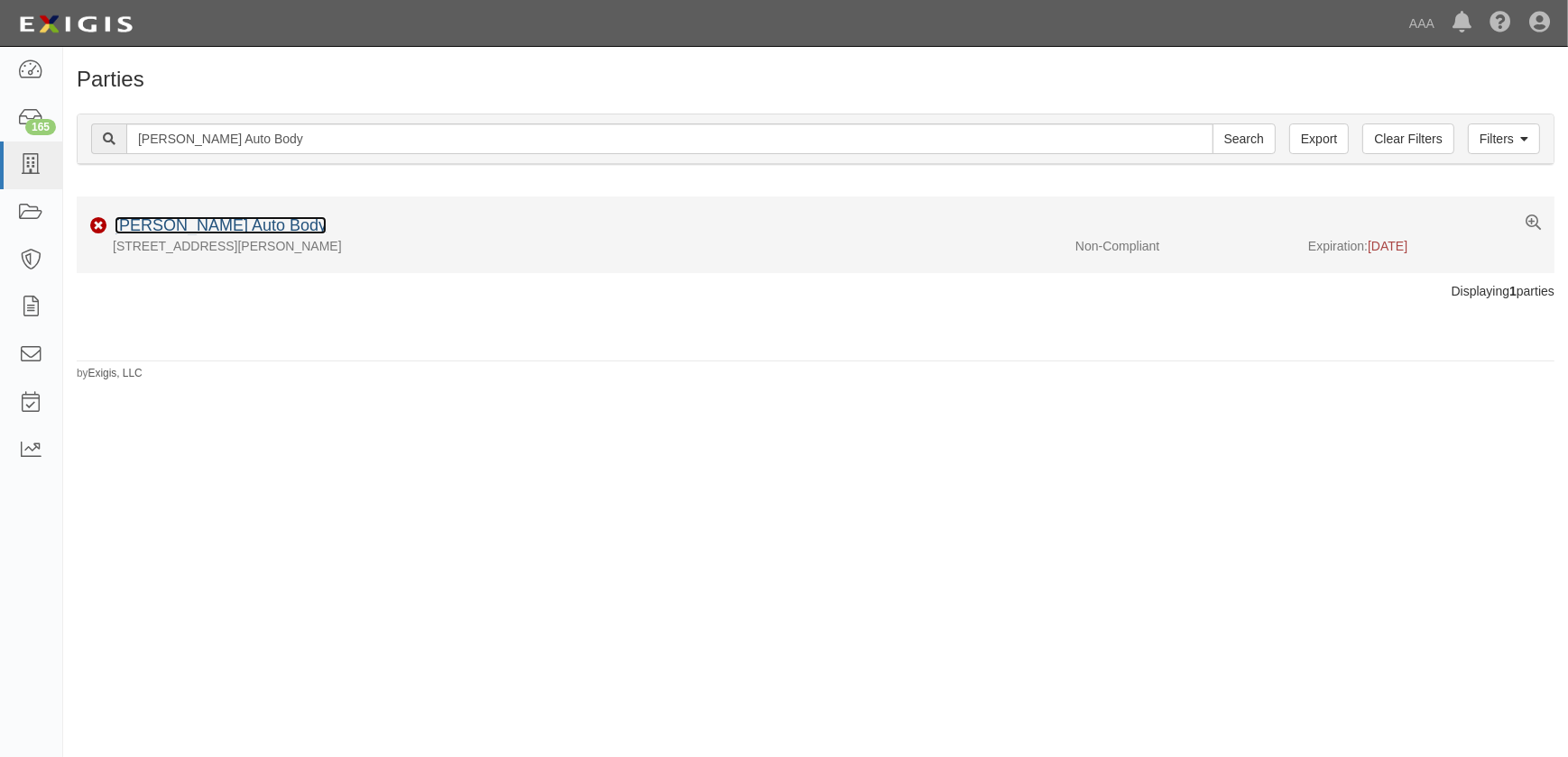
click at [190, 234] on link "[PERSON_NAME] Auto Body" at bounding box center [220, 225] width 212 height 18
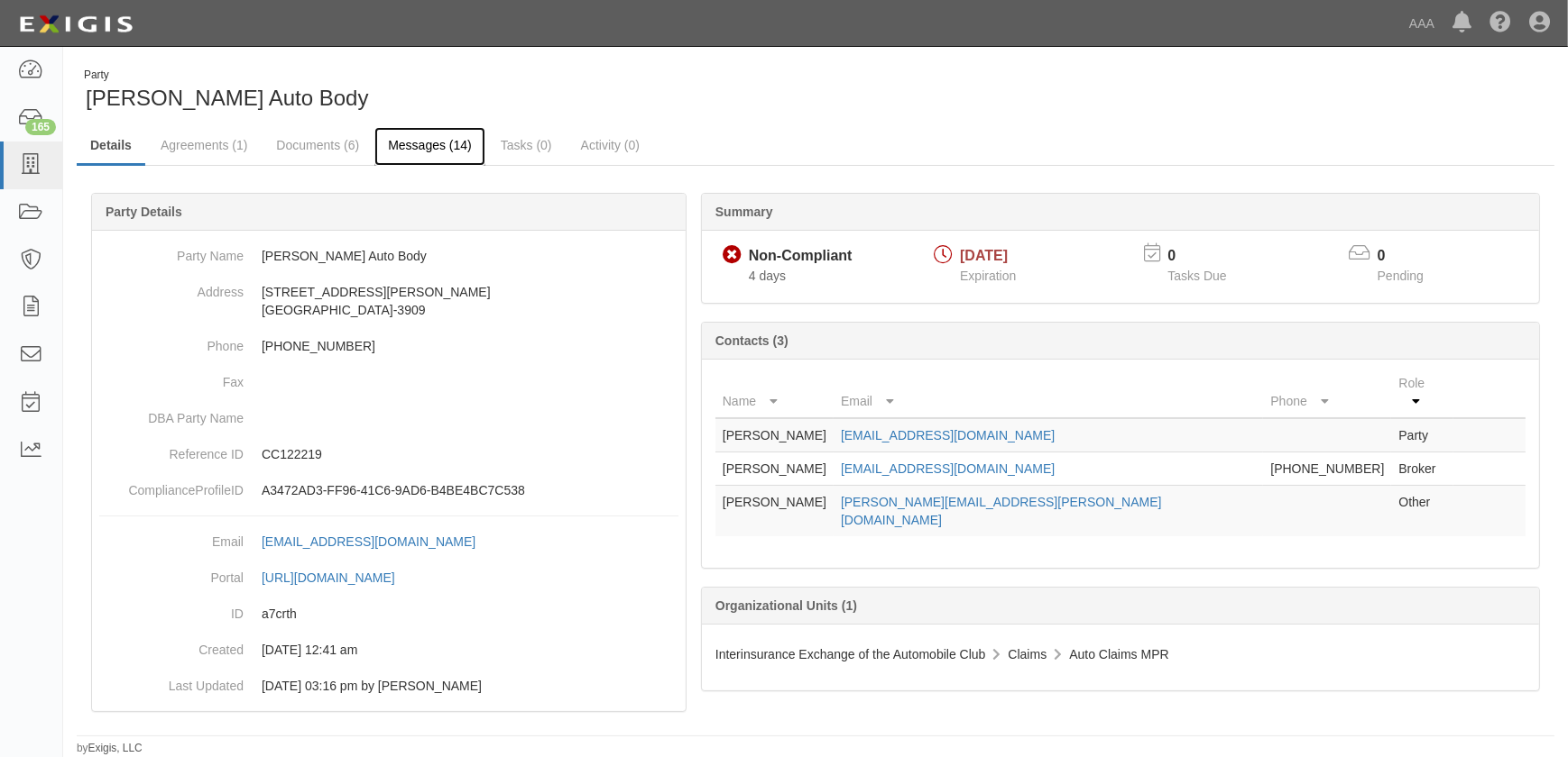
click at [413, 144] on link "Messages (14)" at bounding box center [429, 146] width 111 height 39
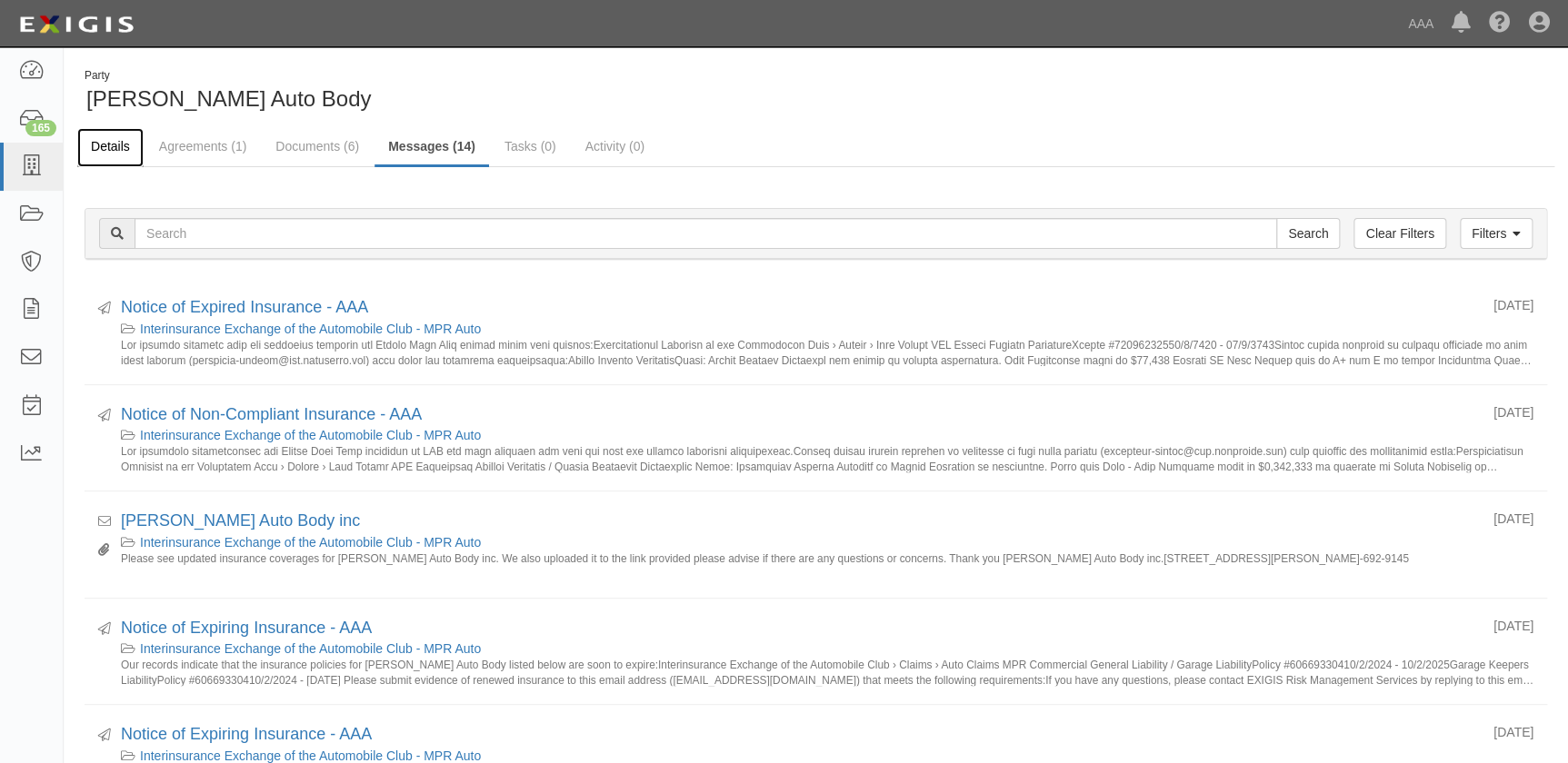
click at [108, 145] on link "Details" at bounding box center [110, 147] width 66 height 39
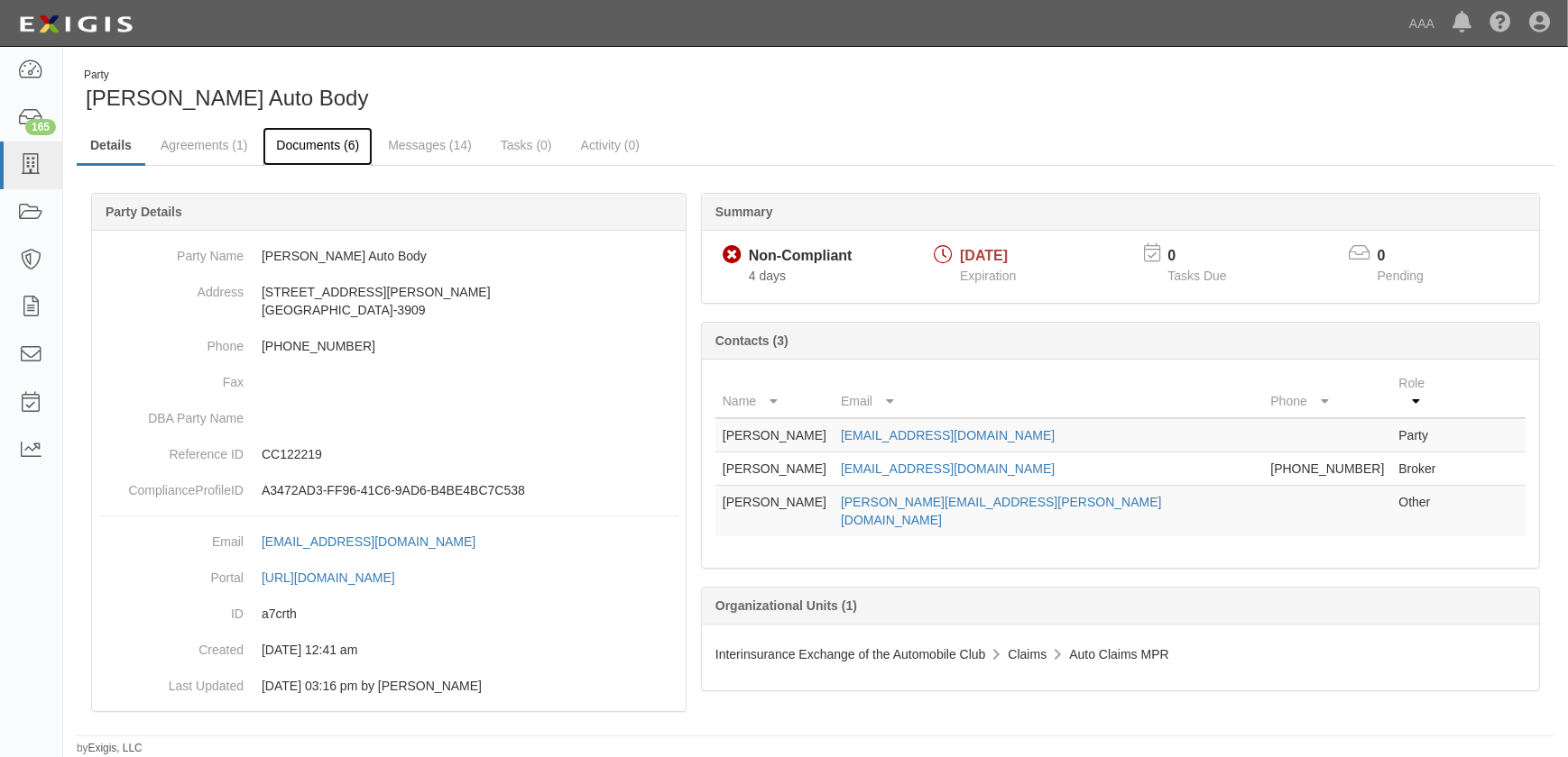
click at [332, 154] on link "Documents (6)" at bounding box center [317, 146] width 110 height 39
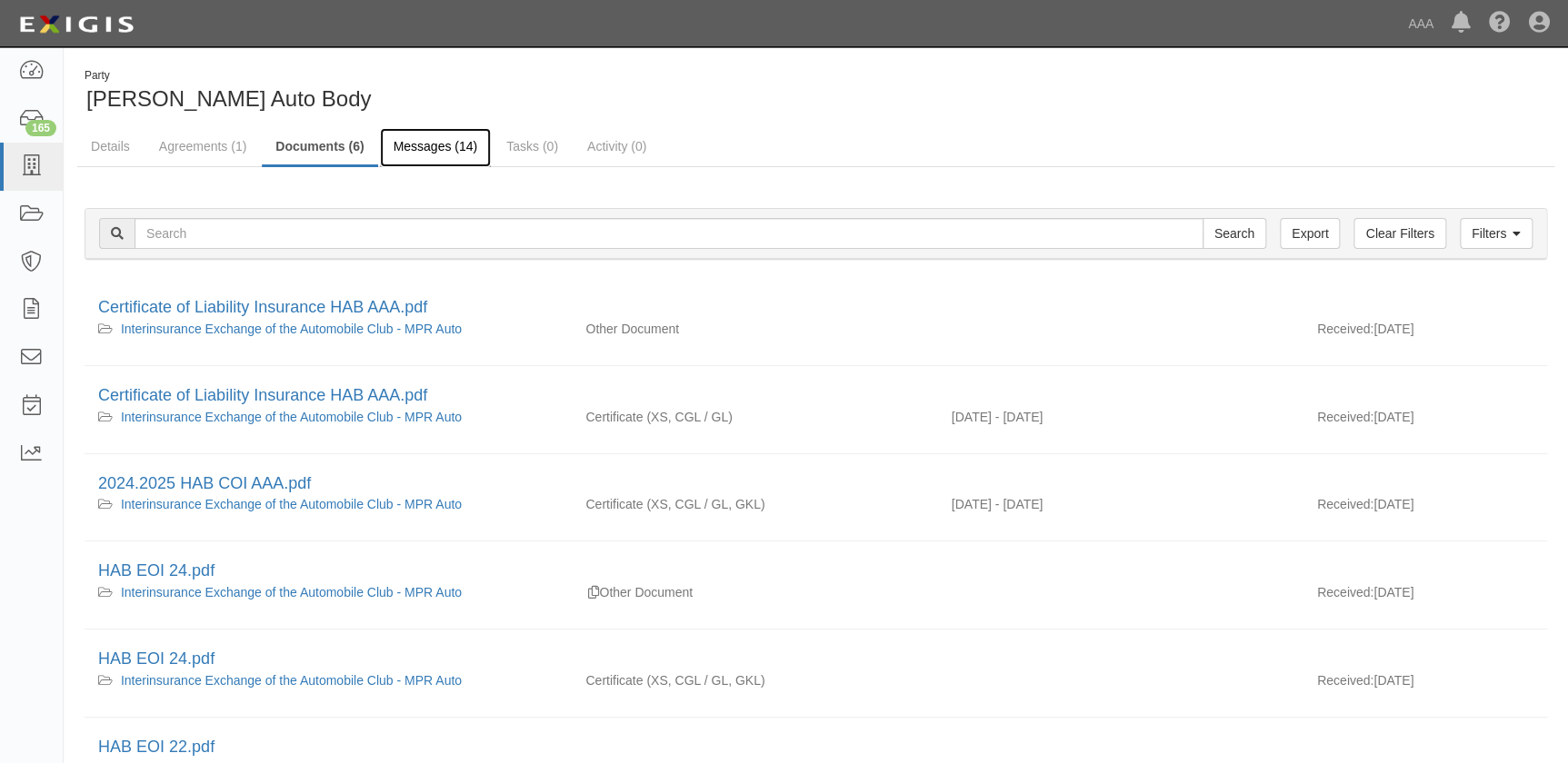
click at [406, 155] on link "Messages (14)" at bounding box center [436, 147] width 112 height 39
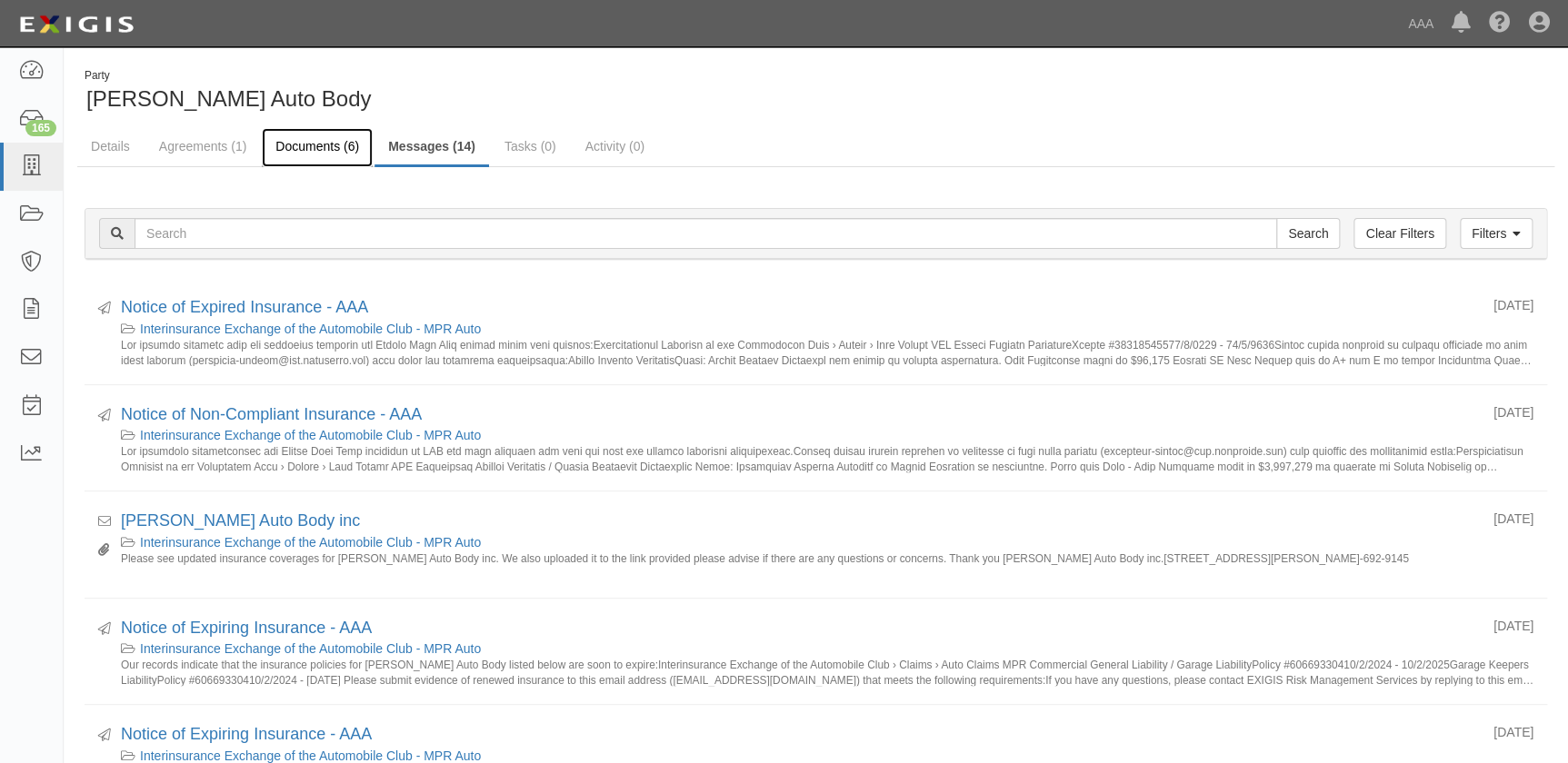
click at [306, 141] on link "Documents (6)" at bounding box center [318, 147] width 111 height 39
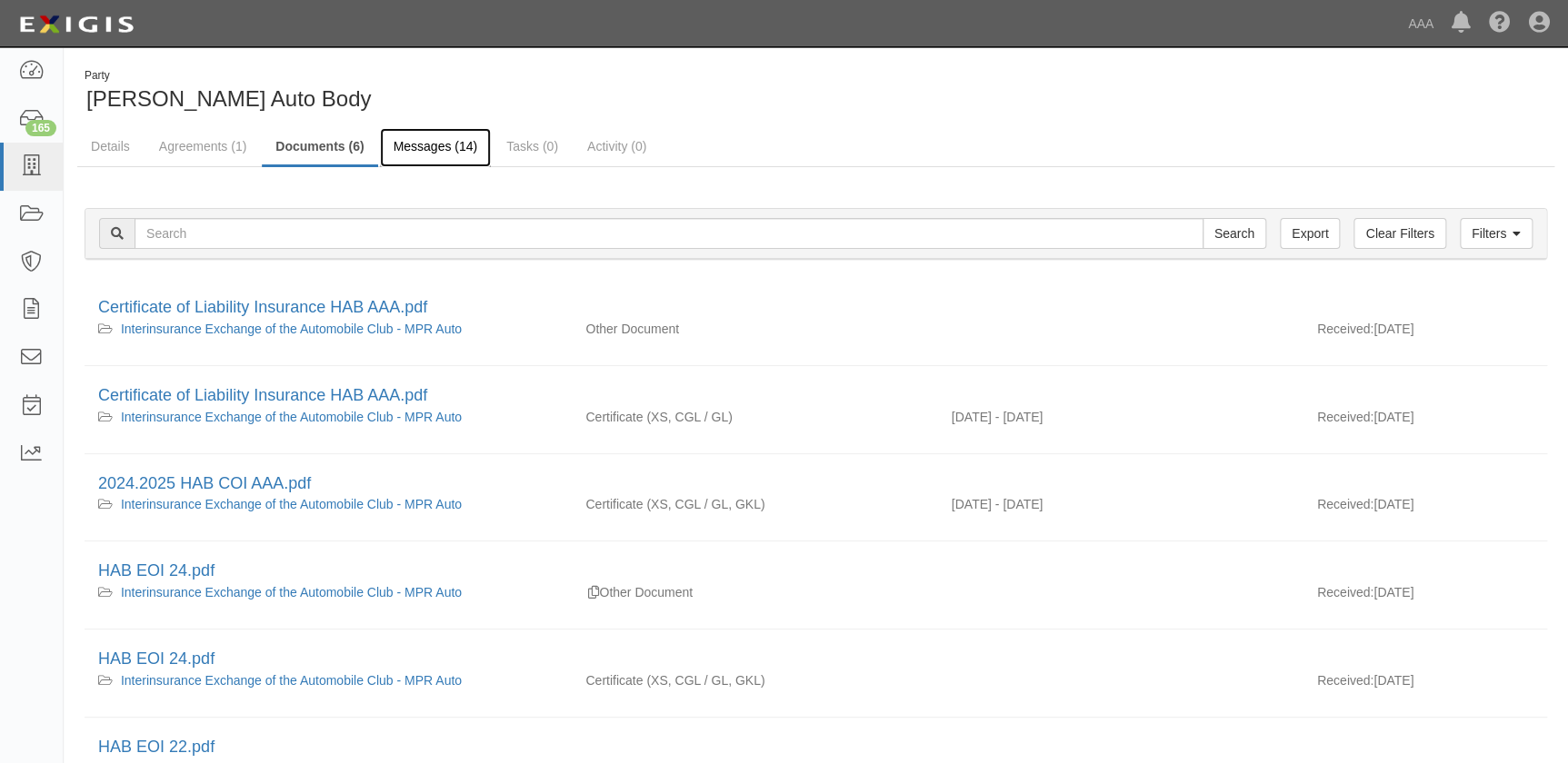
click at [383, 145] on link "Messages (14)" at bounding box center [436, 147] width 112 height 39
click at [401, 145] on link "Messages (14)" at bounding box center [436, 147] width 112 height 39
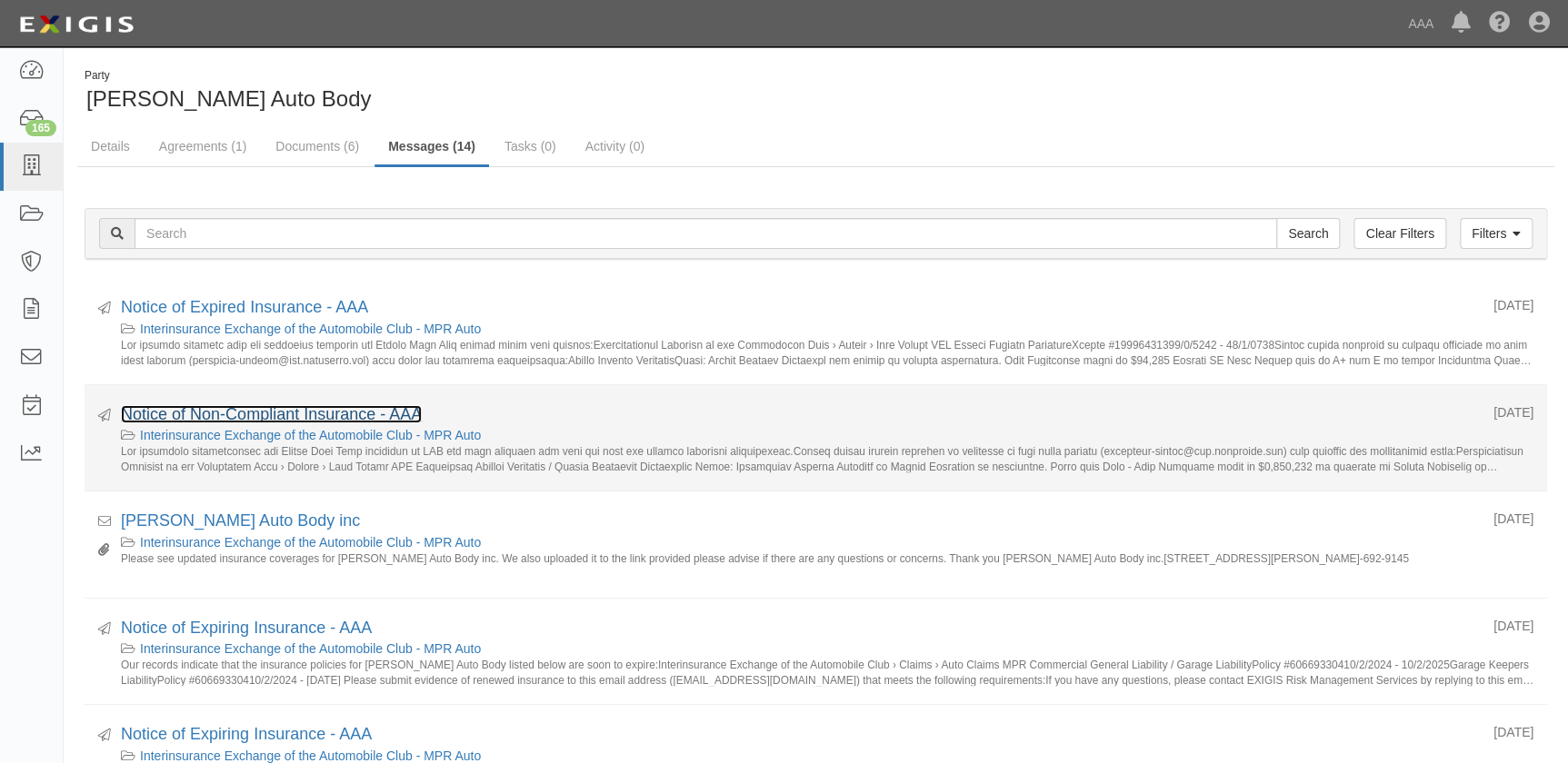
click at [339, 417] on link "Notice of Non-Compliant Insurance - AAA" at bounding box center [271, 414] width 301 height 19
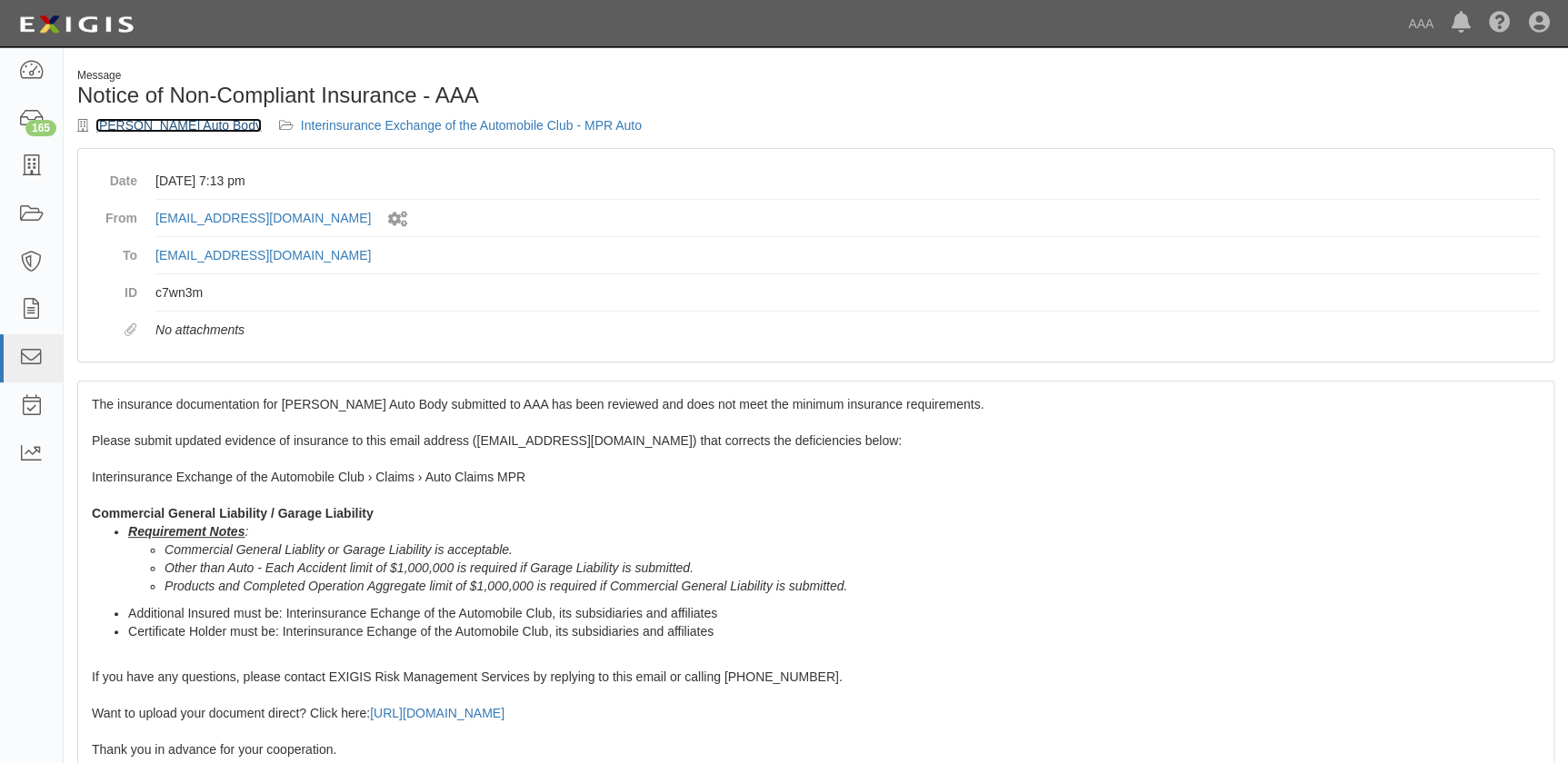
click at [166, 124] on link "[PERSON_NAME] Auto Body" at bounding box center [178, 125] width 167 height 15
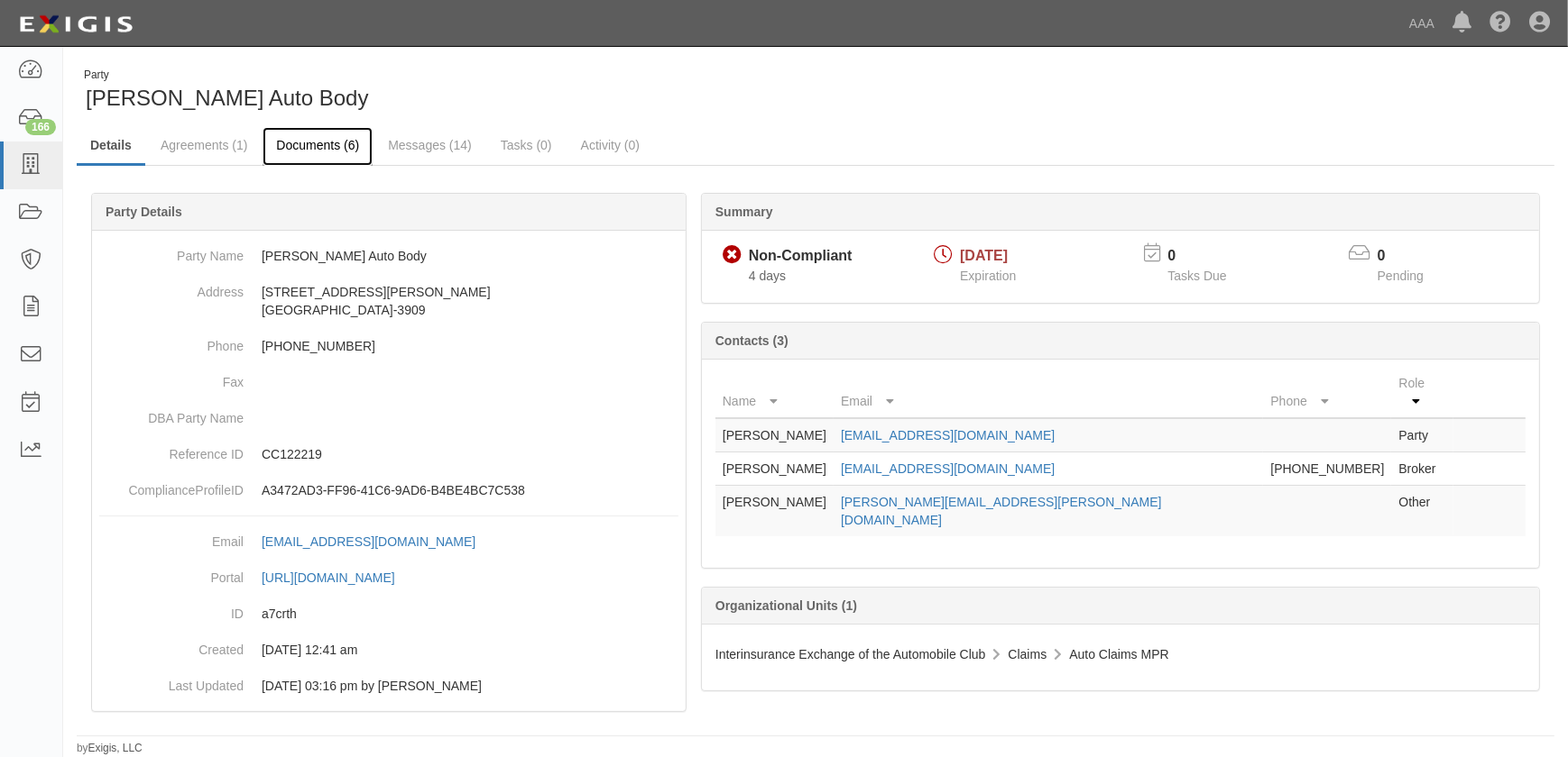
click at [329, 131] on link "Documents (6)" at bounding box center [317, 146] width 110 height 39
click at [327, 135] on link "Documents (6)" at bounding box center [317, 146] width 110 height 39
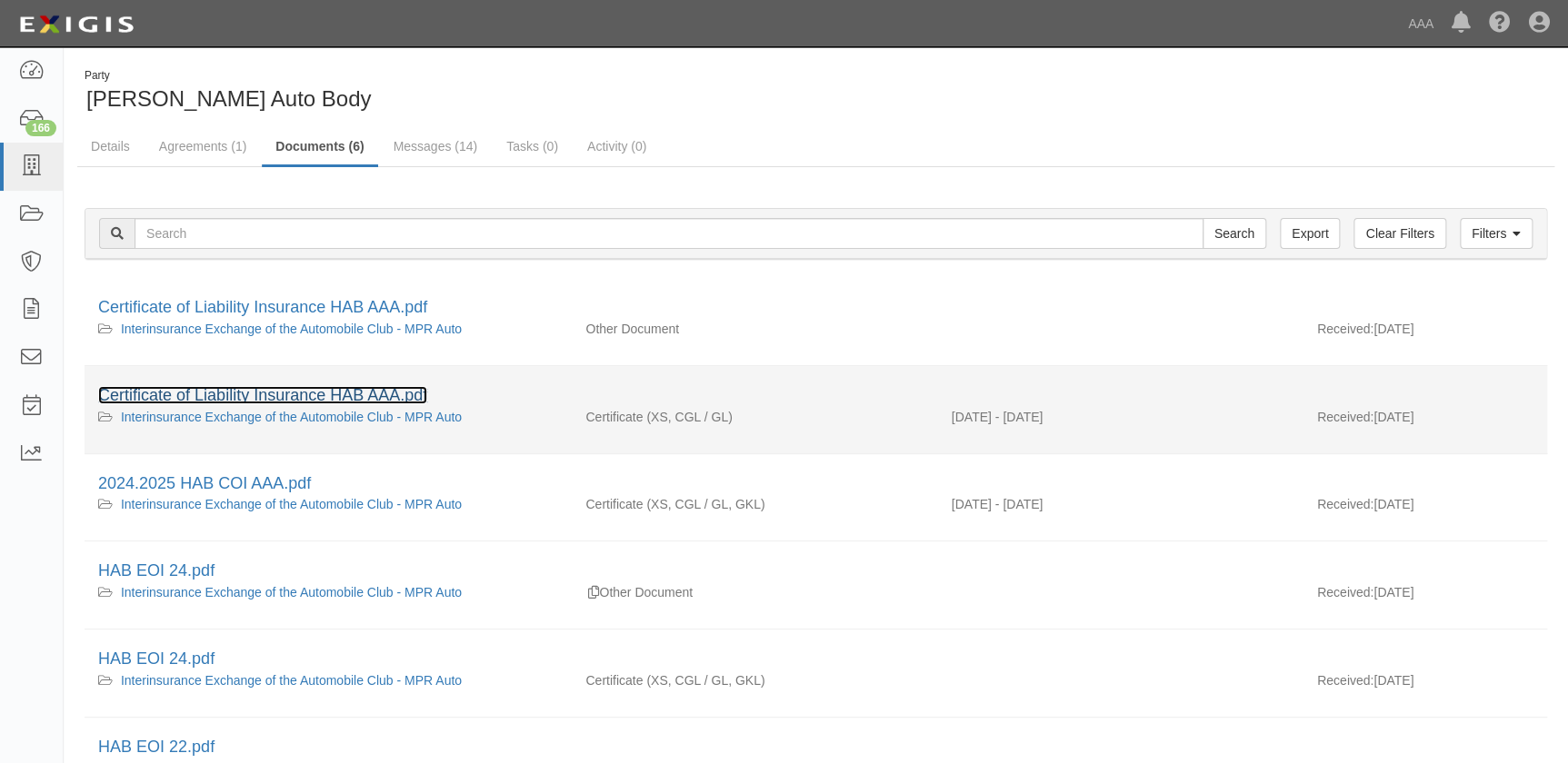
click at [312, 402] on link "Certificate of Liability Insurance HAB AAA.pdf" at bounding box center [263, 395] width 329 height 19
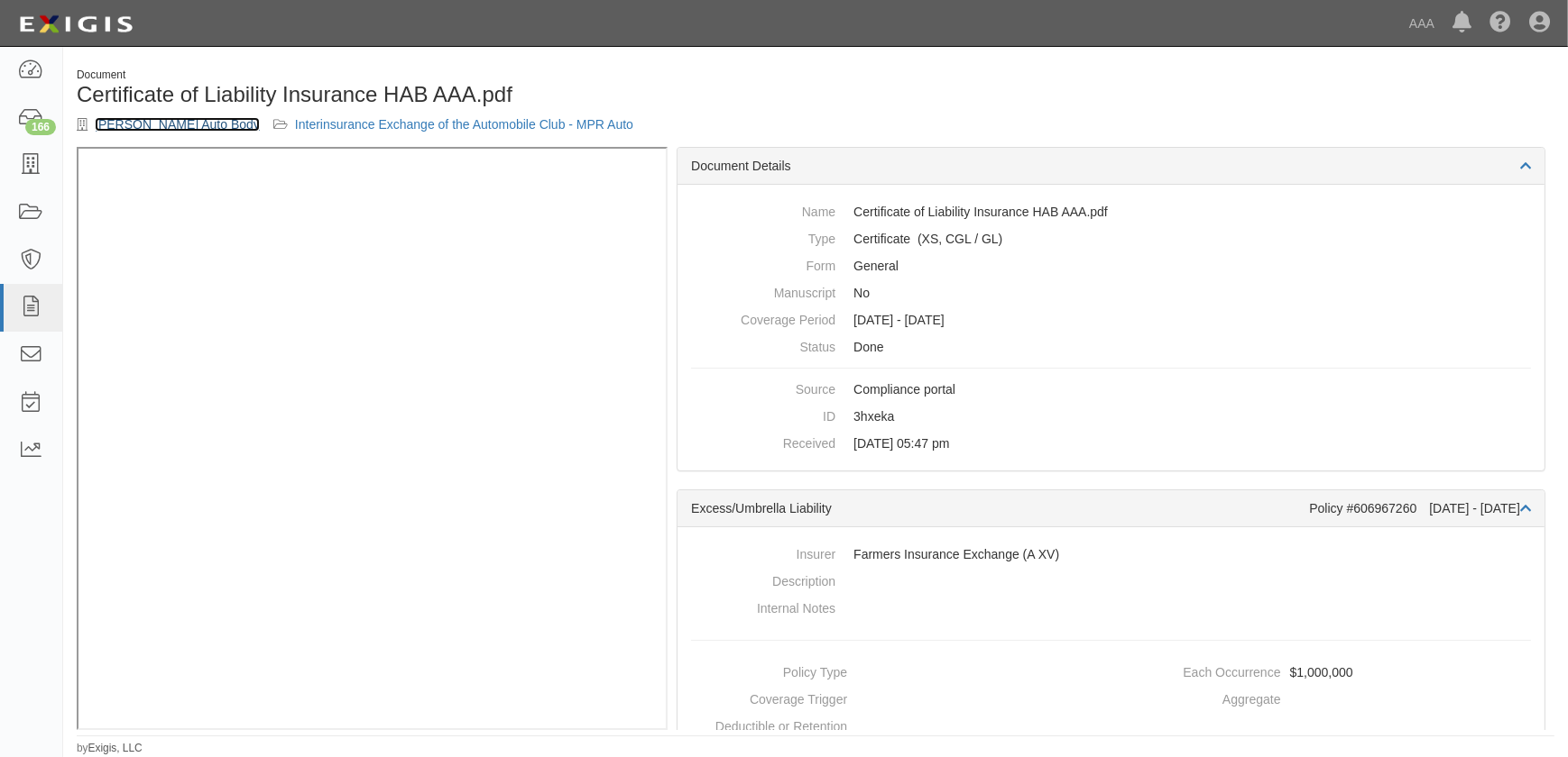
click at [159, 128] on link "[PERSON_NAME] Auto Body" at bounding box center [177, 124] width 165 height 15
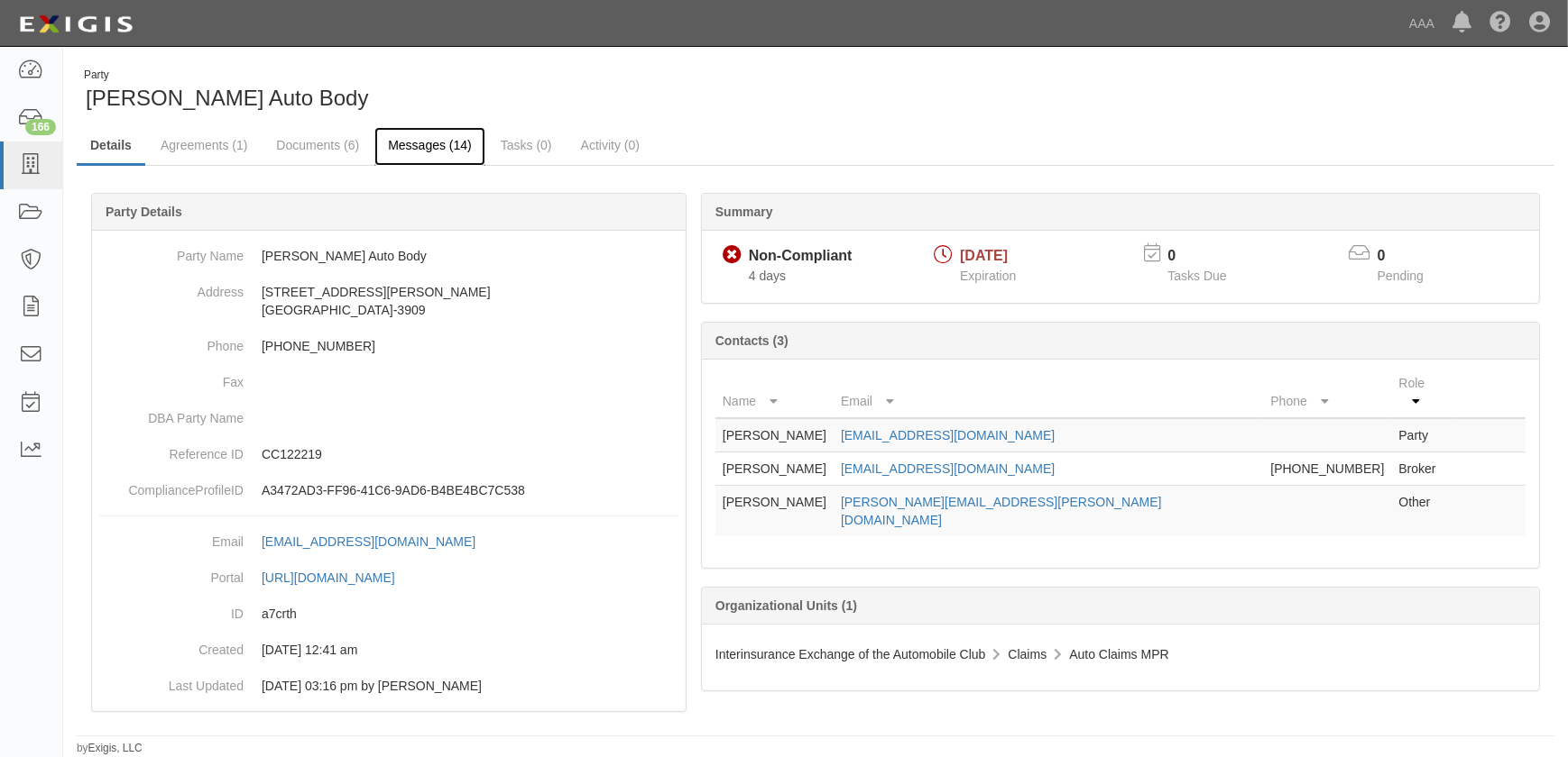
click at [416, 141] on link "Messages (14)" at bounding box center [429, 146] width 111 height 39
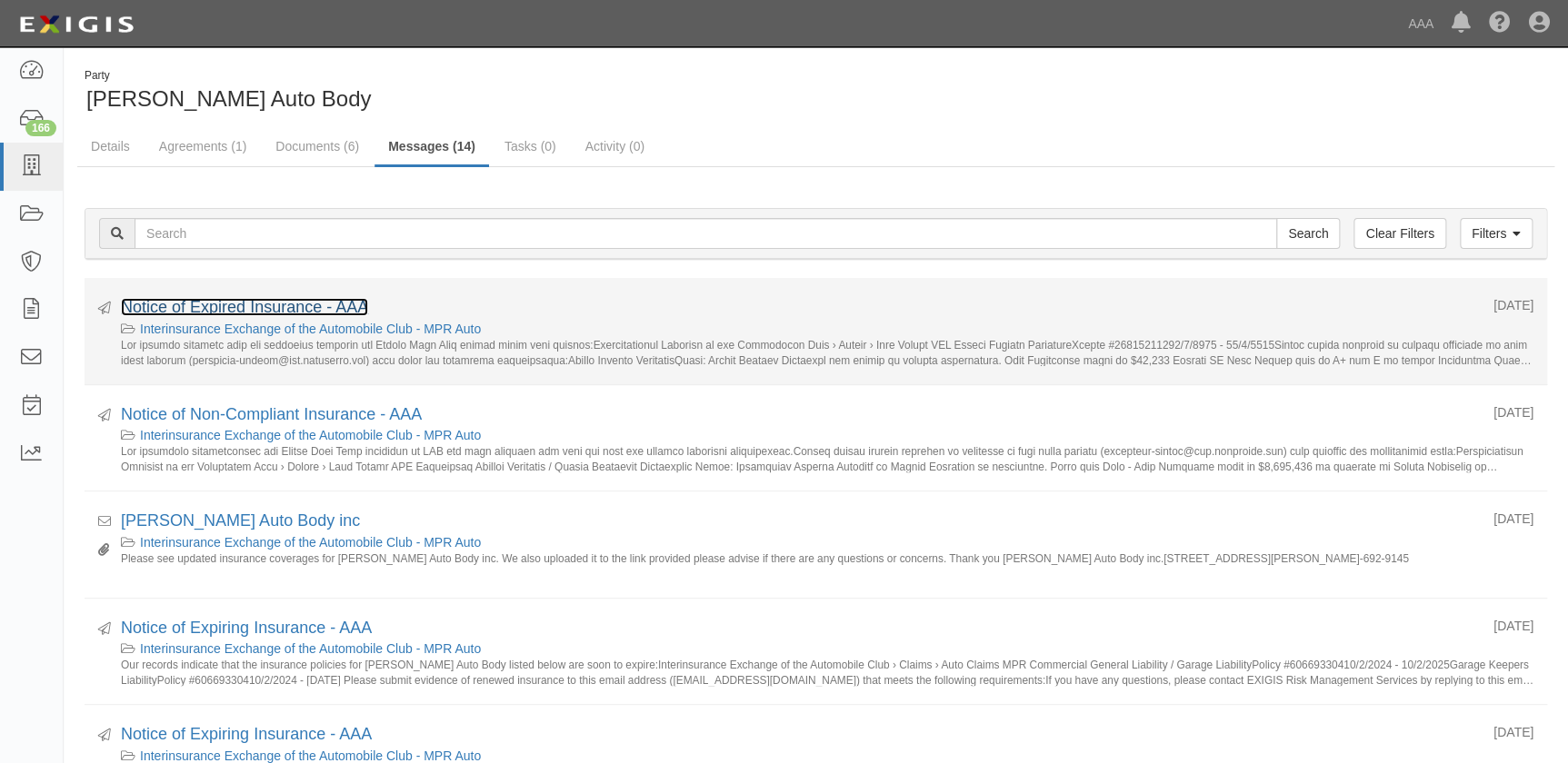
click at [238, 313] on link "Notice of Expired Insurance - AAA" at bounding box center [245, 307] width 248 height 19
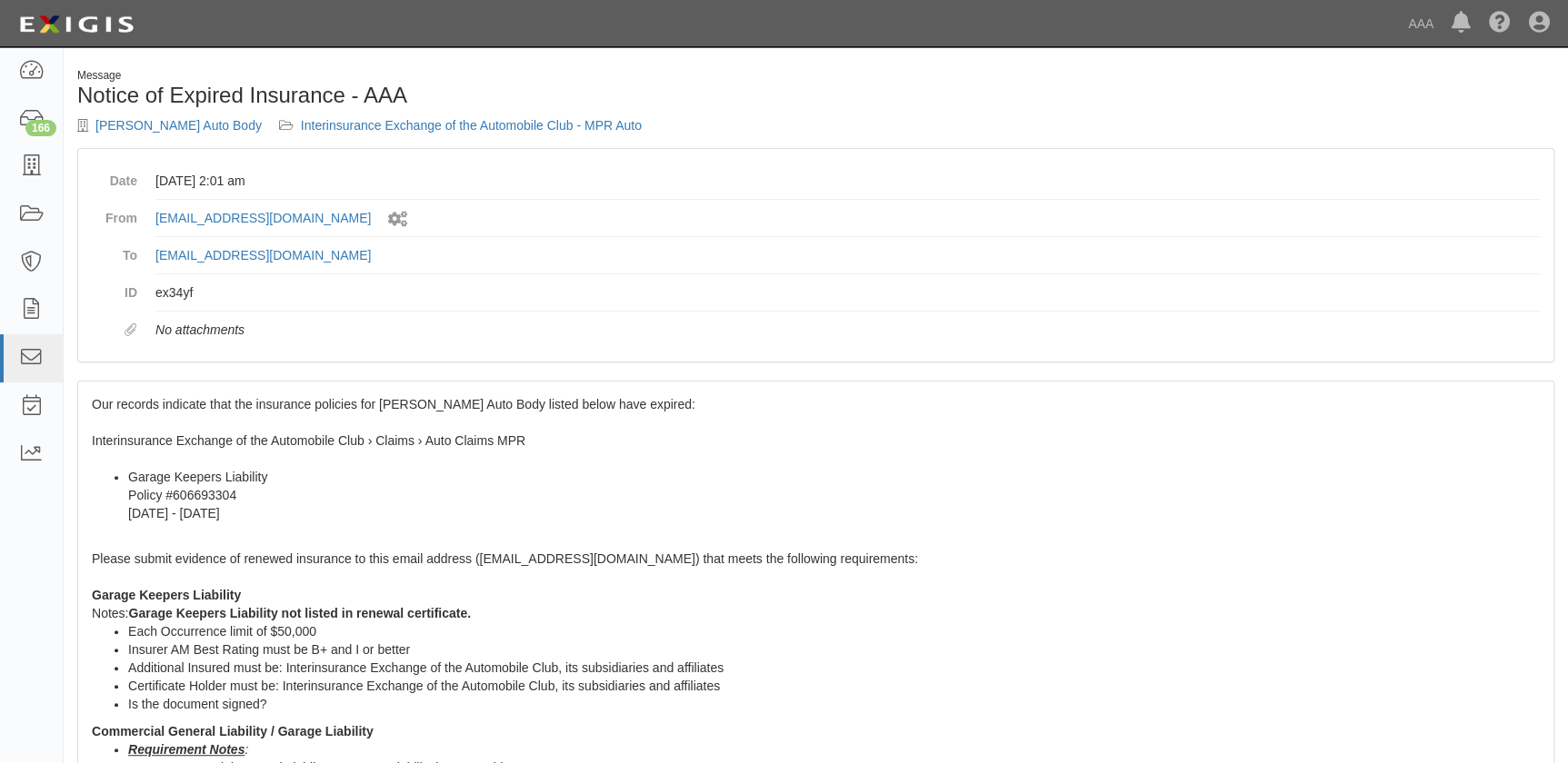
scroll to position [330, 0]
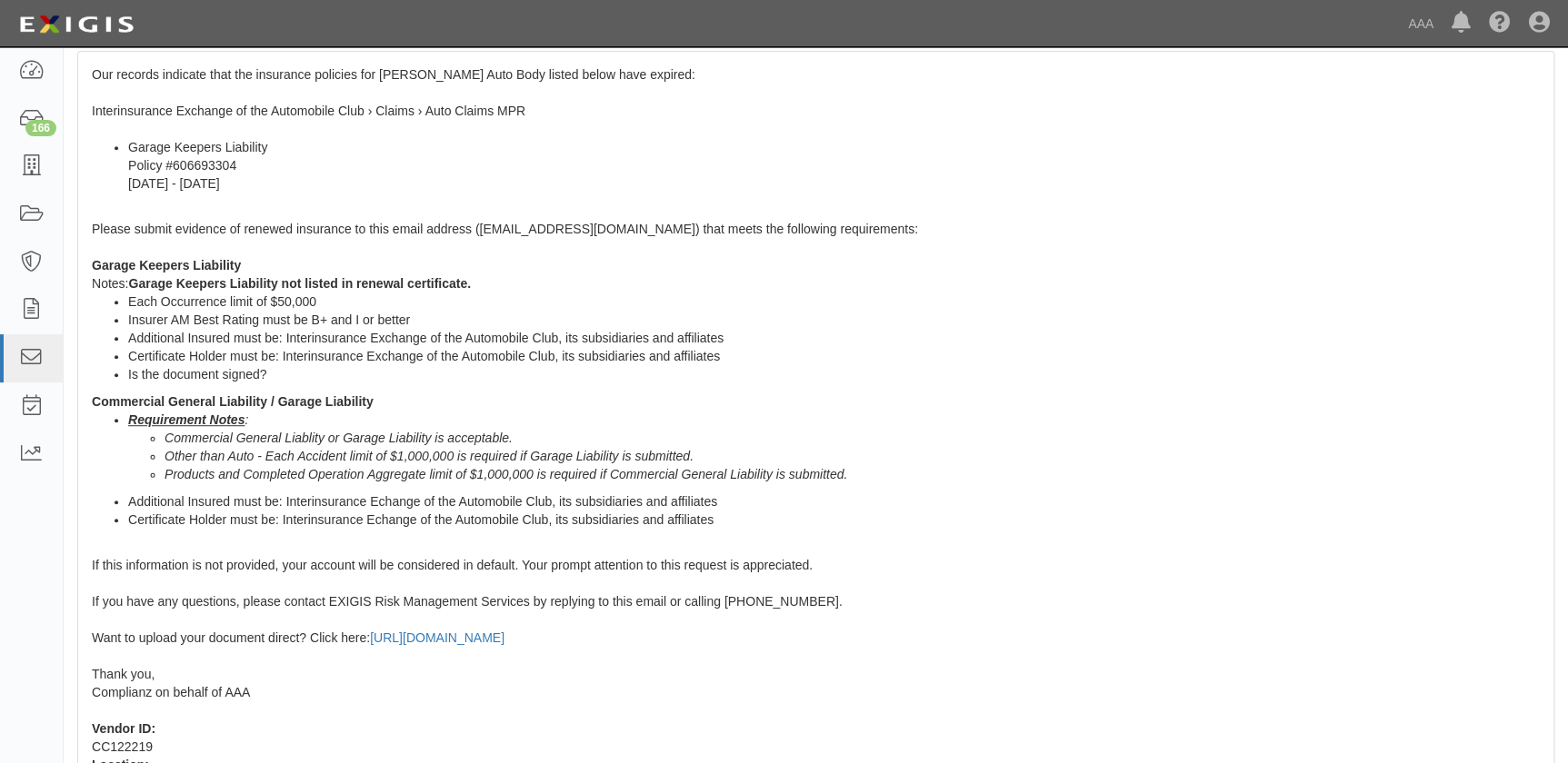
click at [170, 273] on div "Our records indicate that the insurance policies for [PERSON_NAME] Auto Body li…" at bounding box center [816, 485] width 1475 height 868
click at [394, 416] on li "Requirement Notes : Commercial General Liablity or Garage Liability is acceptab…" at bounding box center [833, 447] width 1411 height 73
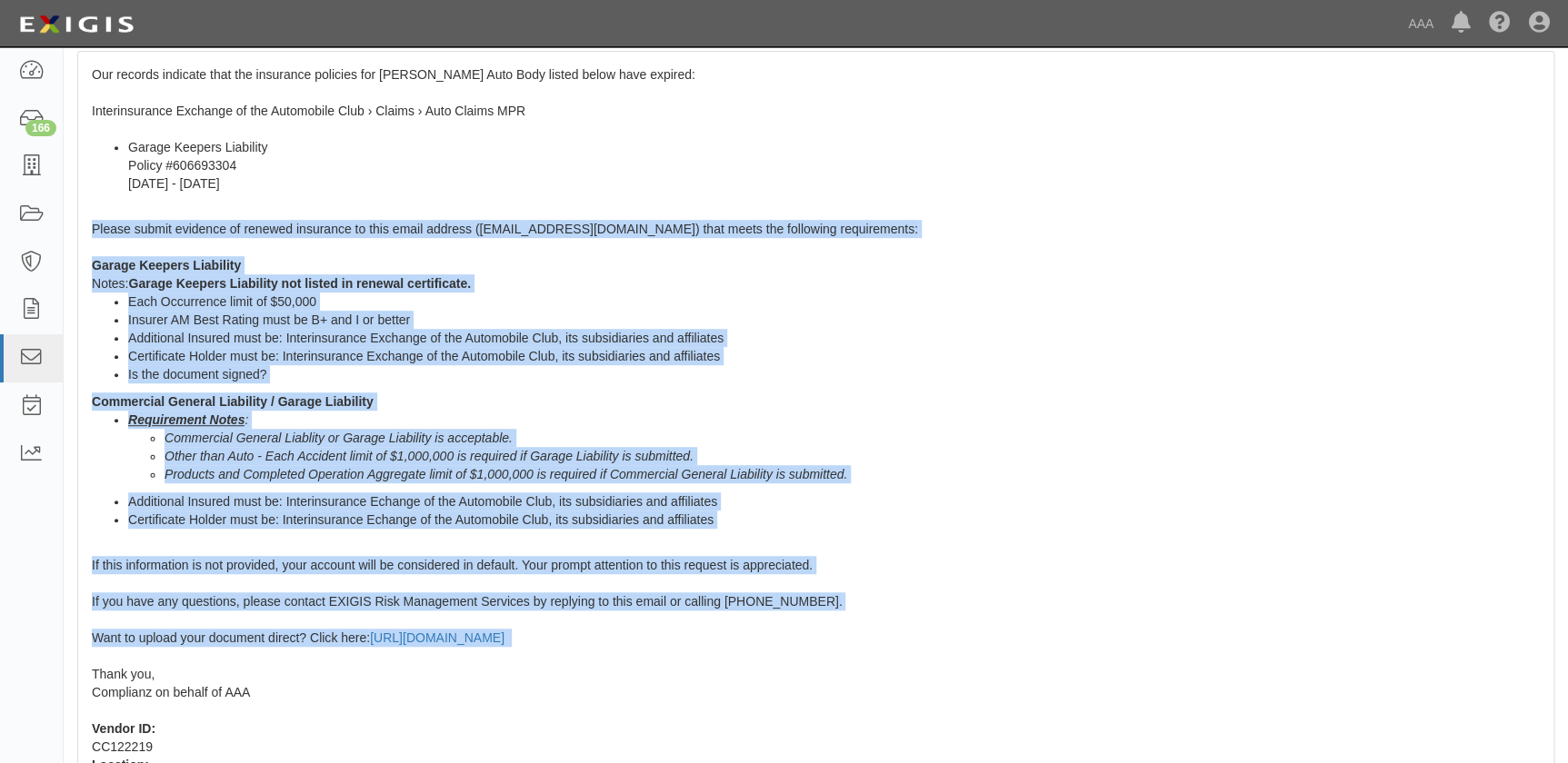
drag, startPoint x: 91, startPoint y: 226, endPoint x: 587, endPoint y: 649, distance: 651.9
click at [587, 649] on div "Our records indicate that the insurance policies for Hadley Auto Body listed be…" at bounding box center [816, 485] width 1475 height 868
copy span "Please submit evidence of renewed insurance to this email address (agreement-rk…"
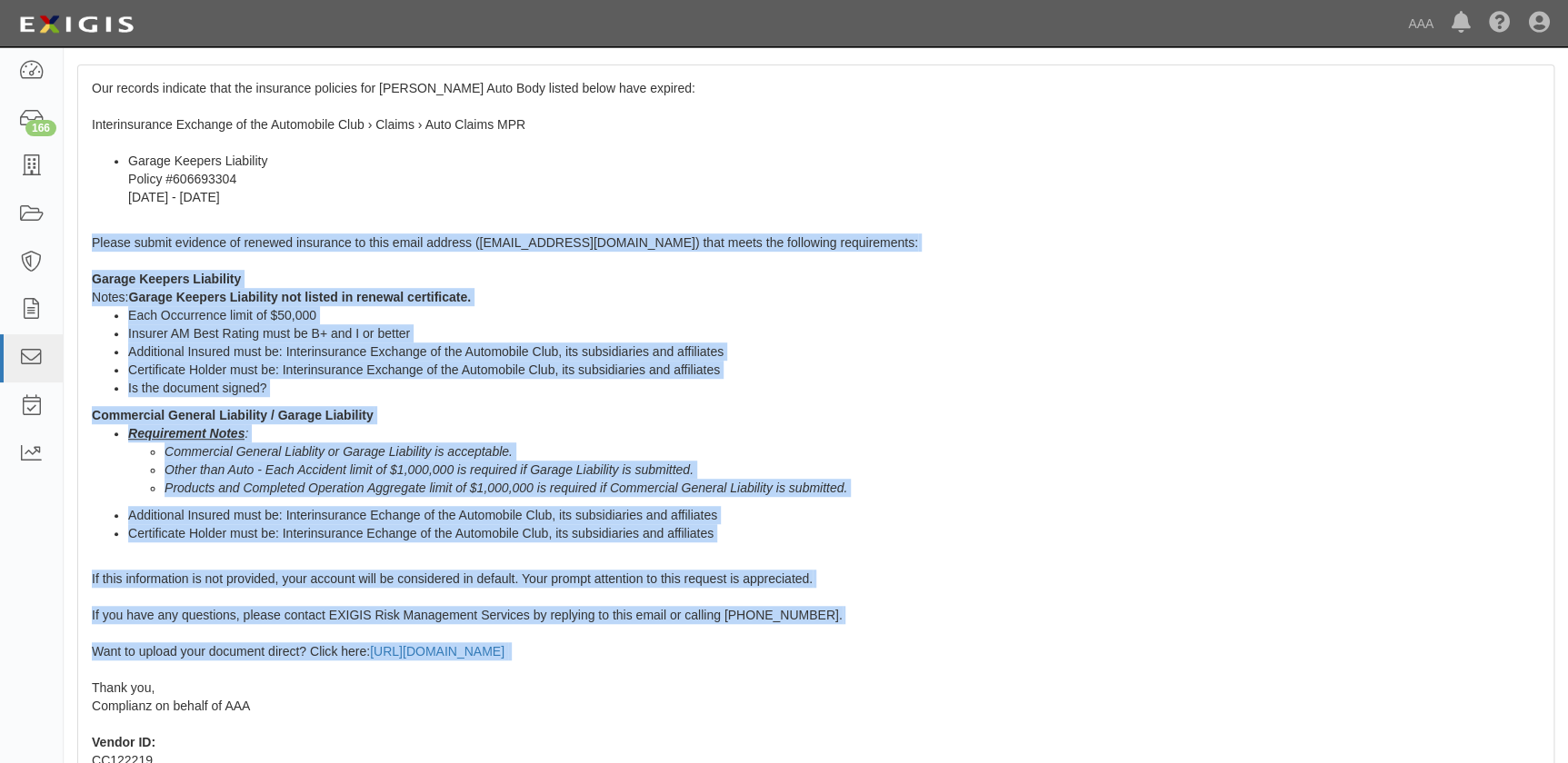
scroll to position [0, 0]
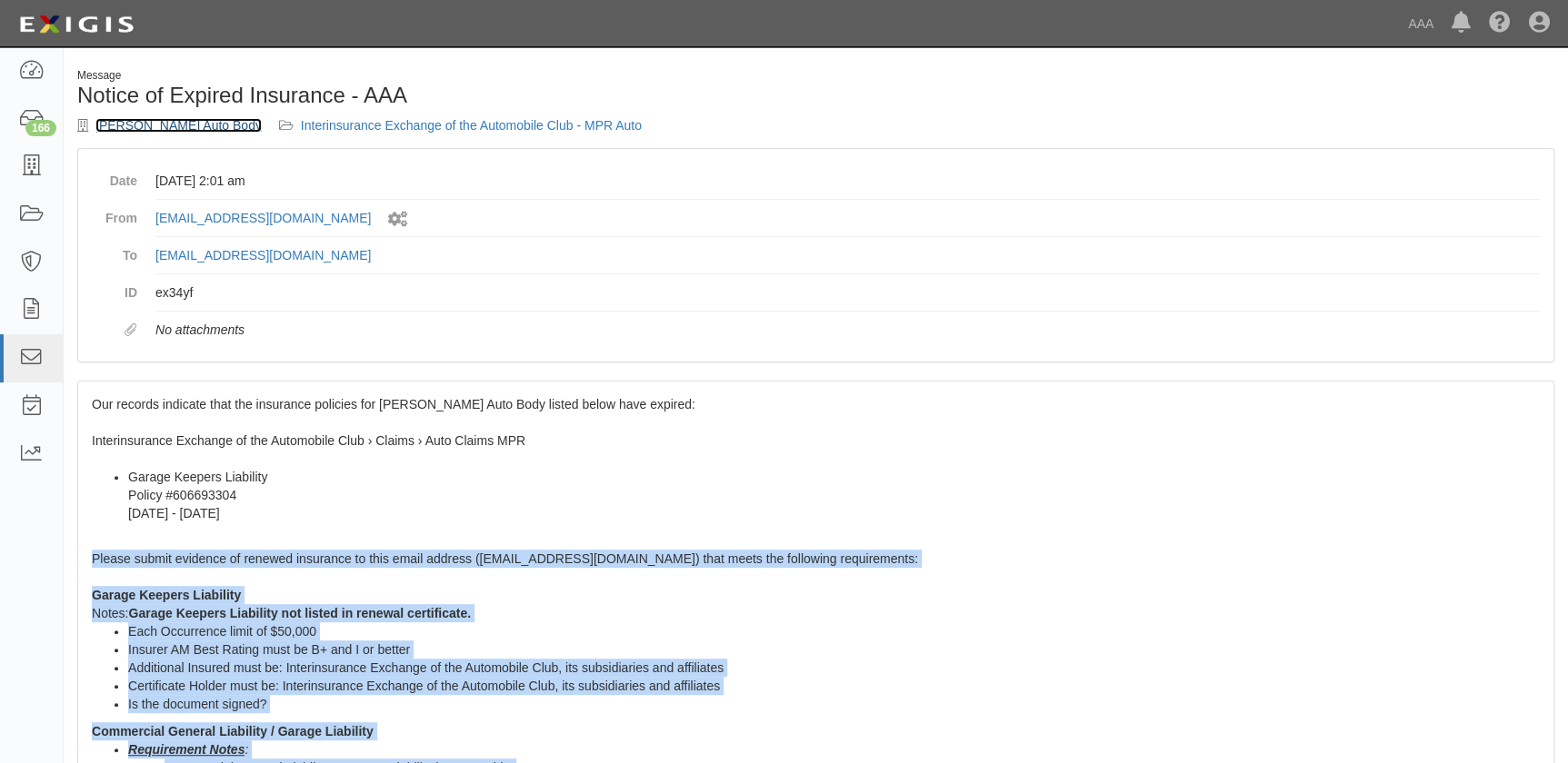
click at [145, 127] on link "[PERSON_NAME] Auto Body" at bounding box center [178, 125] width 167 height 15
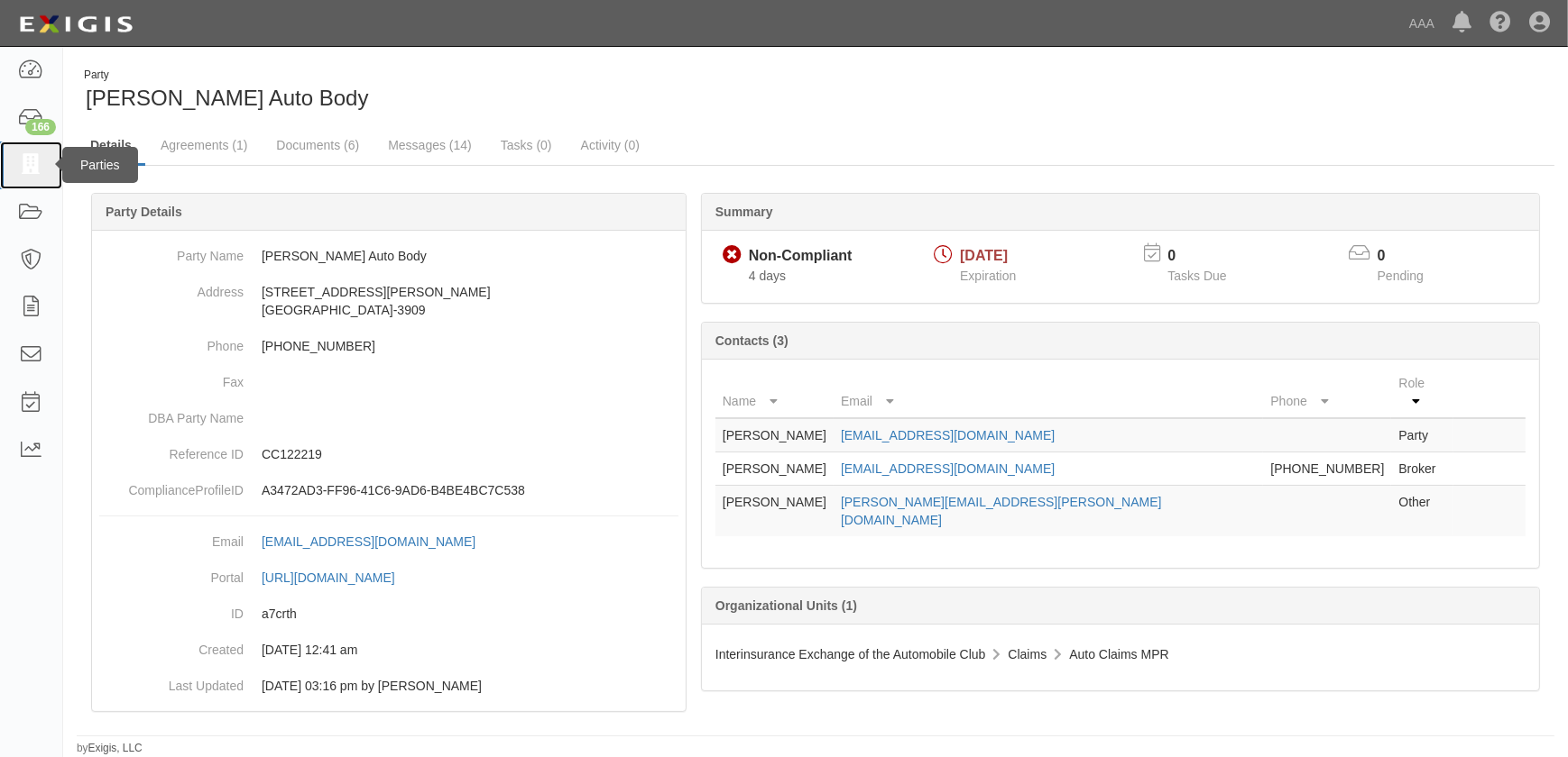
click at [40, 160] on icon at bounding box center [31, 164] width 25 height 20
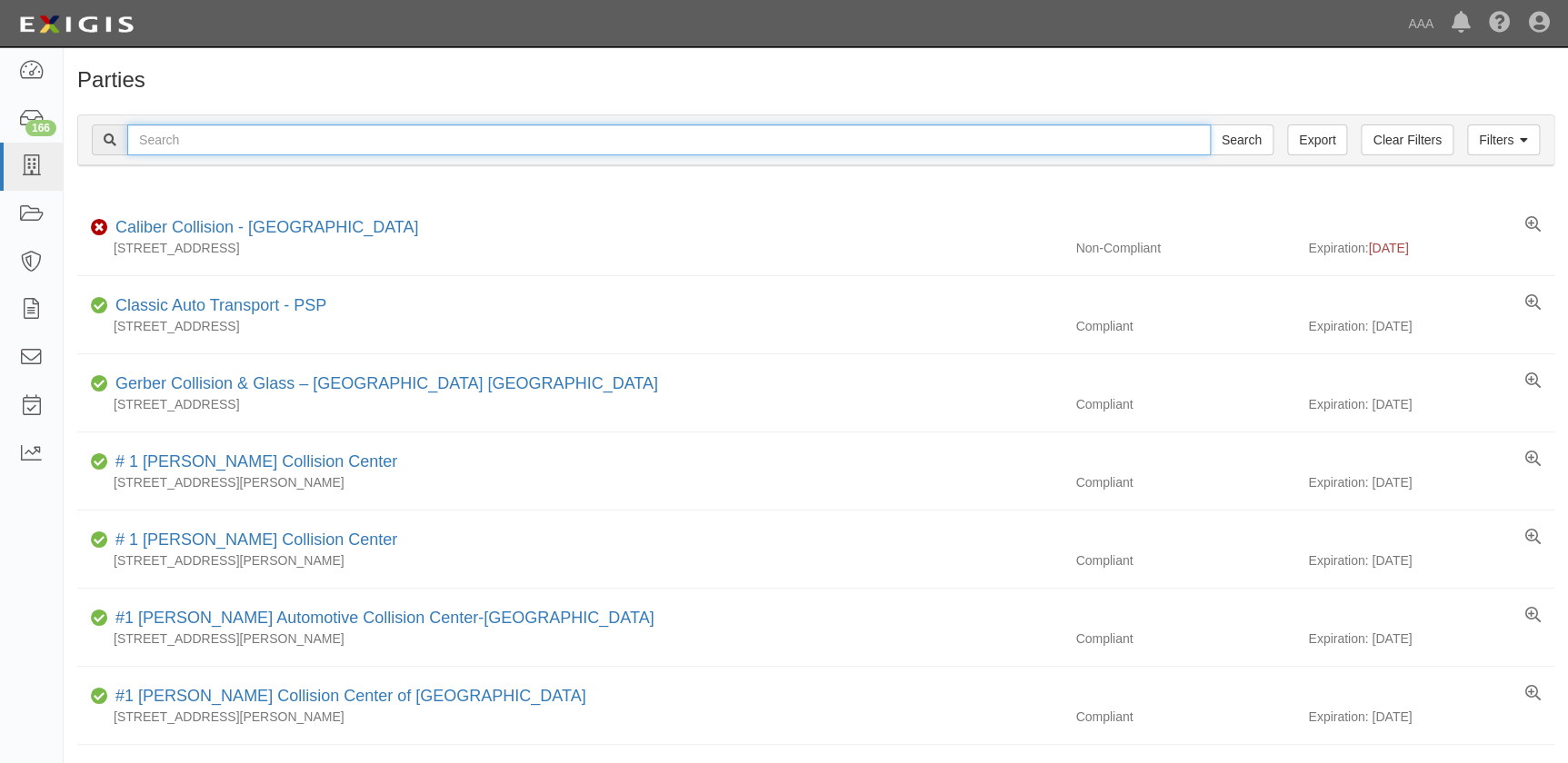
click at [423, 148] on input "text" at bounding box center [669, 140] width 1084 height 31
paste input "Jim Butler Linn Chevrolet"
type input "[PERSON_NAME] [PERSON_NAME] Chevrolet"
click at [1209, 125] on input "Search" at bounding box center [1241, 140] width 63 height 31
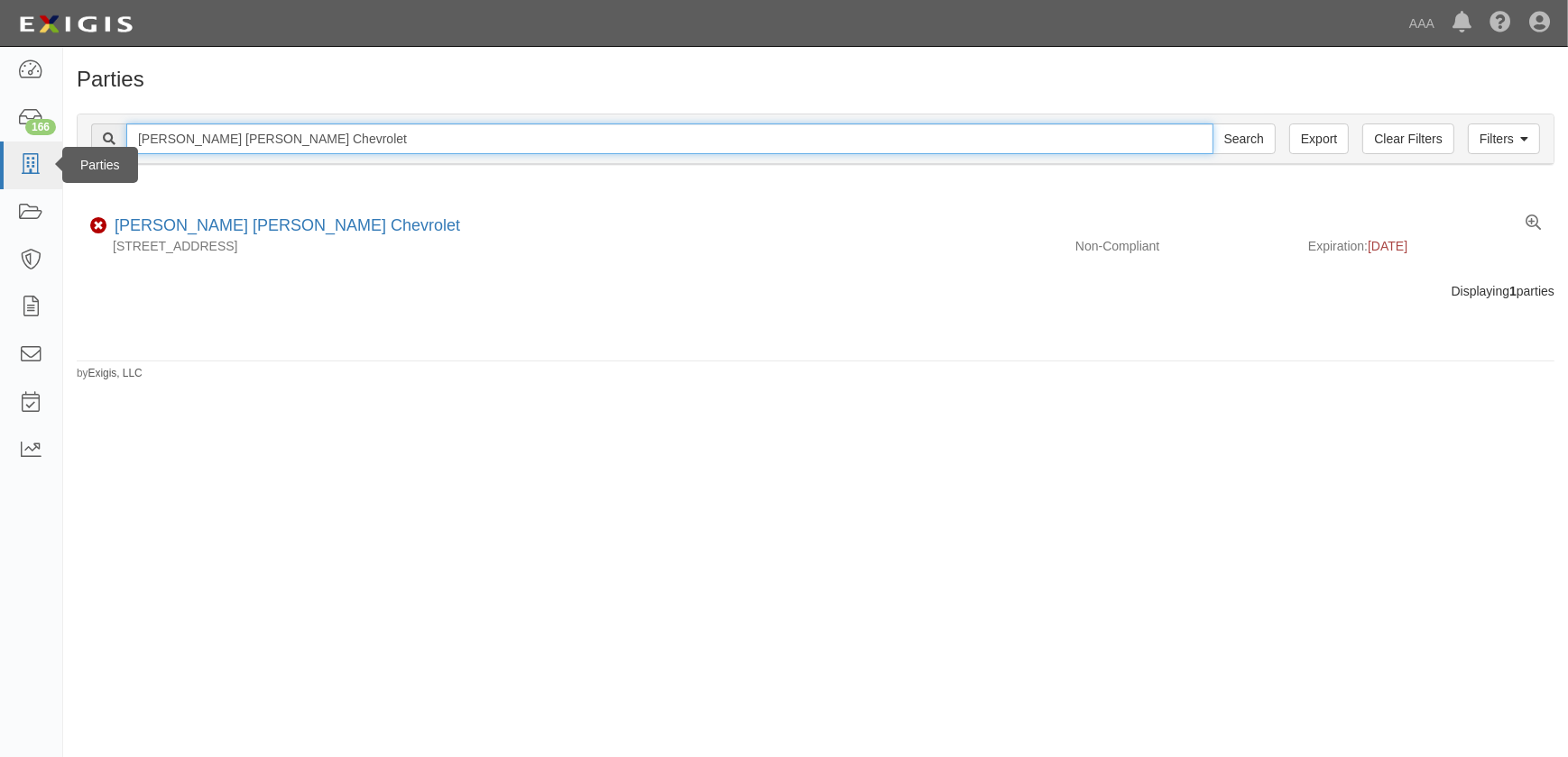
drag, startPoint x: 333, startPoint y: 142, endPoint x: 0, endPoint y: 142, distance: 333.0
click at [0, 142] on html "Toggle navigation Dashboard 166 Inbox Parties Agreements Coverages Documents Me…" at bounding box center [784, 367] width 1568 height 736
paste input "River Valley Collision"
type input "River Valley Collision"
click at [1212, 124] on input "Search" at bounding box center [1243, 139] width 63 height 31
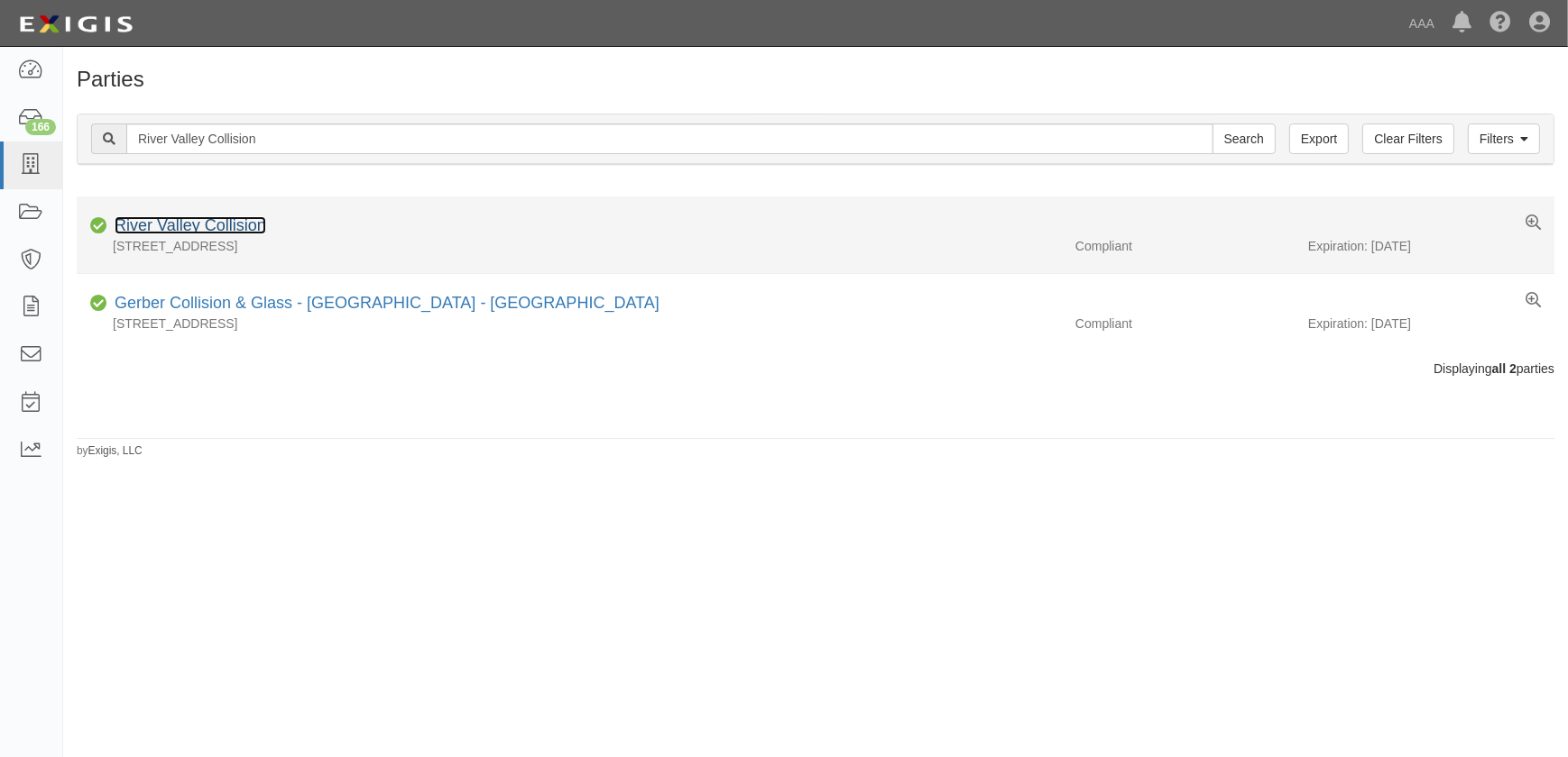
click at [176, 229] on link "River Valley Collision" at bounding box center [190, 225] width 152 height 18
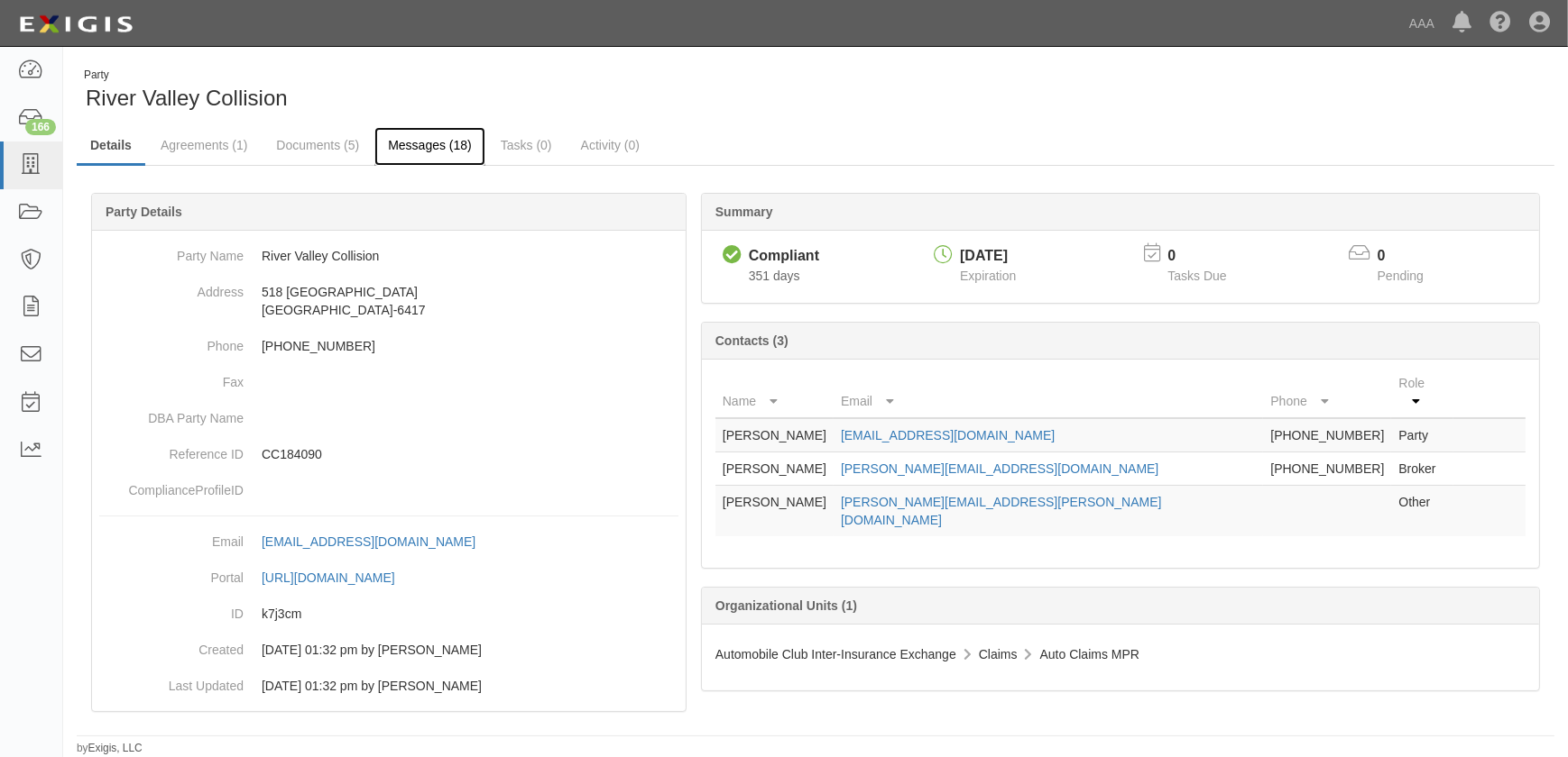
click at [418, 145] on link "Messages (18)" at bounding box center [429, 146] width 111 height 39
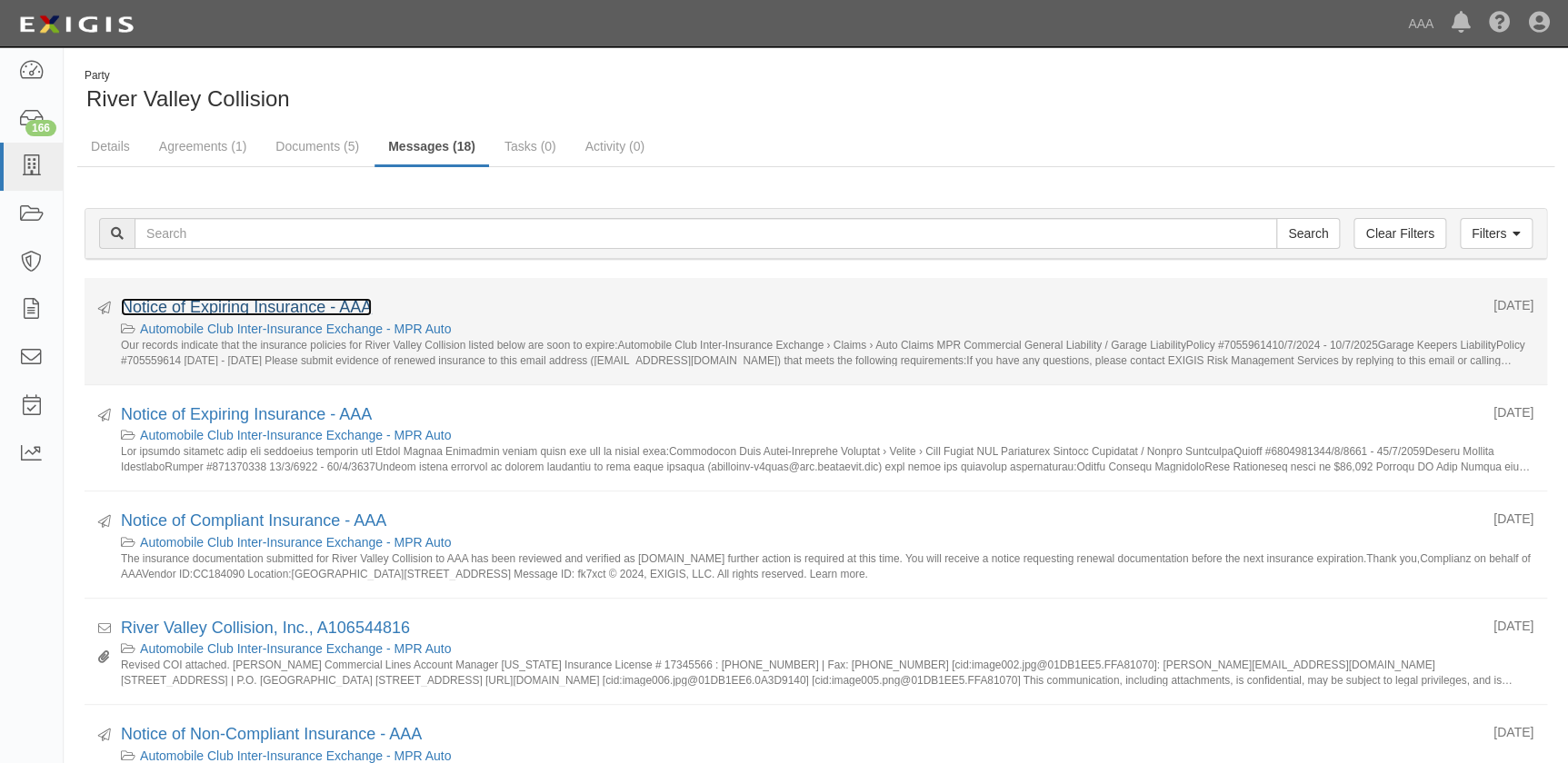
click at [272, 306] on link "Notice of Expiring Insurance - AAA" at bounding box center [246, 307] width 250 height 19
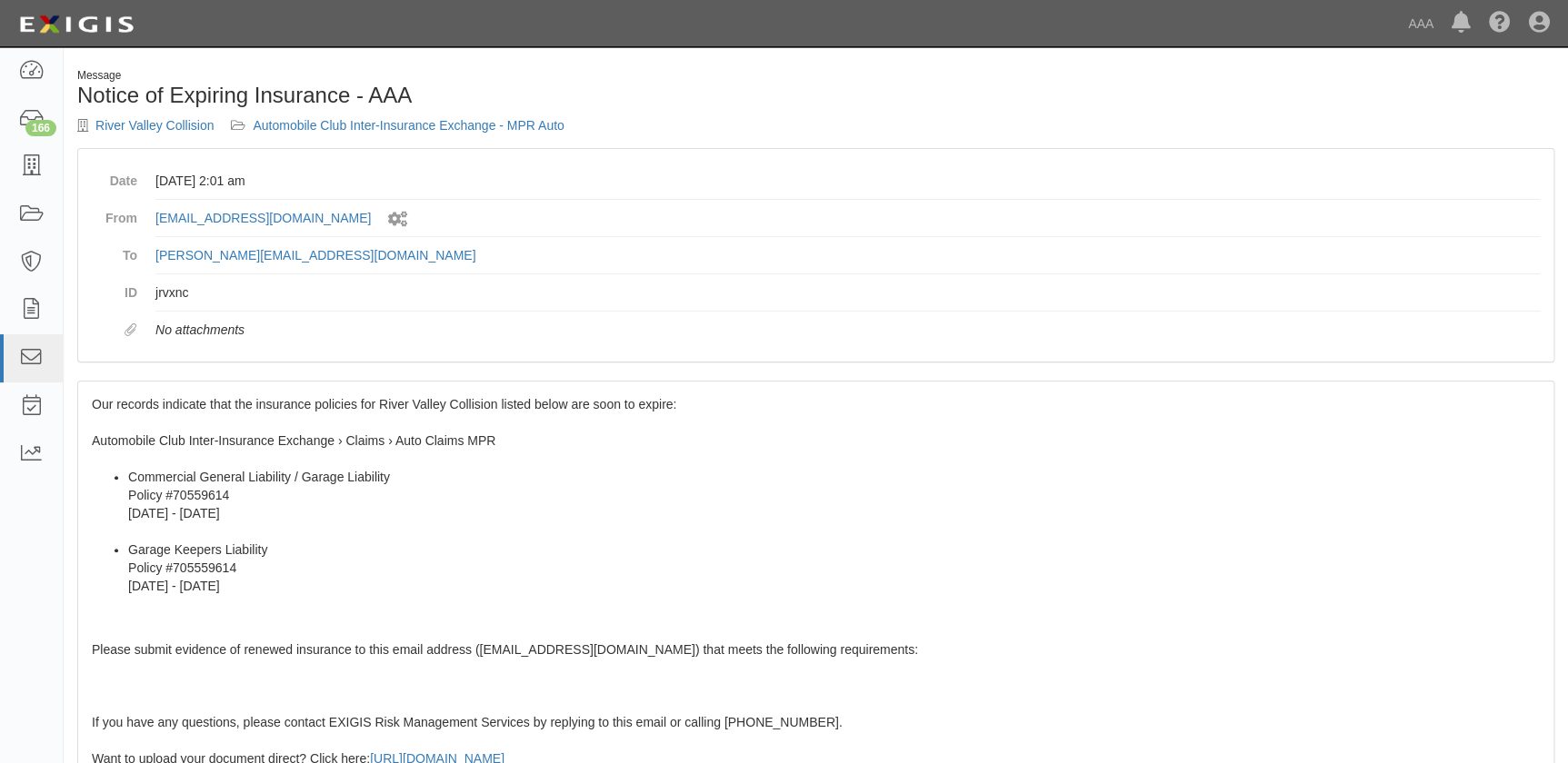
click at [111, 415] on div "Our records indicate that the insurance policies for River Valley Collision lis…" at bounding box center [816, 711] width 1475 height 659
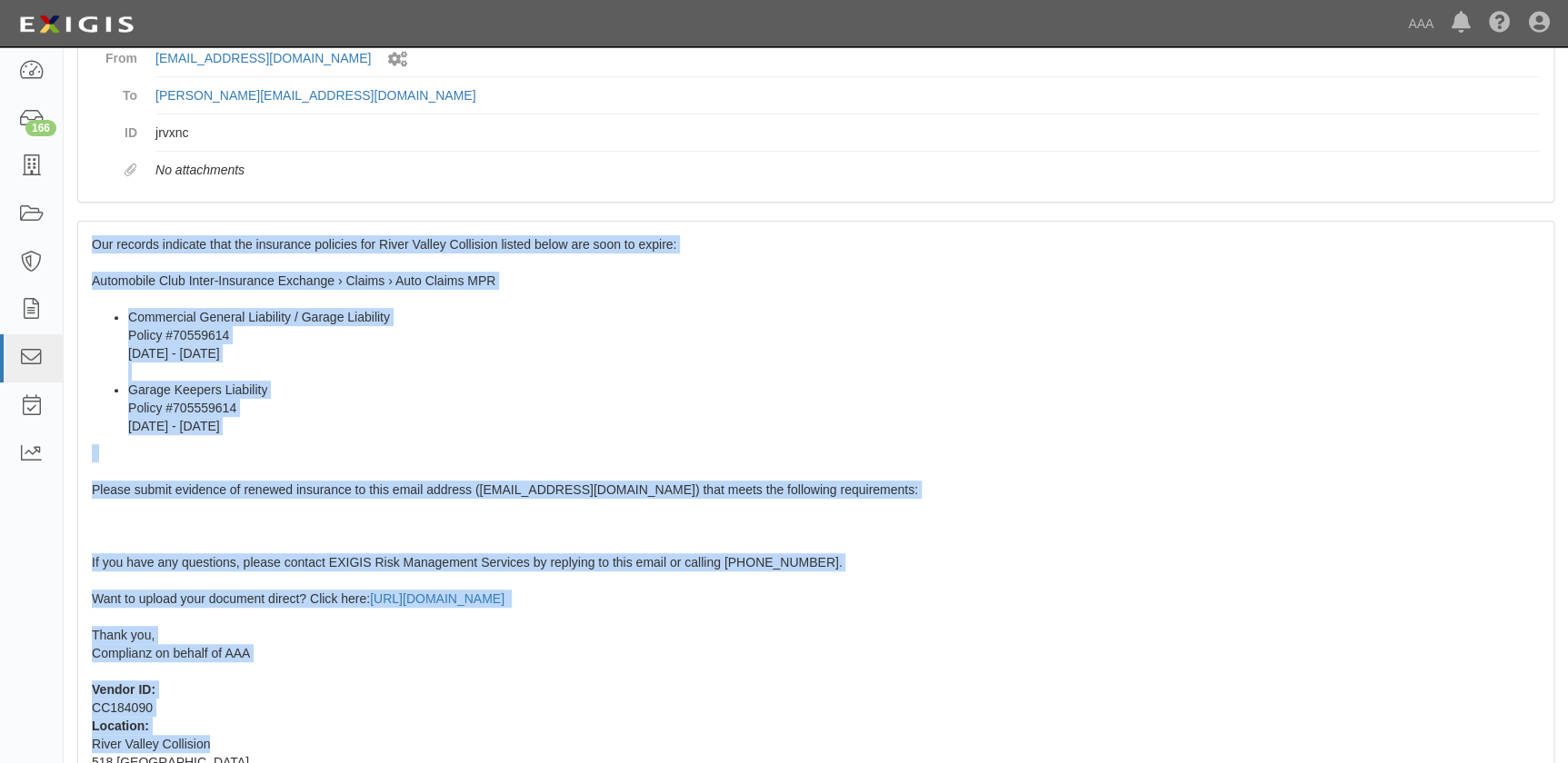
scroll to position [252, 0]
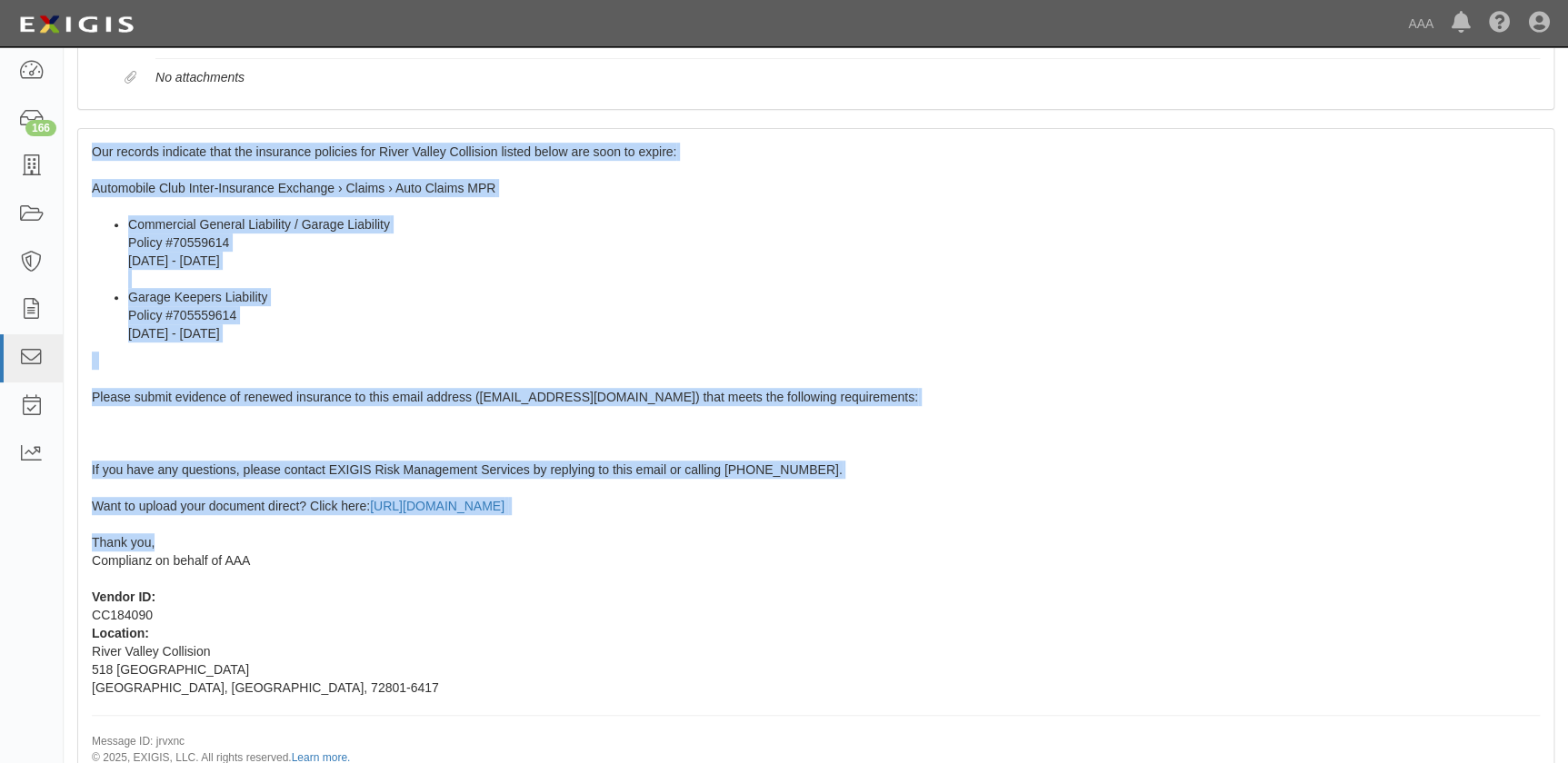
drag, startPoint x: 90, startPoint y: 401, endPoint x: 215, endPoint y: 538, distance: 185.5
click at [215, 538] on div "Our records indicate that the insurance policies for River Valley Collision lis…" at bounding box center [816, 458] width 1475 height 659
copy span "Our records indicate that the insurance policies for River Valley Collision lis…"
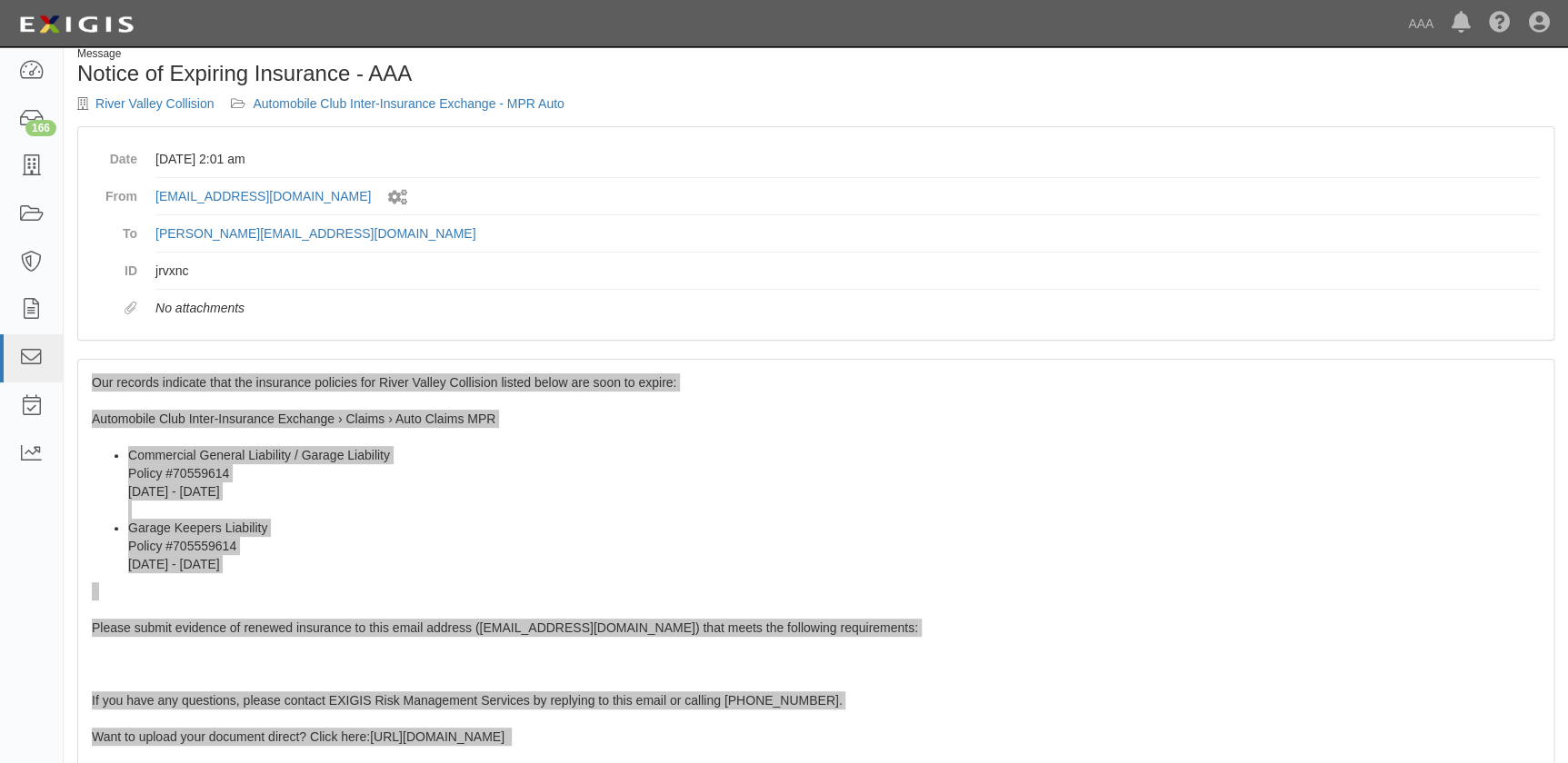
scroll to position [0, 0]
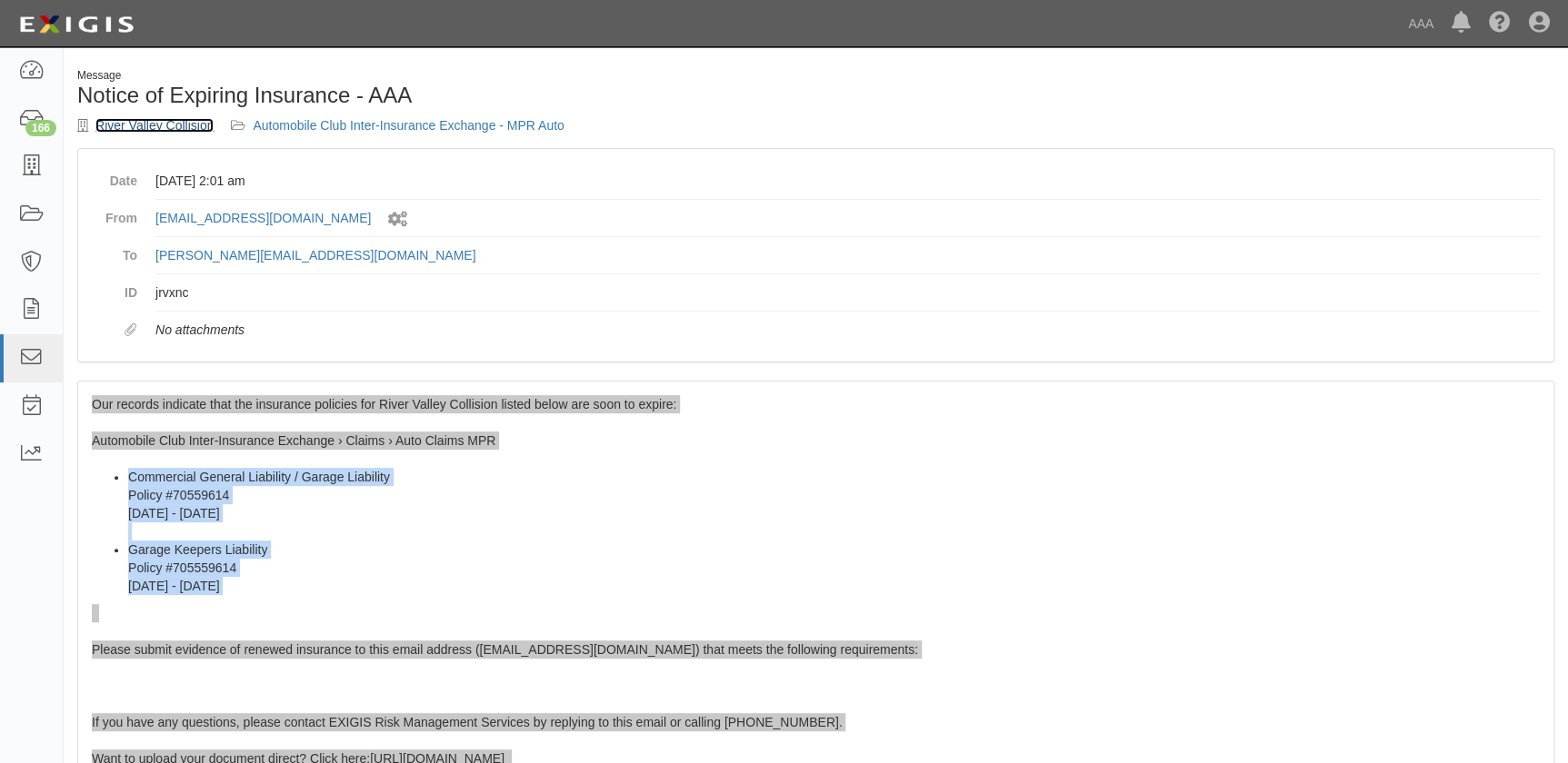
click at [179, 128] on link "River Valley Collision" at bounding box center [154, 125] width 118 height 15
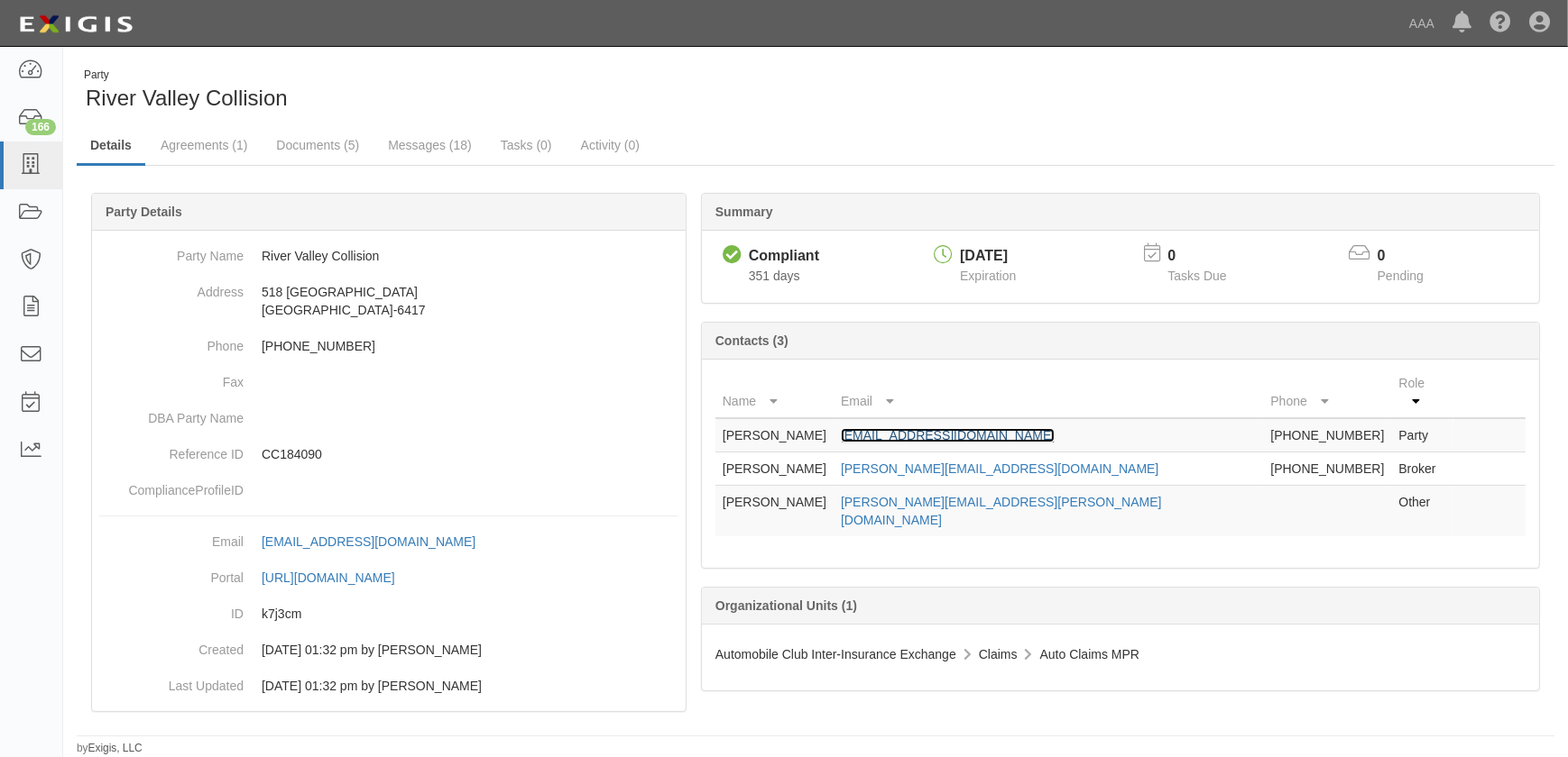
click at [929, 428] on link "[EMAIL_ADDRESS][DOMAIN_NAME]" at bounding box center [947, 435] width 214 height 15
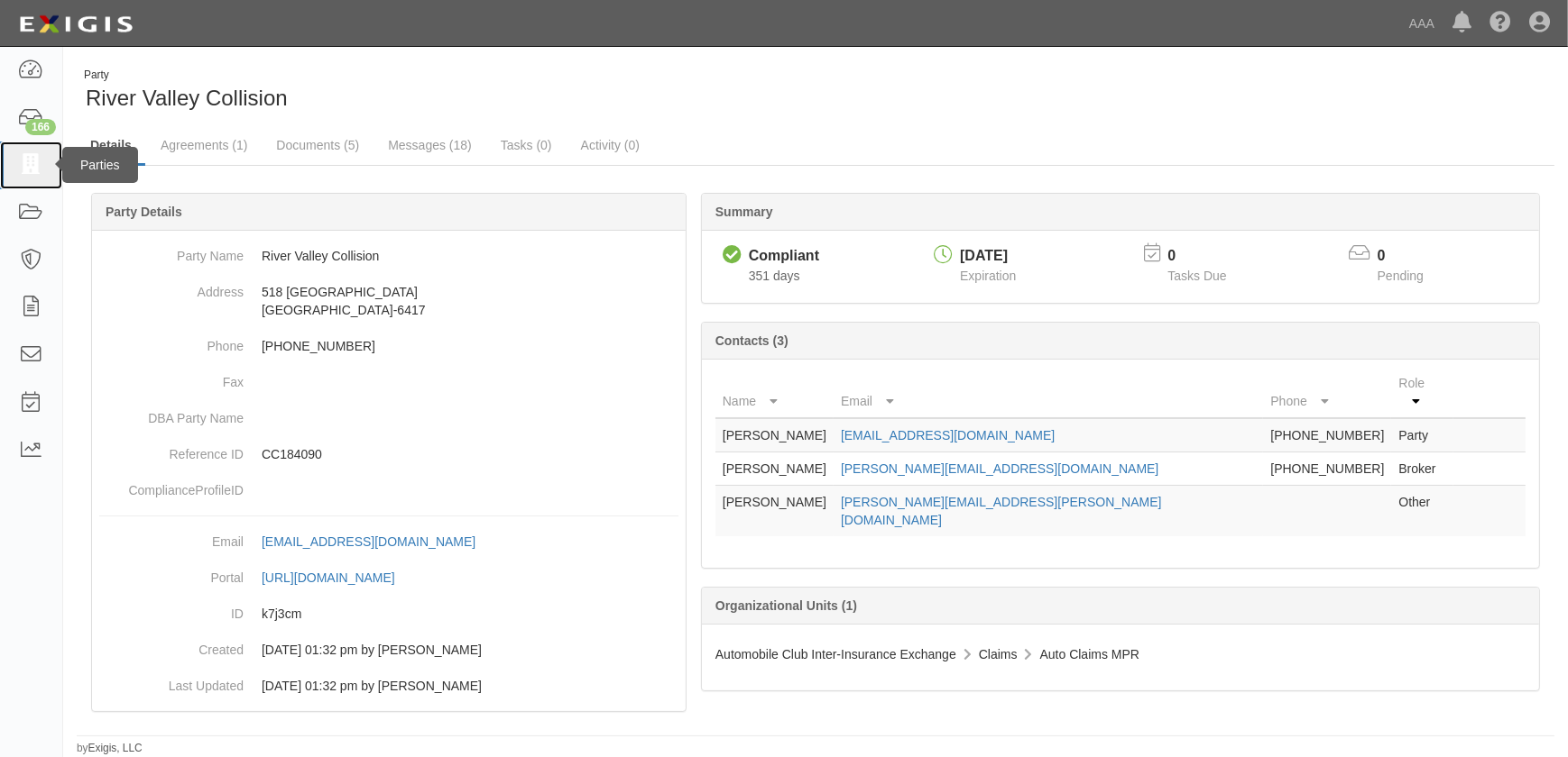
click at [36, 166] on icon at bounding box center [31, 164] width 25 height 20
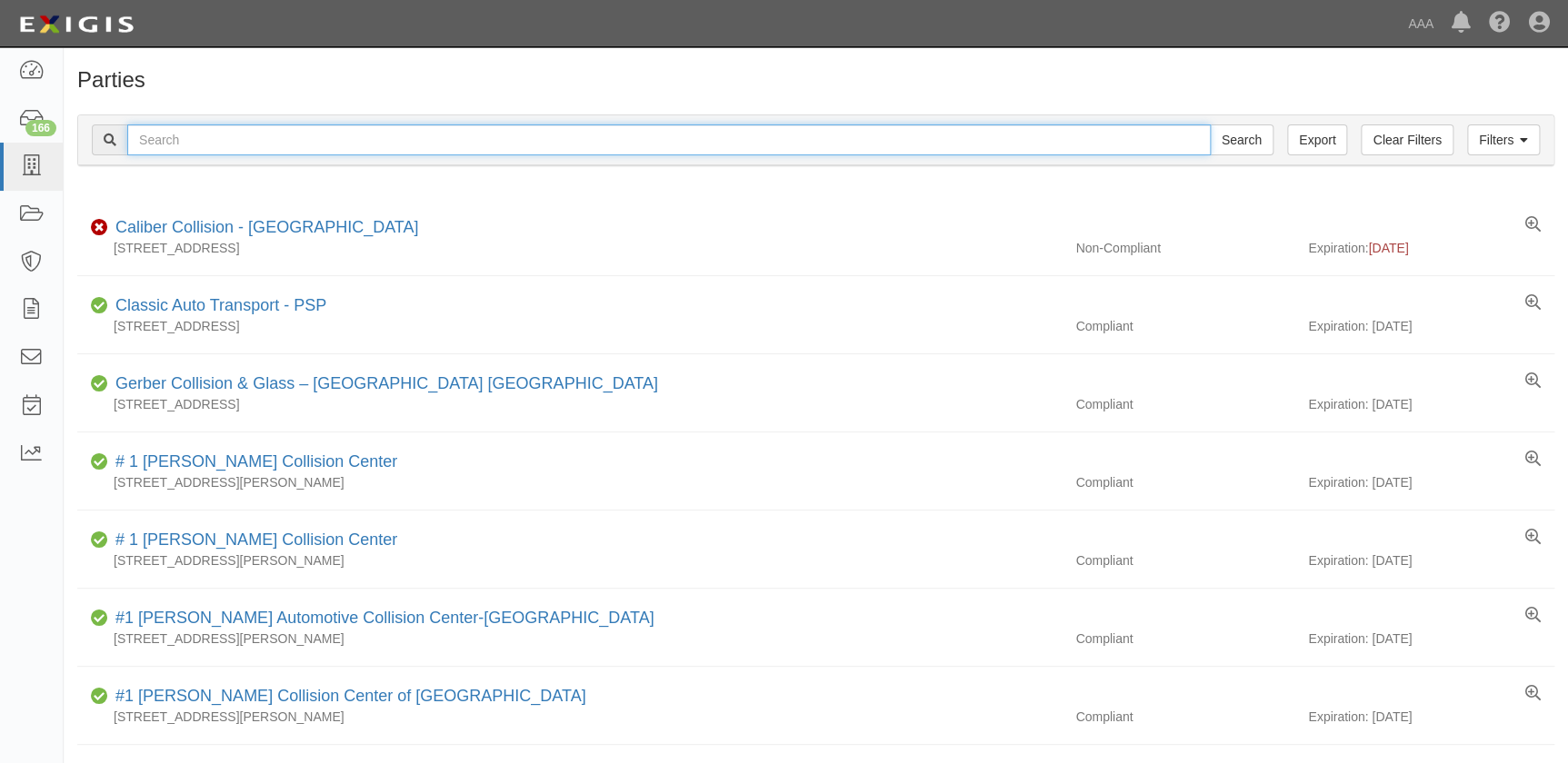
click at [249, 133] on input "text" at bounding box center [669, 140] width 1084 height 31
paste input "Xtreme Body & Paint"
type input "Xtreme Body & Paint"
click at [1209, 125] on input "Search" at bounding box center [1241, 140] width 63 height 31
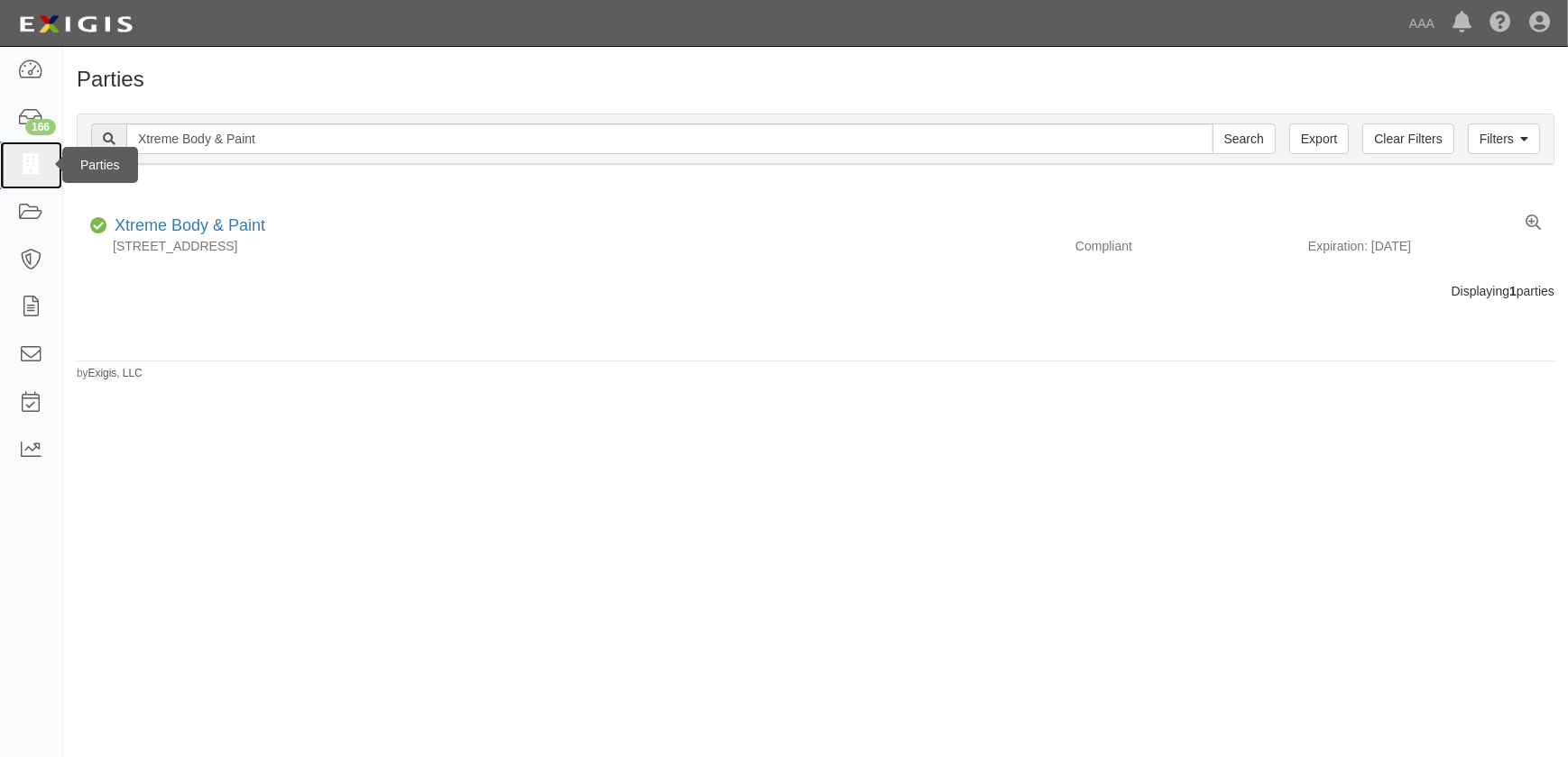
click at [18, 163] on icon at bounding box center [31, 164] width 25 height 20
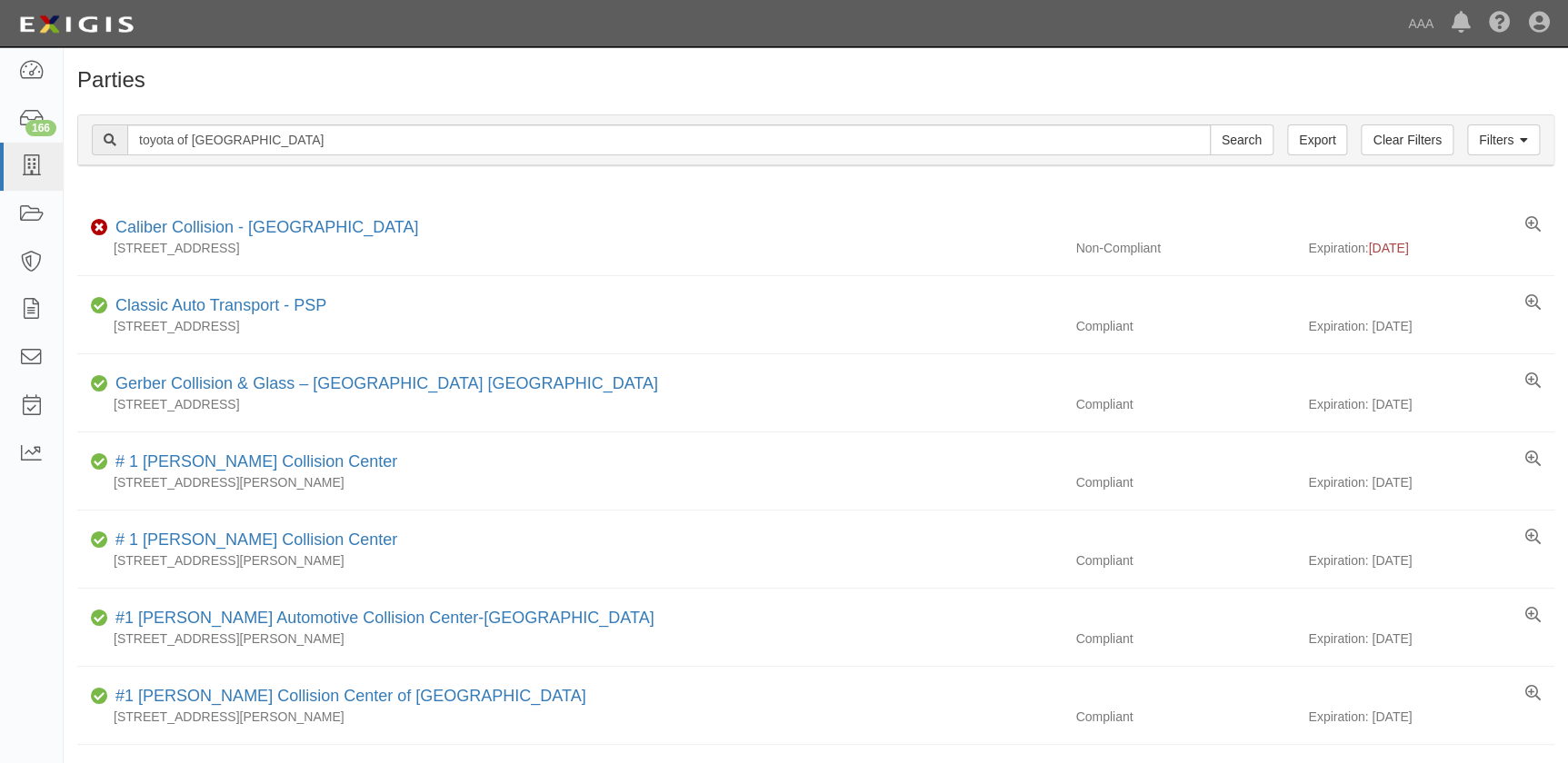
type input "toyota of [GEOGRAPHIC_DATA]"
click at [1209, 125] on input "Search" at bounding box center [1241, 140] width 63 height 31
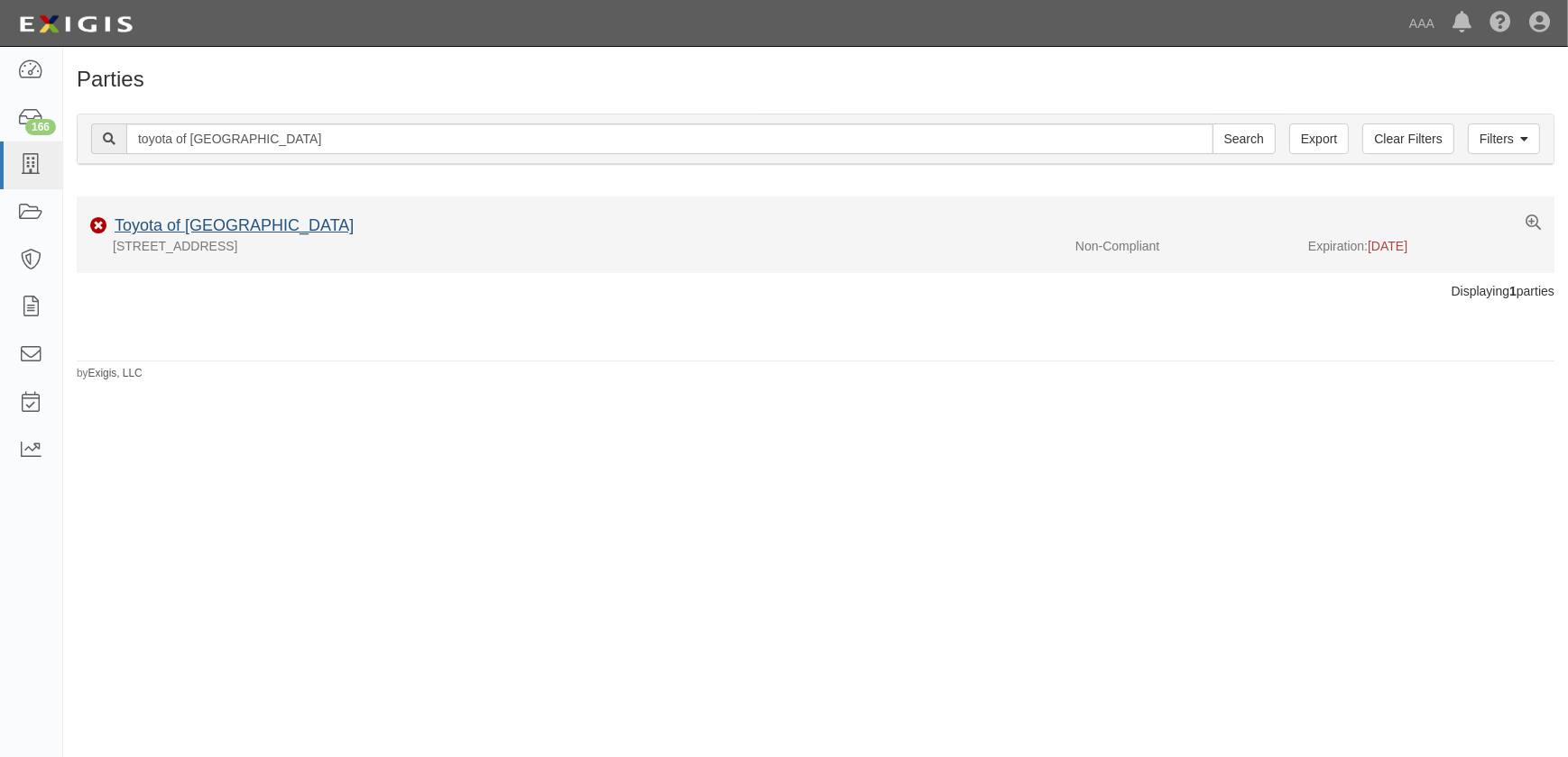
click at [178, 234] on div "Toyota of [GEOGRAPHIC_DATA]" at bounding box center [230, 226] width 247 height 23
click at [178, 229] on link "Toyota of [GEOGRAPHIC_DATA]" at bounding box center [233, 225] width 239 height 18
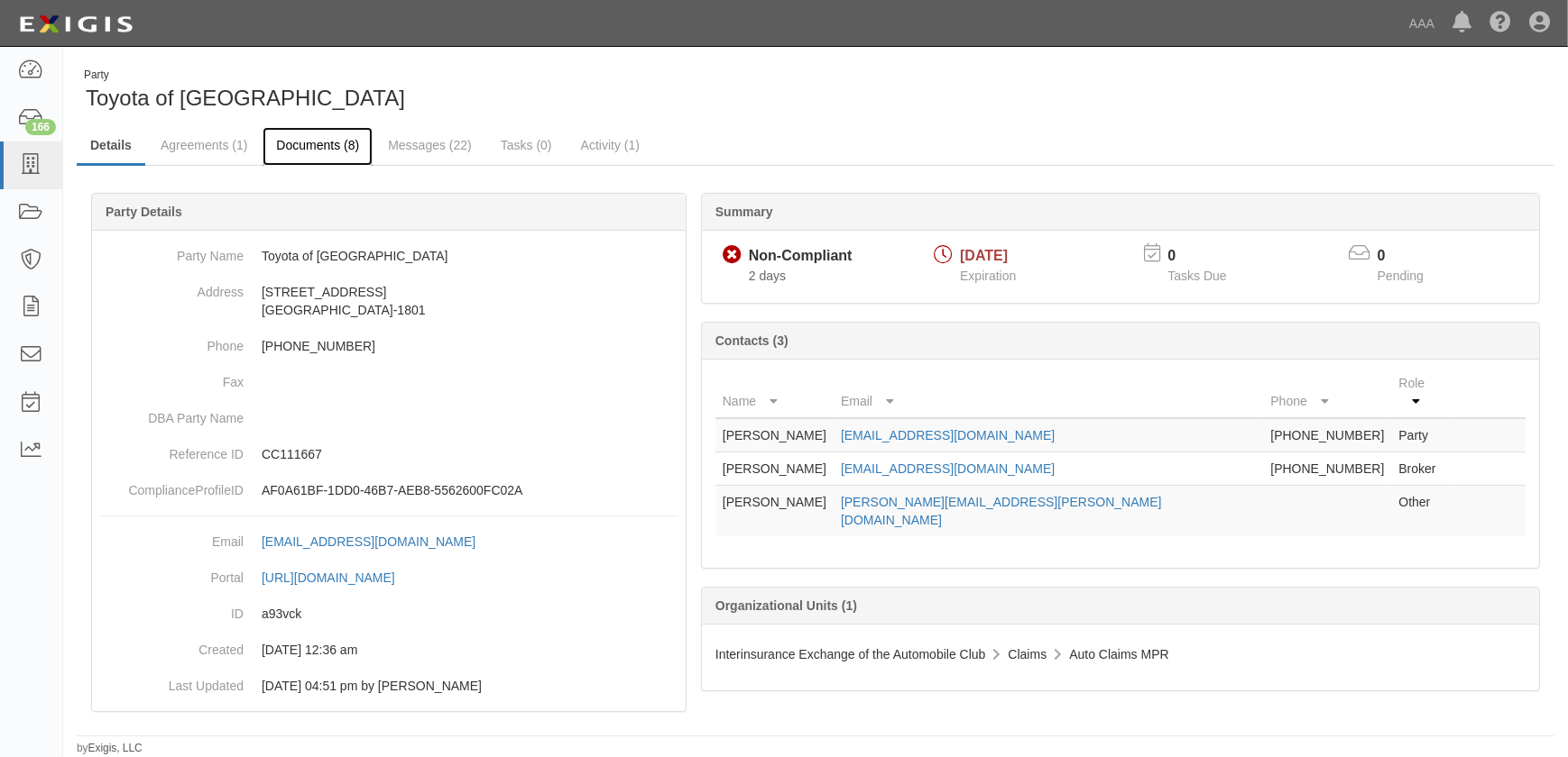
click at [304, 144] on link "Documents (8)" at bounding box center [317, 146] width 110 height 39
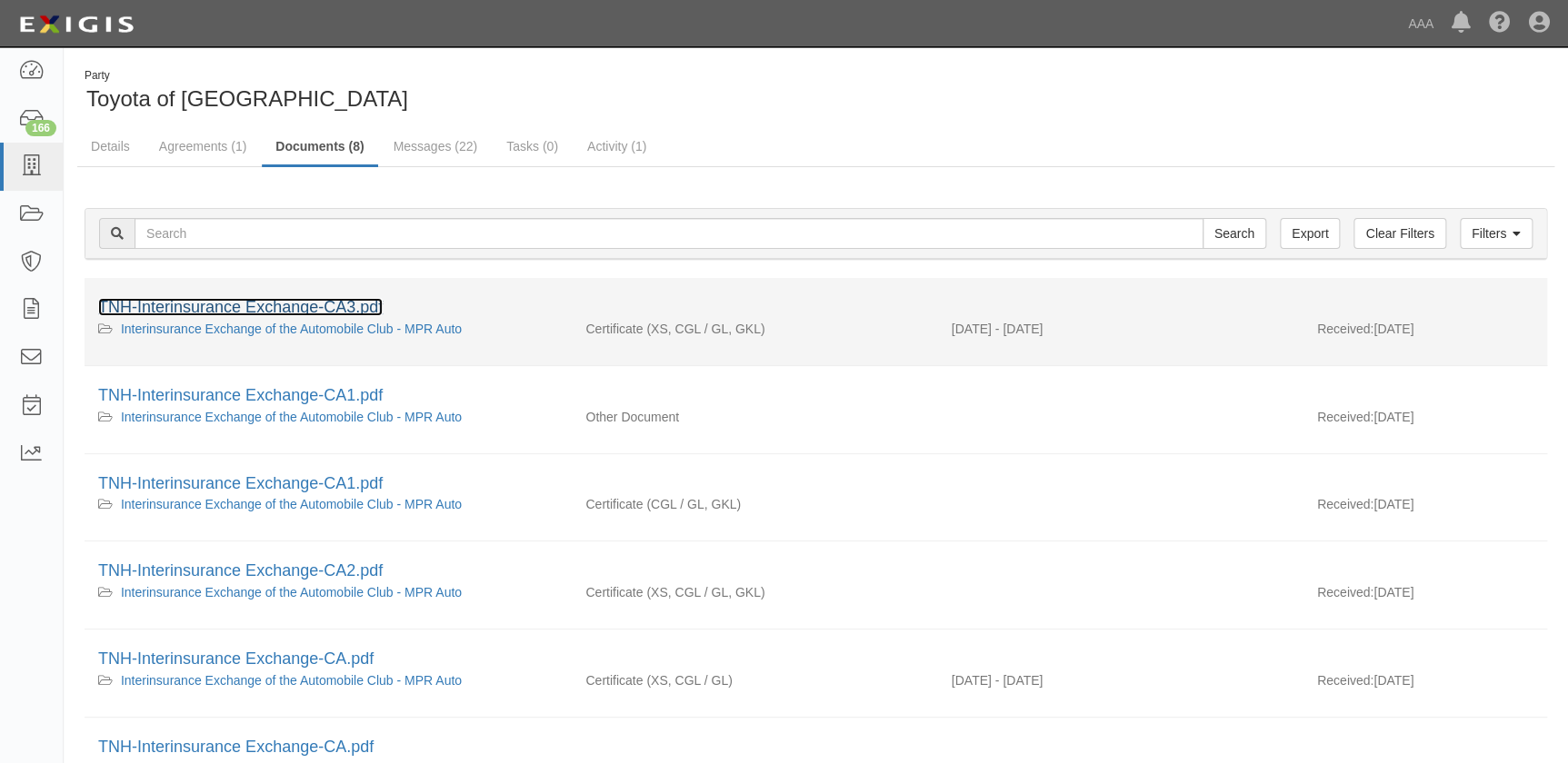
click at [243, 310] on link "TNH-Interinsurance Exchange-CA3.pdf" at bounding box center [241, 307] width 285 height 19
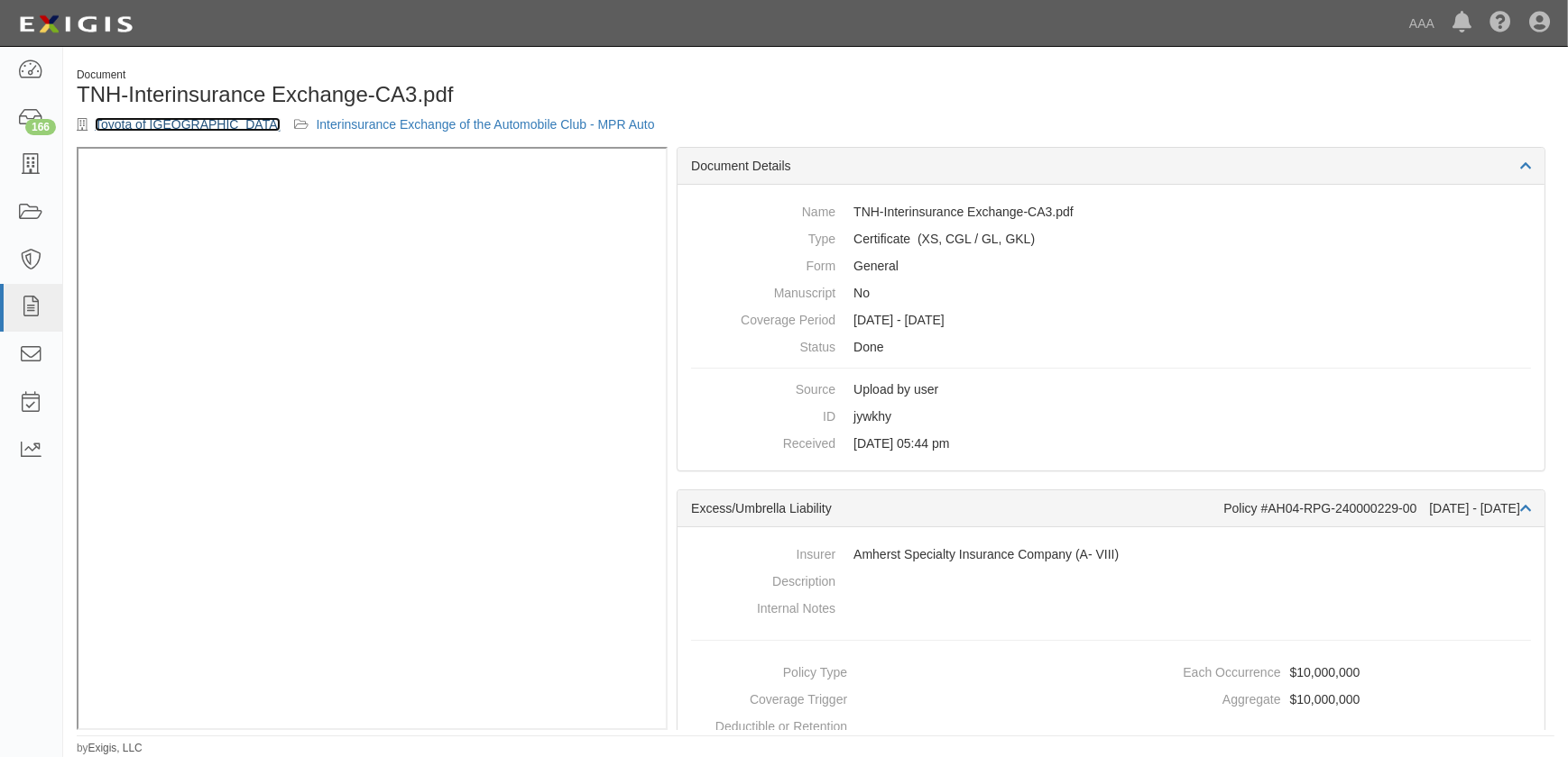
click at [183, 127] on link "Toyota of [GEOGRAPHIC_DATA]" at bounding box center [188, 124] width 186 height 15
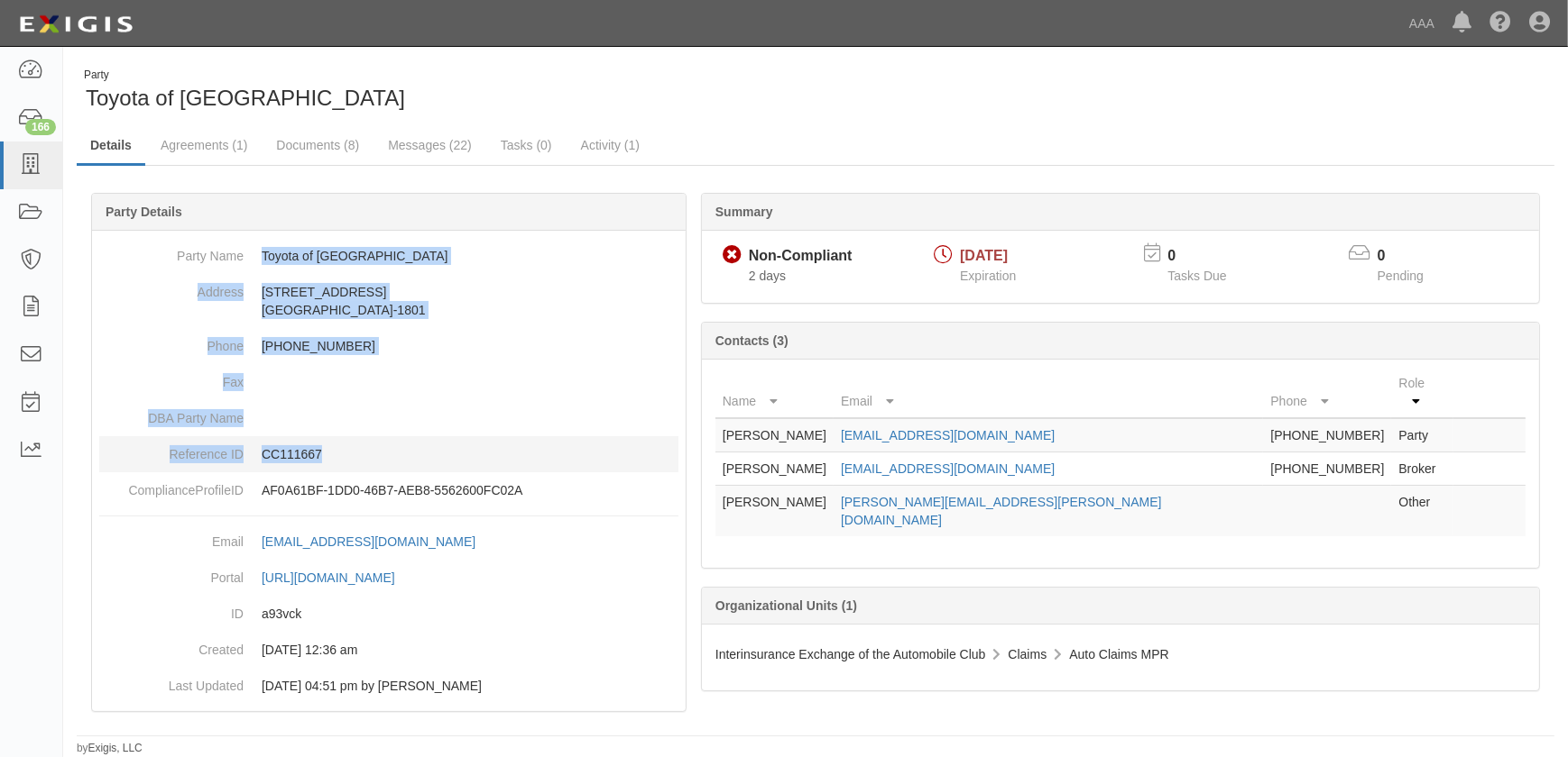
drag, startPoint x: 261, startPoint y: 258, endPoint x: 370, endPoint y: 447, distance: 218.2
click at [370, 447] on dl "Party Name Toyota of [GEOGRAPHIC_DATA] Address [STREET_ADDRESS][PHONE_NUMBER] P…" at bounding box center [389, 373] width 579 height 271
copy dl "Toyota of North Hollywood Address 4645 Lankershim Boulevard North Hollywood, CA…"
